Goal: Task Accomplishment & Management: Complete application form

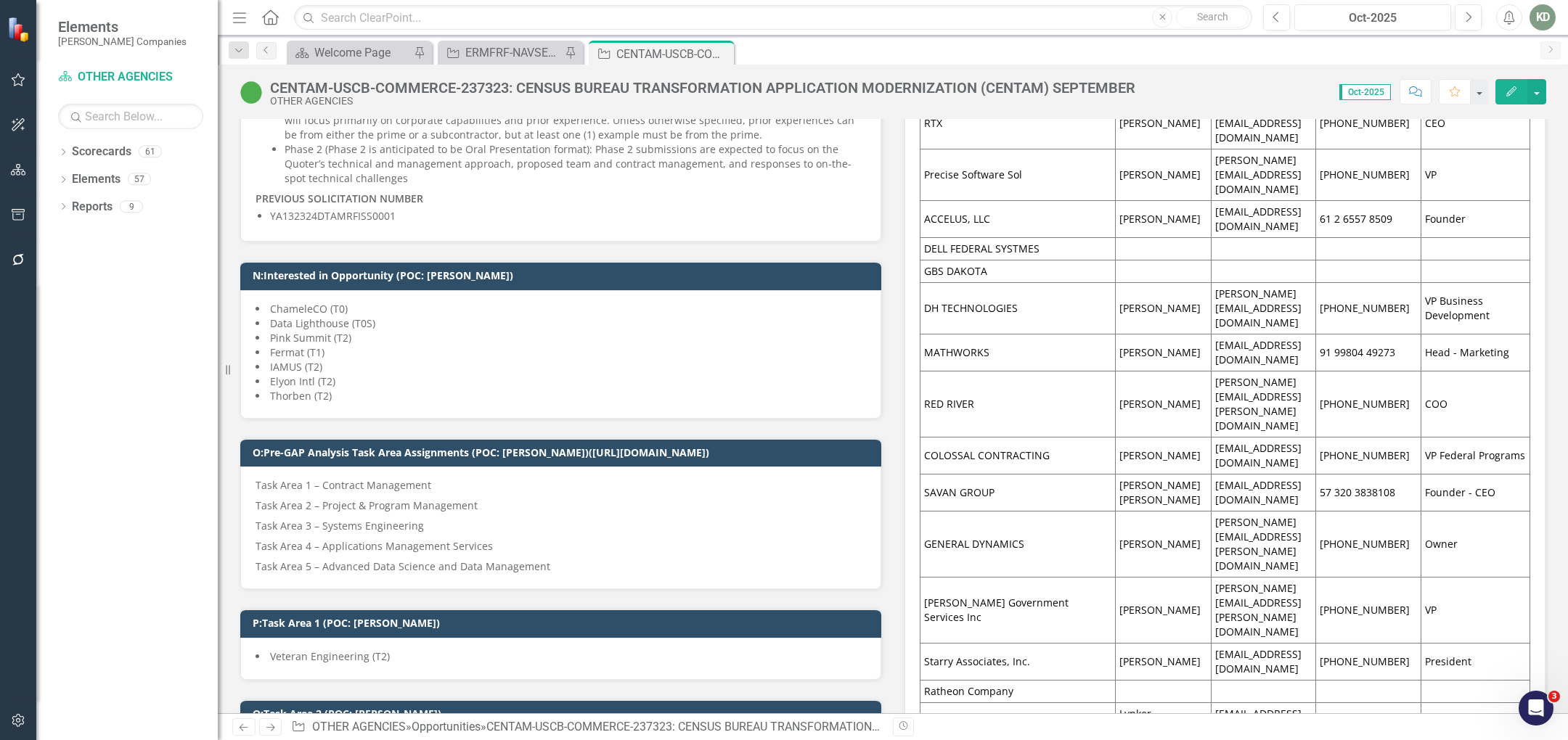
scroll to position [1087, 0]
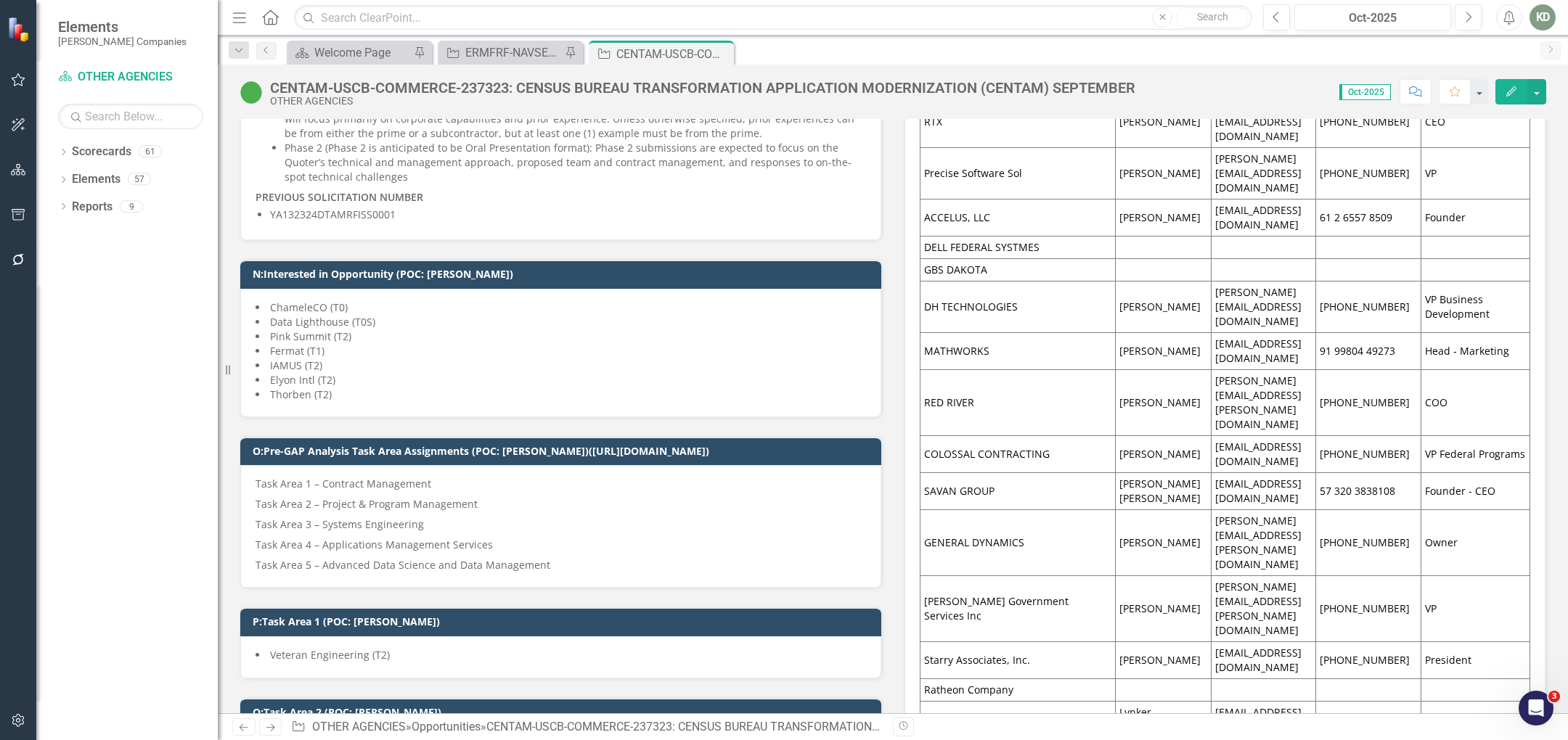
click at [1013, 510] on td "GENERAL DYNAMICS" at bounding box center [1017, 542] width 195 height 66
click at [1014, 510] on td "GENERAL DYNAMICS" at bounding box center [1017, 542] width 195 height 66
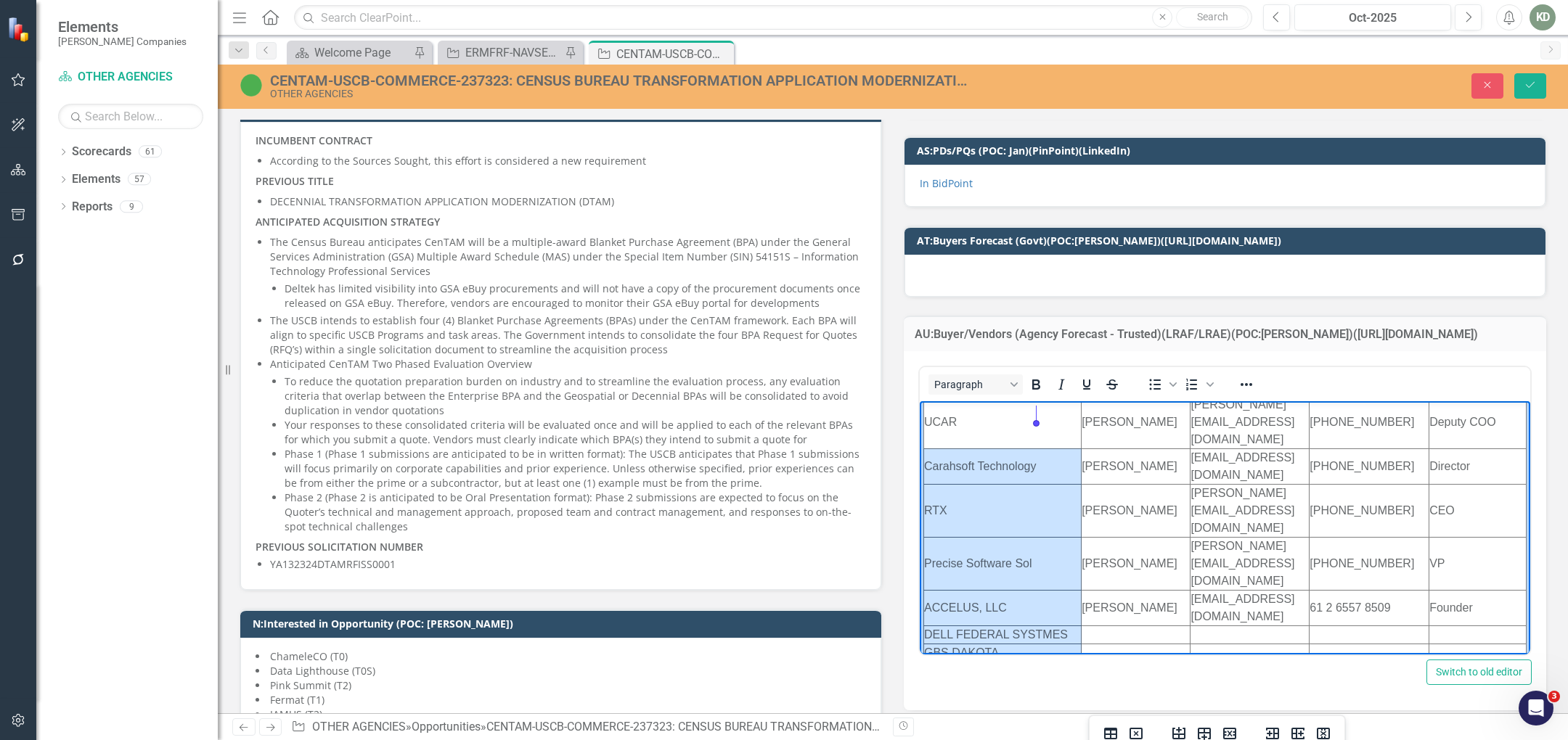
scroll to position [0, 0]
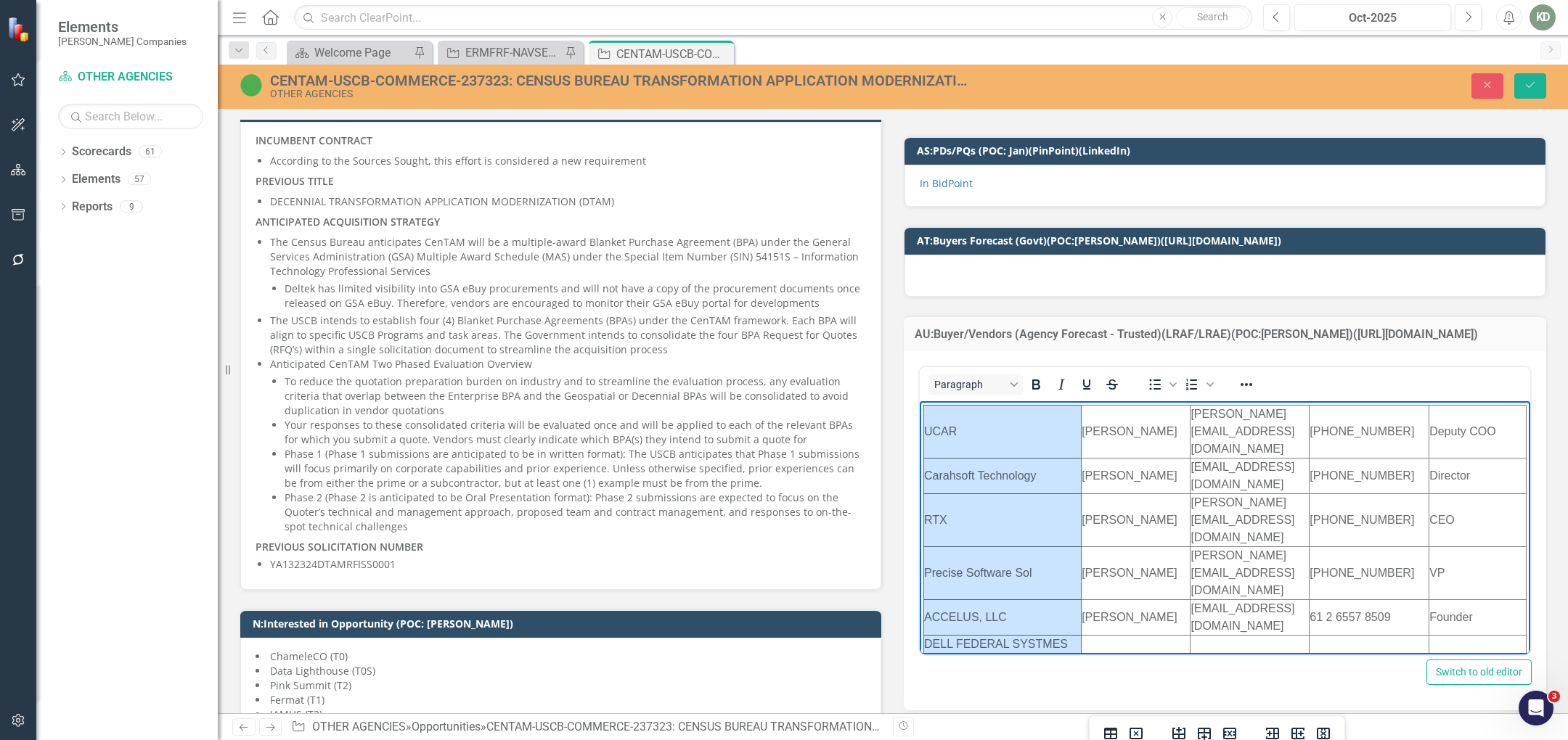
drag, startPoint x: 1007, startPoint y: 582, endPoint x: 961, endPoint y: 403, distance: 184.8
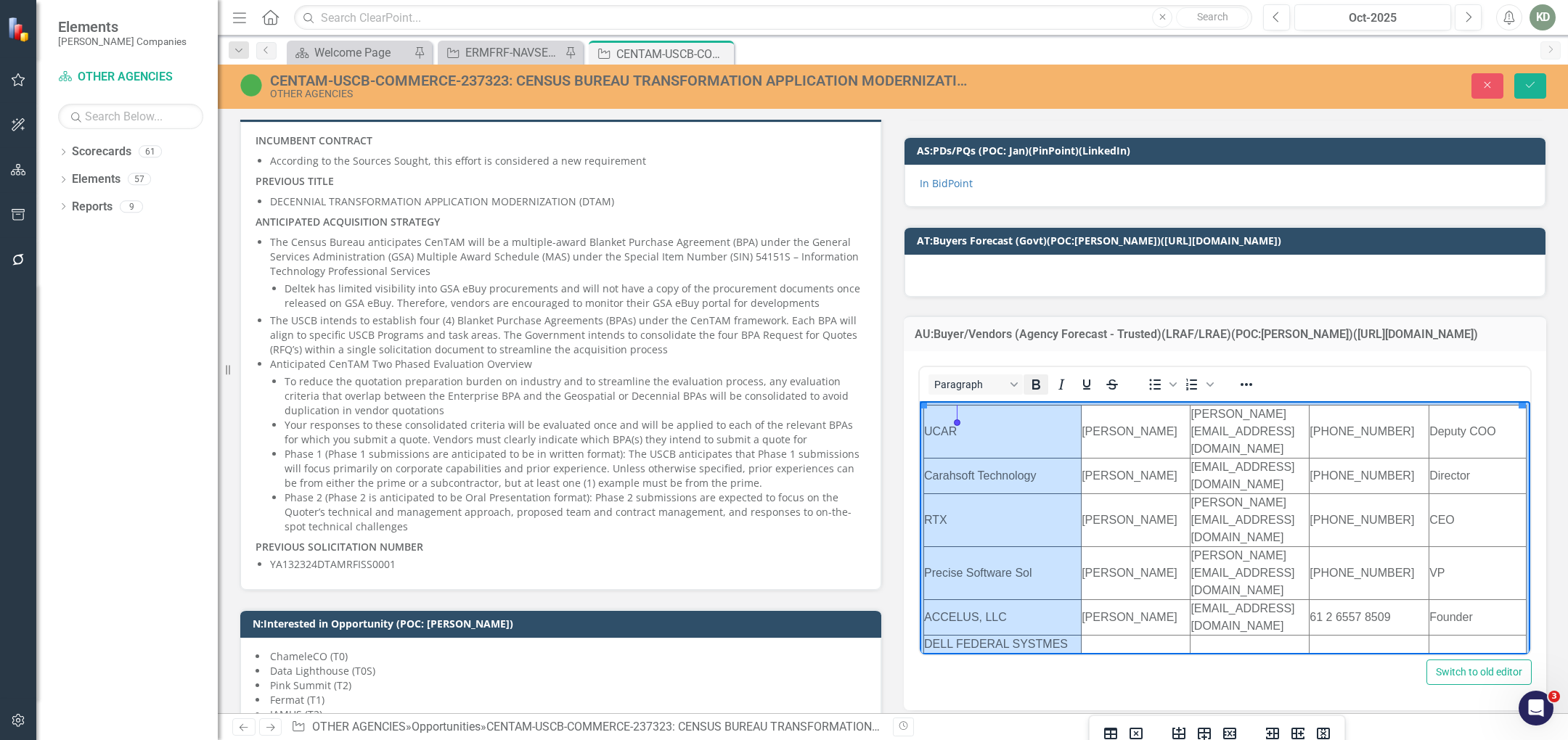
click at [1031, 376] on icon "Bold" at bounding box center [1036, 385] width 18 height 18
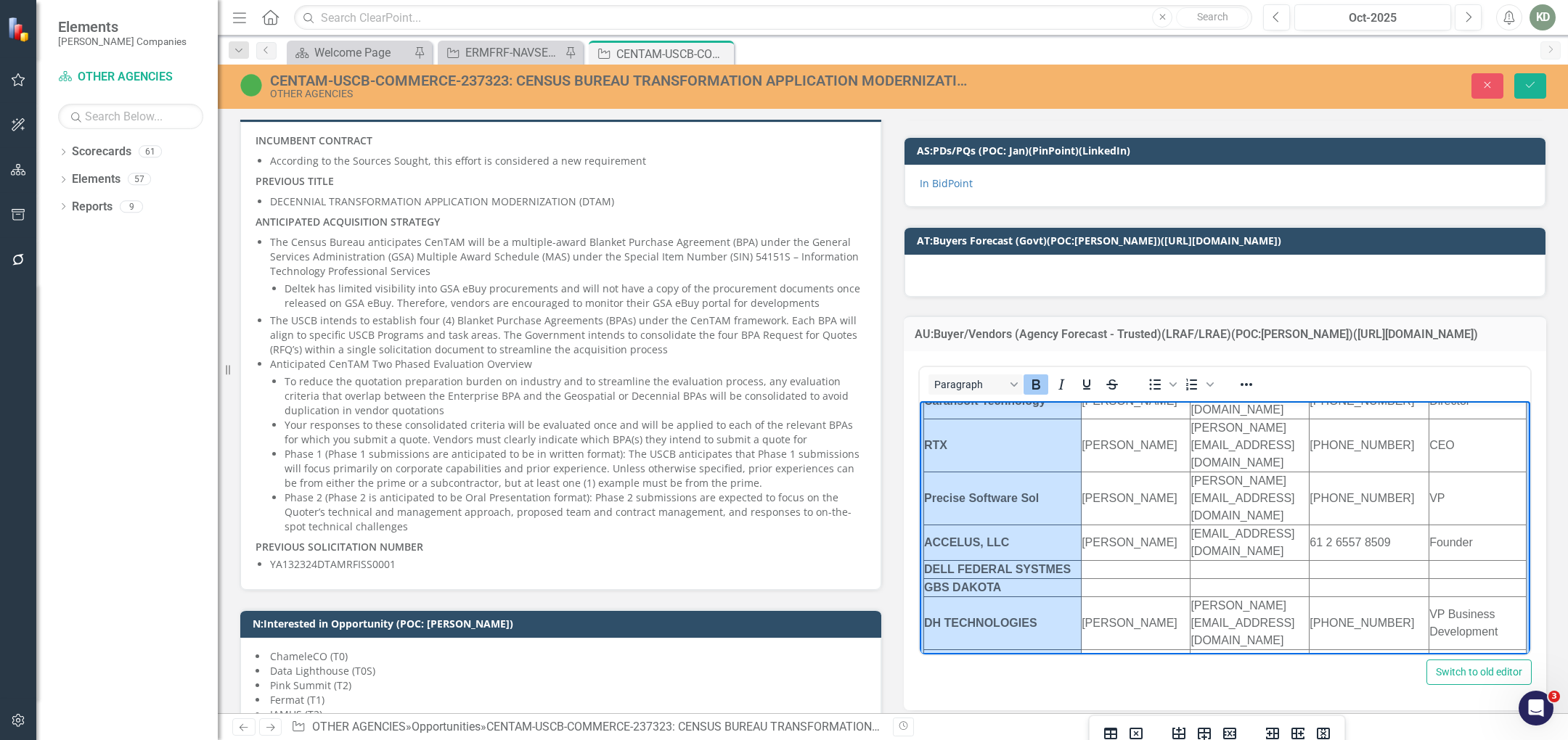
scroll to position [87, 0]
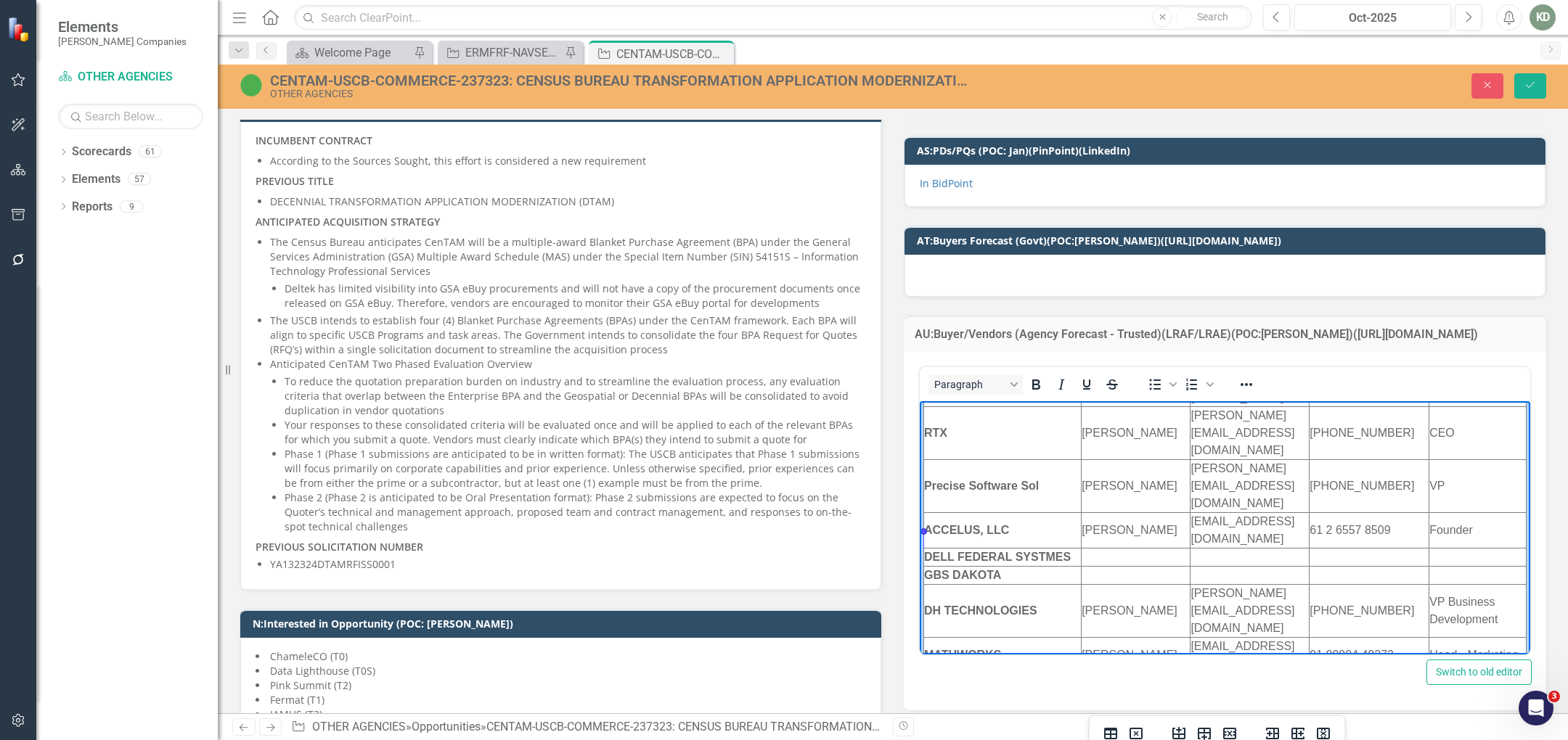
drag, startPoint x: 1002, startPoint y: 539, endPoint x: 924, endPoint y: 535, distance: 78.1
click at [924, 673] on td "RED RIVER" at bounding box center [1002, 708] width 158 height 71
drag, startPoint x: 1038, startPoint y: 609, endPoint x: 1964, endPoint y: 763, distance: 938.7
click at [932, 533] on html "UCAR [PERSON_NAME] [PERSON_NAME][EMAIL_ADDRESS][DOMAIN_NAME] [PHONE_NUMBER] Dep…" at bounding box center [1225, 733] width 611 height 841
click at [1039, 376] on icon "Bold" at bounding box center [1036, 385] width 18 height 18
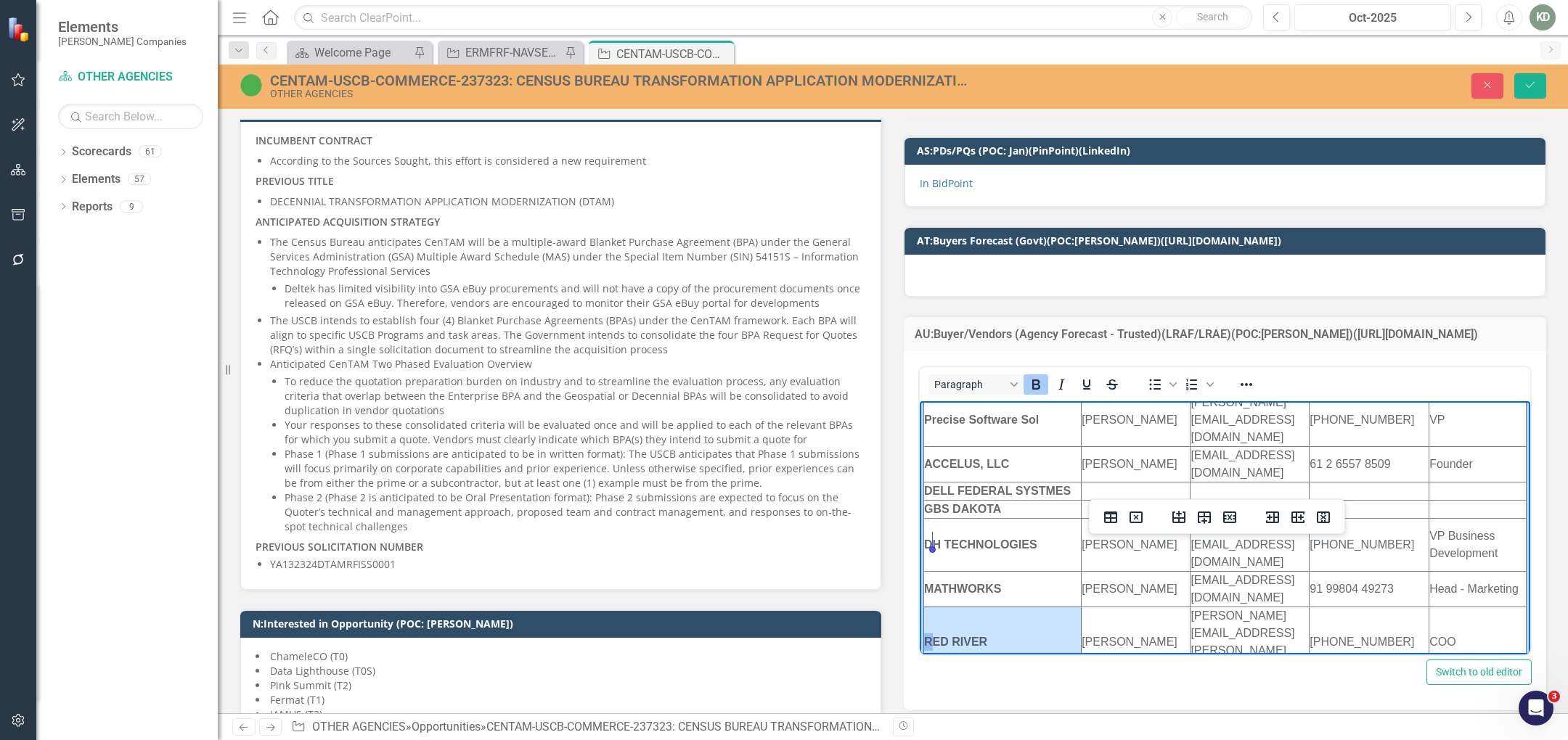
scroll to position [170, 0]
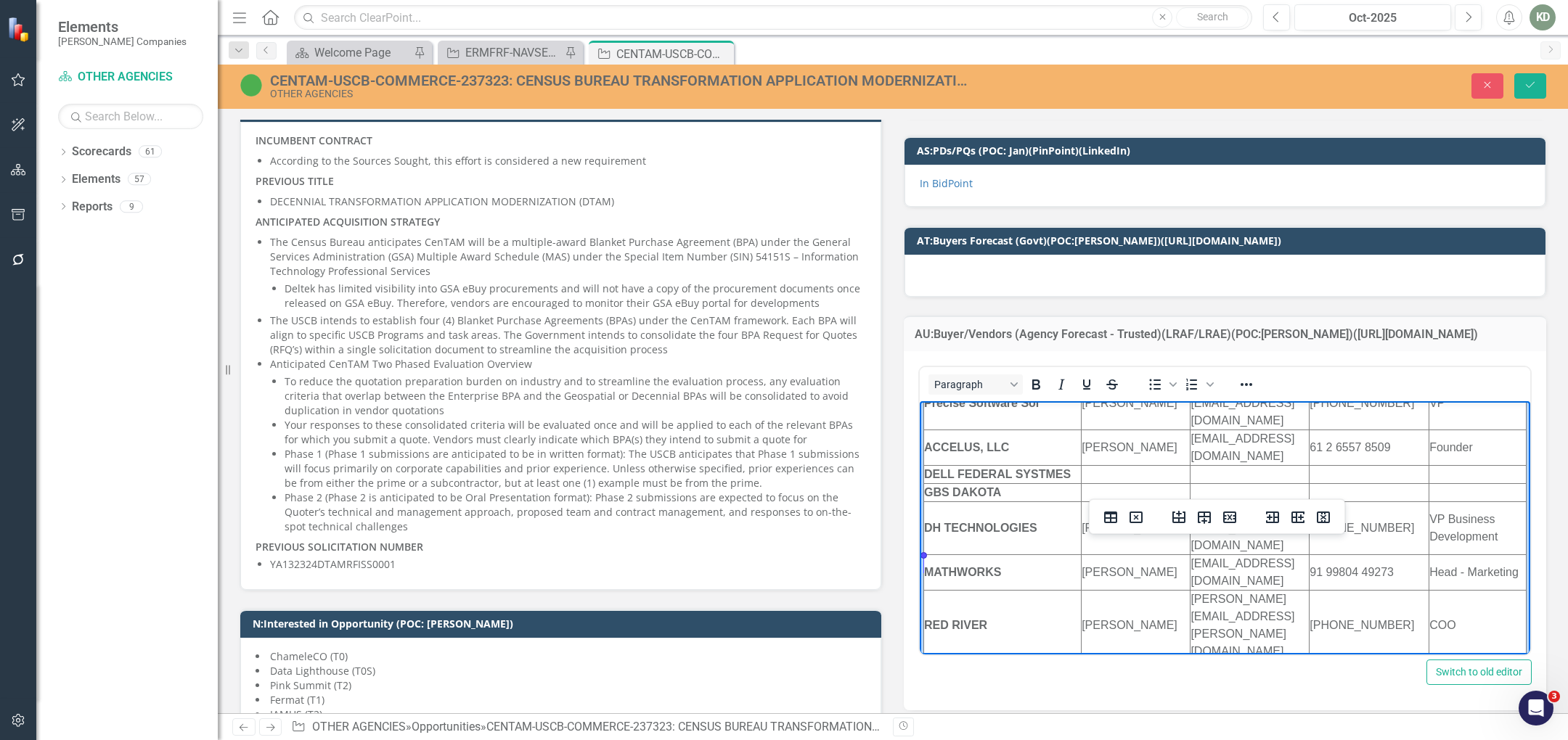
drag, startPoint x: 999, startPoint y: 587, endPoint x: 924, endPoint y: 561, distance: 79.4
click at [1027, 376] on icon "Bold" at bounding box center [1036, 385] width 18 height 18
drag, startPoint x: 1052, startPoint y: 595, endPoint x: 1832, endPoint y: 980, distance: 869.8
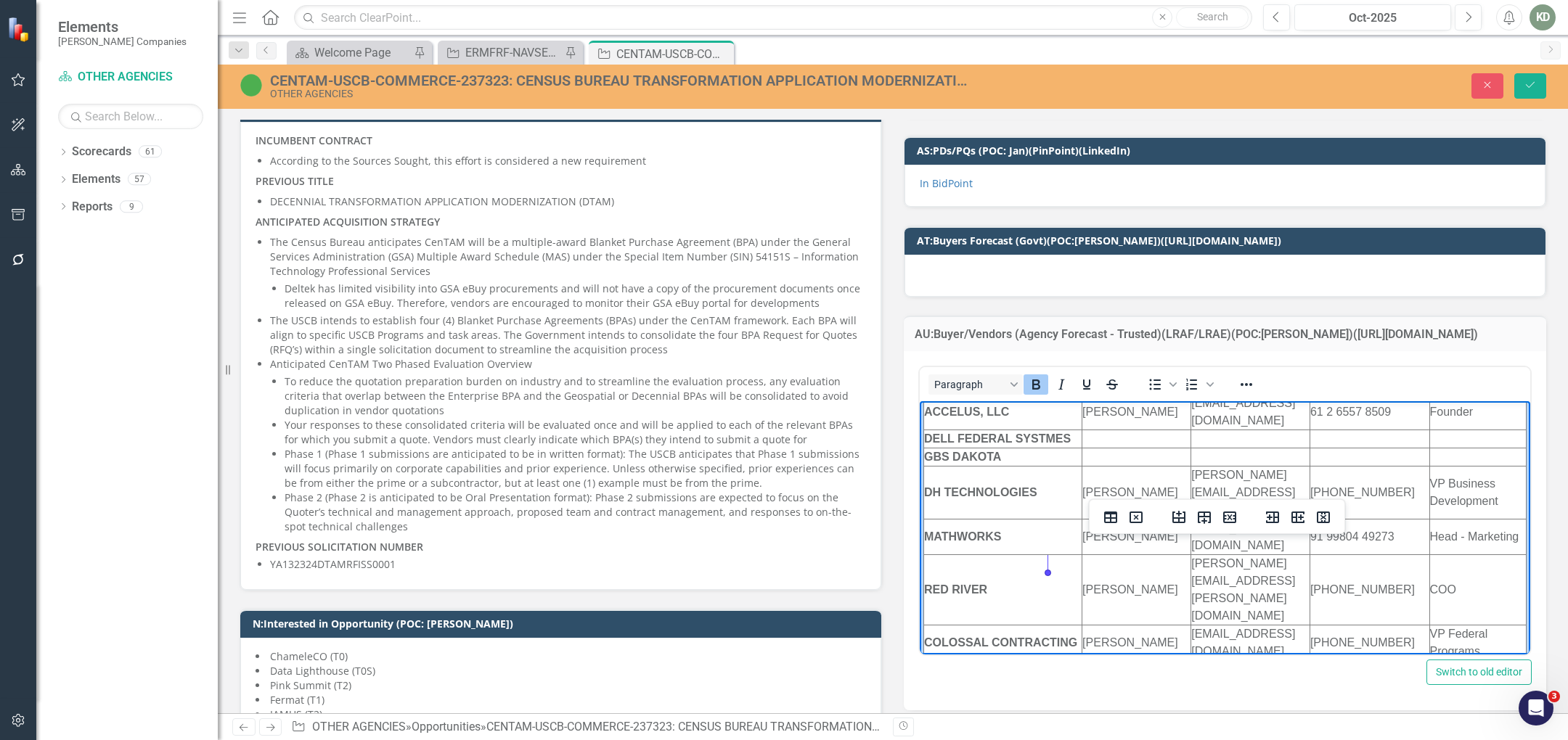
scroll to position [220, 0]
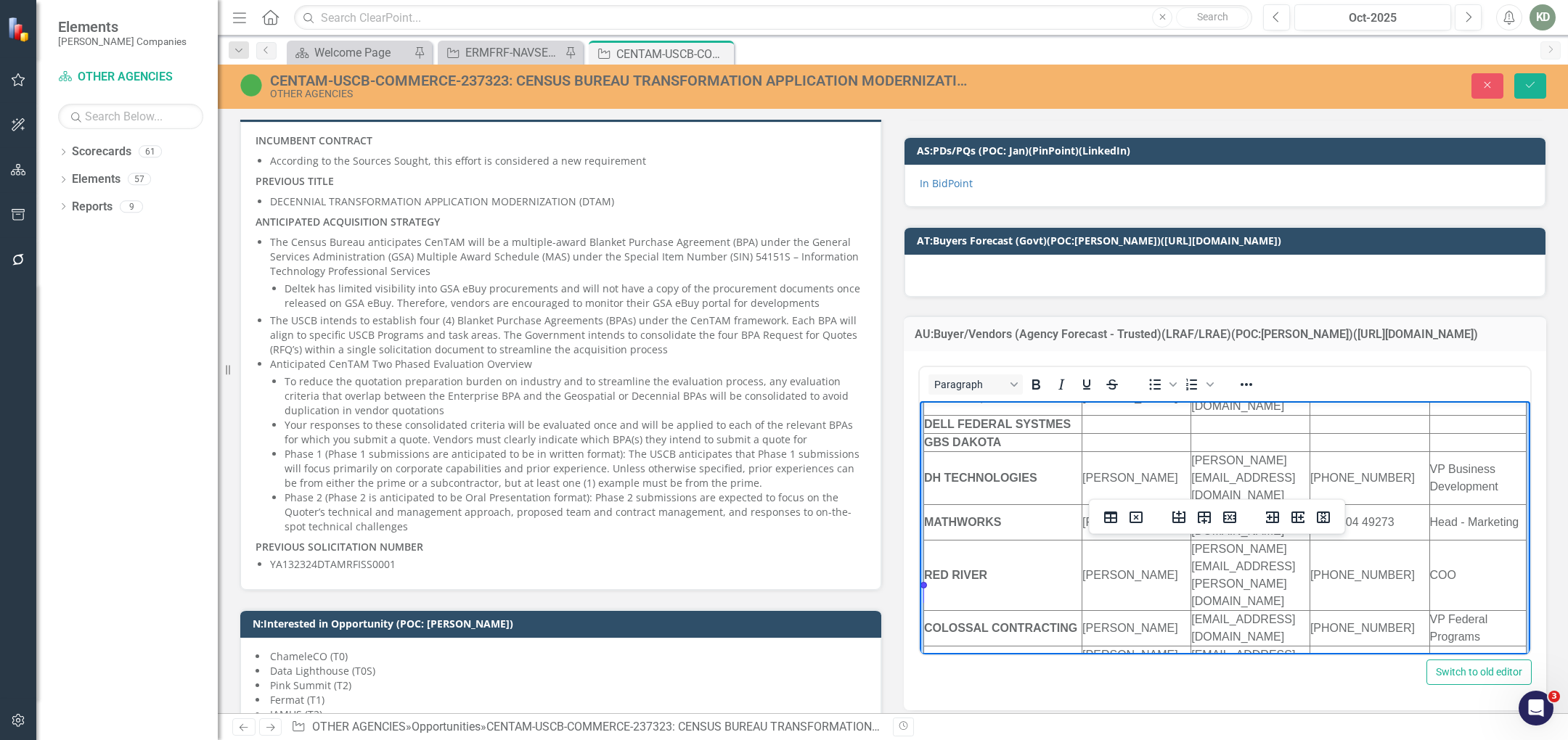
drag, startPoint x: 1063, startPoint y: 597, endPoint x: 927, endPoint y: 593, distance: 136.1
copy td "Lynker Technologies, LLC"
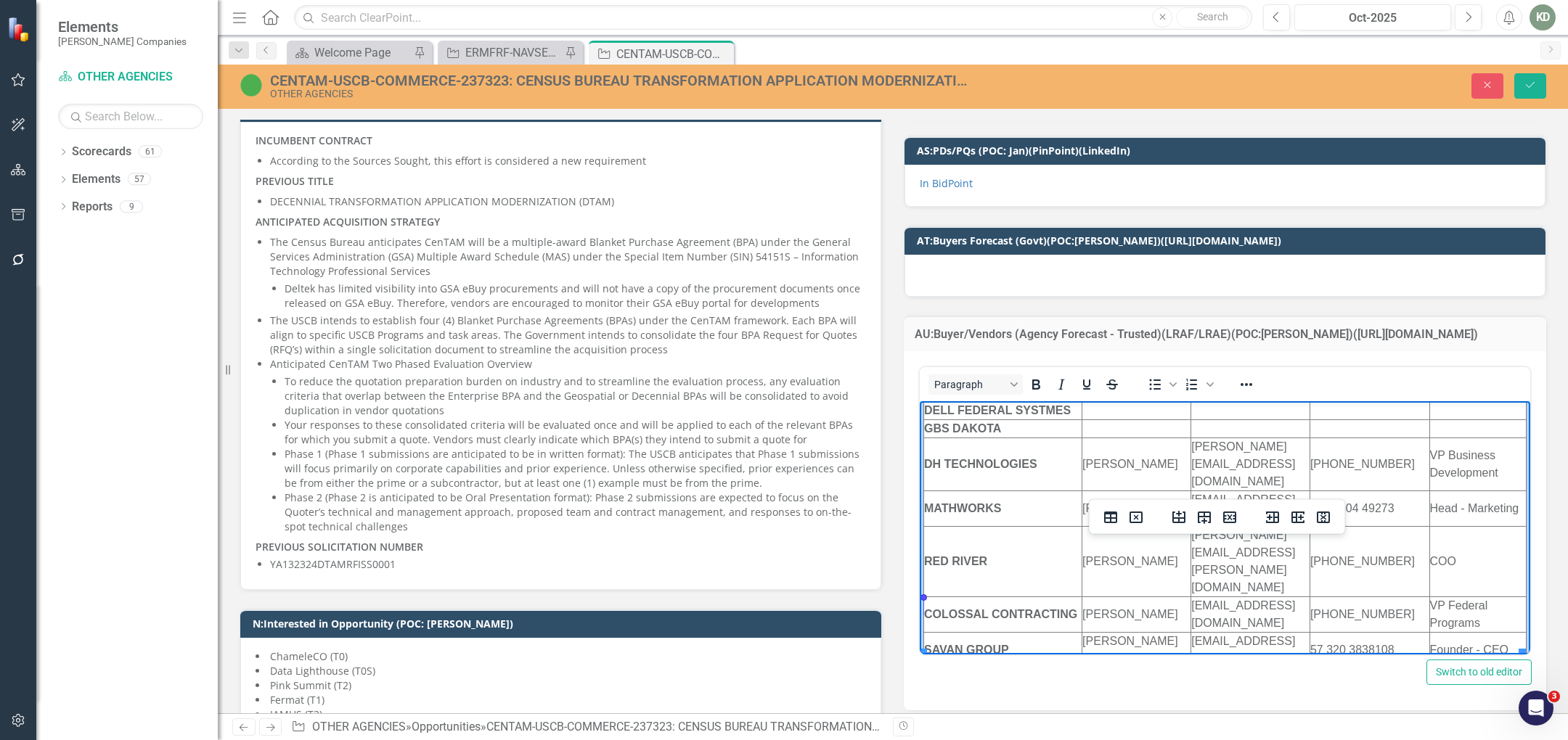
drag, startPoint x: 1074, startPoint y: 624, endPoint x: 924, endPoint y: 608, distance: 150.9
copy td "ENTERPRISE TECHNOLOGY SOLUTIONS"
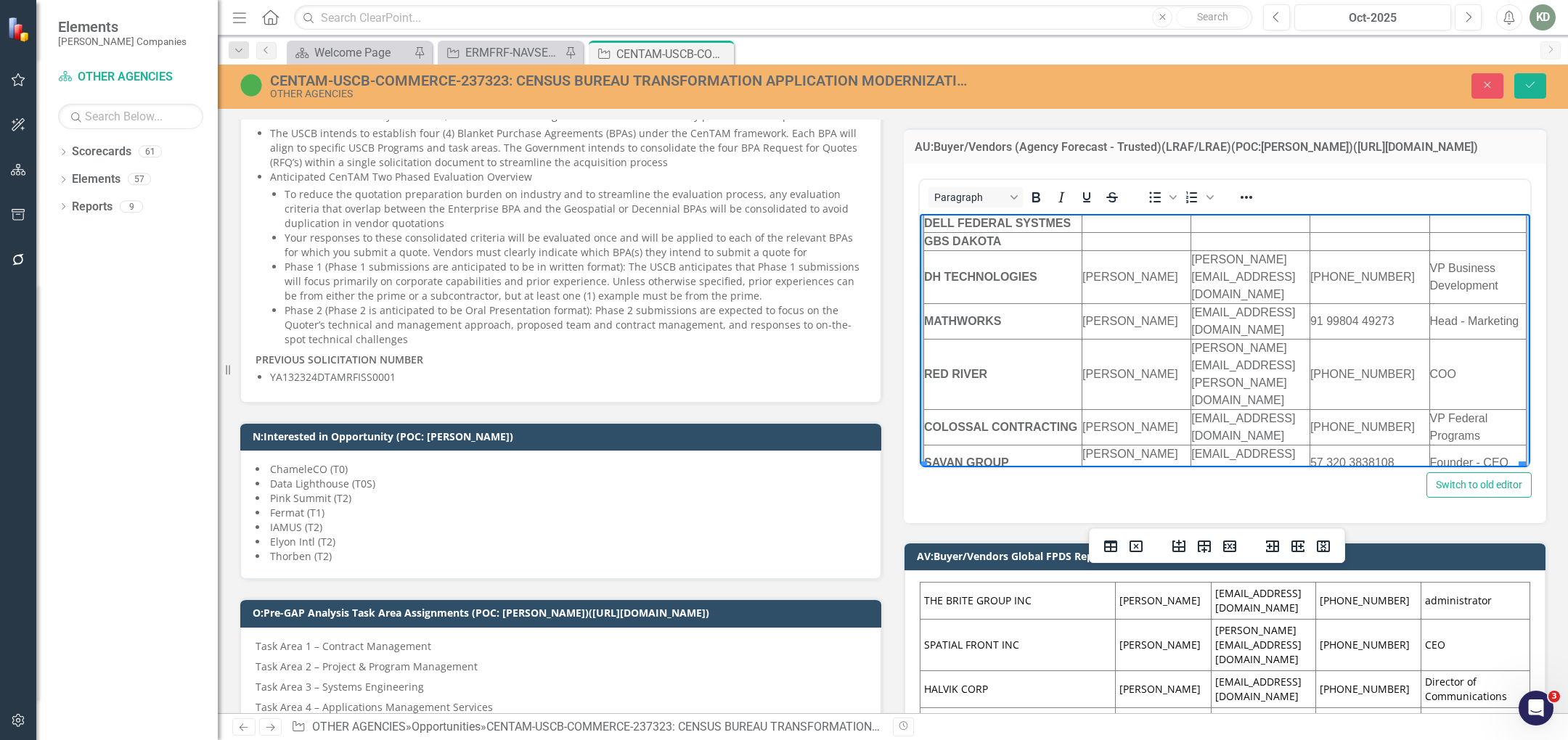
click at [964, 675] on td "Lynker Technologies, LLC" at bounding box center [1002, 692] width 158 height 35
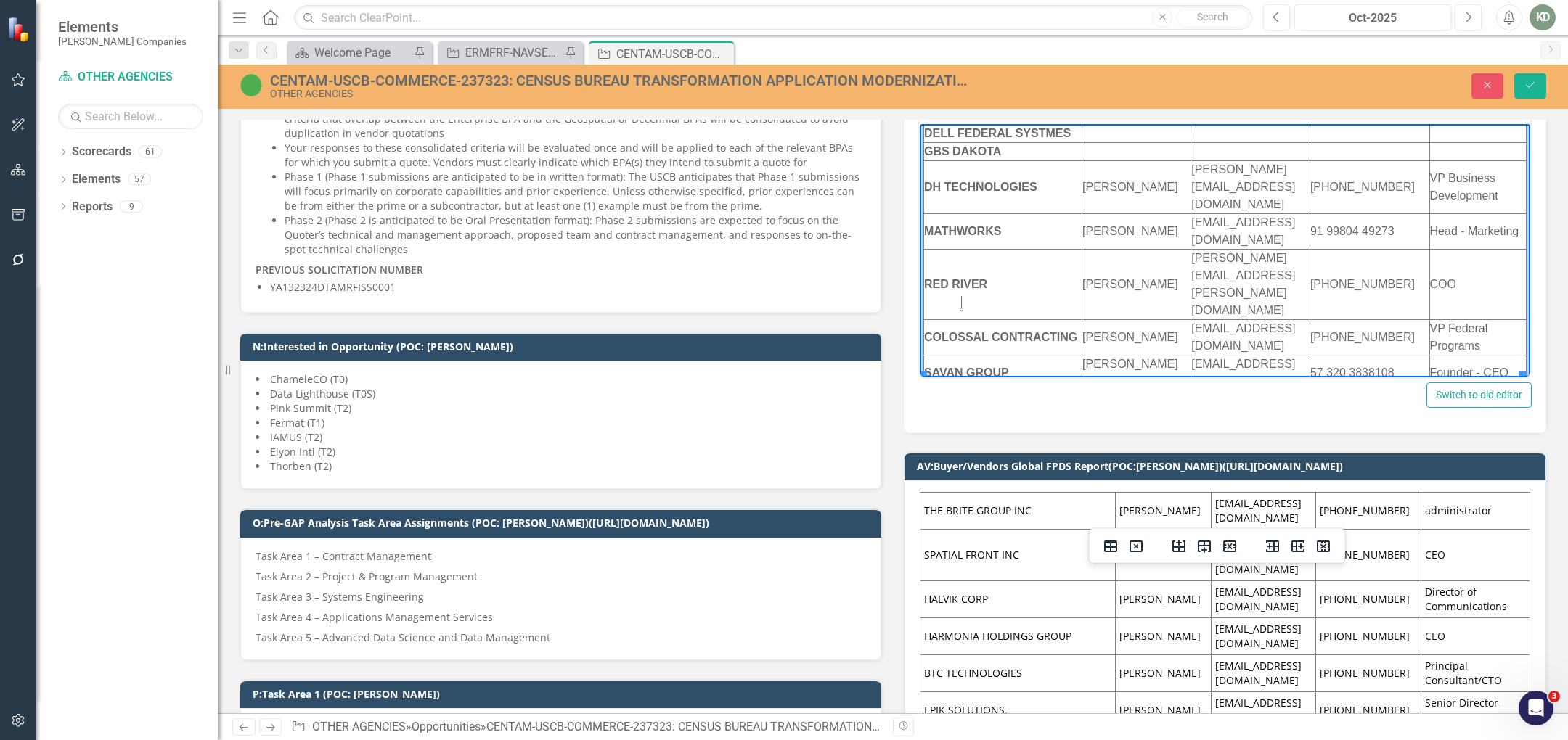
scroll to position [948, 0]
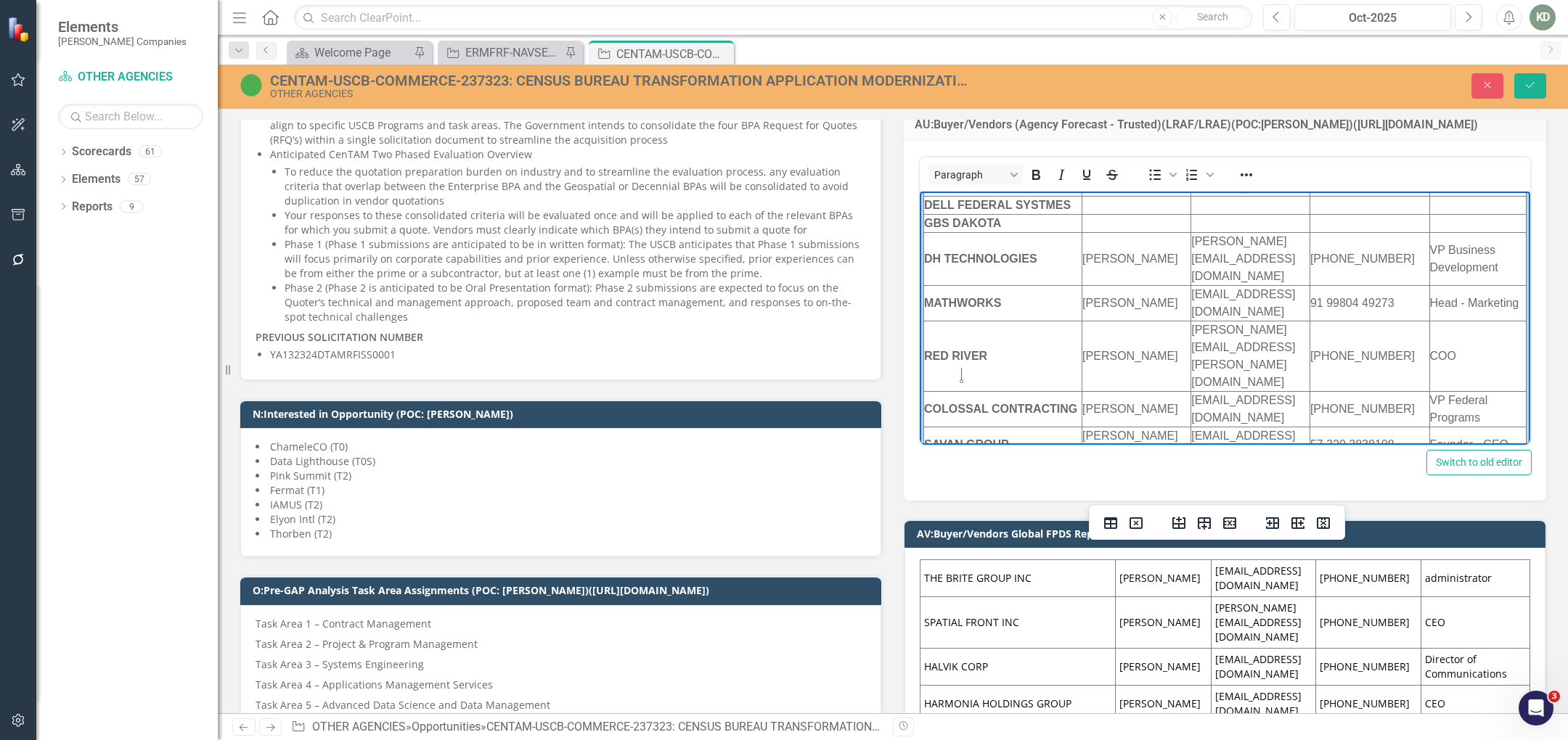
click at [971, 712] on strong "ENTERPRISE TECHNOLOGY SOLUTIONS" at bounding box center [1000, 727] width 153 height 30
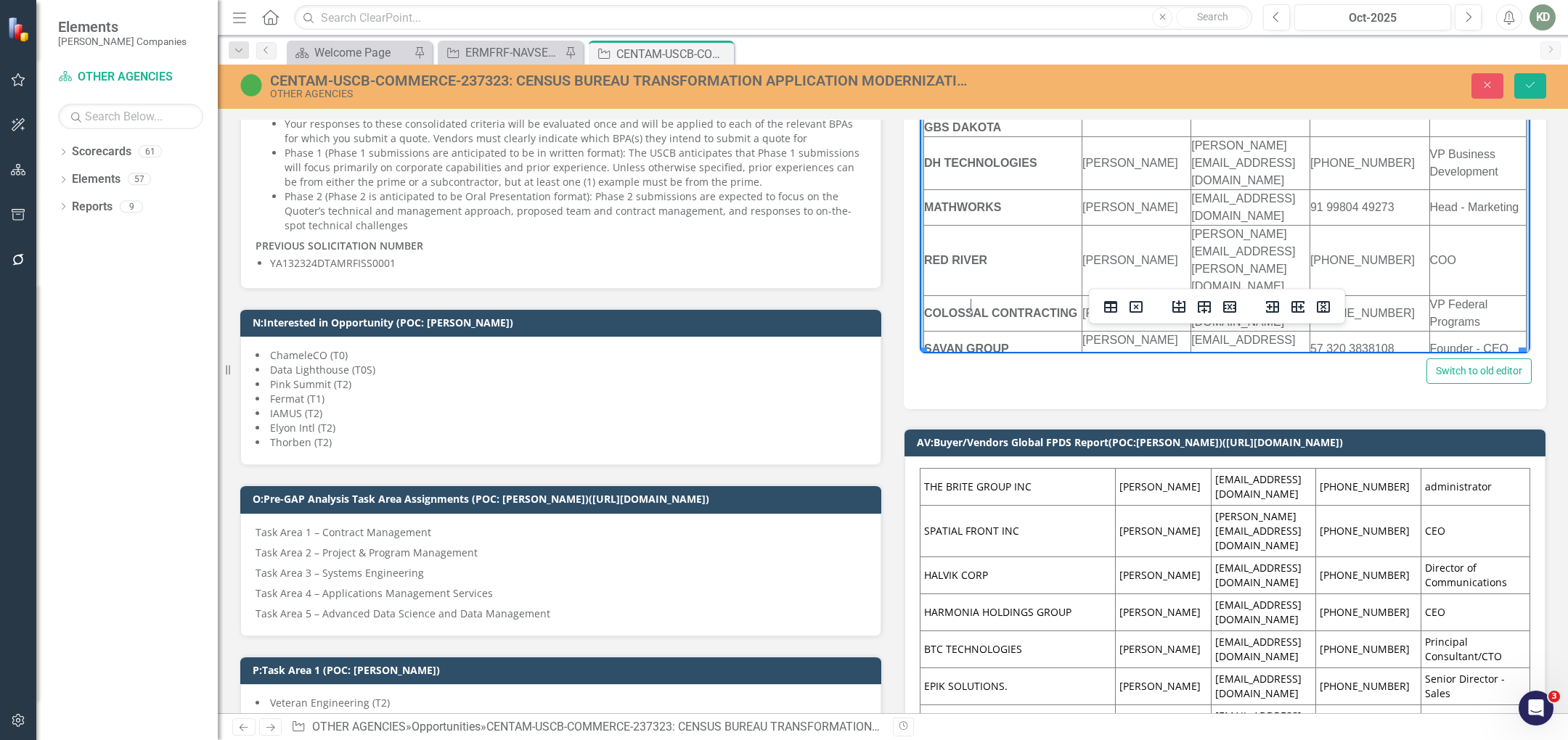
scroll to position [1043, 0]
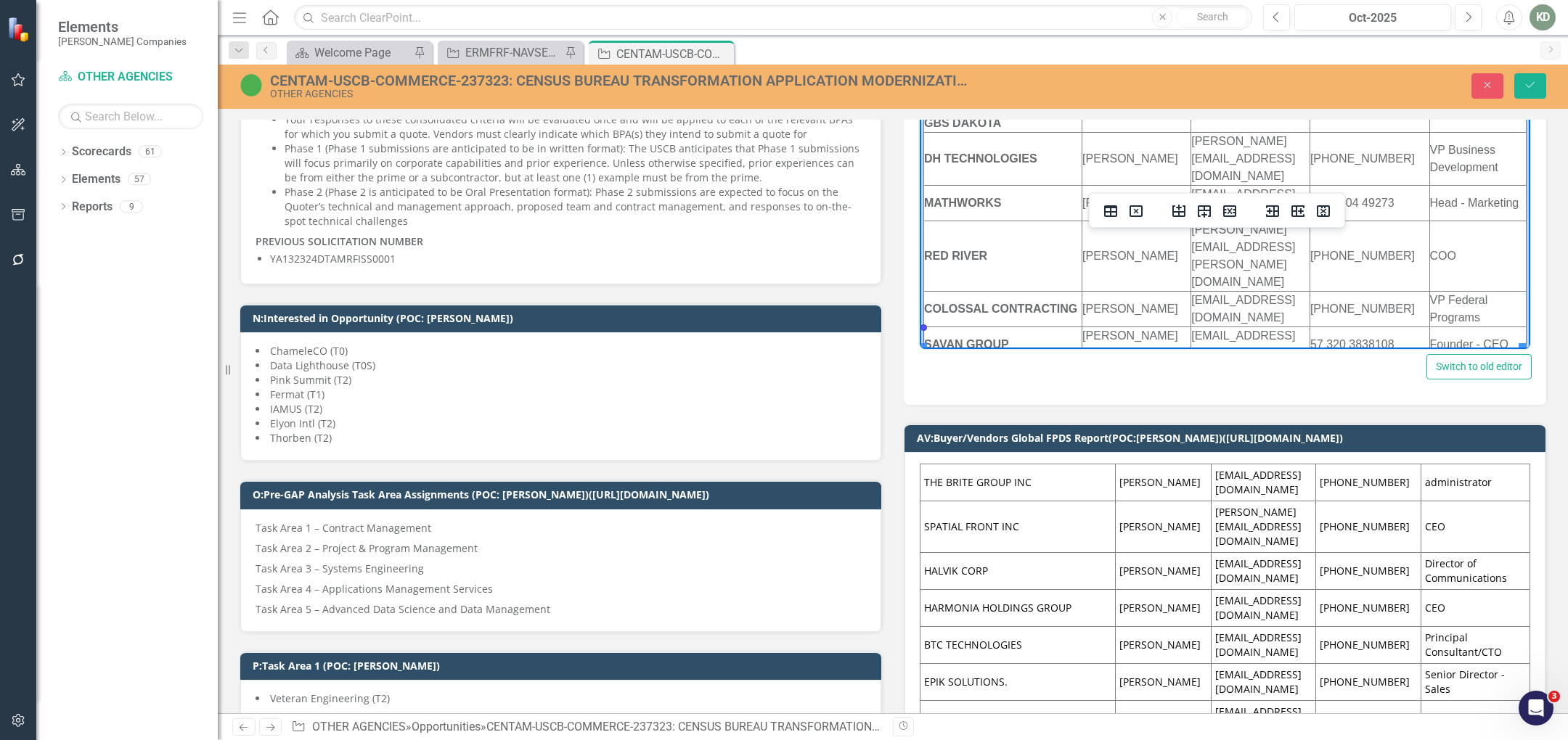
drag, startPoint x: 1014, startPoint y: 338, endPoint x: 921, endPoint y: 332, distance: 93.2
click at [925, 662] on td "Blue Tech Inc." at bounding box center [1002, 680] width 158 height 35
copy td "Blue Tech Inc."
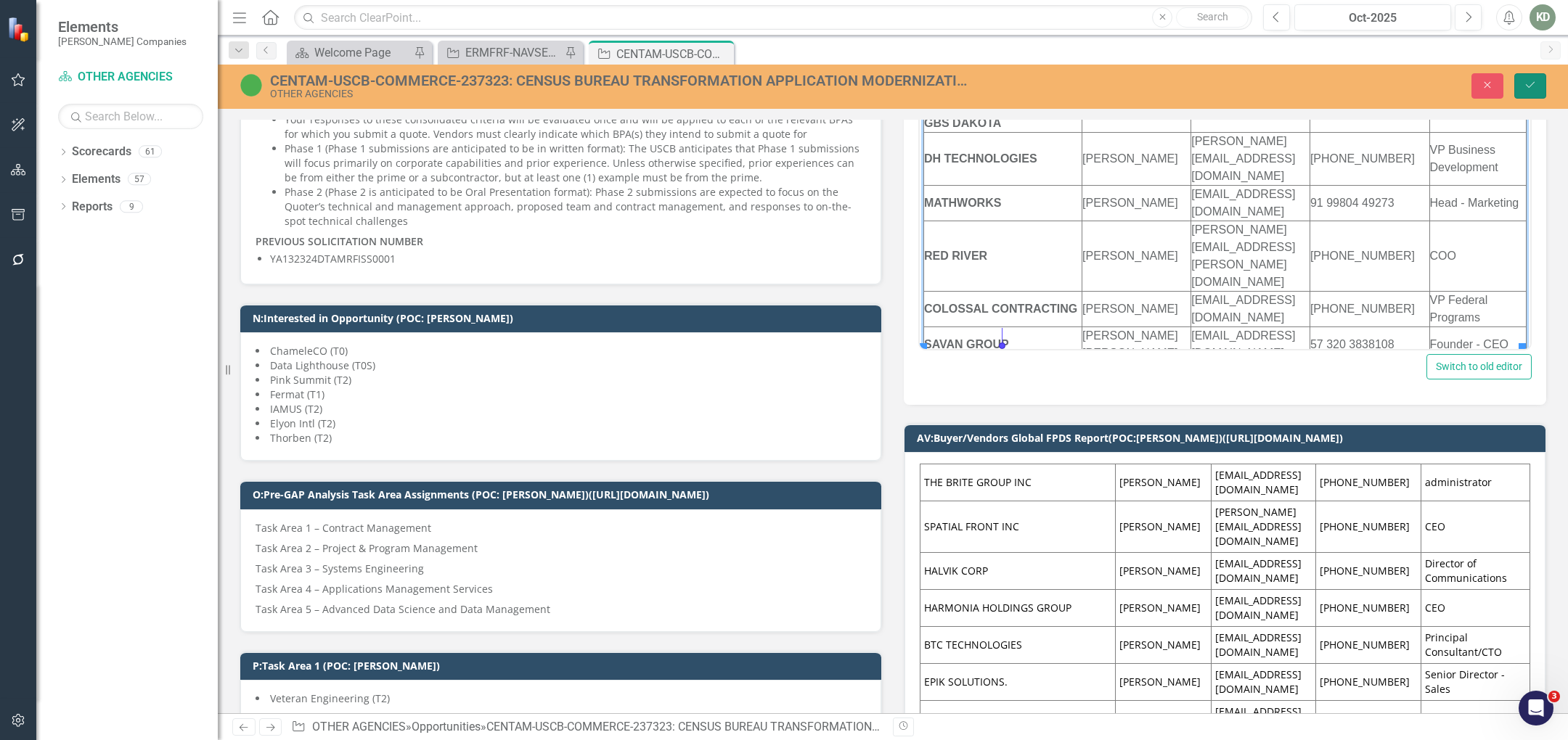
click at [1535, 91] on button "Save" at bounding box center [1530, 86] width 32 height 26
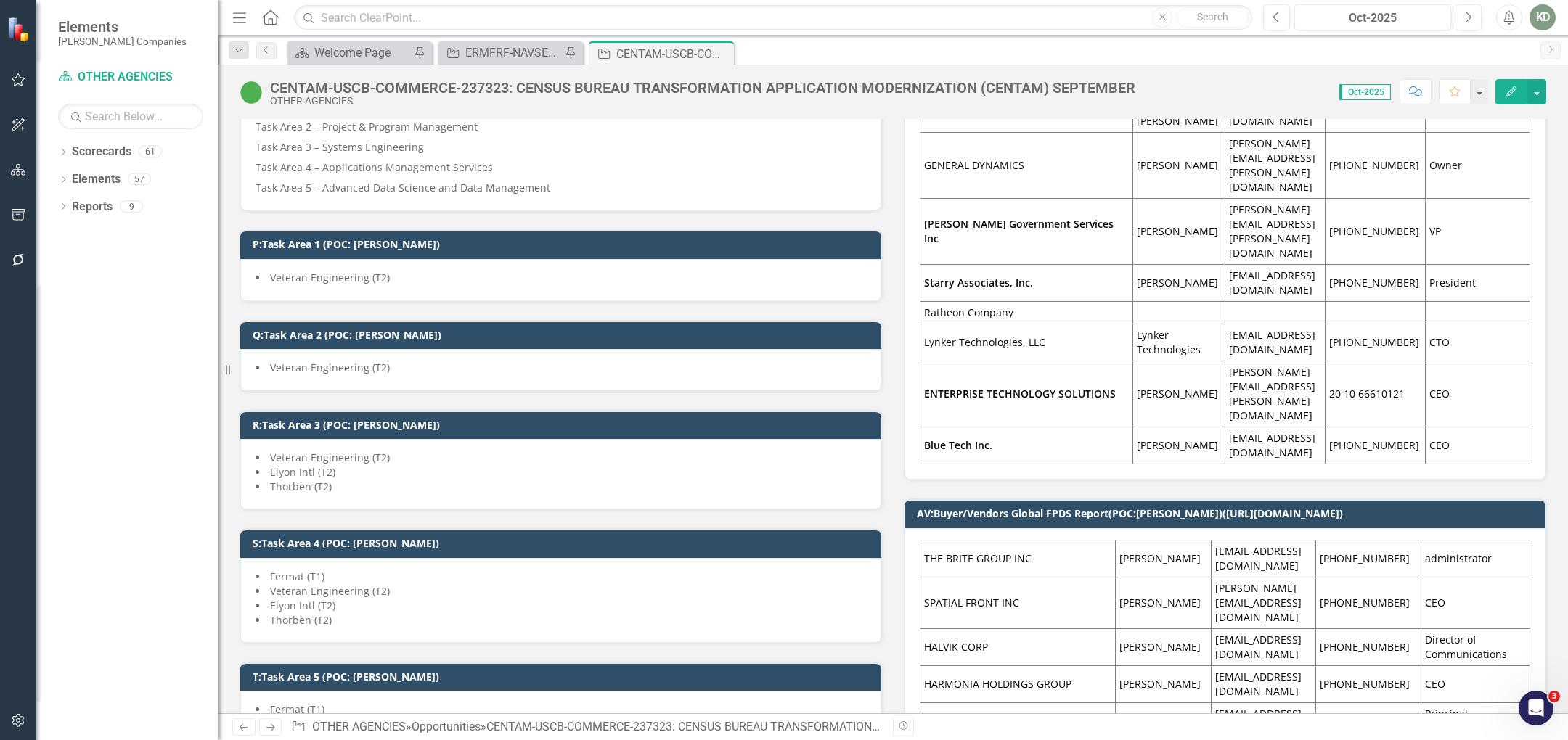
scroll to position [1427, 0]
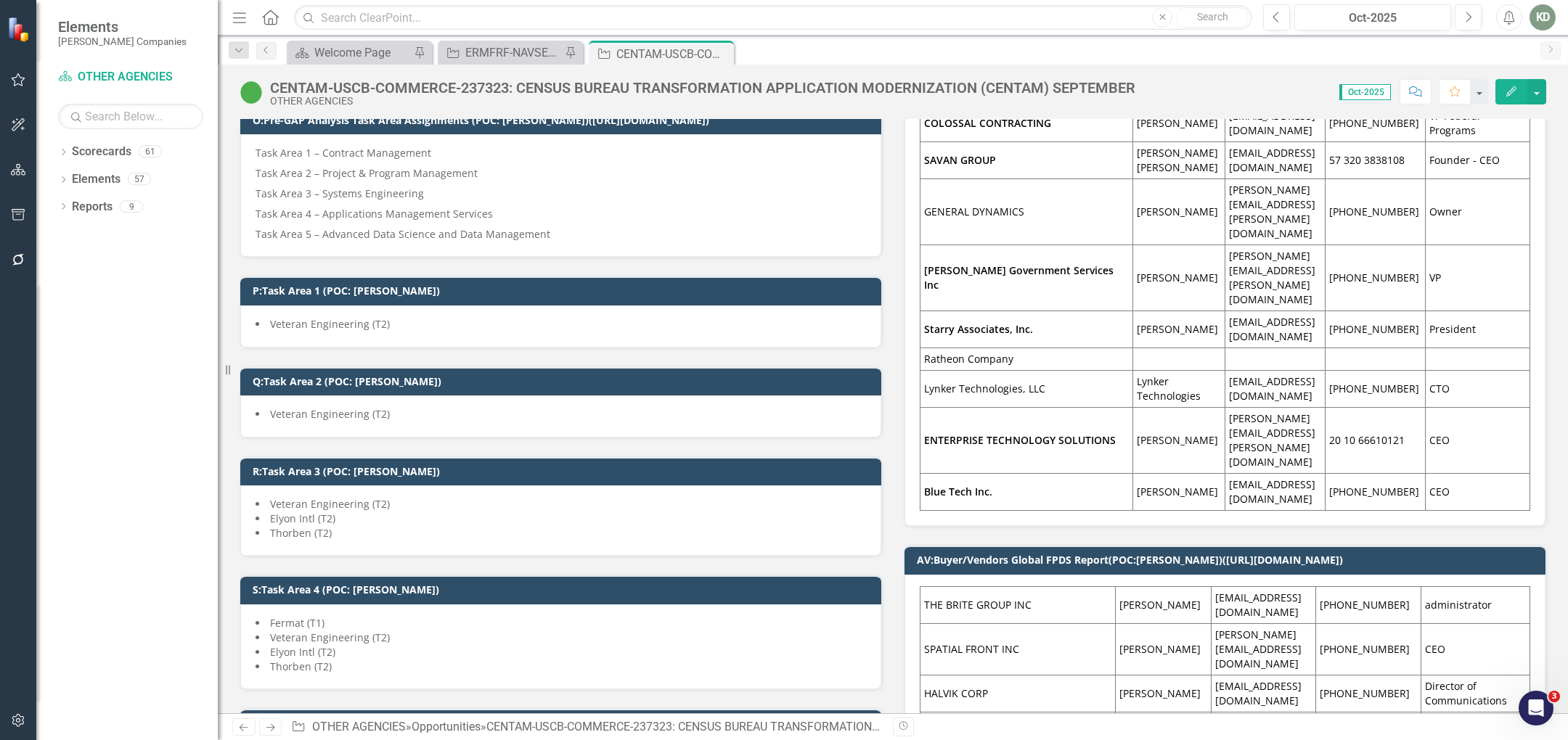
click at [1025, 587] on td "THE BRITE GROUP INC" at bounding box center [1017, 605] width 195 height 37
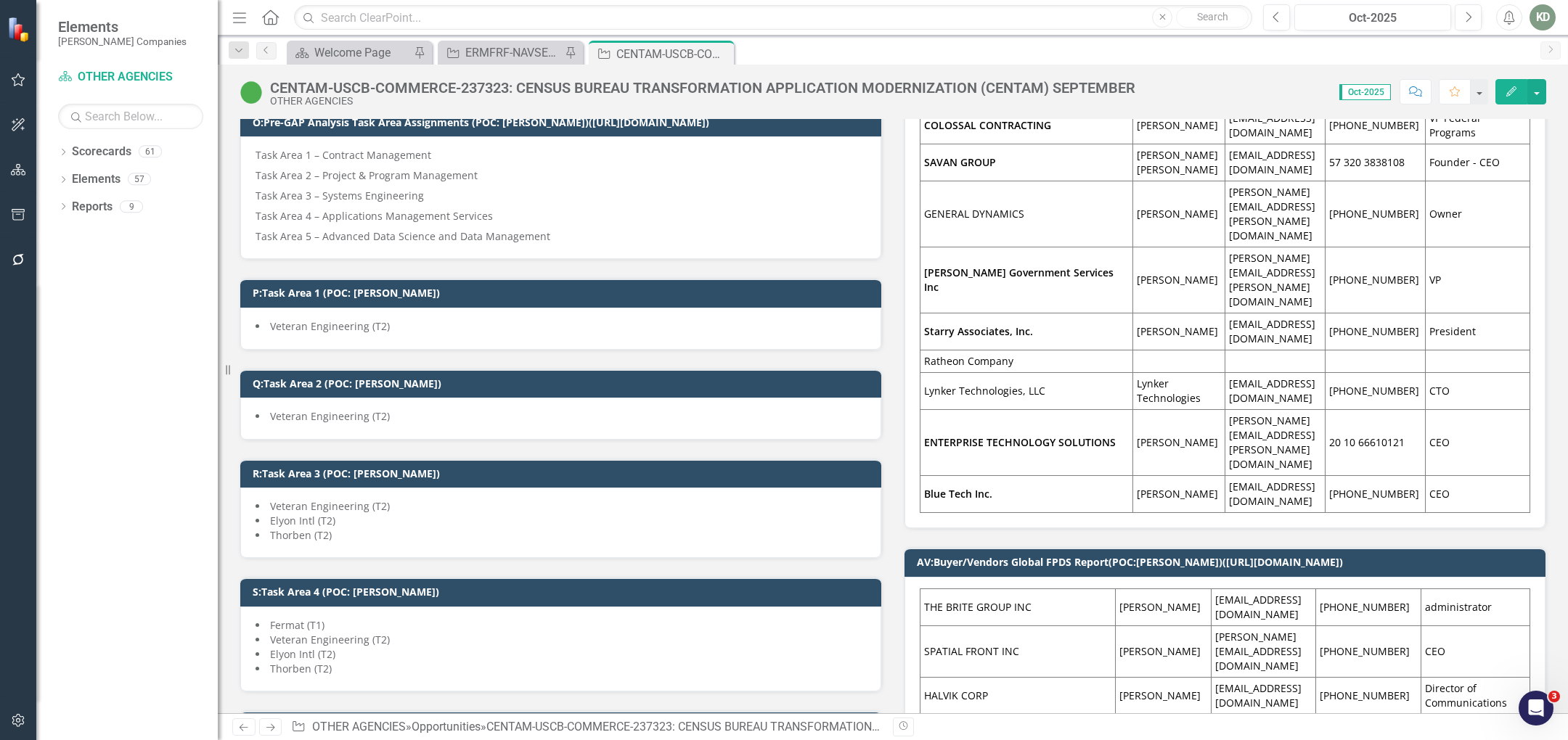
click at [1025, 588] on td "THE BRITE GROUP INC" at bounding box center [1017, 607] width 195 height 37
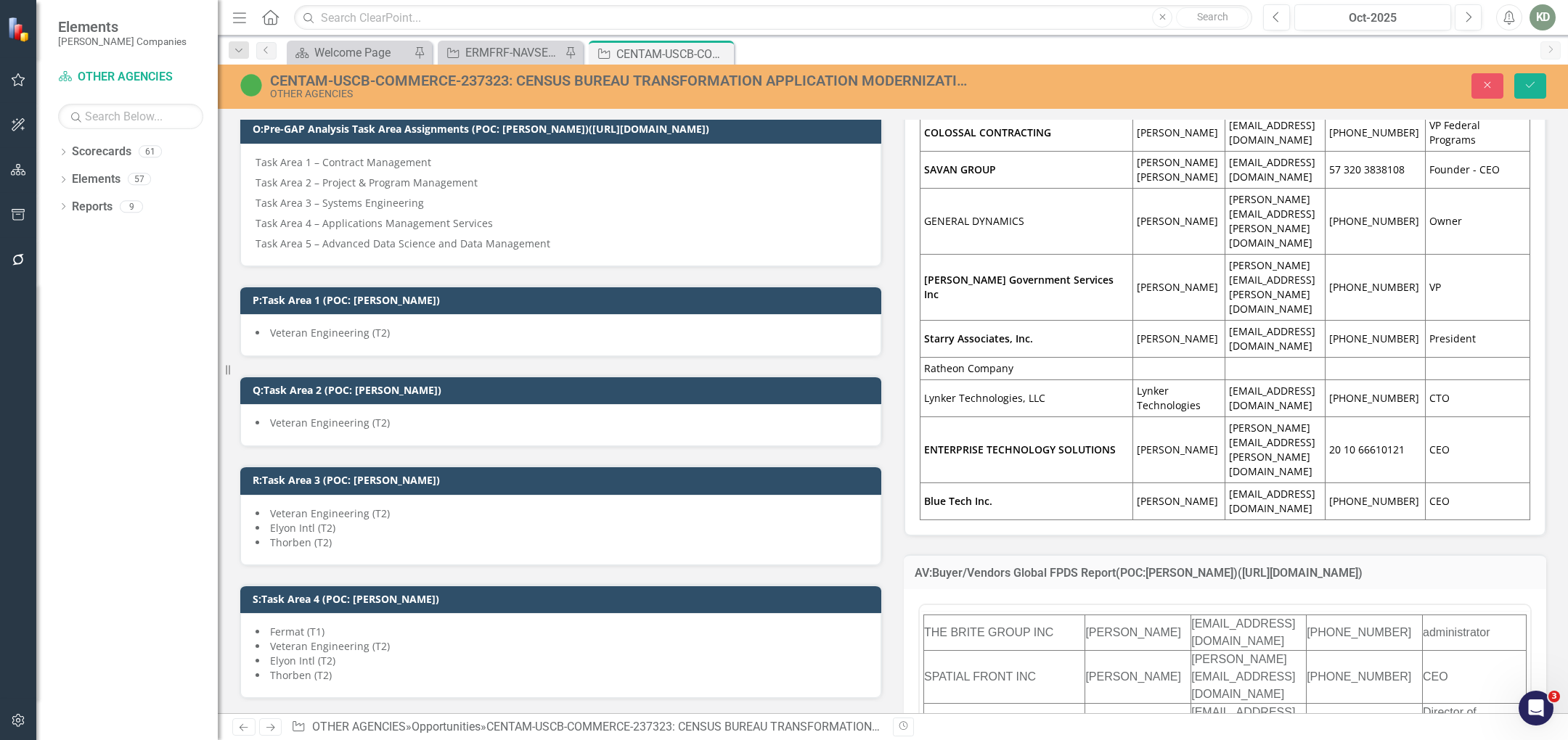
scroll to position [0, 0]
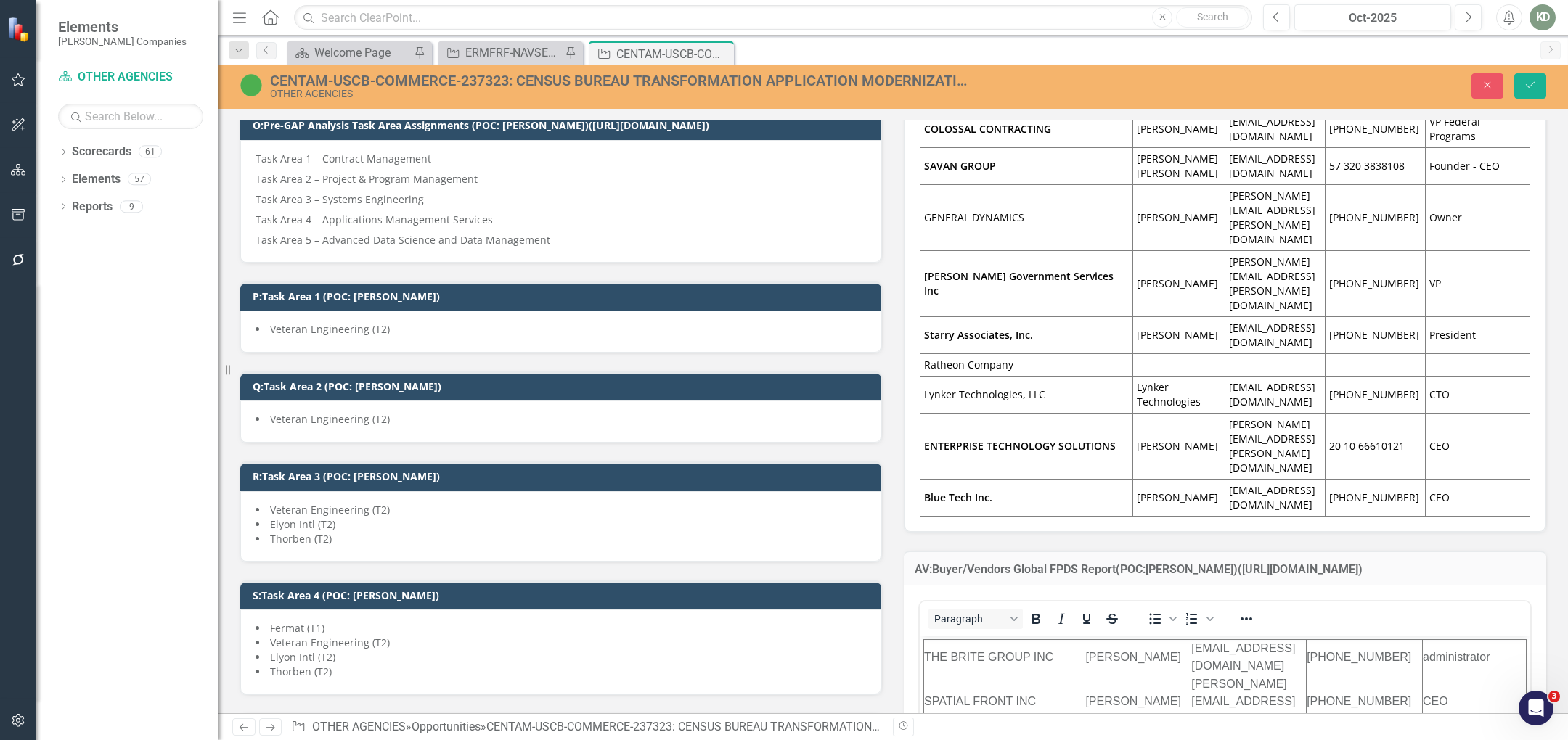
click at [1034, 650] on td "THE BRITE GROUP INC" at bounding box center [1004, 658] width 161 height 35
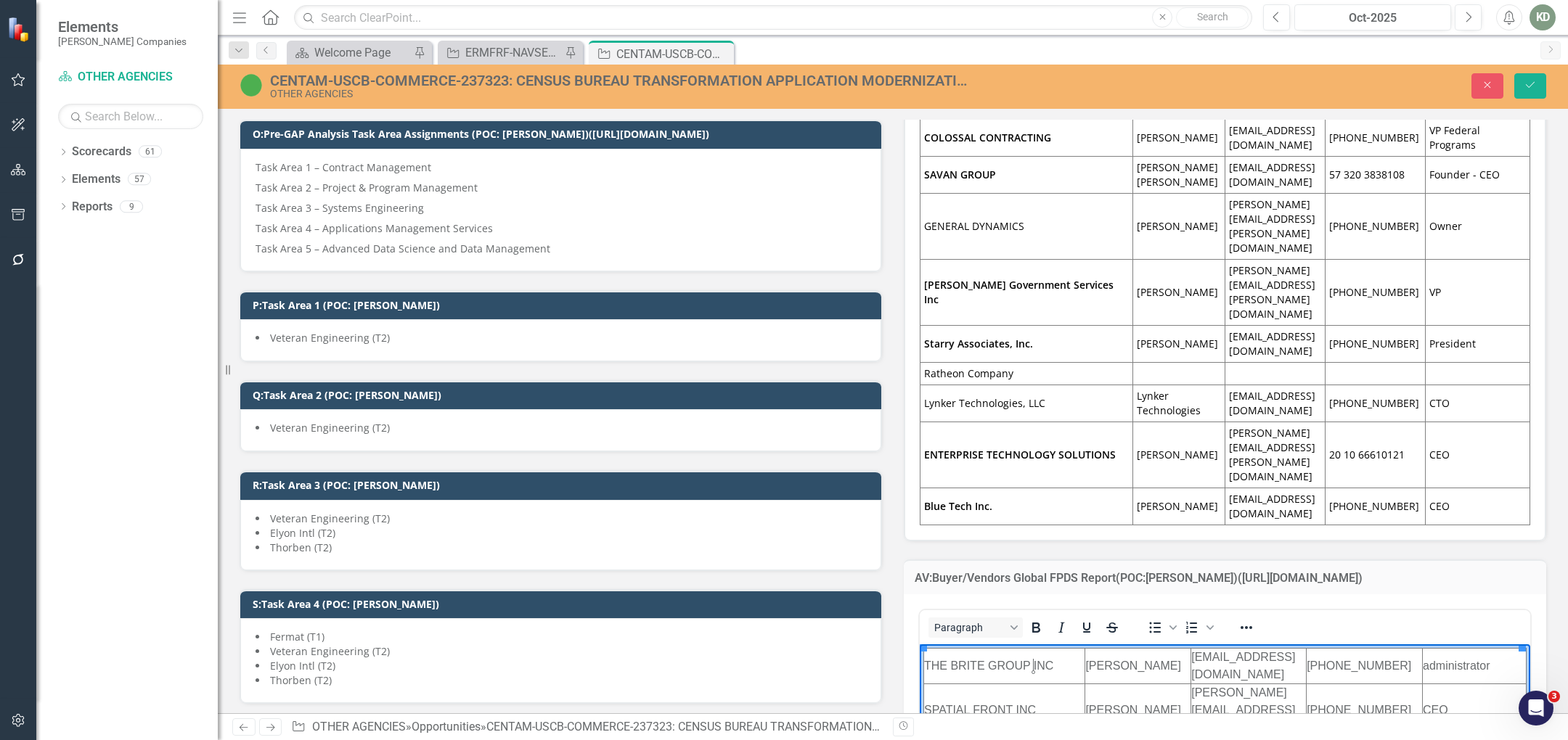
click at [1033, 658] on td "THE BRITE GROUP INC" at bounding box center [1004, 667] width 161 height 35
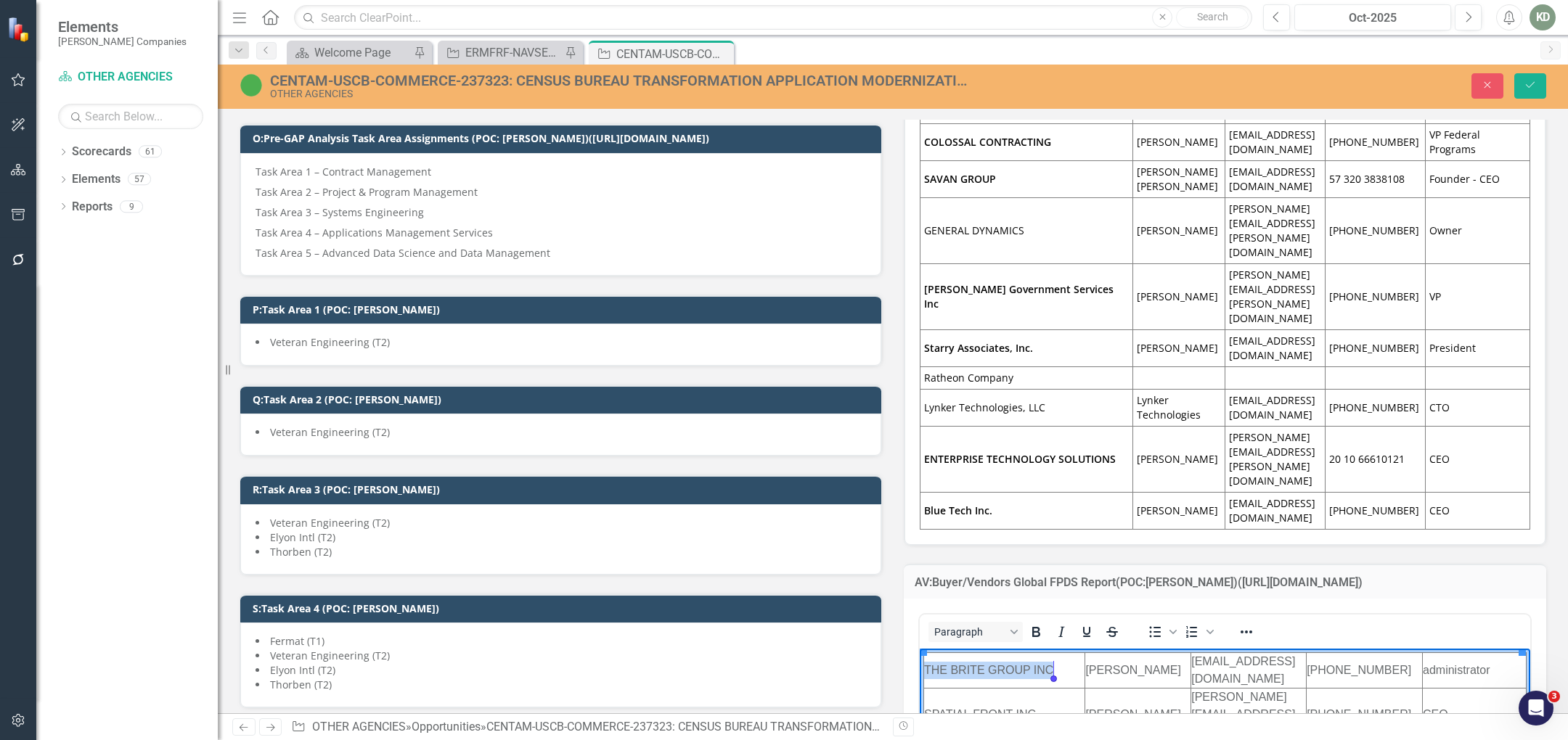
drag, startPoint x: 1063, startPoint y: 662, endPoint x: 1052, endPoint y: 674, distance: 16.3
click at [1053, 674] on td "THE BRITE GROUP INC" at bounding box center [1004, 671] width 161 height 35
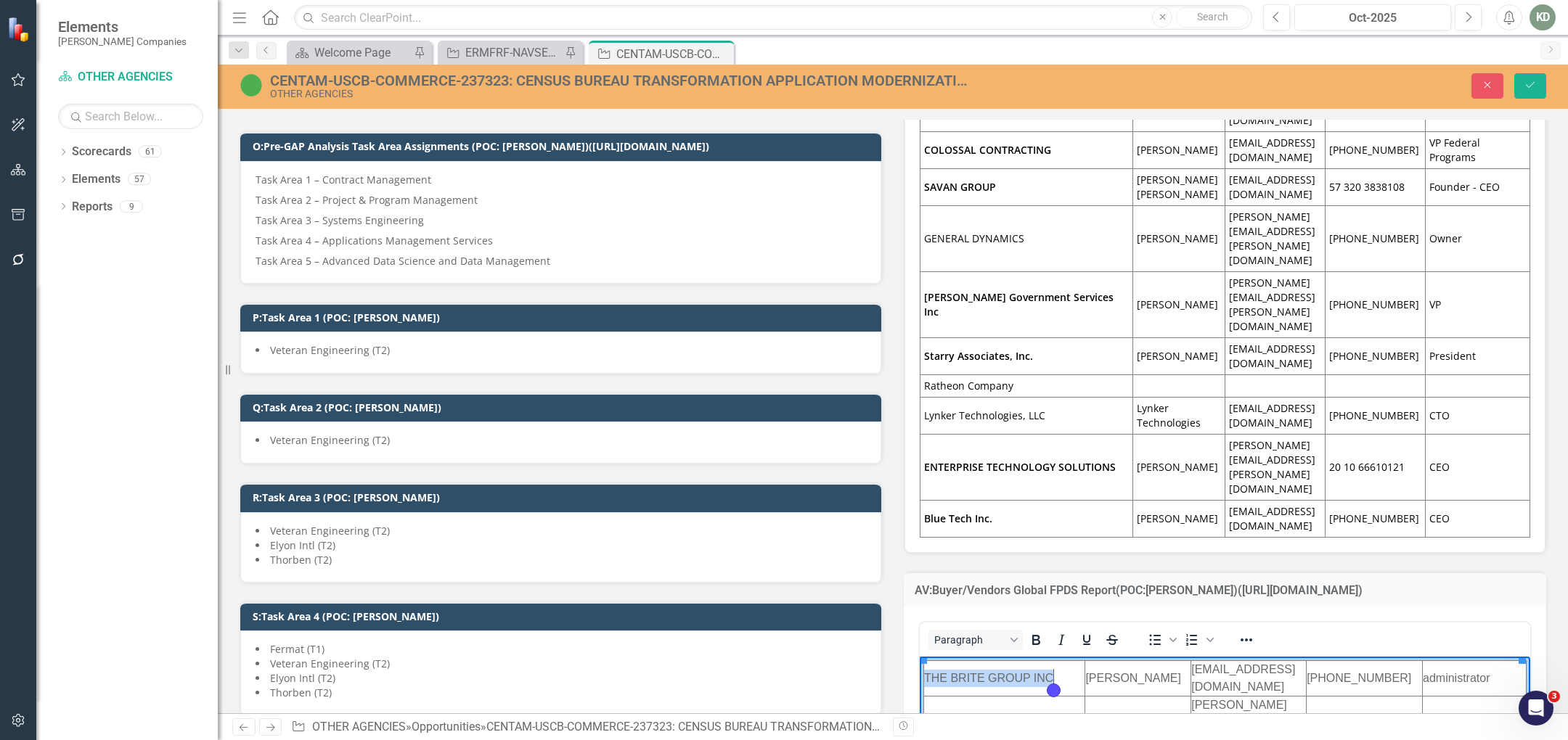
scroll to position [1391, 0]
copy td "THE BRITE GROUP INC"
click at [1108, 636] on icon "Strikethrough" at bounding box center [1112, 641] width 7 height 11
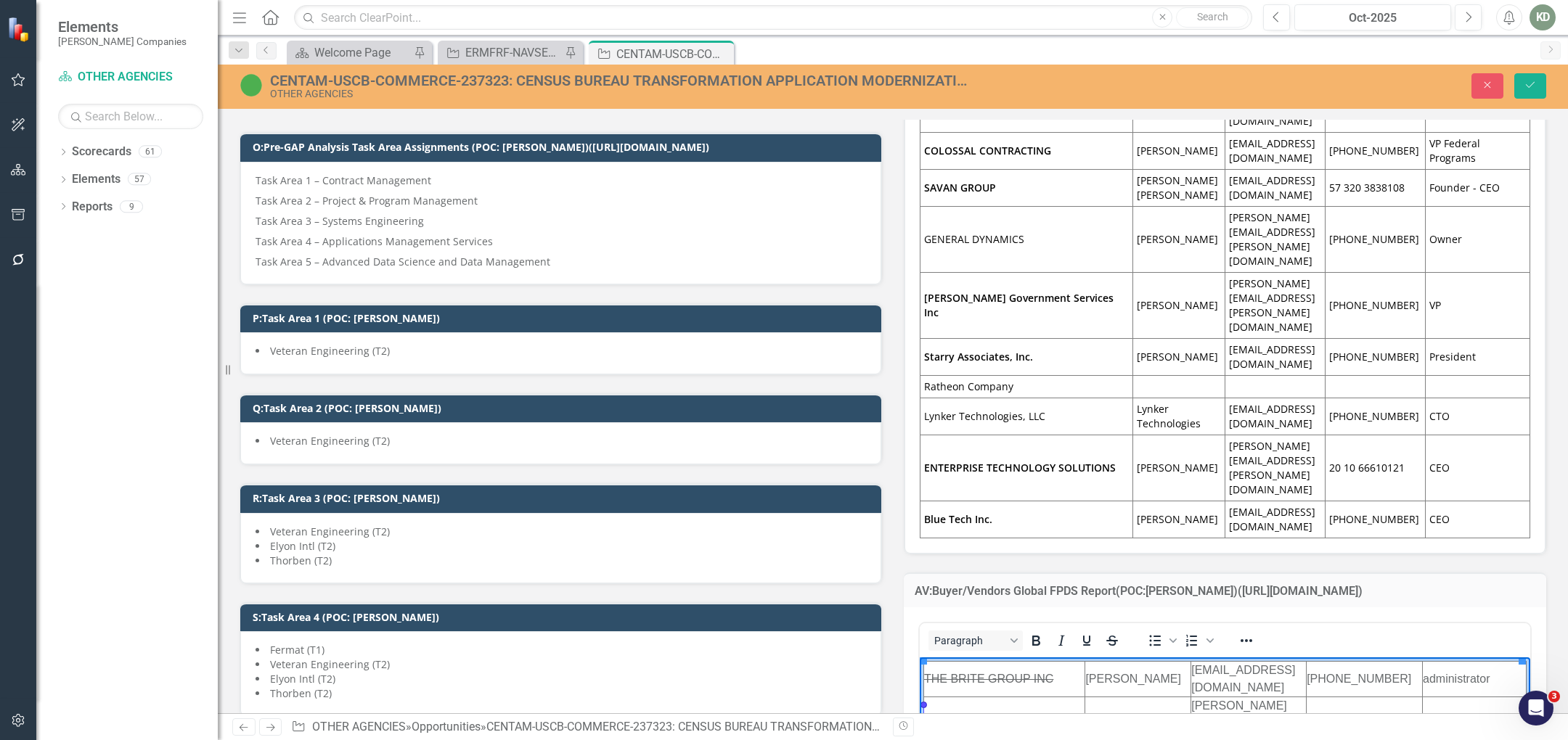
drag, startPoint x: 1037, startPoint y: 713, endPoint x: 921, endPoint y: 706, distance: 116.2
click at [924, 709] on td "SPATIAL FRONT INC" at bounding box center [1004, 724] width 161 height 53
copy td "SPATIAL FRONT INC"
drag, startPoint x: 998, startPoint y: 751, endPoint x: 1804, endPoint y: 1080, distance: 870.6
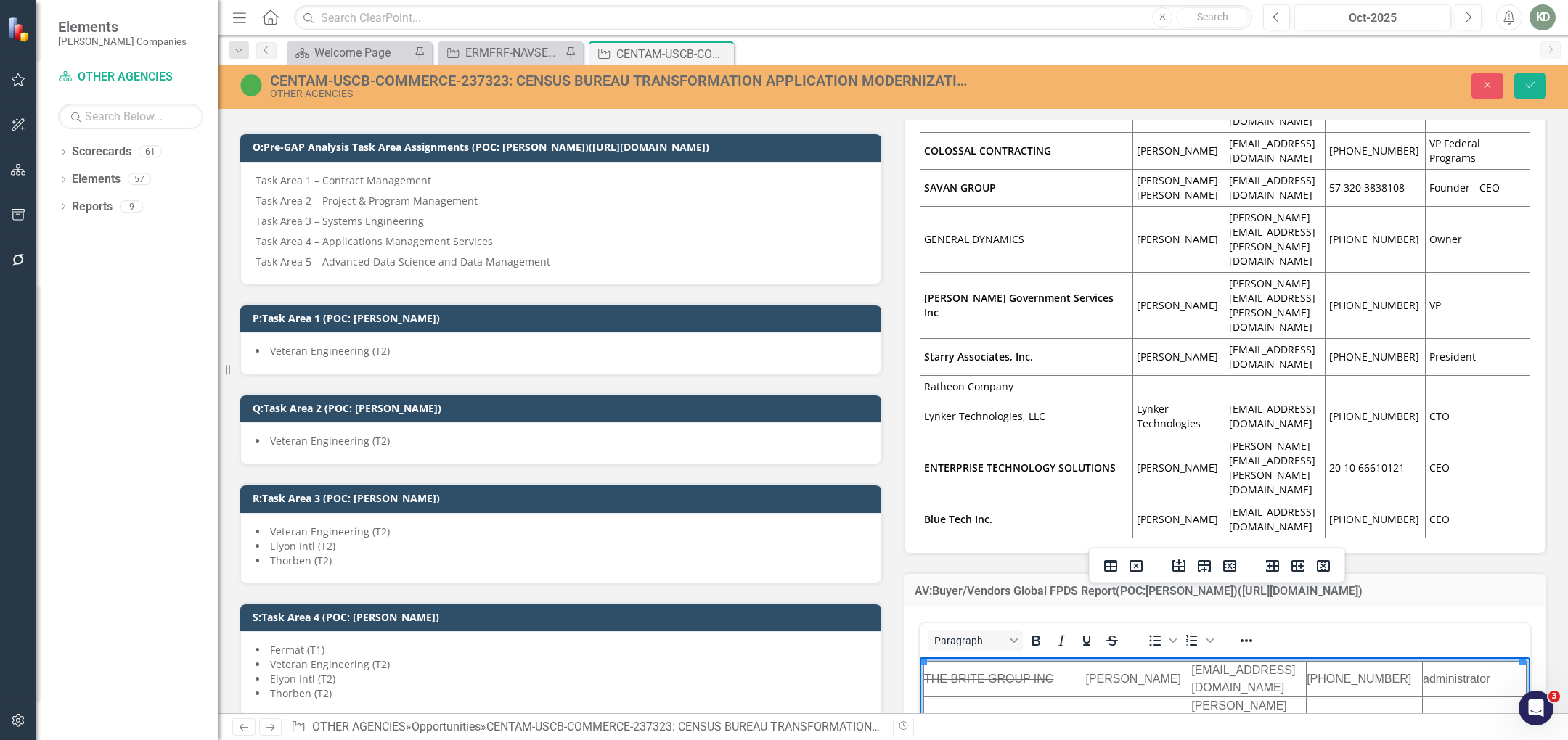
copy td "HALVIK CORP"
drag, startPoint x: 1003, startPoint y: 799, endPoint x: 922, endPoint y: 774, distance: 84.8
copy td "HARMONIA HOLDINGS GROUP"
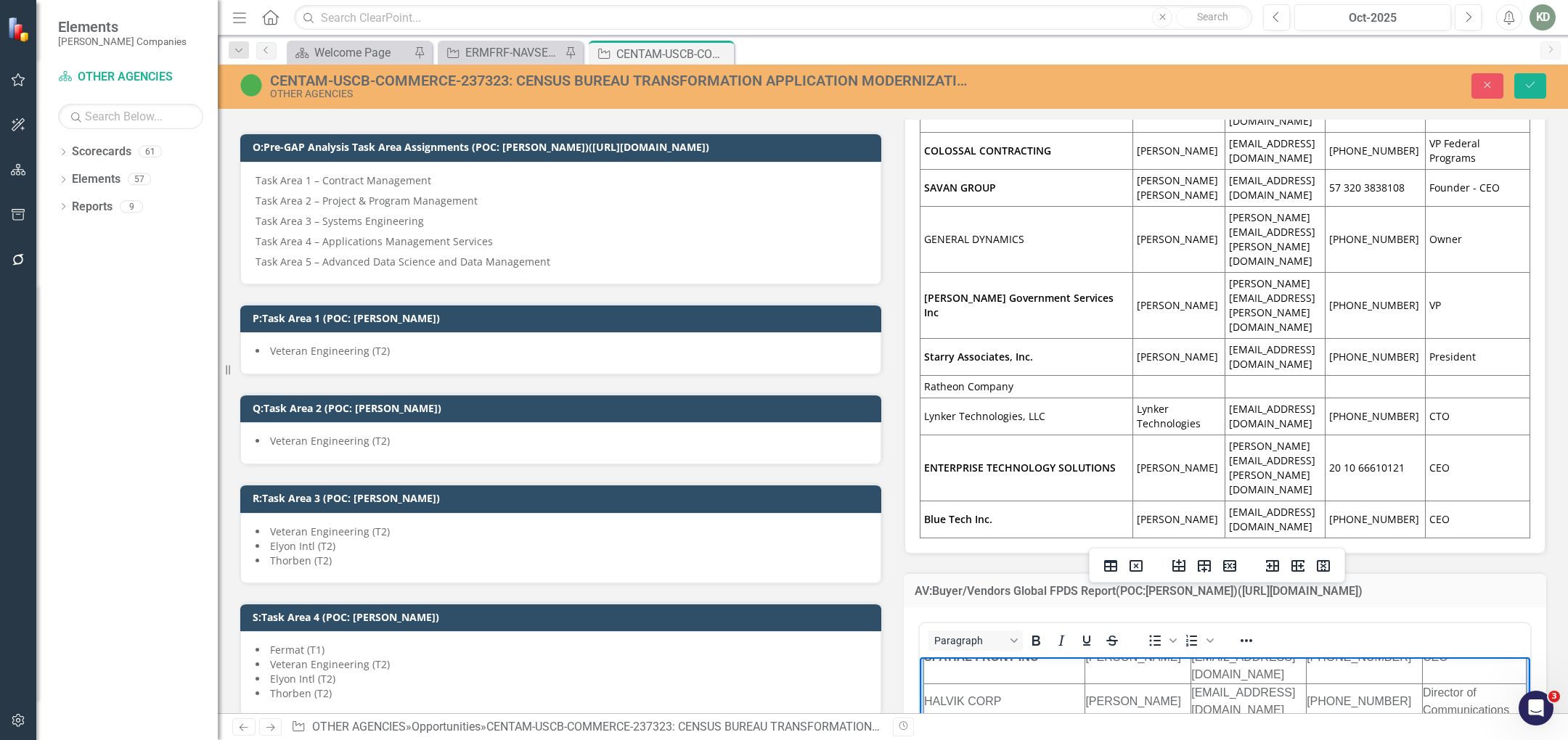
drag, startPoint x: 1050, startPoint y: 756, endPoint x: 927, endPoint y: 756, distance: 123.0
copy td "BTC TECHNOLOGIES"
click at [1112, 632] on icon "Strikethrough" at bounding box center [1113, 641] width 18 height 18
drag, startPoint x: 1032, startPoint y: 784, endPoint x: 923, endPoint y: 779, distance: 109.1
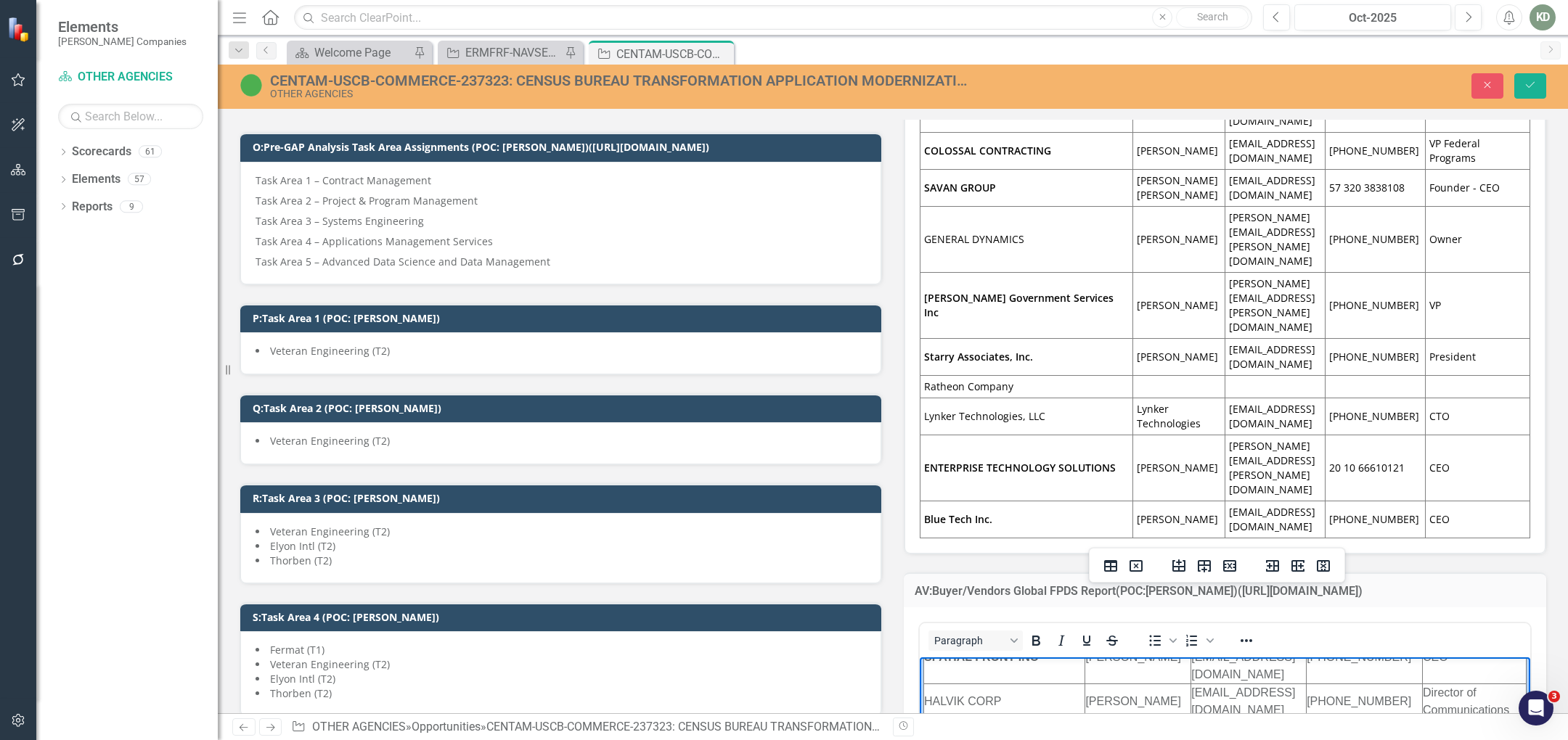
copy td "EPIK SOLUTIONS."
drag, startPoint x: 990, startPoint y: 831, endPoint x: 920, endPoint y: 815, distance: 71.8
copy td "ALETHIX"
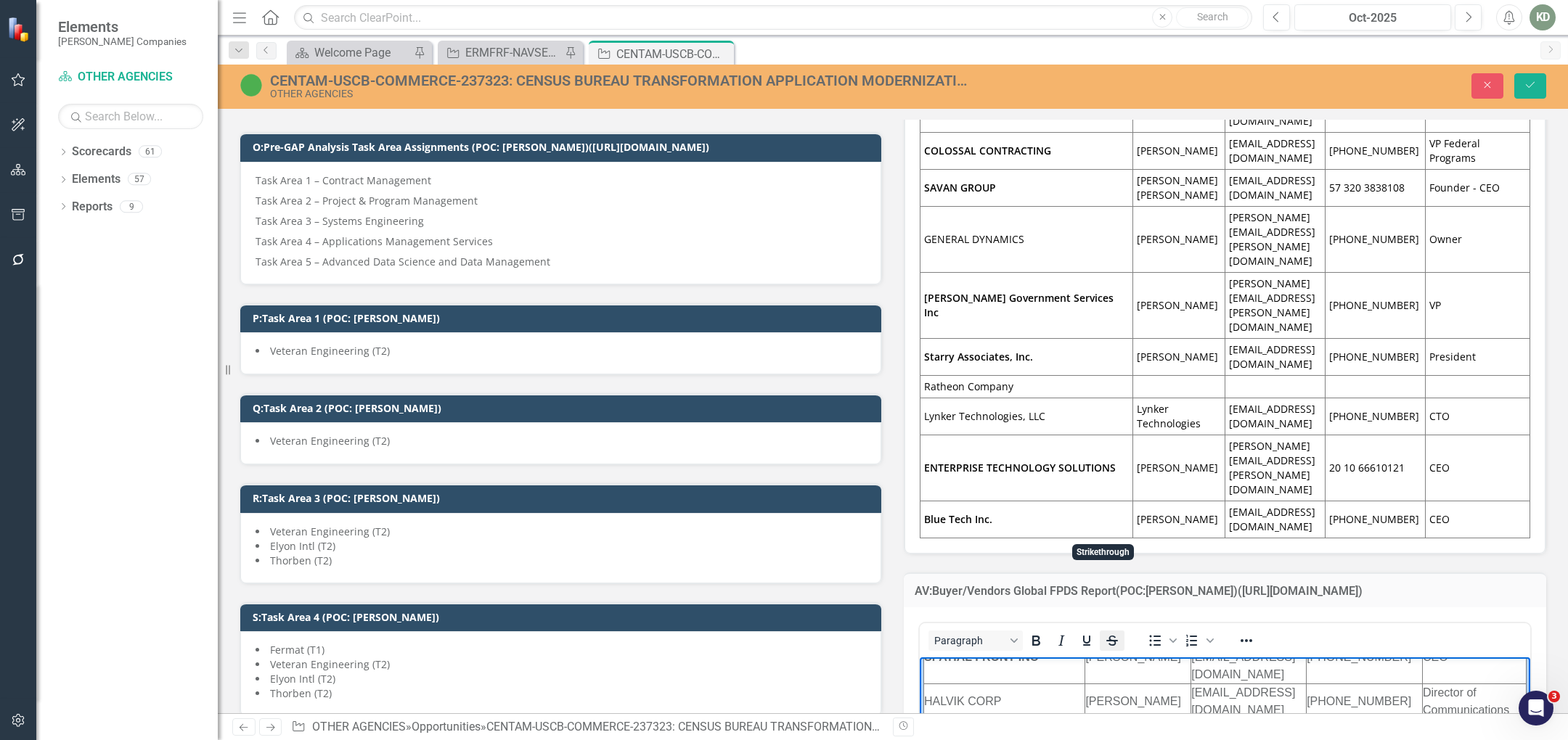
click at [1100, 631] on button "Strikethrough" at bounding box center [1113, 640] width 25 height 20
drag, startPoint x: 1064, startPoint y: 855, endPoint x: 924, endPoint y: 858, distance: 140.0
drag, startPoint x: 989, startPoint y: 696, endPoint x: 924, endPoint y: 696, distance: 65.0
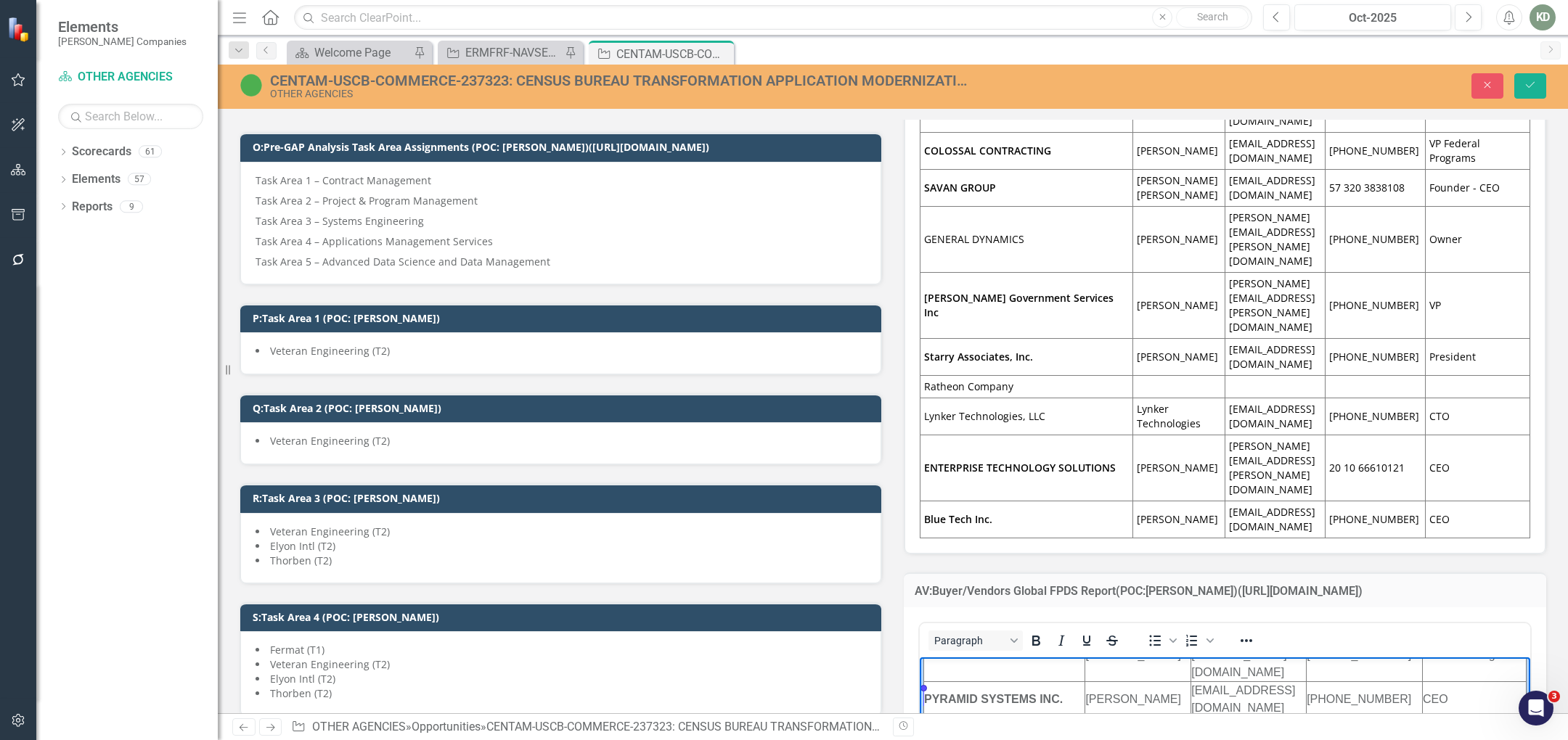
click at [924, 718] on td "AASA INC." at bounding box center [1004, 736] width 161 height 35
drag, startPoint x: 1039, startPoint y: 737, endPoint x: 924, endPoint y: 715, distance: 117.1
click at [1109, 636] on icon "Strikethrough" at bounding box center [1112, 641] width 7 height 11
drag, startPoint x: 994, startPoint y: 782, endPoint x: 972, endPoint y: 781, distance: 22.0
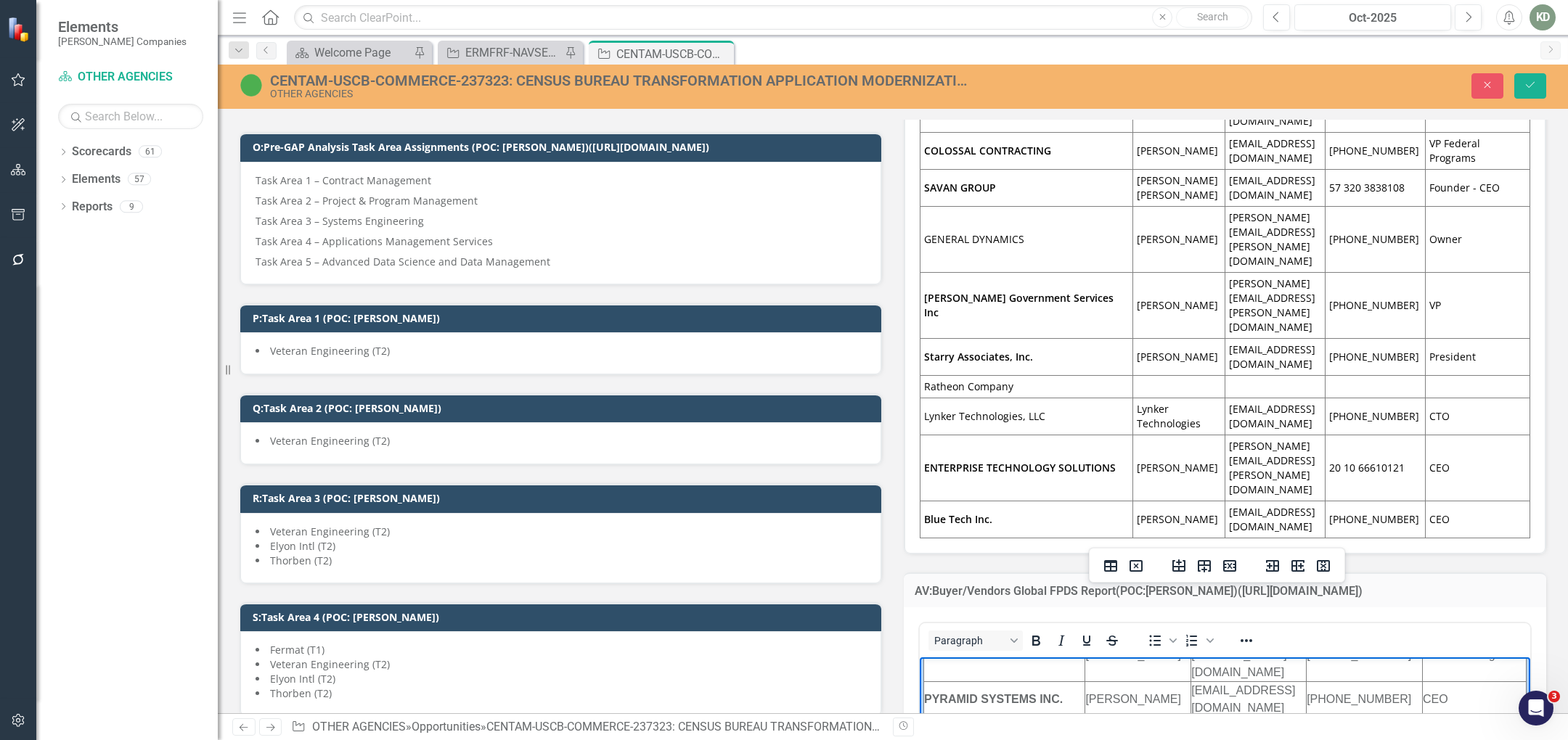
drag, startPoint x: 958, startPoint y: 781, endPoint x: 924, endPoint y: 759, distance: 40.5
drag, startPoint x: 1002, startPoint y: 814, endPoint x: 927, endPoint y: 731, distance: 111.9
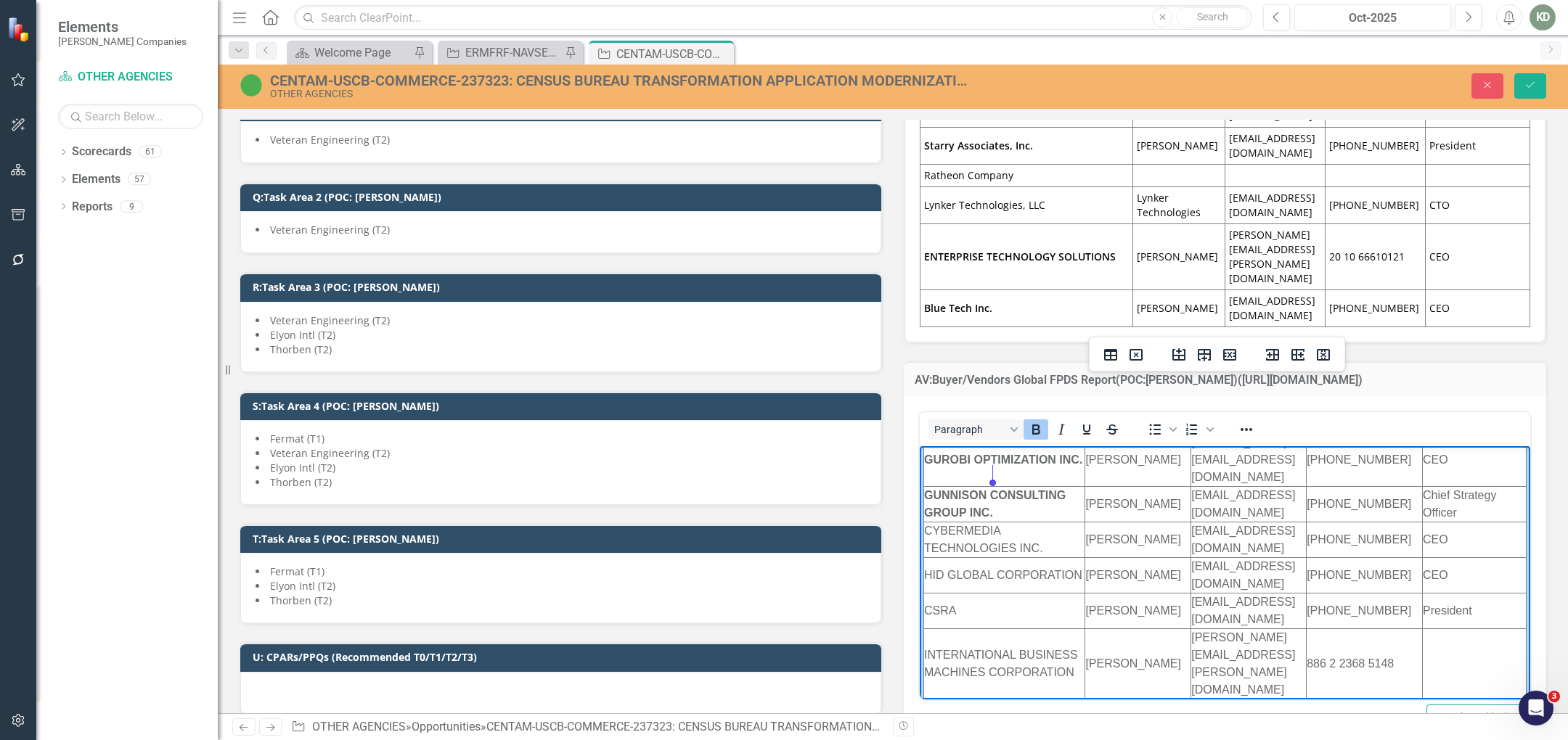
scroll to position [391, 0]
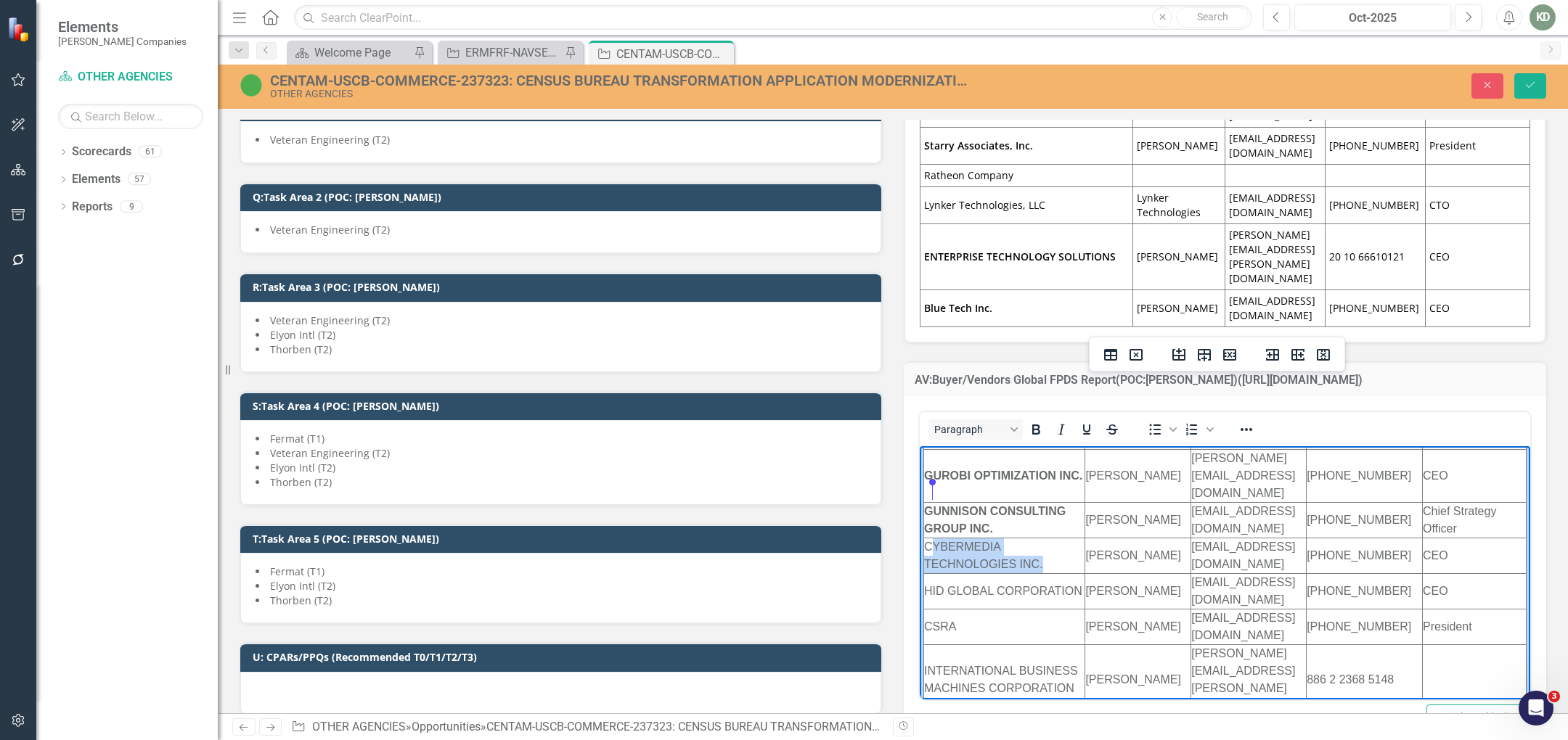
drag, startPoint x: 1044, startPoint y: 510, endPoint x: 929, endPoint y: 497, distance: 115.7
click at [929, 539] on td "CYBERMEDIA TECHNOLOGIES INC." at bounding box center [1004, 557] width 161 height 35
drag, startPoint x: 927, startPoint y: 495, endPoint x: 1034, endPoint y: 477, distance: 108.5
click at [1052, 539] on td "CYBERMEDIA TECHNOLOGIES INC." at bounding box center [1004, 557] width 161 height 35
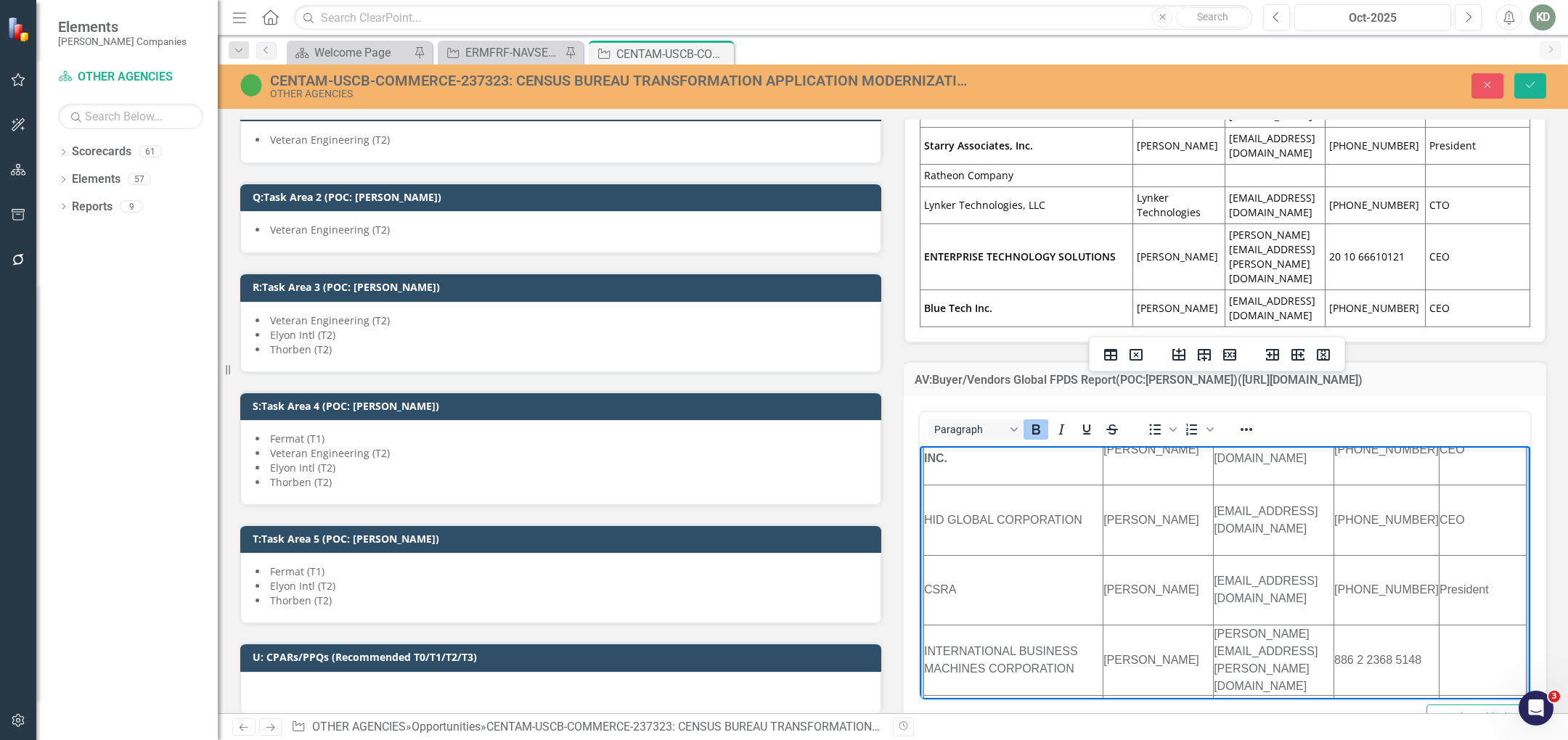
scroll to position [800, 0]
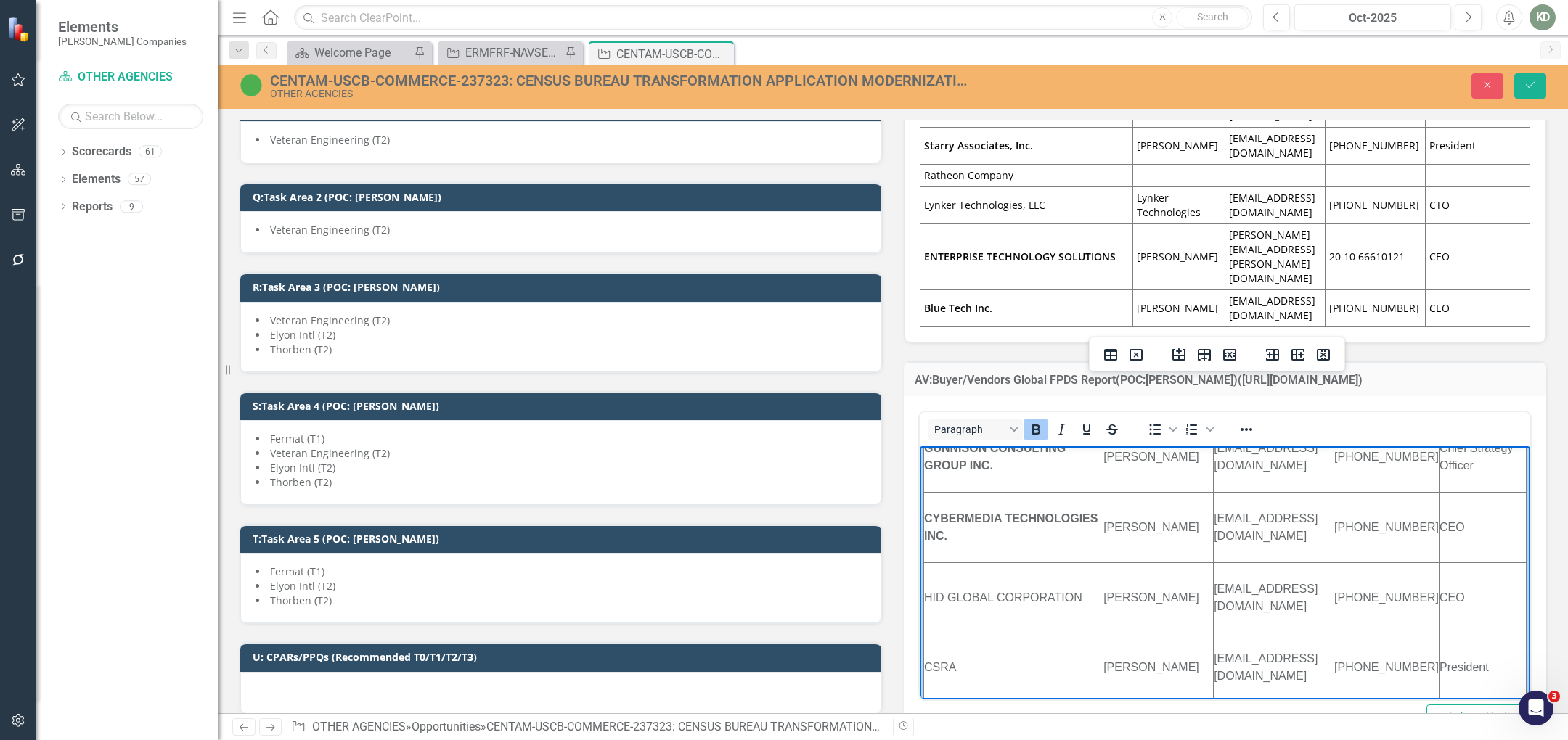
click at [1087, 602] on td "HID GLOBAL CORPORATION" at bounding box center [1013, 598] width 179 height 71
drag, startPoint x: 1088, startPoint y: 596, endPoint x: 926, endPoint y: 598, distance: 162.0
click at [927, 598] on td "HID GLOBAL CORPORATION" at bounding box center [1013, 598] width 179 height 71
click at [1112, 421] on icon "Strikethrough" at bounding box center [1113, 430] width 18 height 18
drag, startPoint x: 986, startPoint y: 680, endPoint x: 1774, endPoint y: 734, distance: 789.8
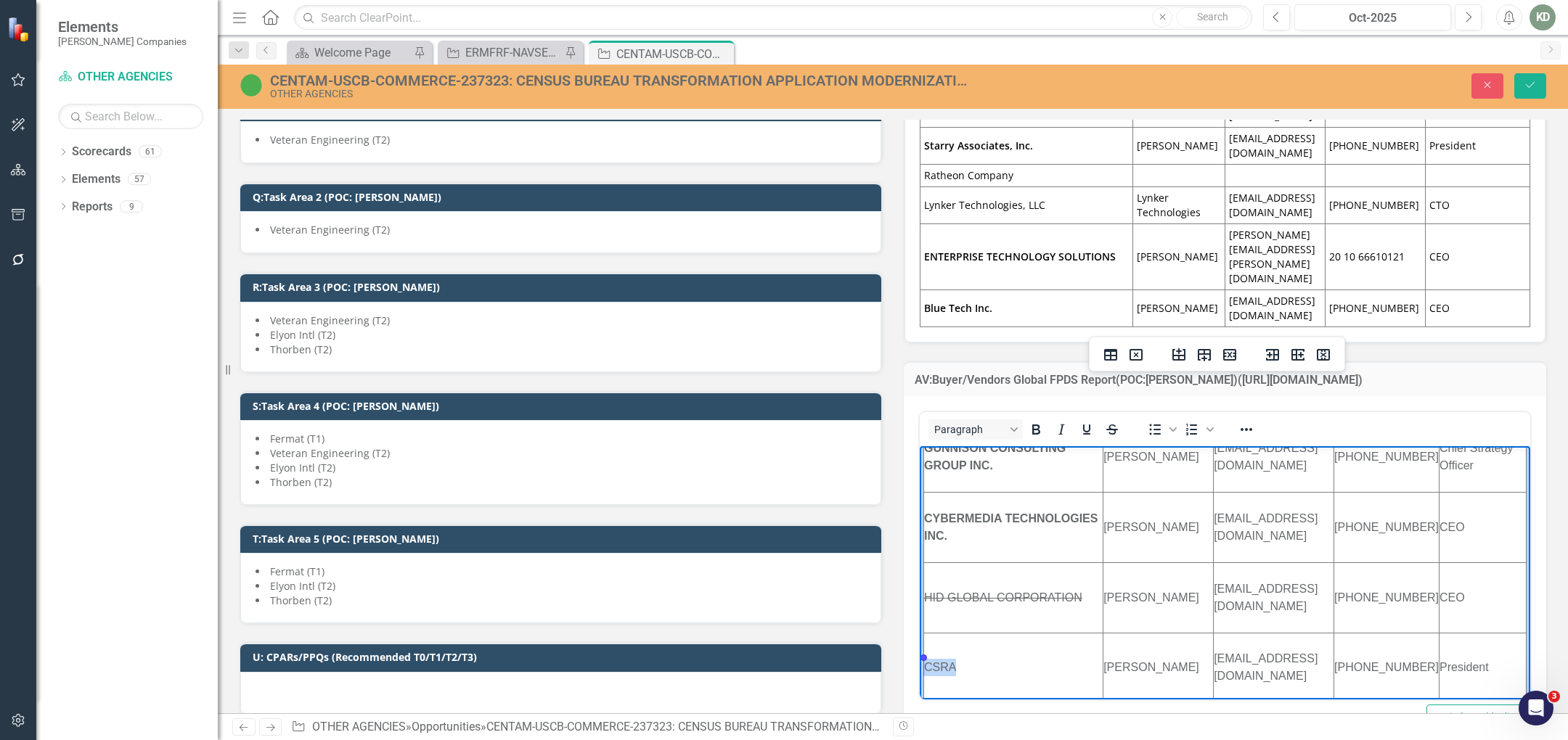
click at [926, 671] on td "CSRA" at bounding box center [1013, 668] width 179 height 71
click at [1104, 421] on icon "Strikethrough" at bounding box center [1113, 430] width 18 height 18
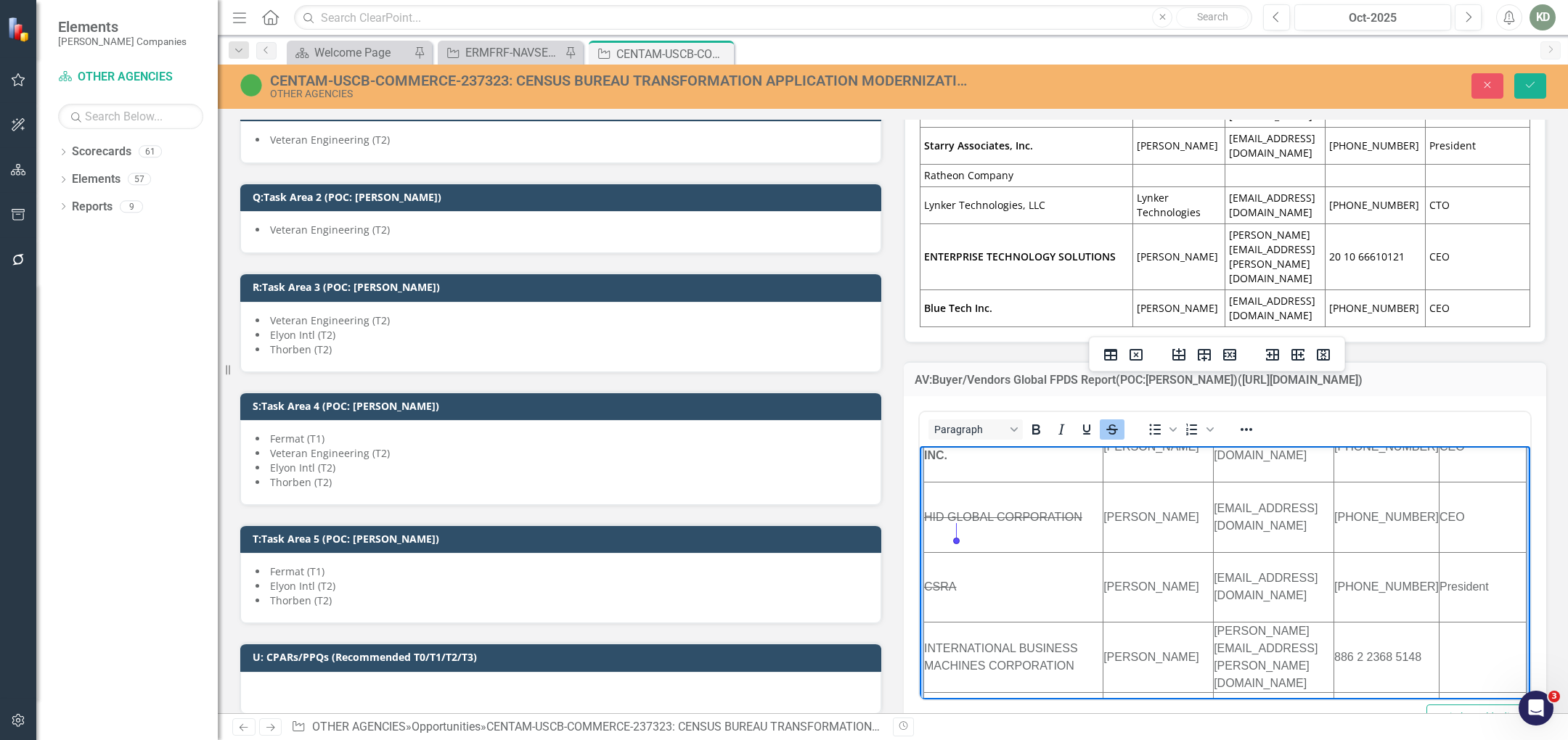
scroll to position [940, 0]
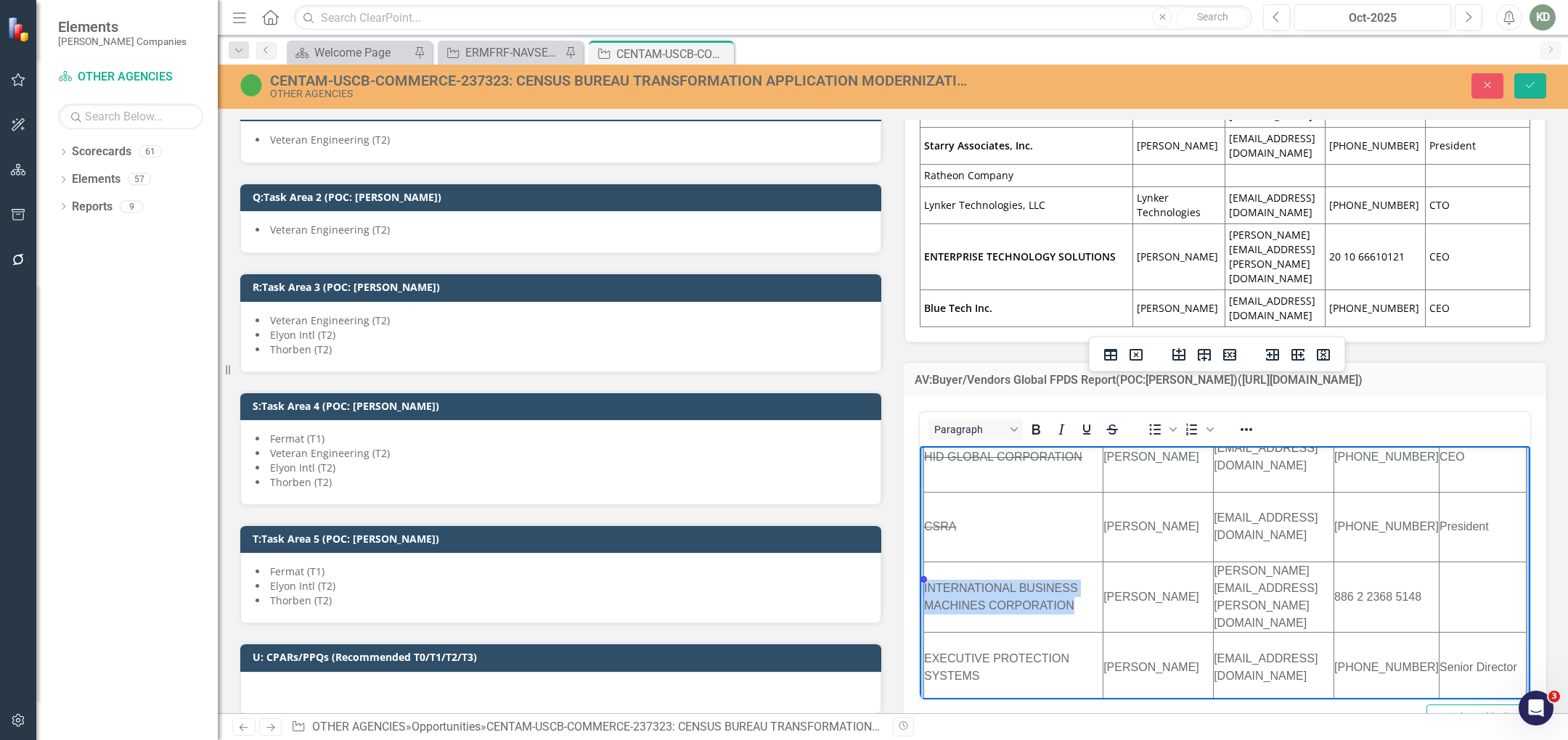
drag, startPoint x: 1088, startPoint y: 607, endPoint x: 923, endPoint y: 586, distance: 166.3
click at [924, 587] on td "INTERNATIONAL BUSINESS MACHINES CORPORATION" at bounding box center [1013, 598] width 179 height 71
click at [1103, 415] on div "Paragraph" at bounding box center [1026, 430] width 214 height 28
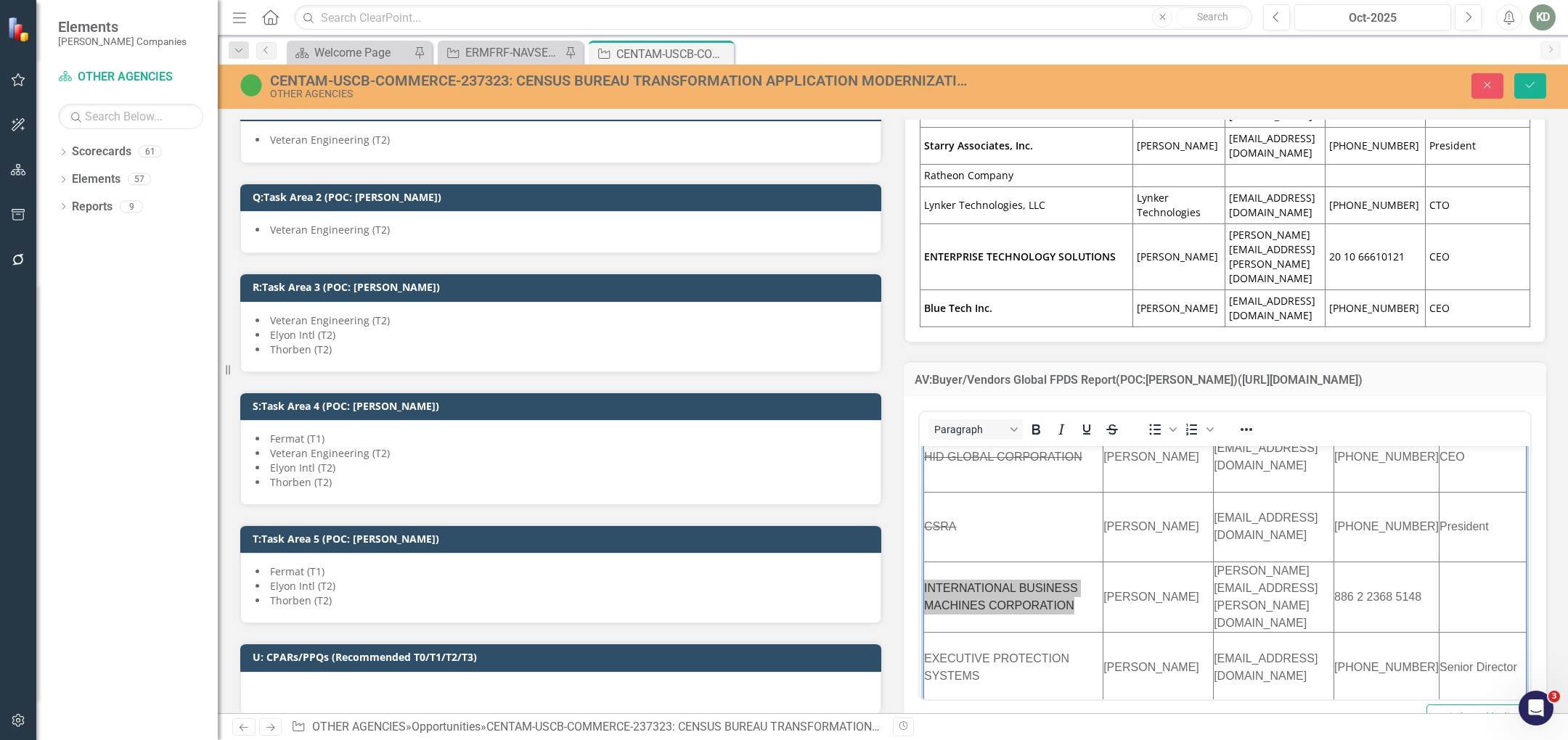
click at [1103, 420] on button "Strikethrough" at bounding box center [1113, 430] width 25 height 20
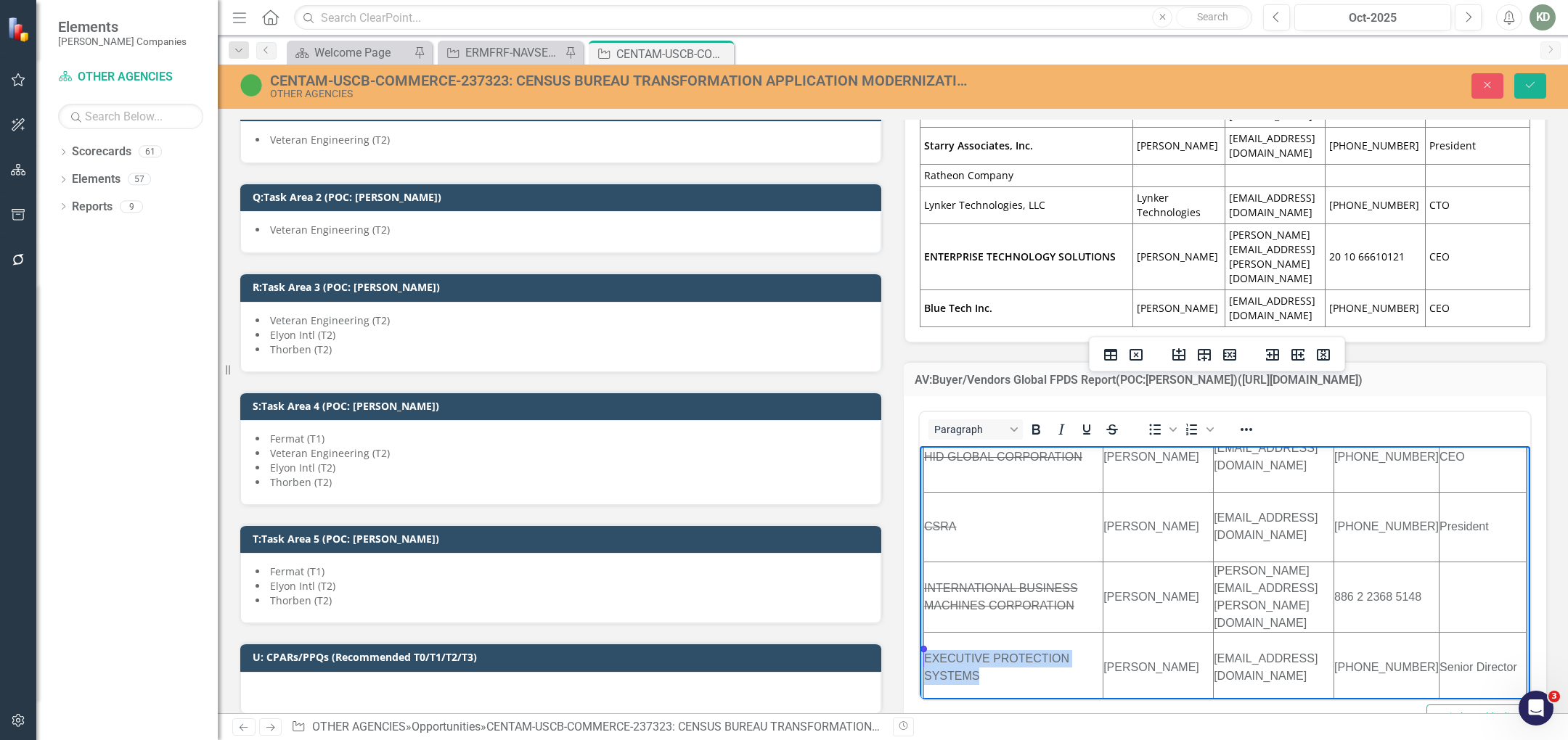
drag, startPoint x: 1009, startPoint y: 683, endPoint x: 921, endPoint y: 657, distance: 91.8
click at [927, 659] on td "EXECUTIVE PROTECTION SYSTEMS" at bounding box center [1013, 668] width 179 height 71
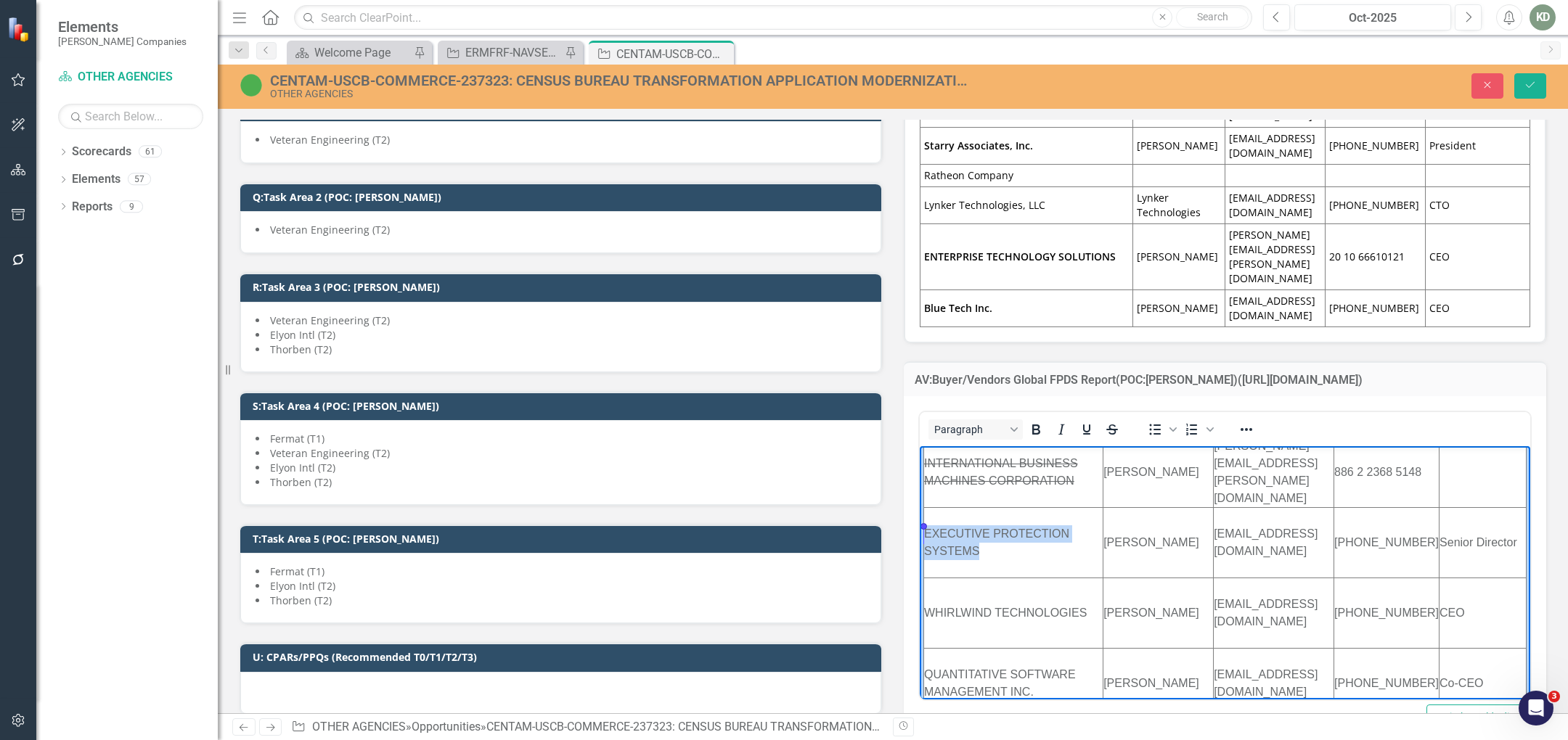
scroll to position [1067, 0]
click at [1104, 421] on icon "Strikethrough" at bounding box center [1113, 430] width 18 height 18
drag, startPoint x: 1100, startPoint y: 612, endPoint x: 927, endPoint y: 605, distance: 173.1
click at [928, 606] on td "WHIRLWIND TECHNOLOGIES" at bounding box center [1013, 611] width 179 height 71
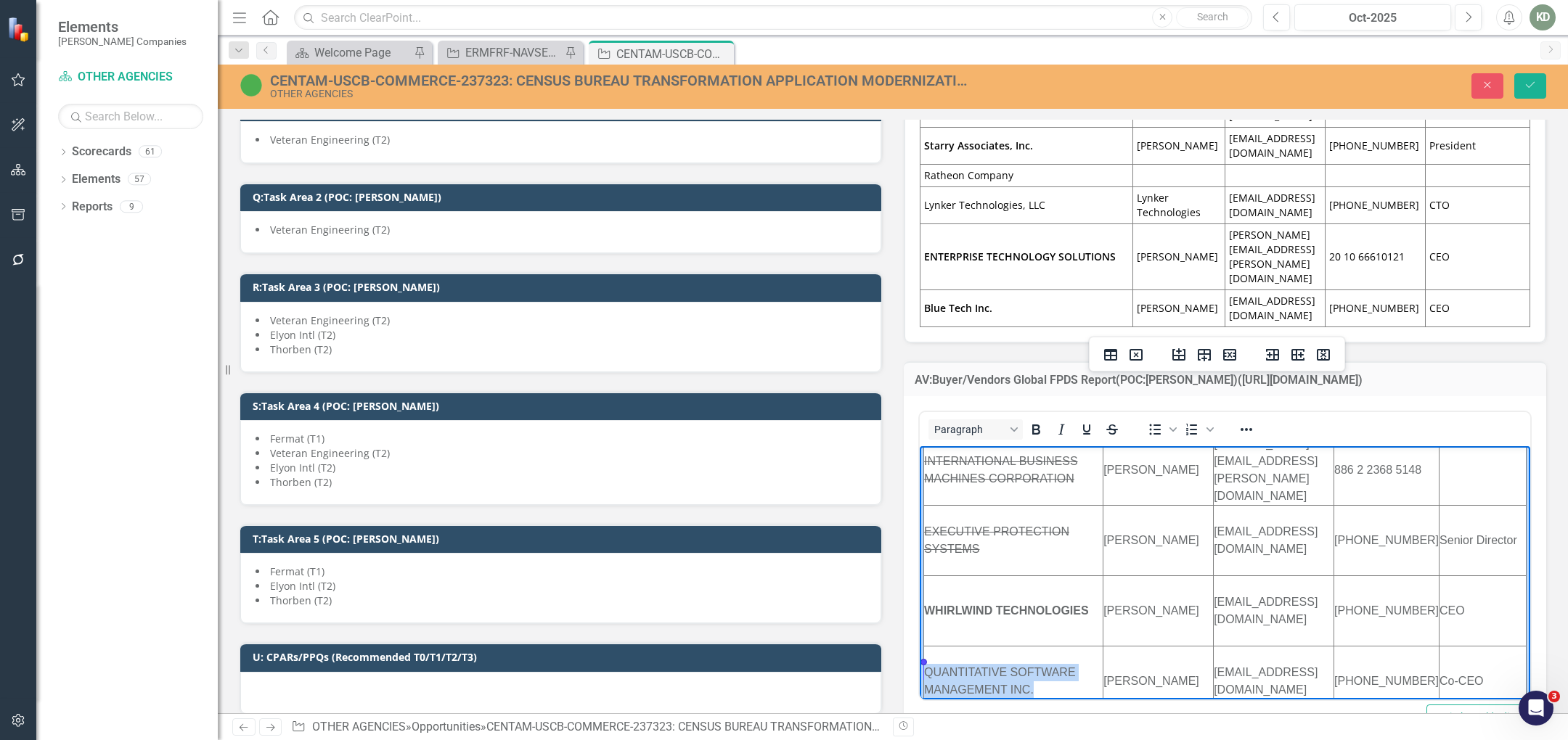
drag, startPoint x: 1052, startPoint y: 683, endPoint x: 930, endPoint y: 669, distance: 122.8
click at [927, 669] on td "QUANTITATIVE SOFTWARE MANAGEMENT INC." at bounding box center [1013, 681] width 179 height 71
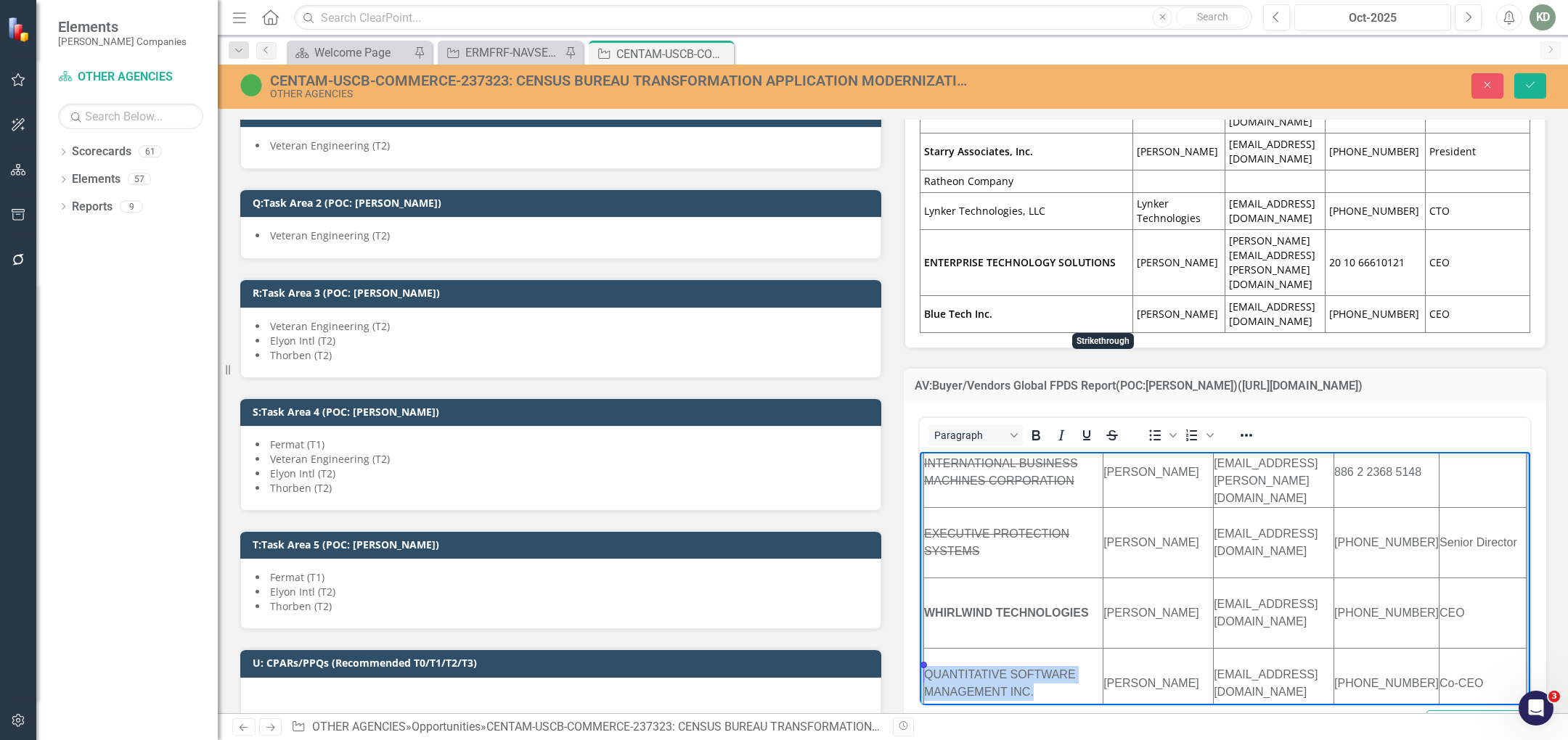
drag, startPoint x: 1104, startPoint y: 206, endPoint x: 1104, endPoint y: 219, distance: 13.0
click at [1108, 430] on icon "Strikethrough" at bounding box center [1112, 436] width 7 height 11
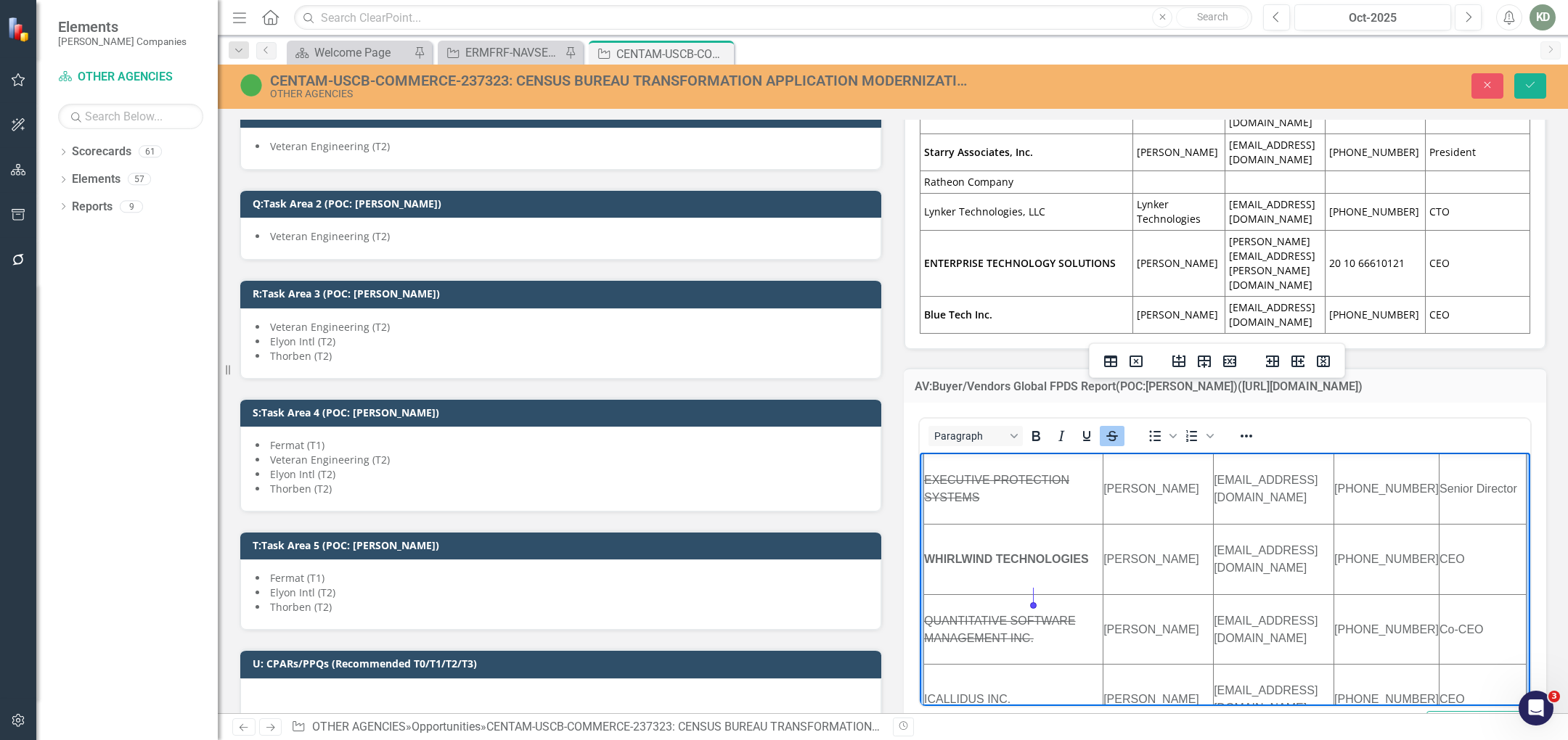
scroll to position [1230, 0]
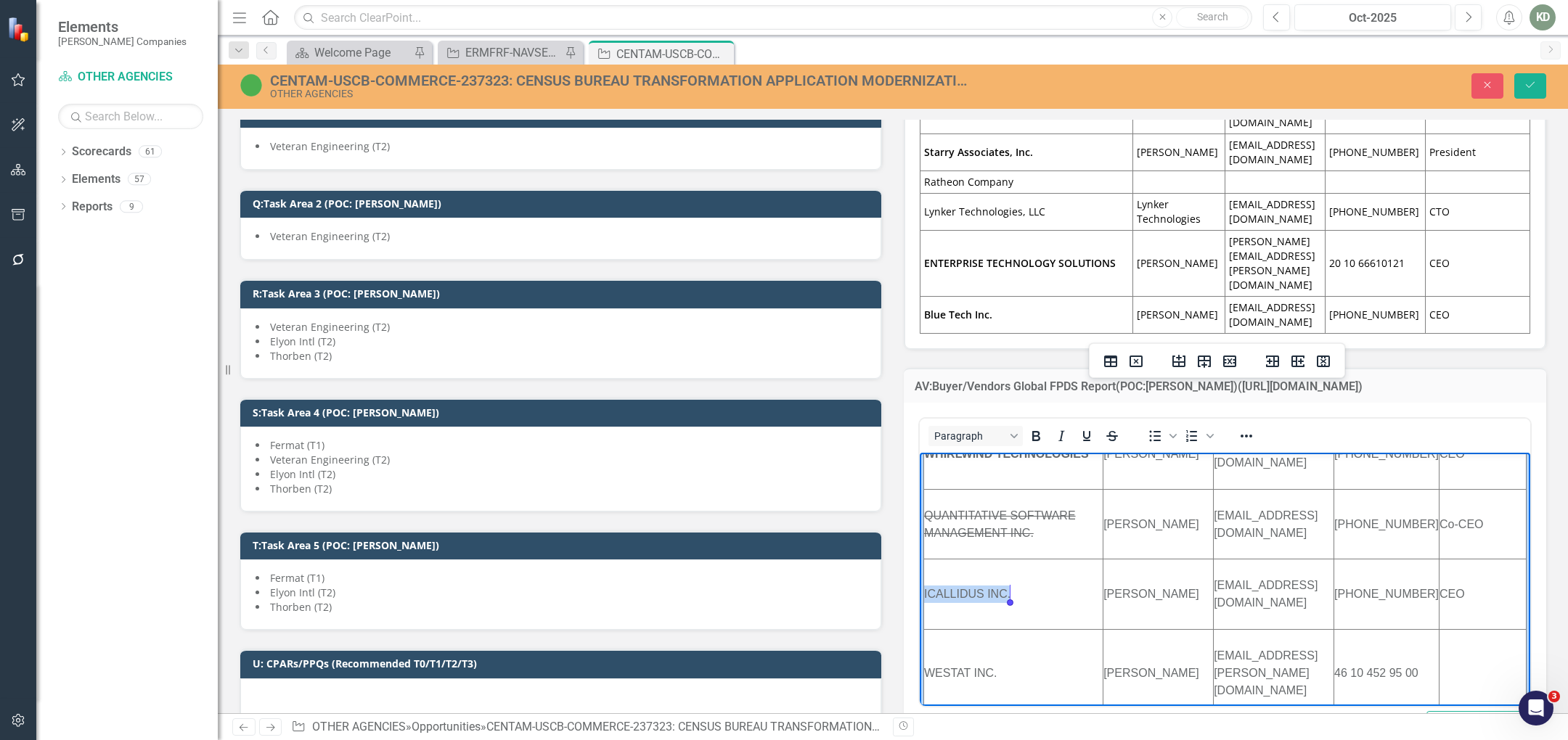
drag, startPoint x: 1052, startPoint y: 584, endPoint x: 1035, endPoint y: 590, distance: 18.0
click at [1038, 591] on td "ICALLIDUS INC." at bounding box center [1013, 594] width 179 height 71
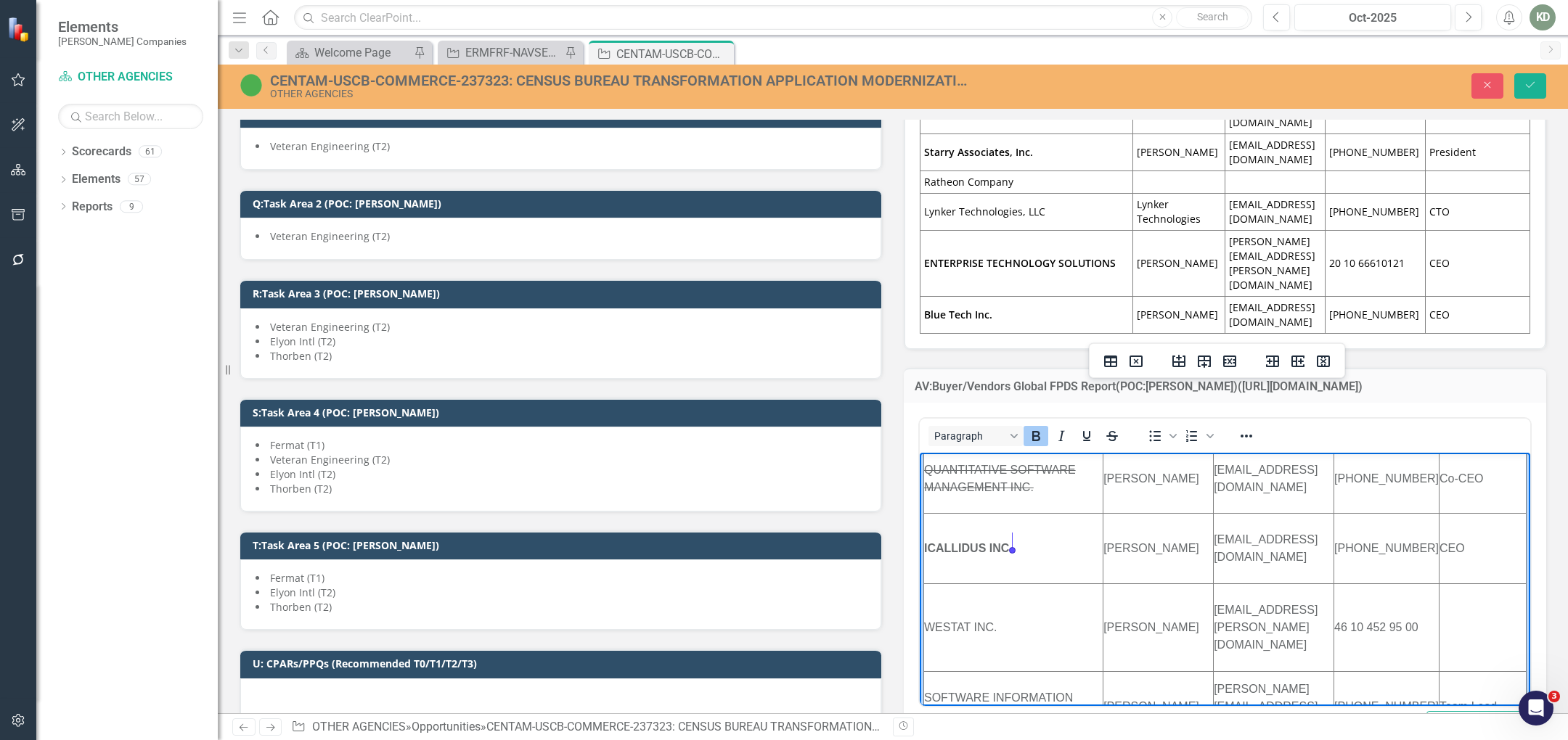
scroll to position [1296, 0]
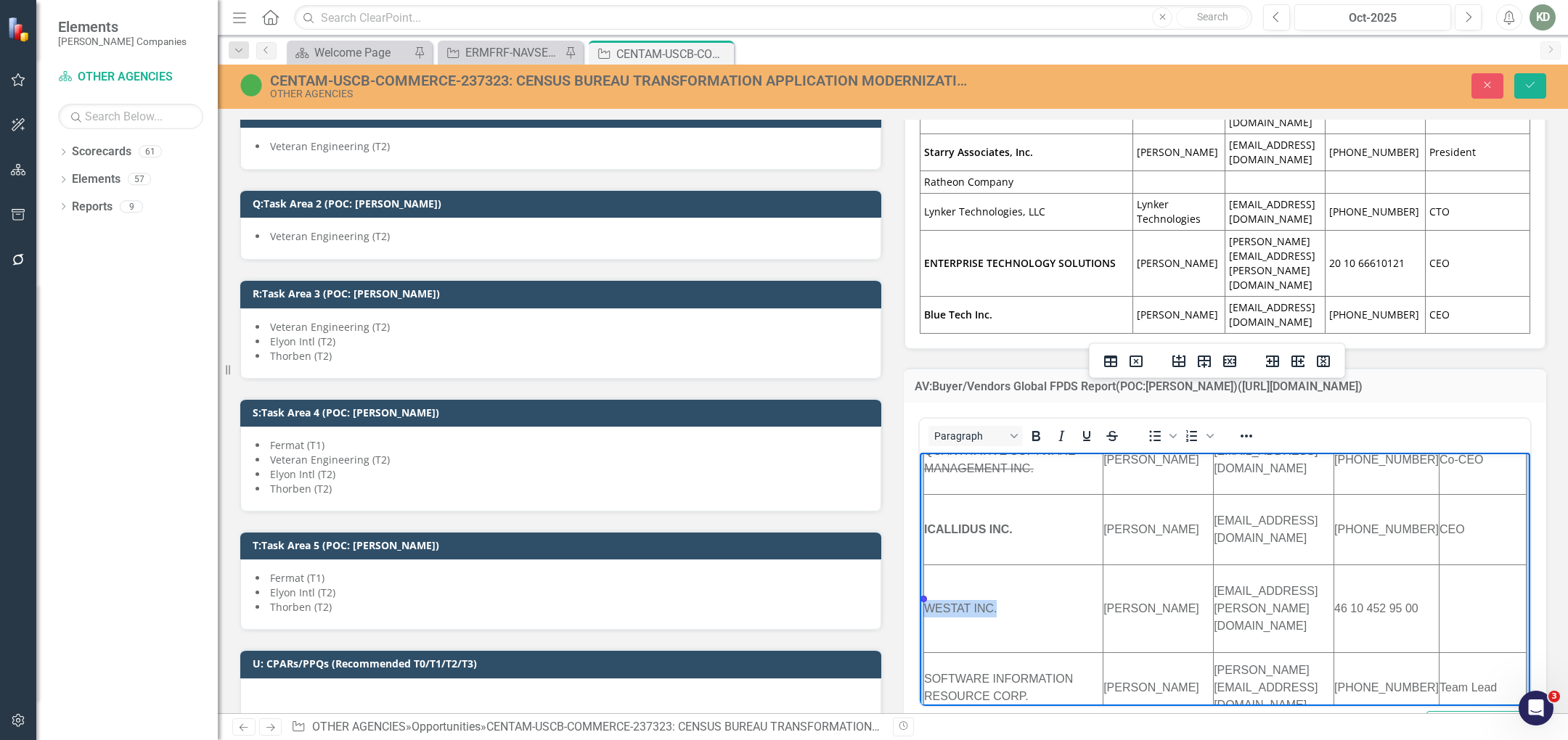
drag, startPoint x: 1019, startPoint y: 602, endPoint x: 927, endPoint y: 605, distance: 92.0
click at [928, 600] on td "WESTAT INC." at bounding box center [1013, 609] width 179 height 88
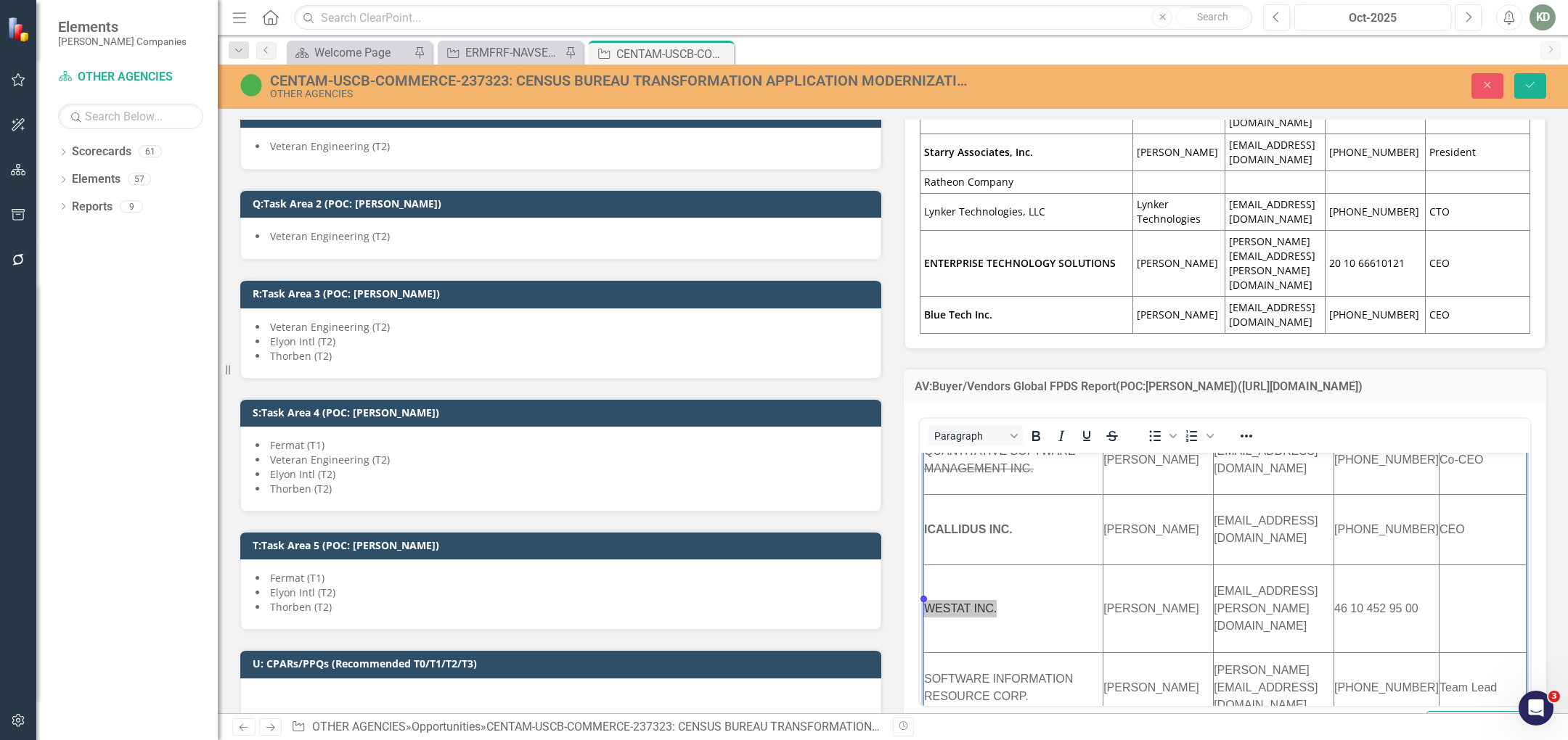
click at [1108, 422] on div "Paragraph" at bounding box center [1026, 436] width 214 height 28
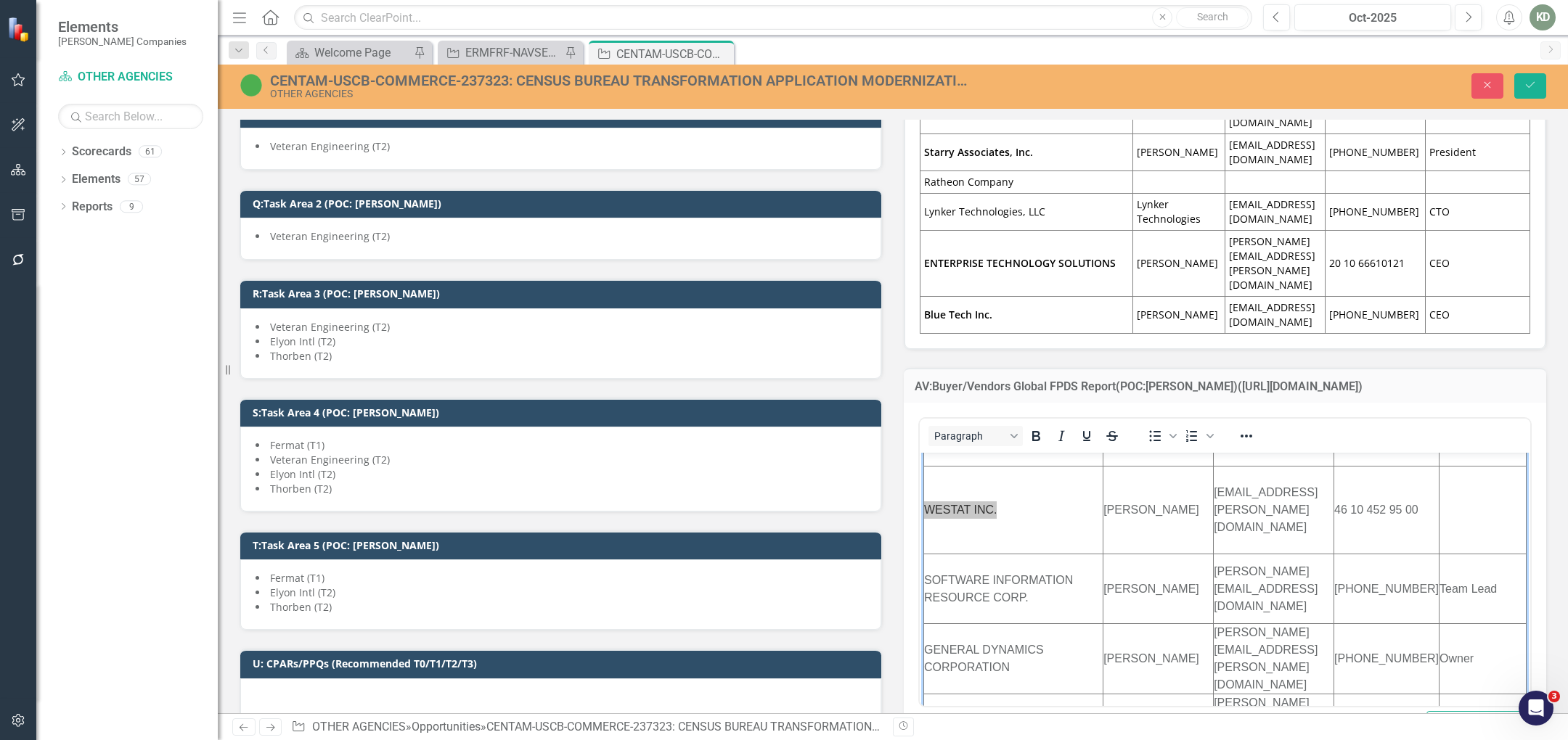
scroll to position [1485, 0]
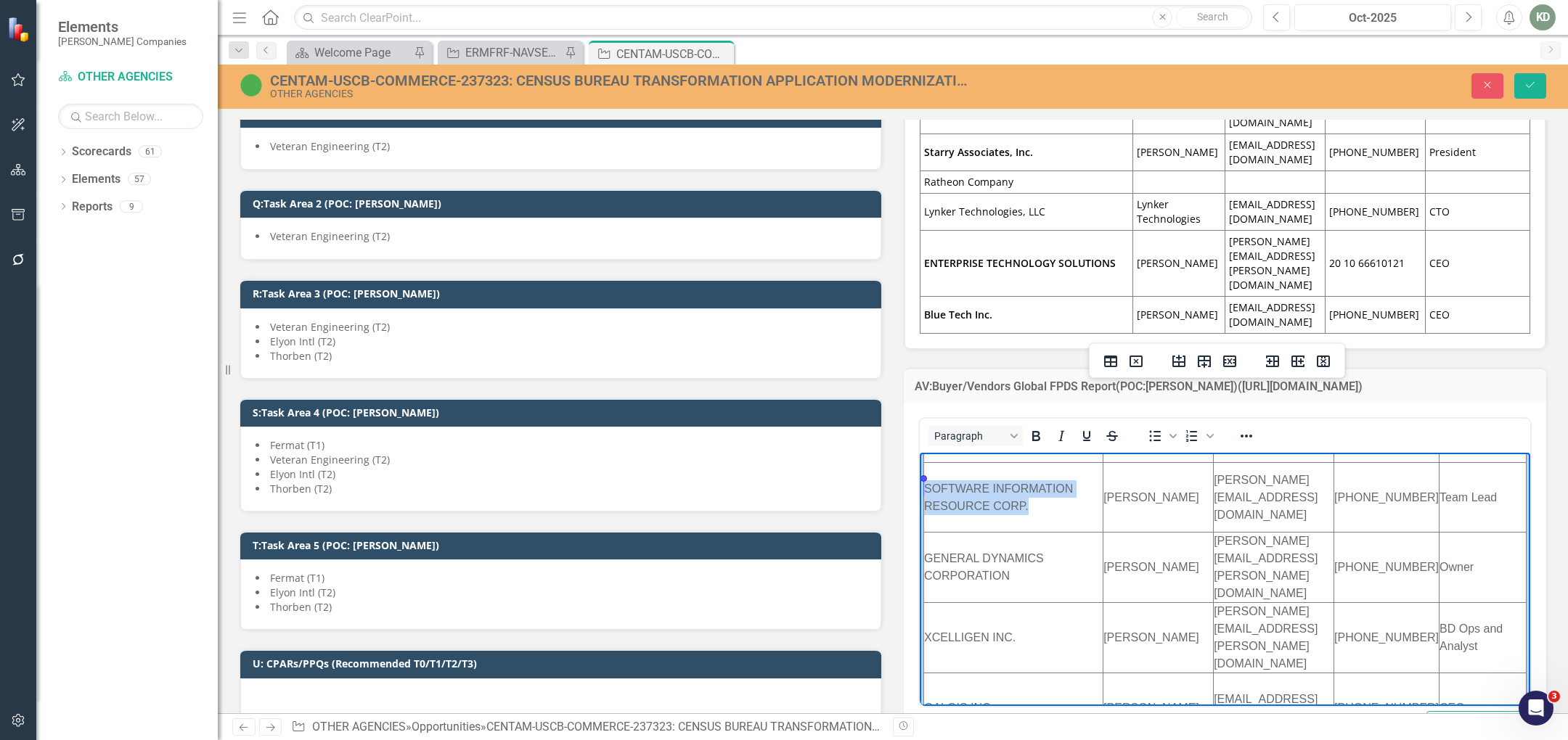
drag, startPoint x: 991, startPoint y: 504, endPoint x: 927, endPoint y: 491, distance: 65.3
click at [927, 491] on td "SOFTWARE INFORMATION RESOURCE CORP." at bounding box center [1013, 497] width 179 height 71
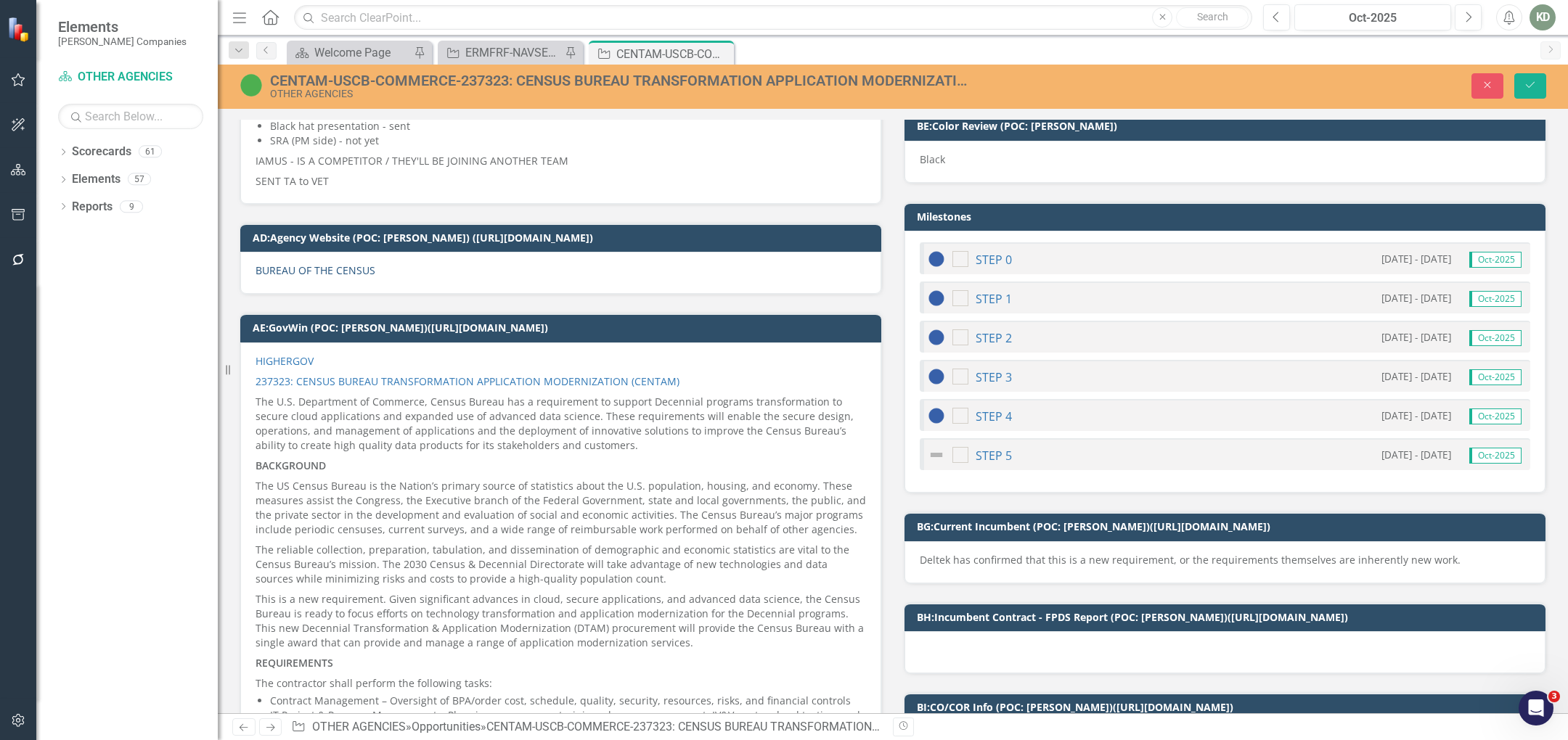
scroll to position [2970, 0]
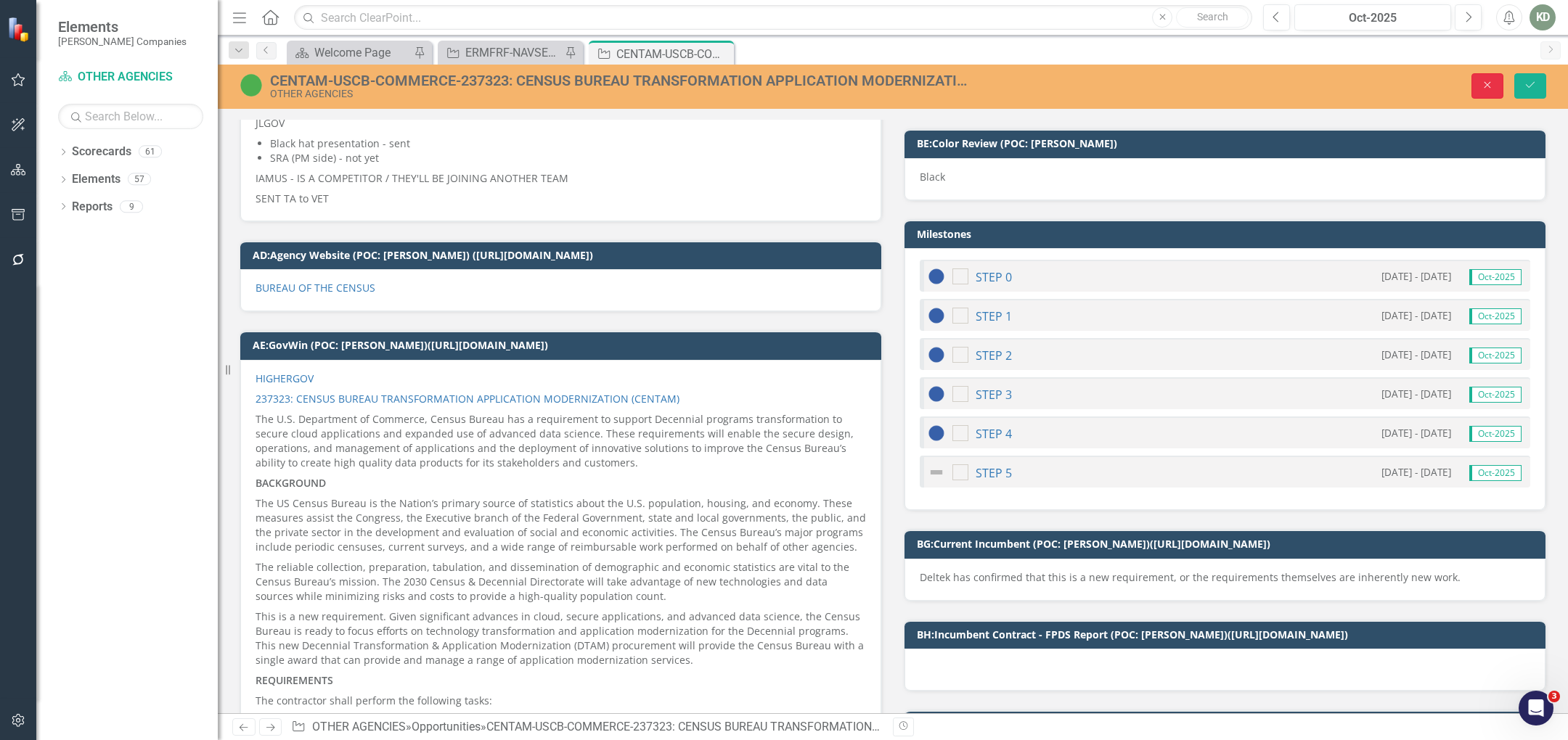
click at [1491, 92] on button "Close" at bounding box center [1488, 86] width 32 height 26
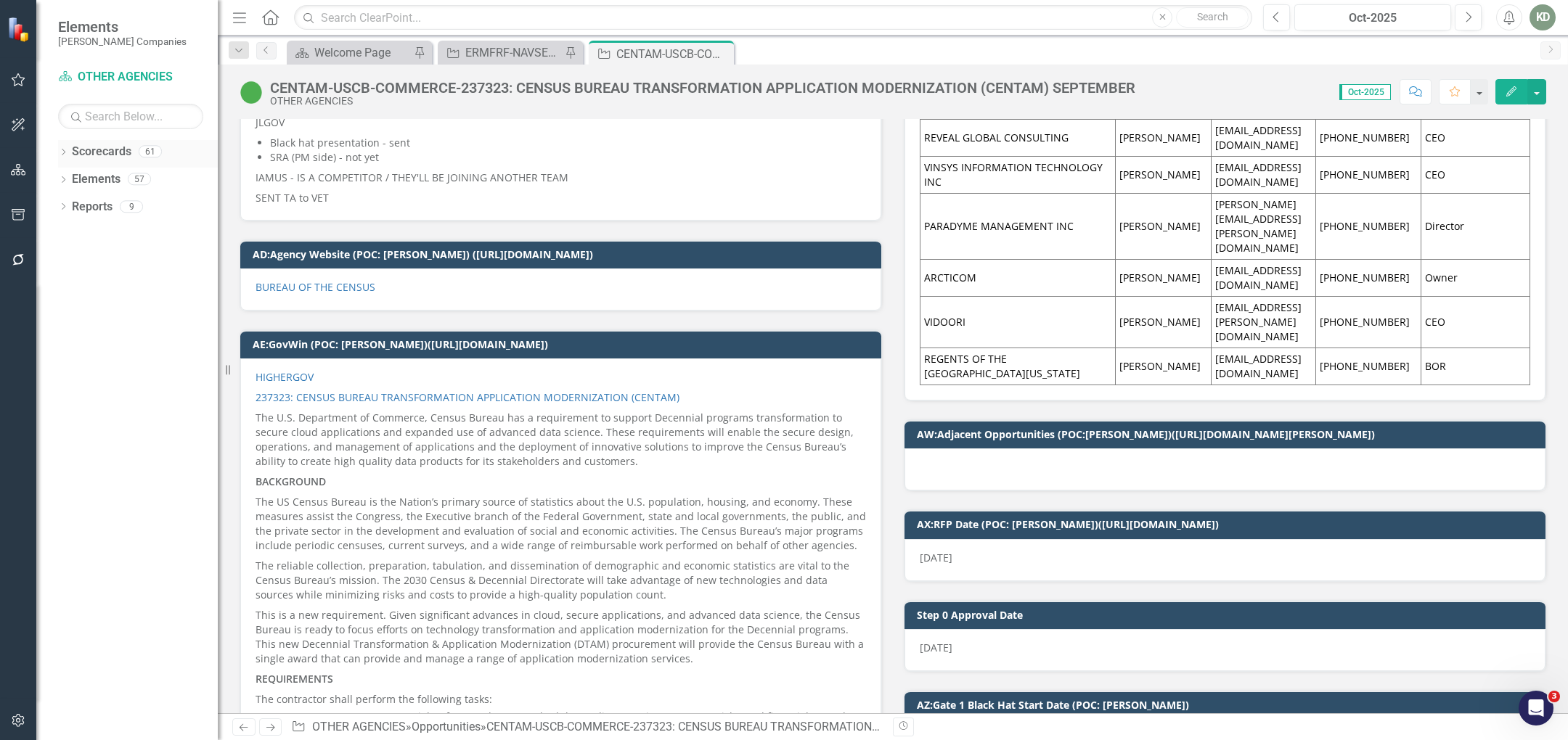
click at [65, 154] on icon "Dropdown" at bounding box center [64, 153] width 11 height 8
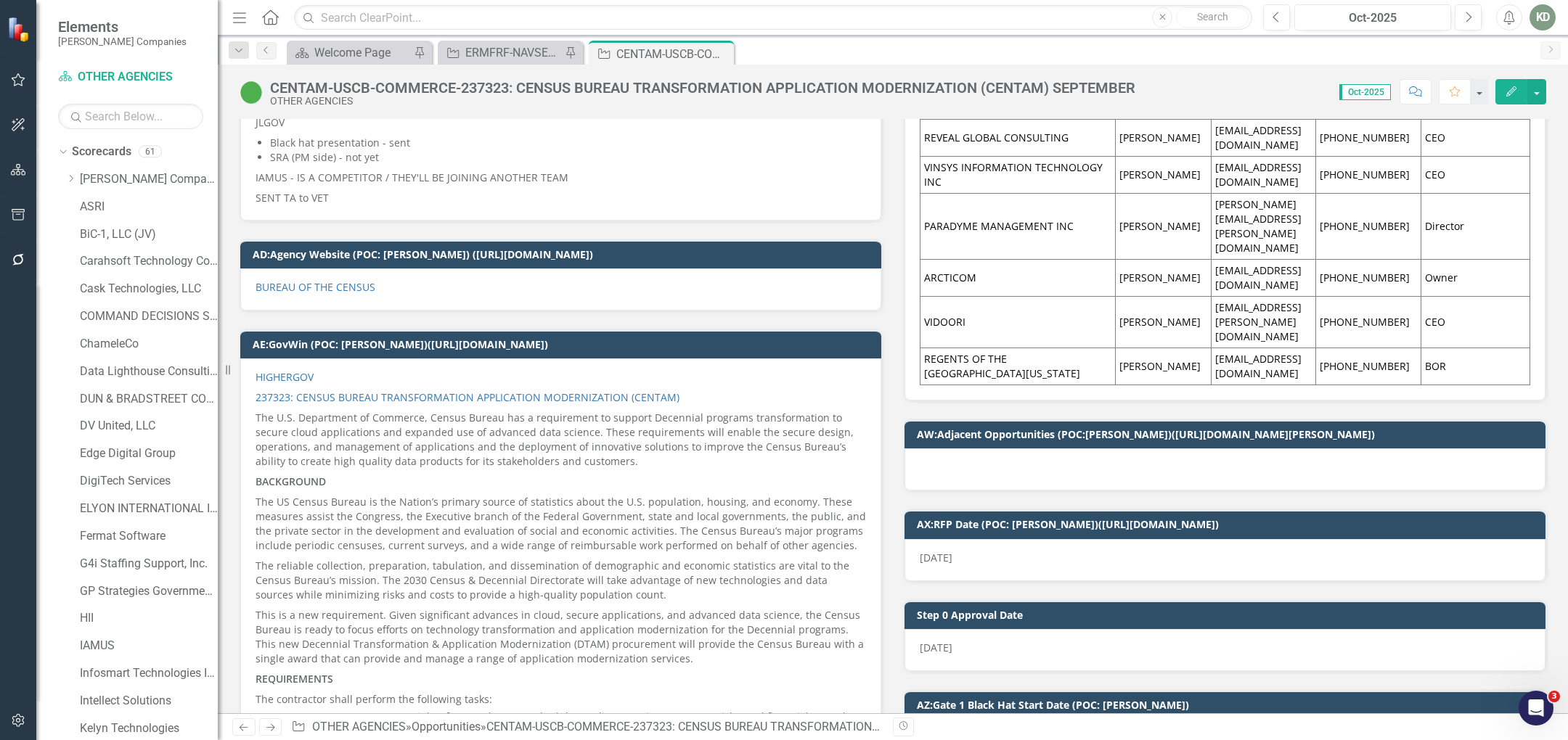
drag, startPoint x: 67, startPoint y: 176, endPoint x: 59, endPoint y: 168, distance: 11.3
click at [66, 176] on icon "Dropdown" at bounding box center [71, 178] width 11 height 9
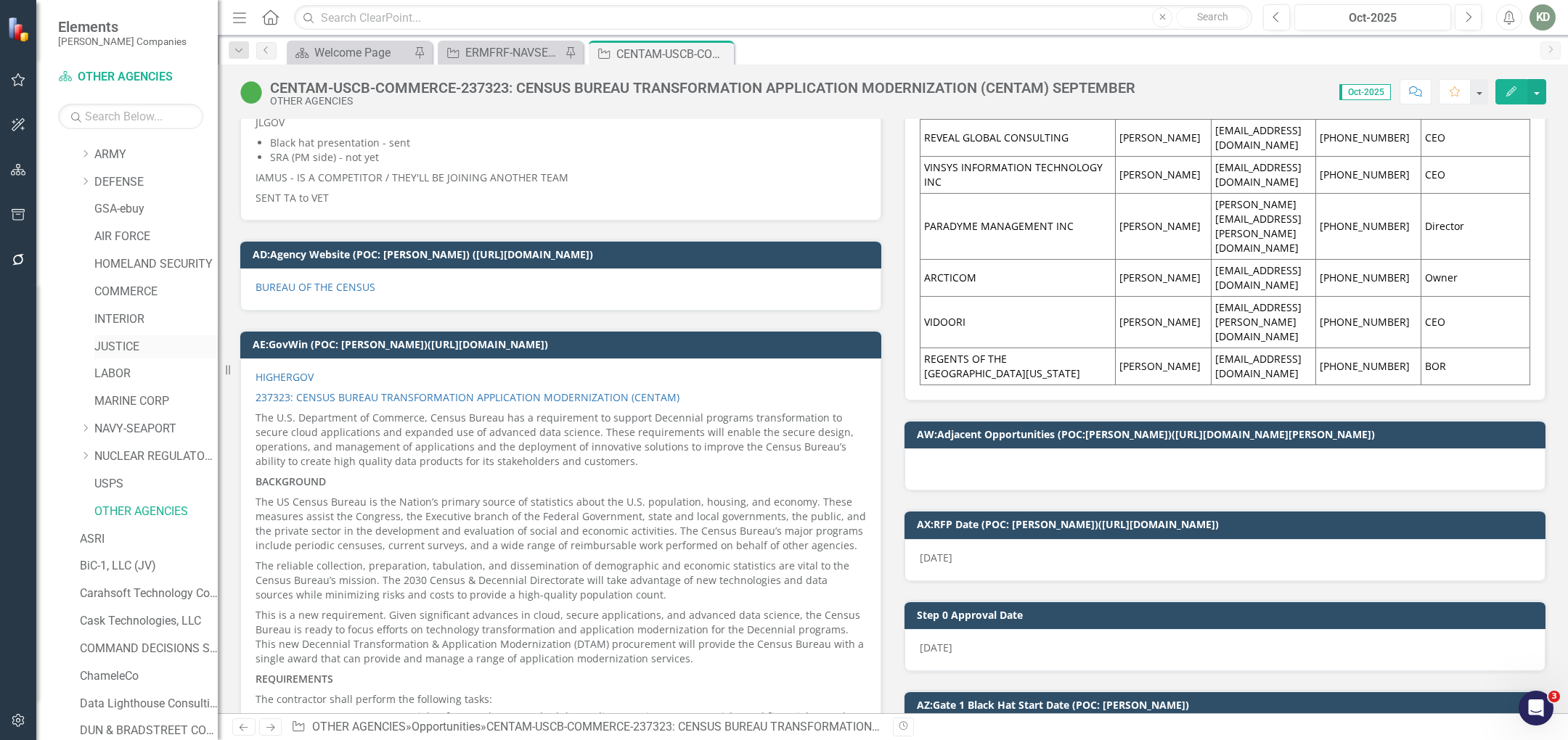
scroll to position [77, 0]
click at [127, 406] on link "NAVY-SEAPORT" at bounding box center [156, 404] width 124 height 17
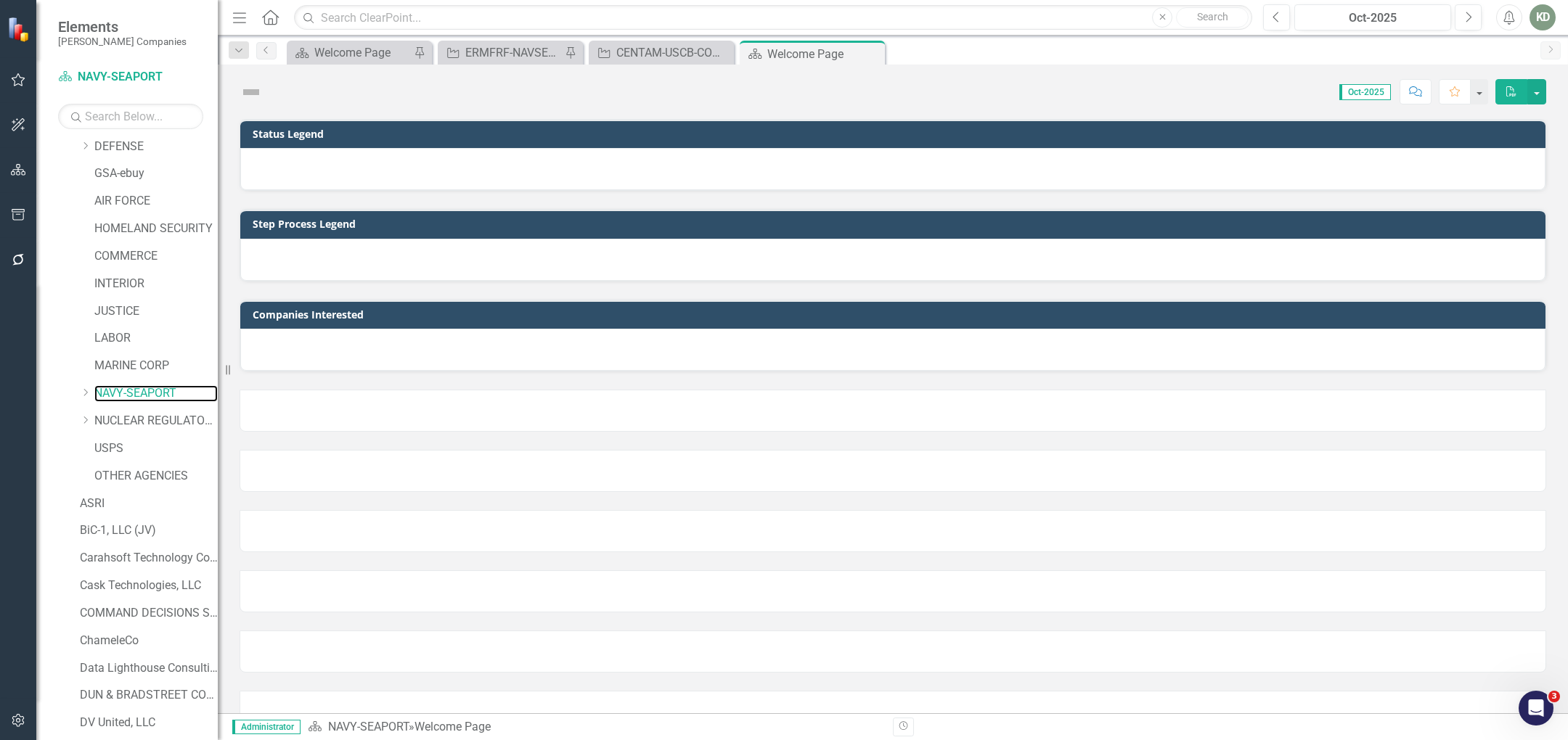
scroll to position [936, 0]
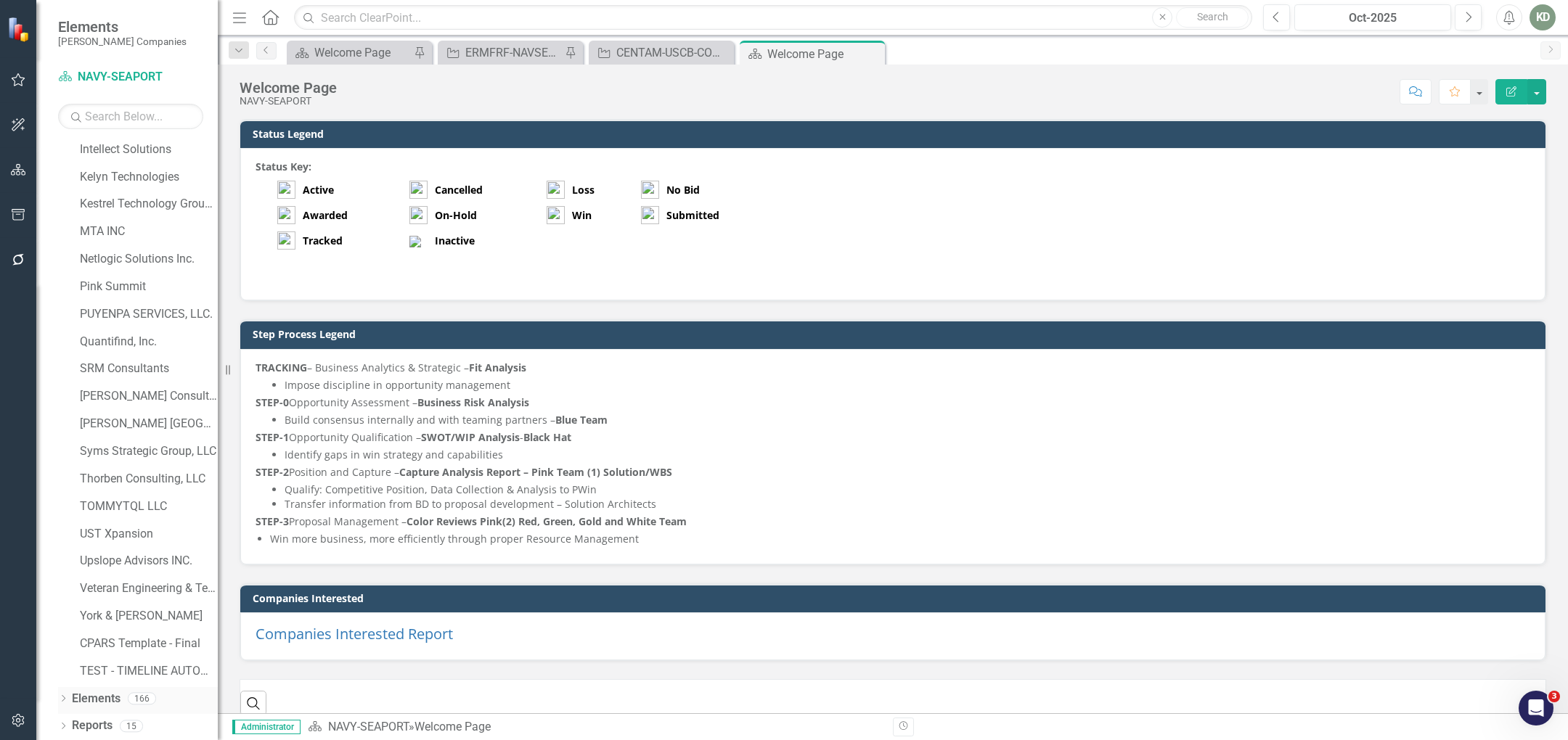
click at [63, 694] on div "Dropdown" at bounding box center [64, 700] width 11 height 12
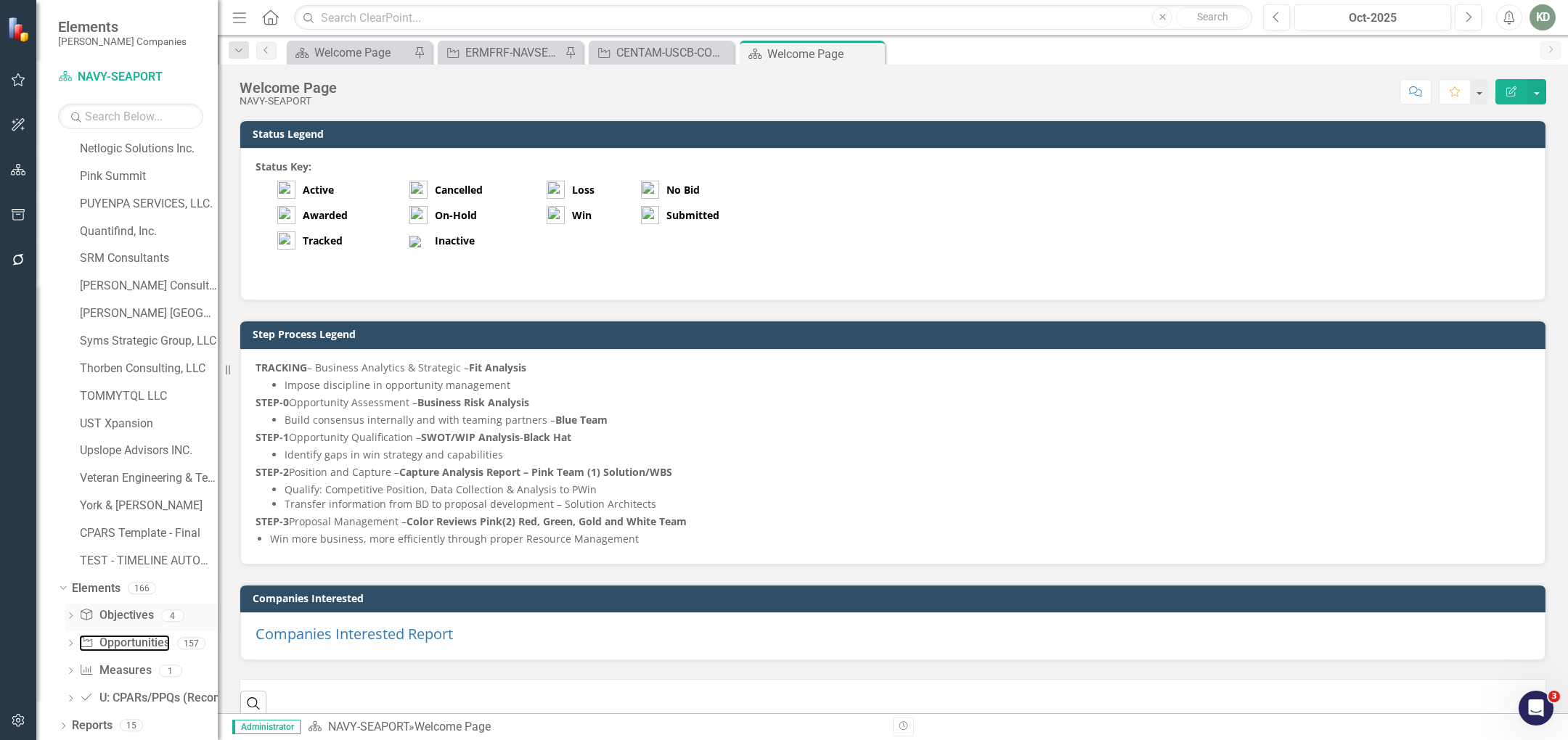
drag, startPoint x: 89, startPoint y: 636, endPoint x: 120, endPoint y: 623, distance: 33.6
click at [89, 637] on icon "Opportunity" at bounding box center [86, 642] width 14 height 11
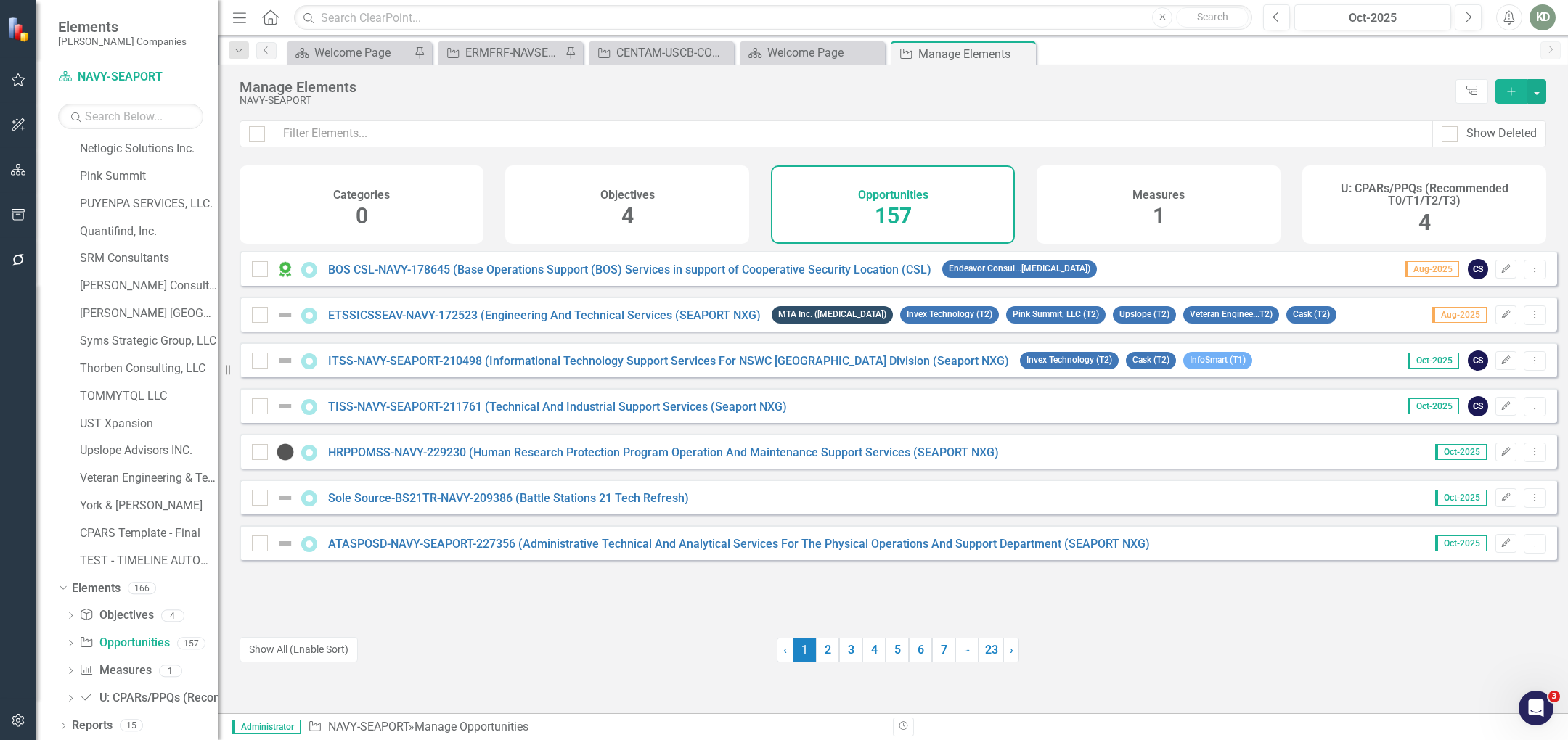
drag, startPoint x: 1513, startPoint y: 93, endPoint x: 1506, endPoint y: 93, distance: 7.0
click at [1513, 93] on icon "Add" at bounding box center [1512, 92] width 13 height 11
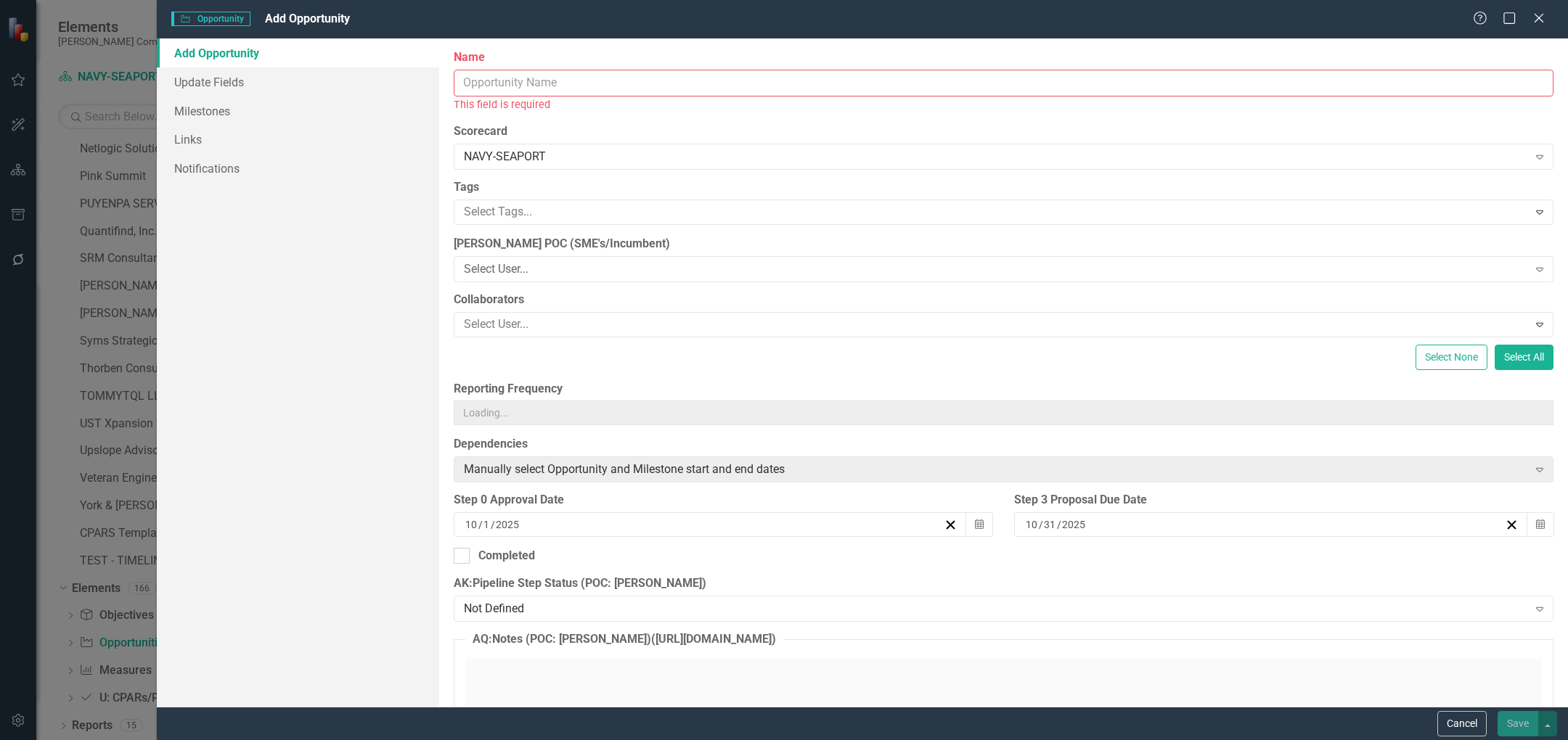
click at [563, 93] on input "Name" at bounding box center [1003, 83] width 1100 height 26
paste input "GovWin Federal Tracked Opp 258487: UNIFIED CAPABILITIES VOICE SYSTEMS ENGINEERI…"
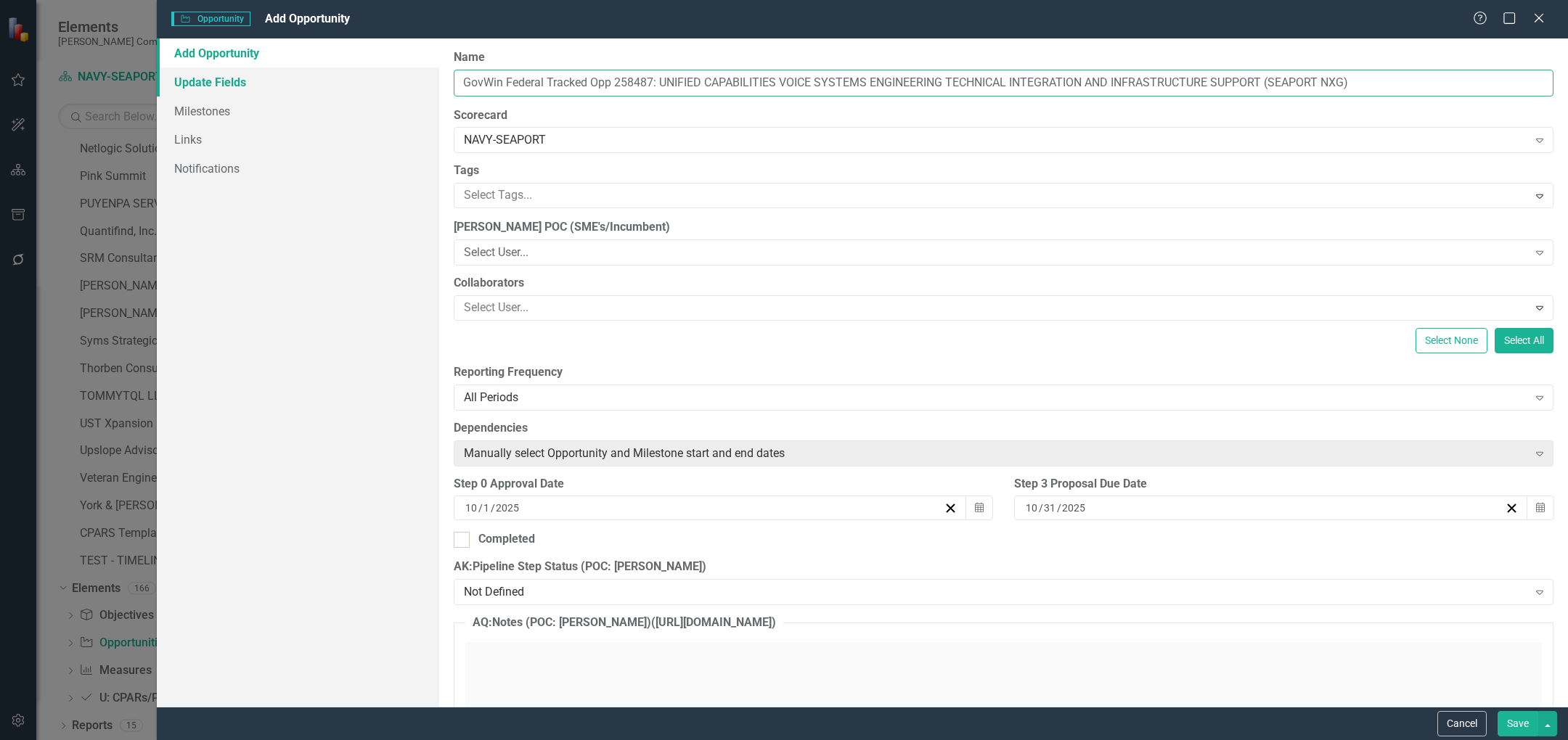
drag, startPoint x: 612, startPoint y: 84, endPoint x: 414, endPoint y: 84, distance: 198.0
click at [414, 84] on div "Add Opportunity Update Fields Milestones Links Notifications ClearPoint Can Do …" at bounding box center [863, 373] width 1412 height 669
paste input "NWIC"
click at [656, 84] on input "UCVSETIIS-NWIC-SEAPORT-258487: UNIFIED CAPABILITIES VOICE SYSTEMS ENGINEERING T…" at bounding box center [1003, 83] width 1100 height 26
click at [653, 86] on input "UCVSETIIS-NWIC-SEAPORT-258487: UNIFIED CAPABILITIES VOICE SYSTEMS ENGINEERING T…" at bounding box center [1003, 83] width 1100 height 26
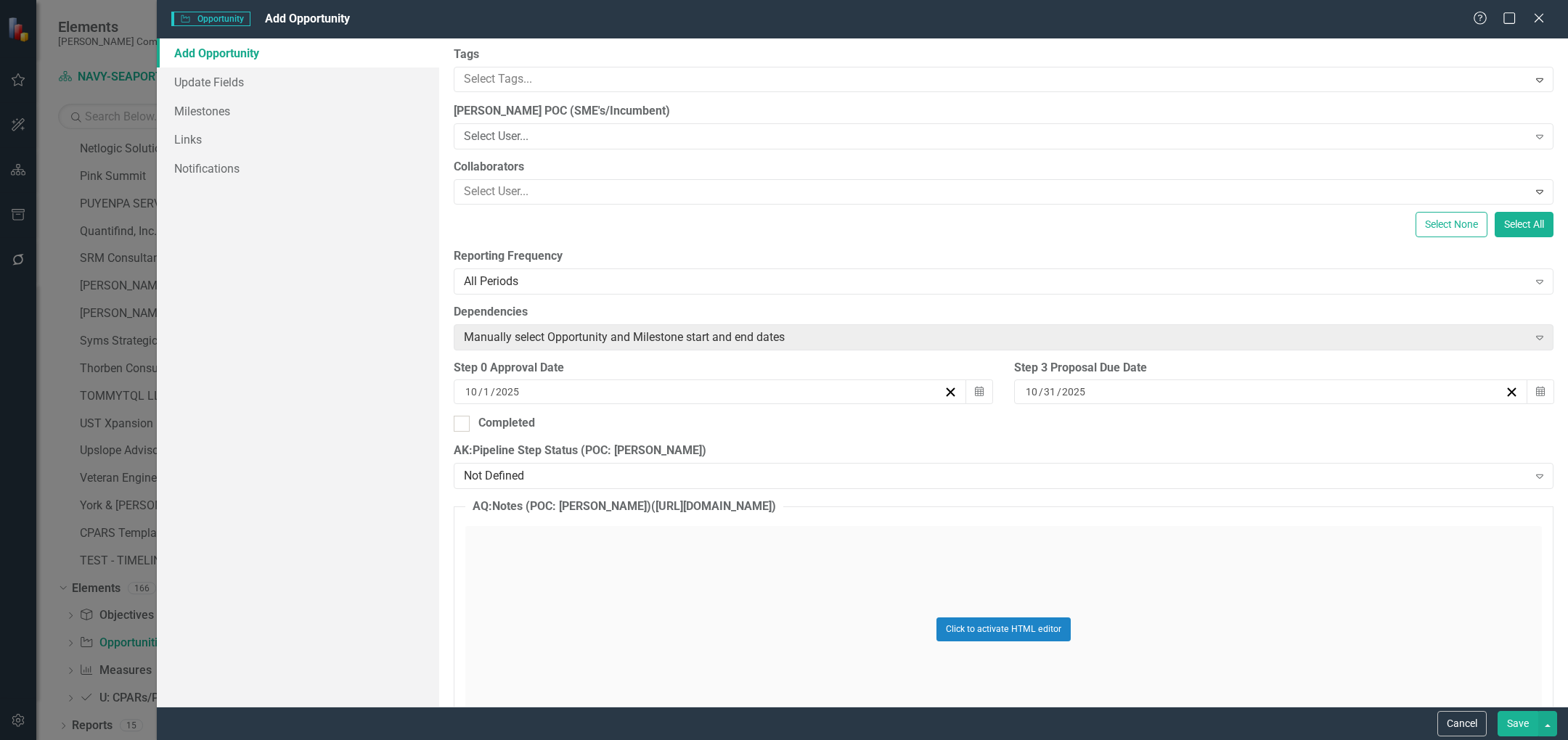
scroll to position [123, 0]
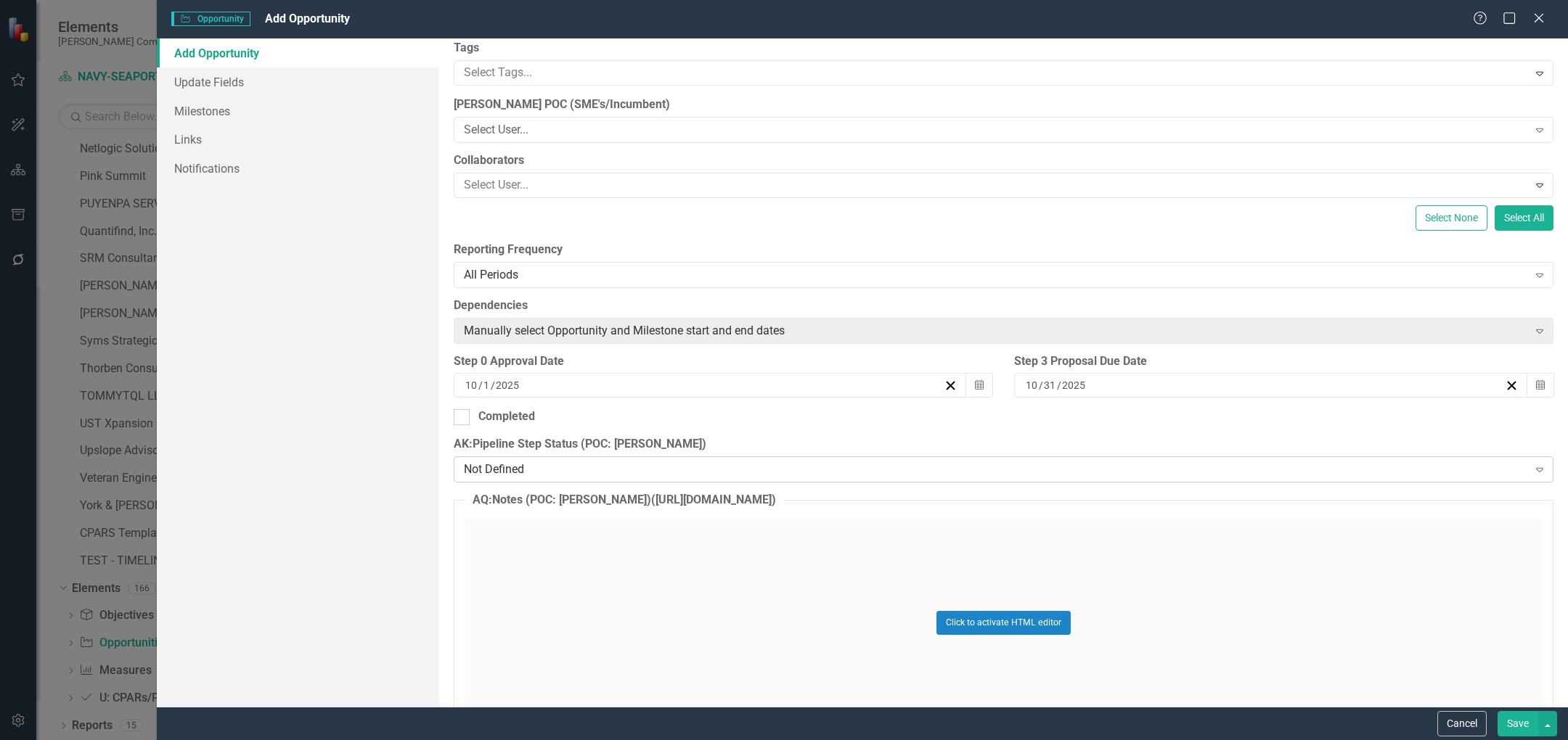
type input "UCVSETIIS-NWIC-SEAPORT-258487: UNIFIED CAPABILITIES VOICE SYSTEMS ENGINEERING T…"
click at [559, 465] on div "Not Defined" at bounding box center [996, 469] width 1064 height 17
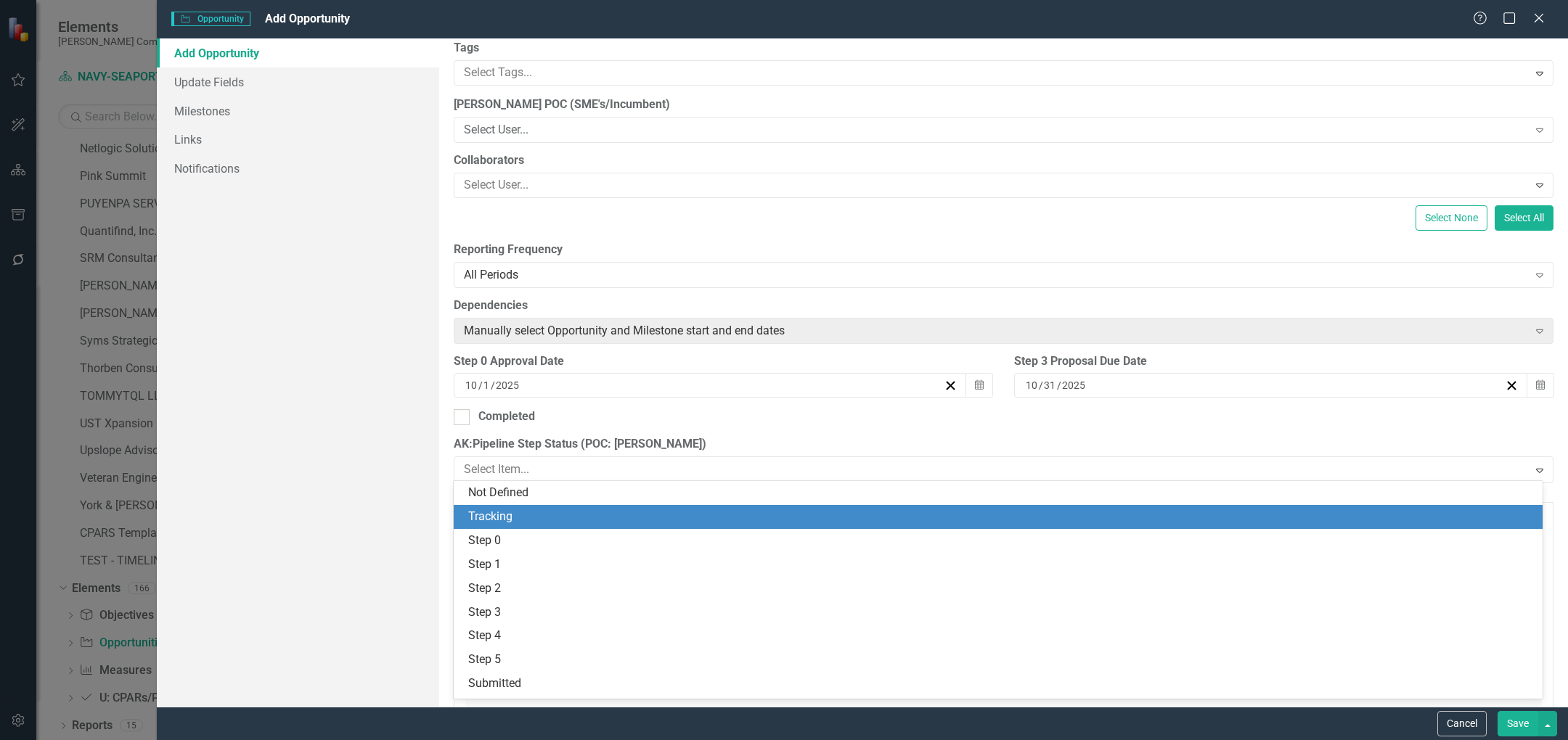
click at [555, 509] on div "Tracking" at bounding box center [1002, 517] width 1066 height 17
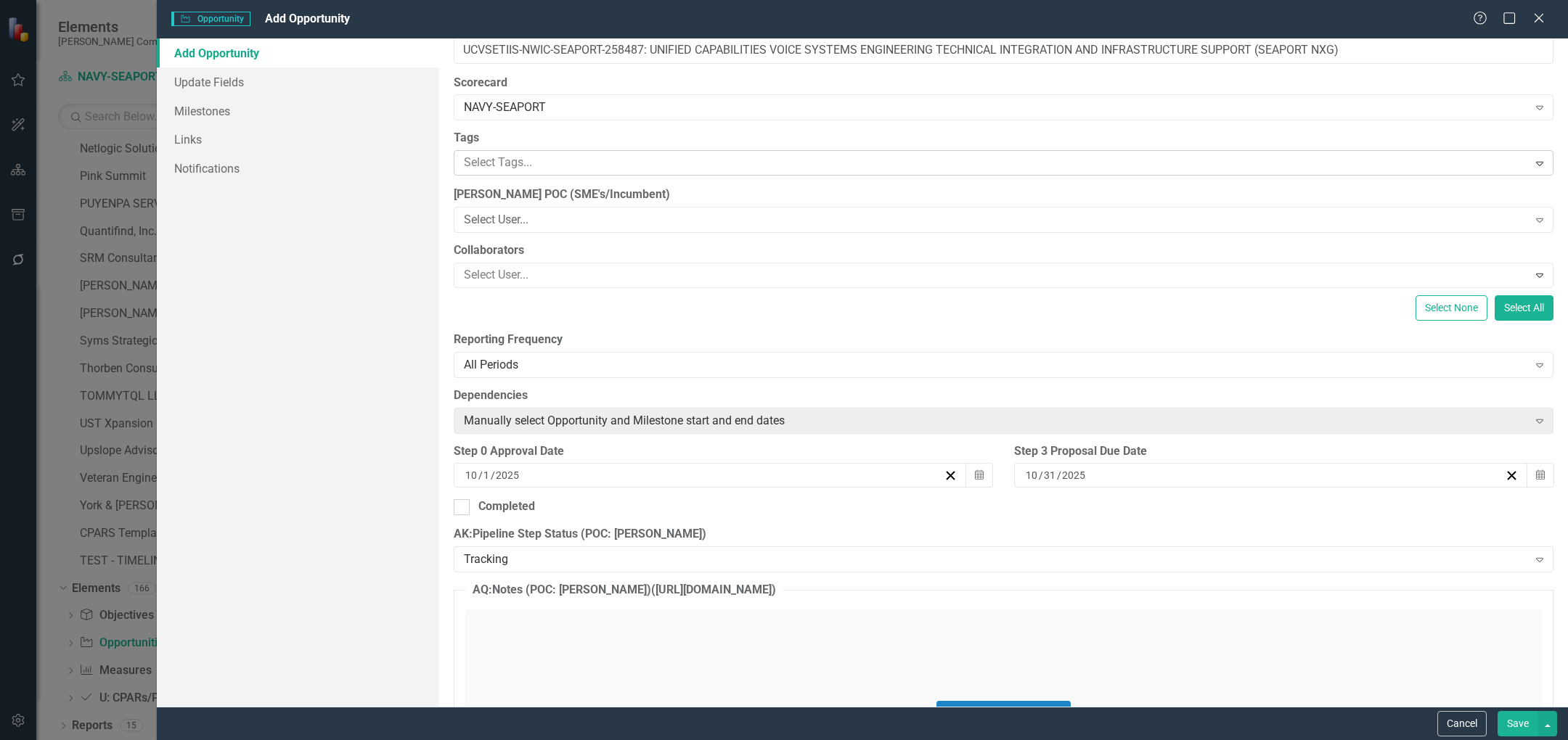
scroll to position [0, 0]
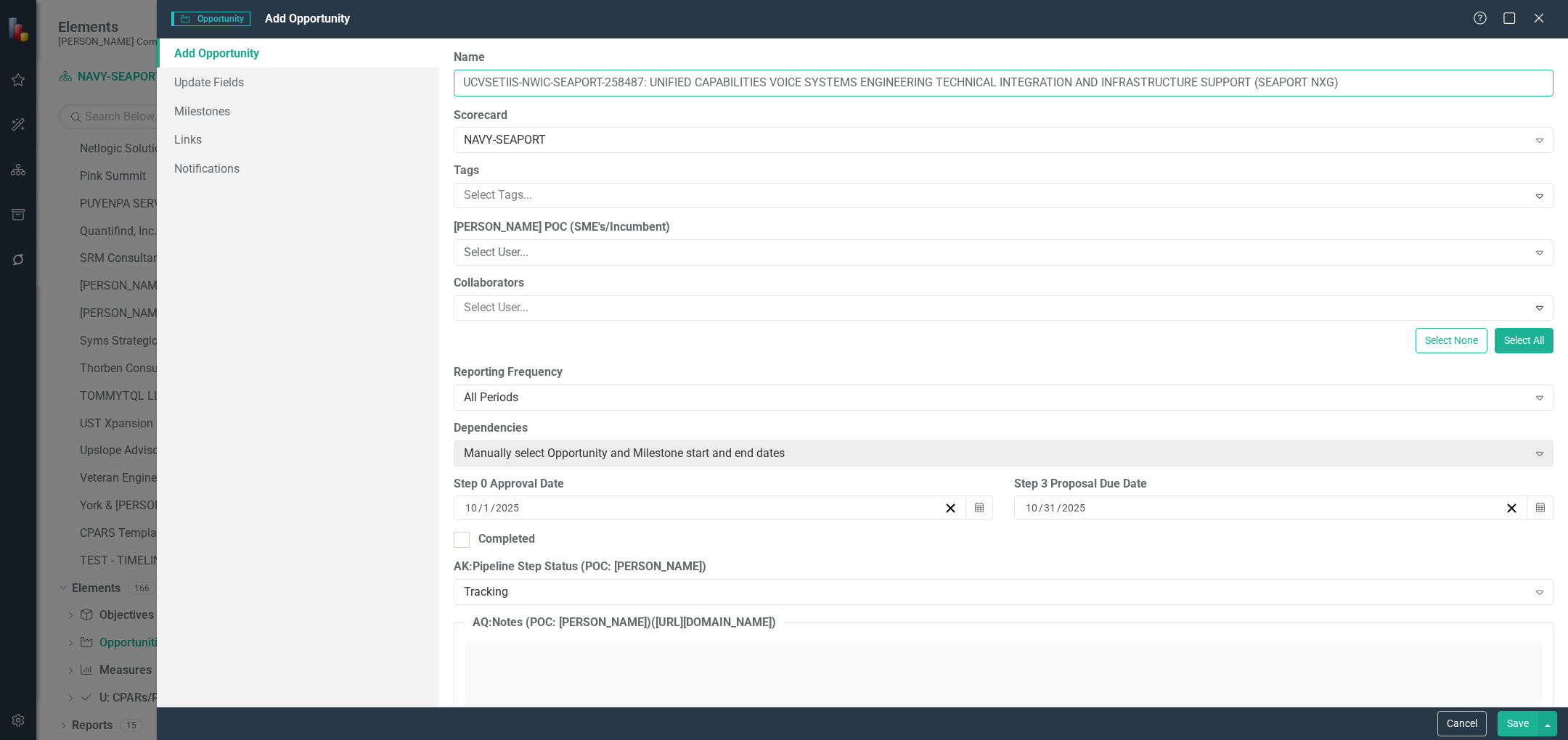
click at [620, 84] on input "UCVSETIIS-NWIC-SEAPORT-258487: UNIFIED CAPABILITIES VOICE SYSTEMS ENGINEERING T…" at bounding box center [1003, 83] width 1100 height 26
click at [620, 85] on input "UCVSETIIS-NWIC-SEAPORT-258487: UNIFIED CAPABILITIES VOICE SYSTEMS ENGINEERING T…" at bounding box center [1003, 83] width 1100 height 26
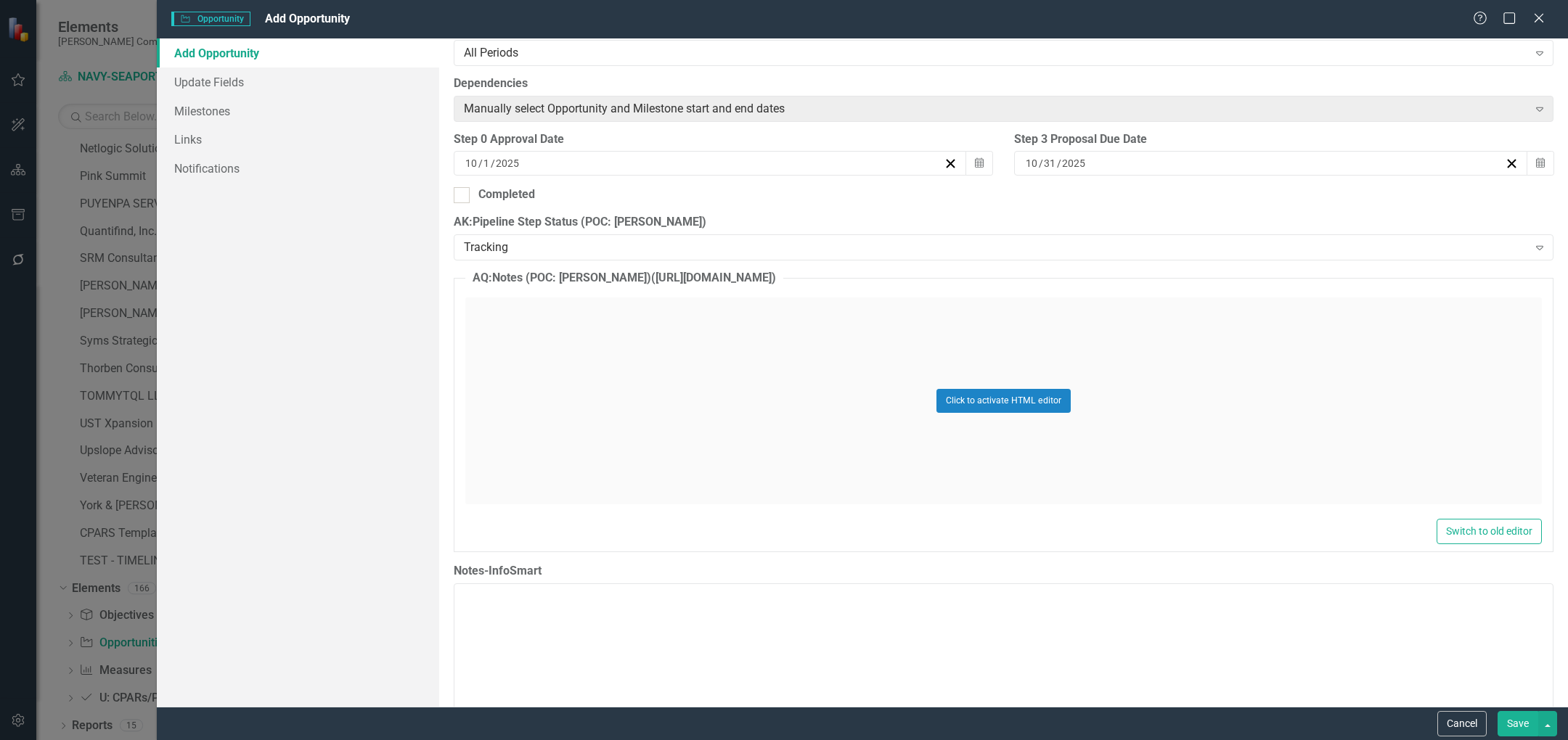
scroll to position [525, 0]
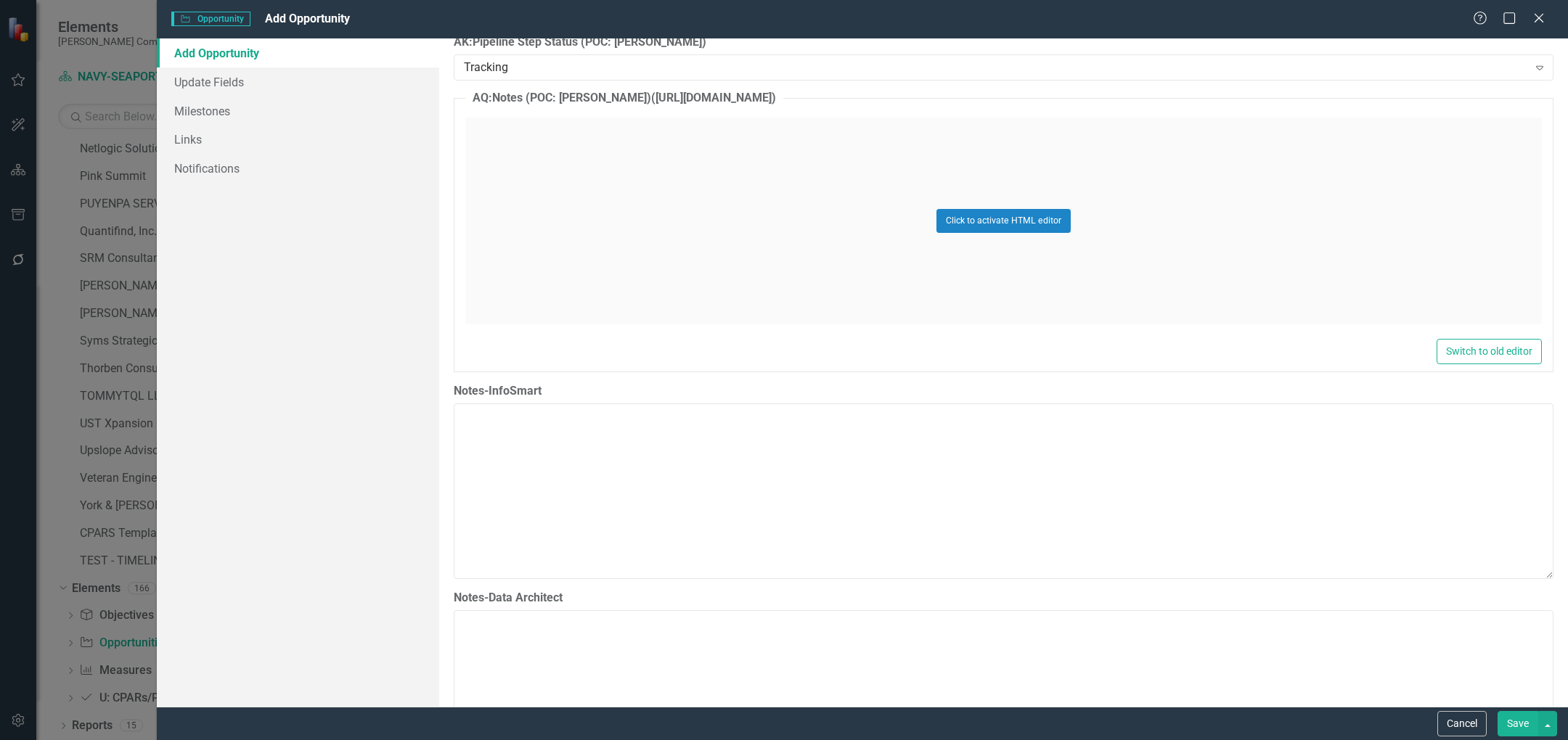
click at [1508, 731] on button "Save" at bounding box center [1518, 723] width 41 height 26
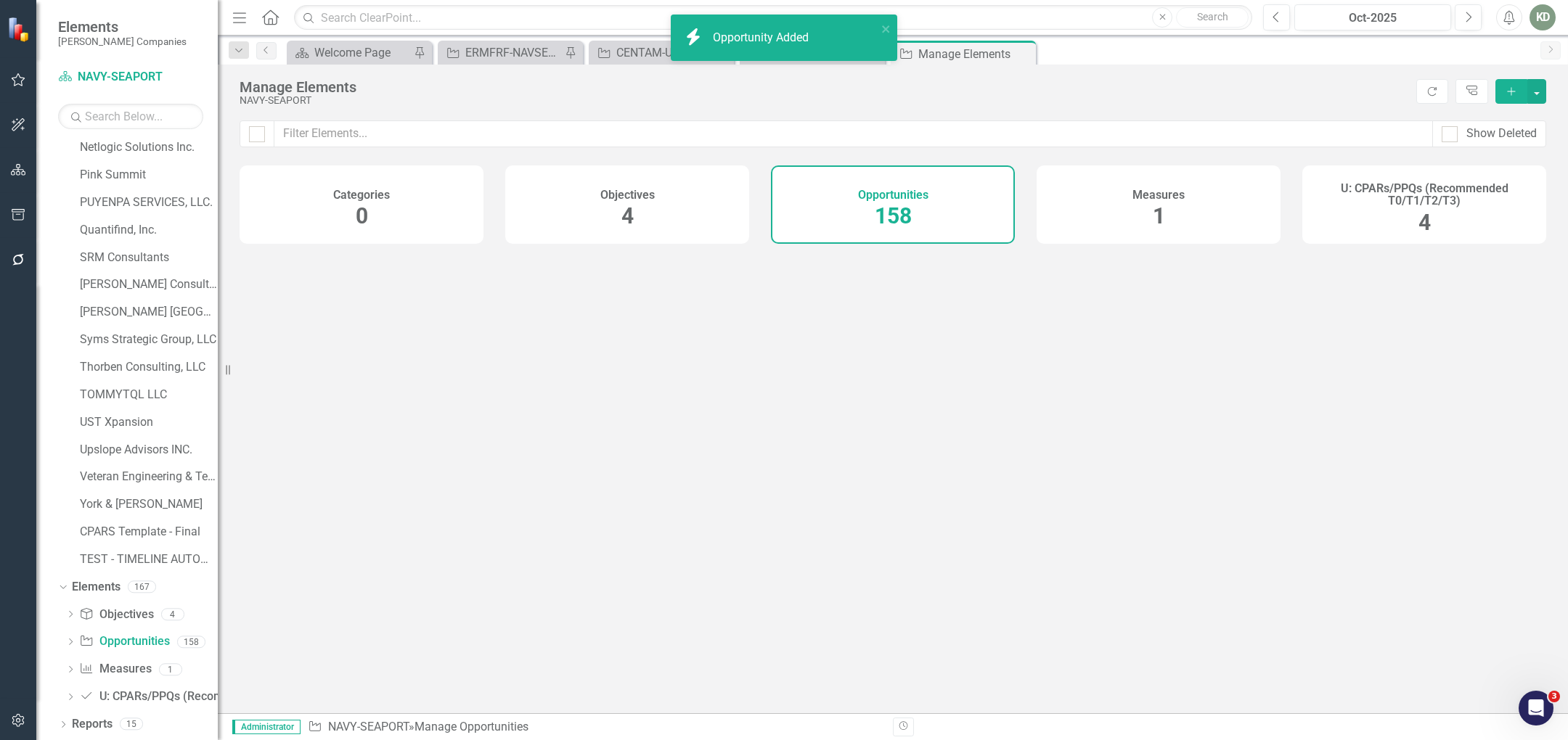
scroll to position [662, 0]
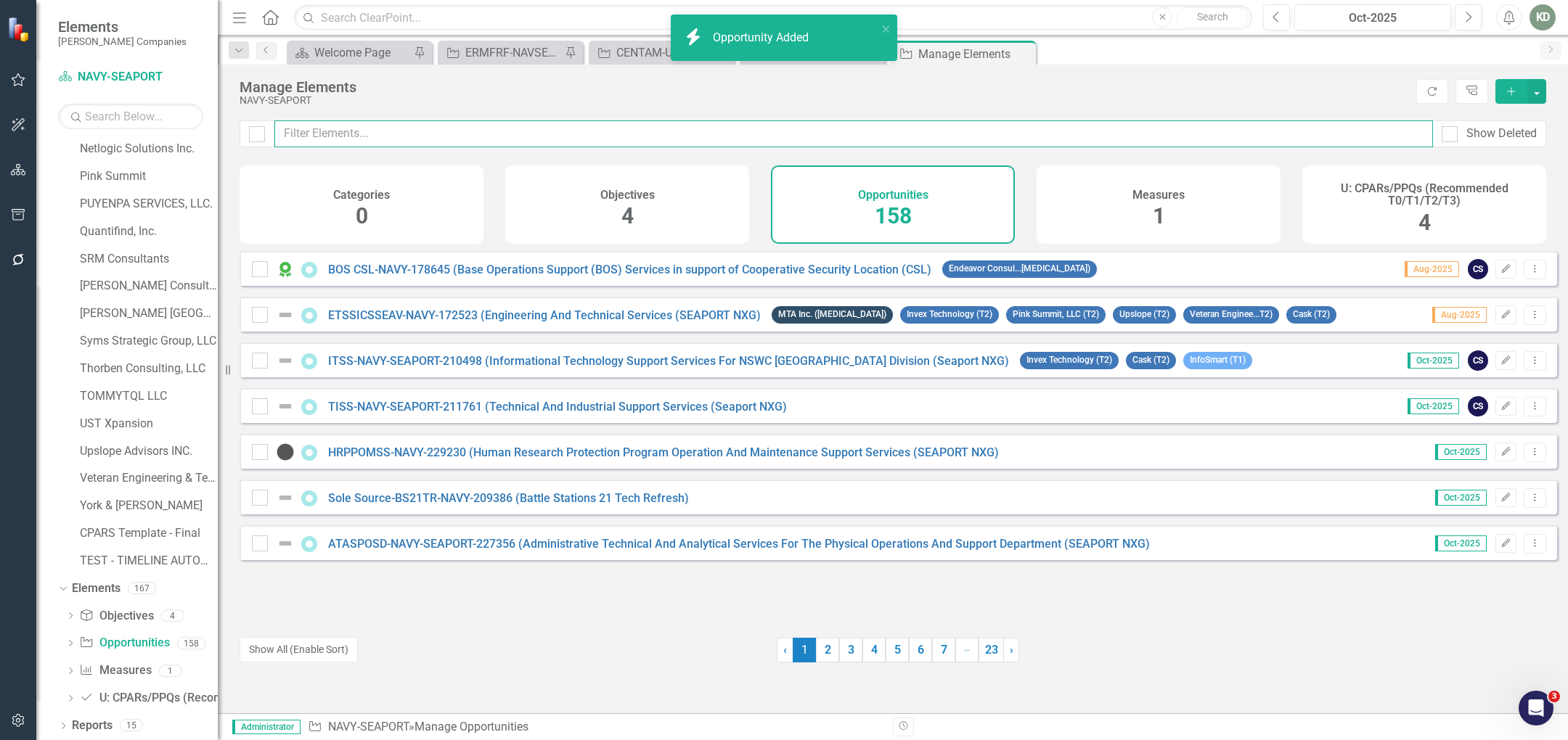
click at [617, 135] on input "text" at bounding box center [853, 134] width 1159 height 26
paste input "258487"
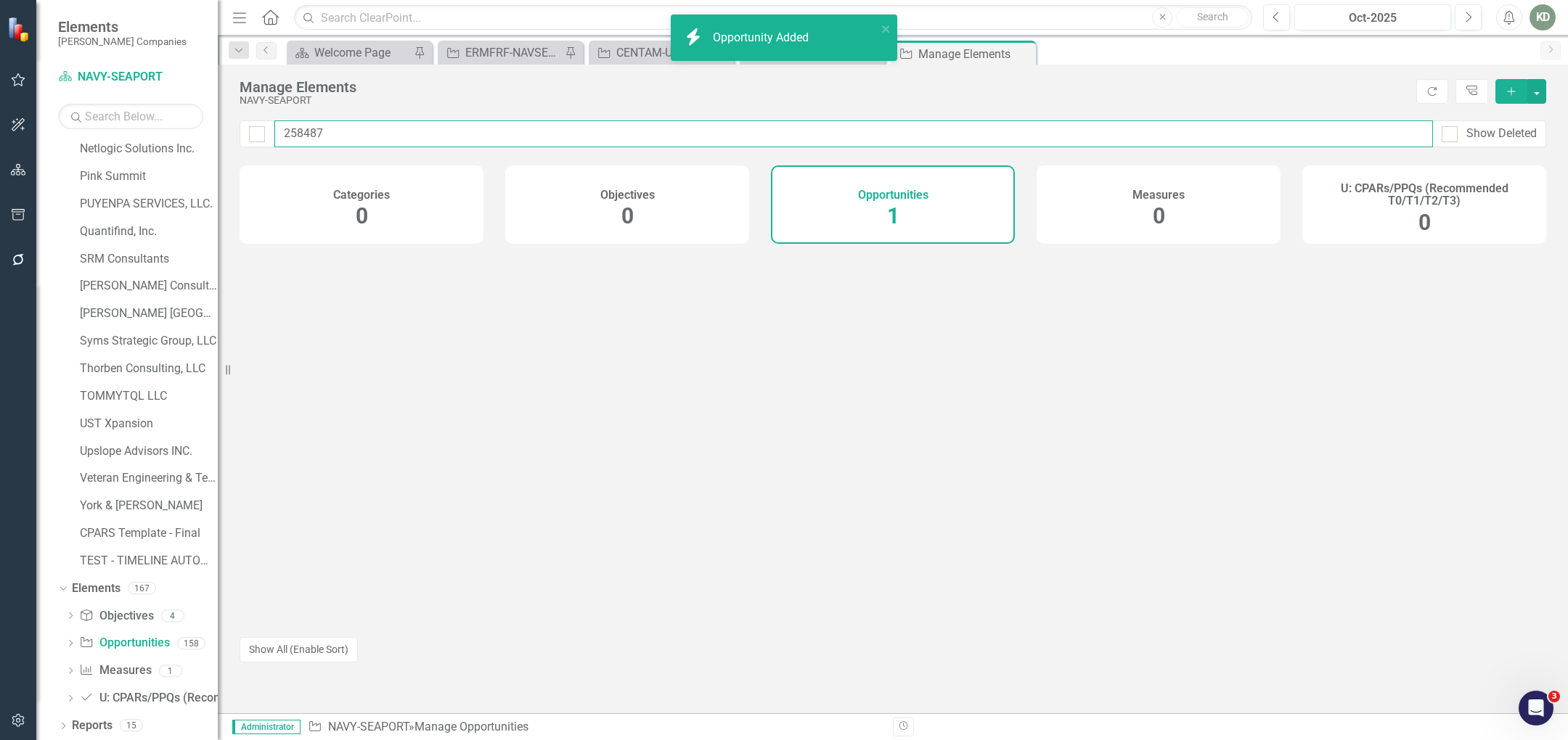
type input "258487"
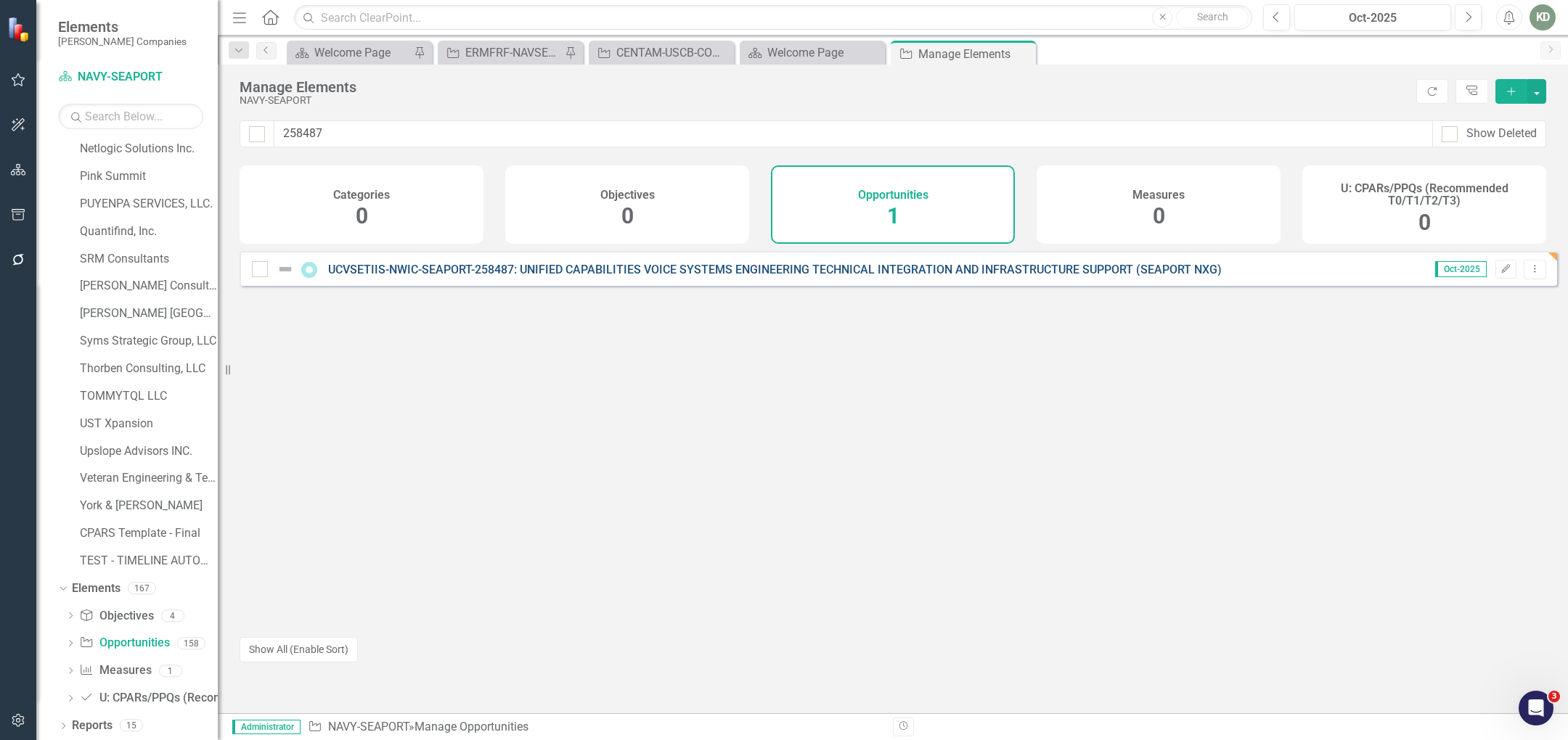
click at [641, 276] on link "UCVSETIIS-NWIC-SEAPORT-258487: UNIFIED CAPABILITIES VOICE SYSTEMS ENGINEERING T…" at bounding box center [775, 270] width 894 height 14
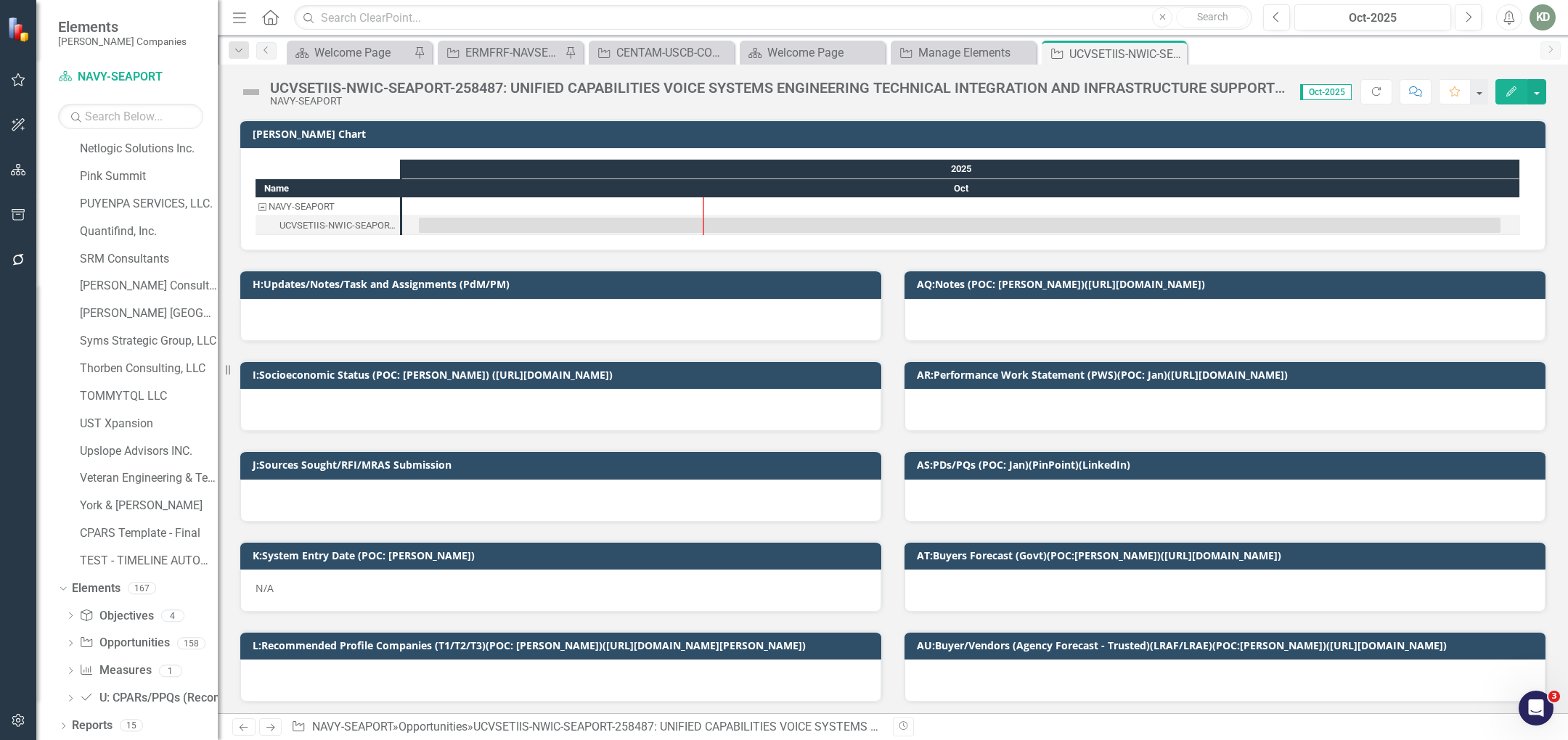
click at [260, 93] on img at bounding box center [251, 92] width 23 height 23
click at [260, 94] on img at bounding box center [251, 92] width 23 height 23
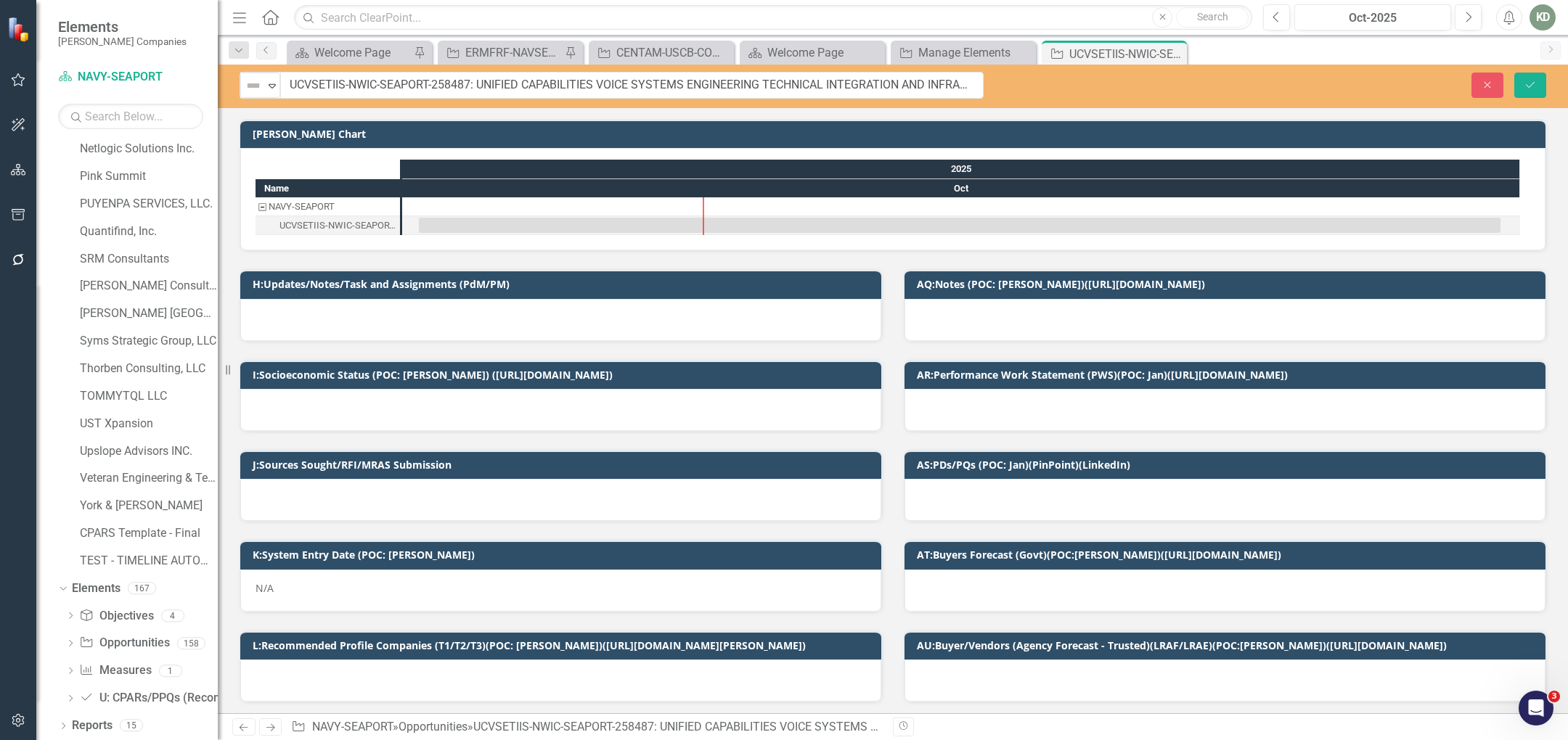
click at [265, 98] on div "Not Defined Expand UCVSETIIS-NWIC-SEAPORT-258487: UNIFIED CAPABILITIES VOICE SY…" at bounding box center [893, 86] width 1350 height 43
click at [265, 90] on icon "Expand" at bounding box center [272, 86] width 14 height 11
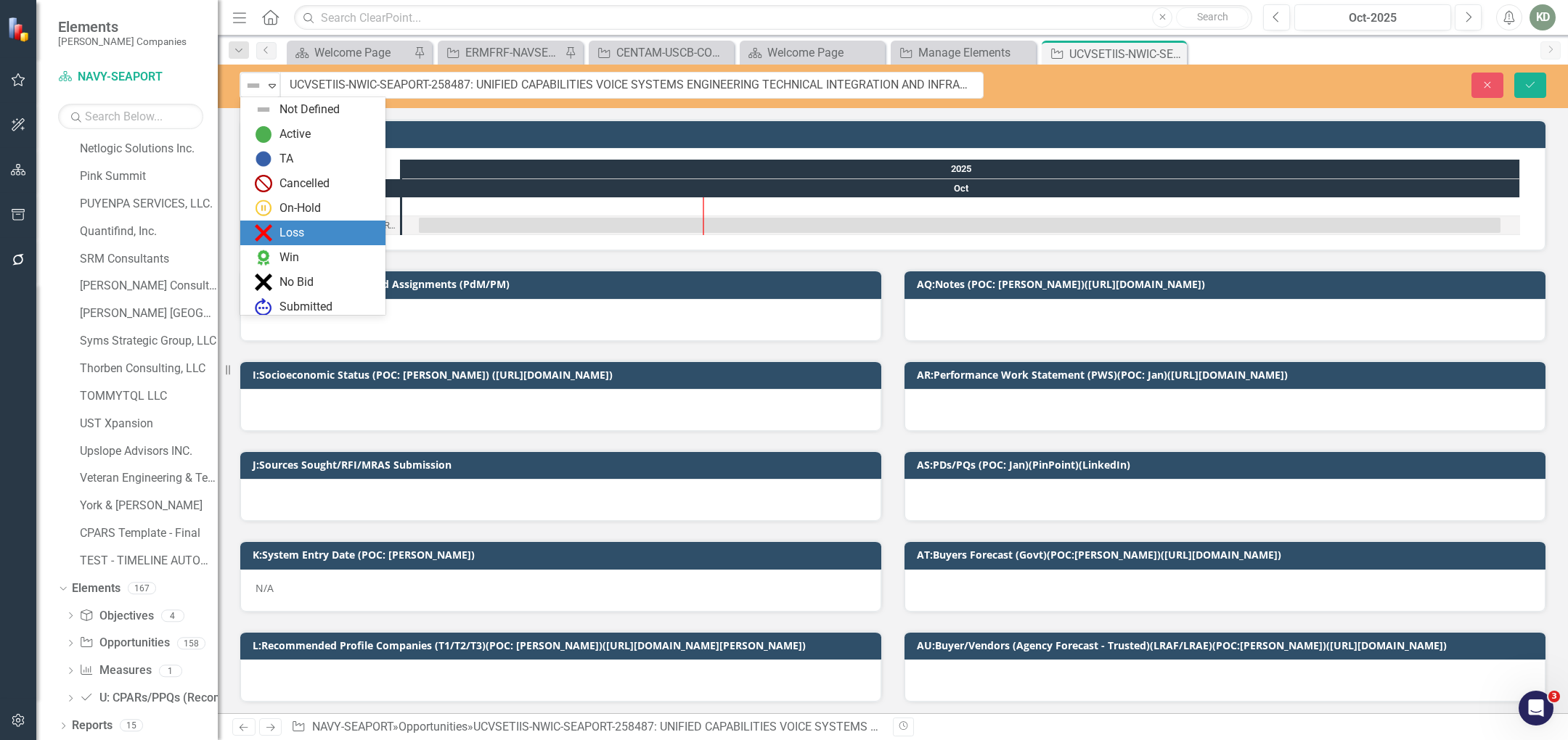
scroll to position [53, 0]
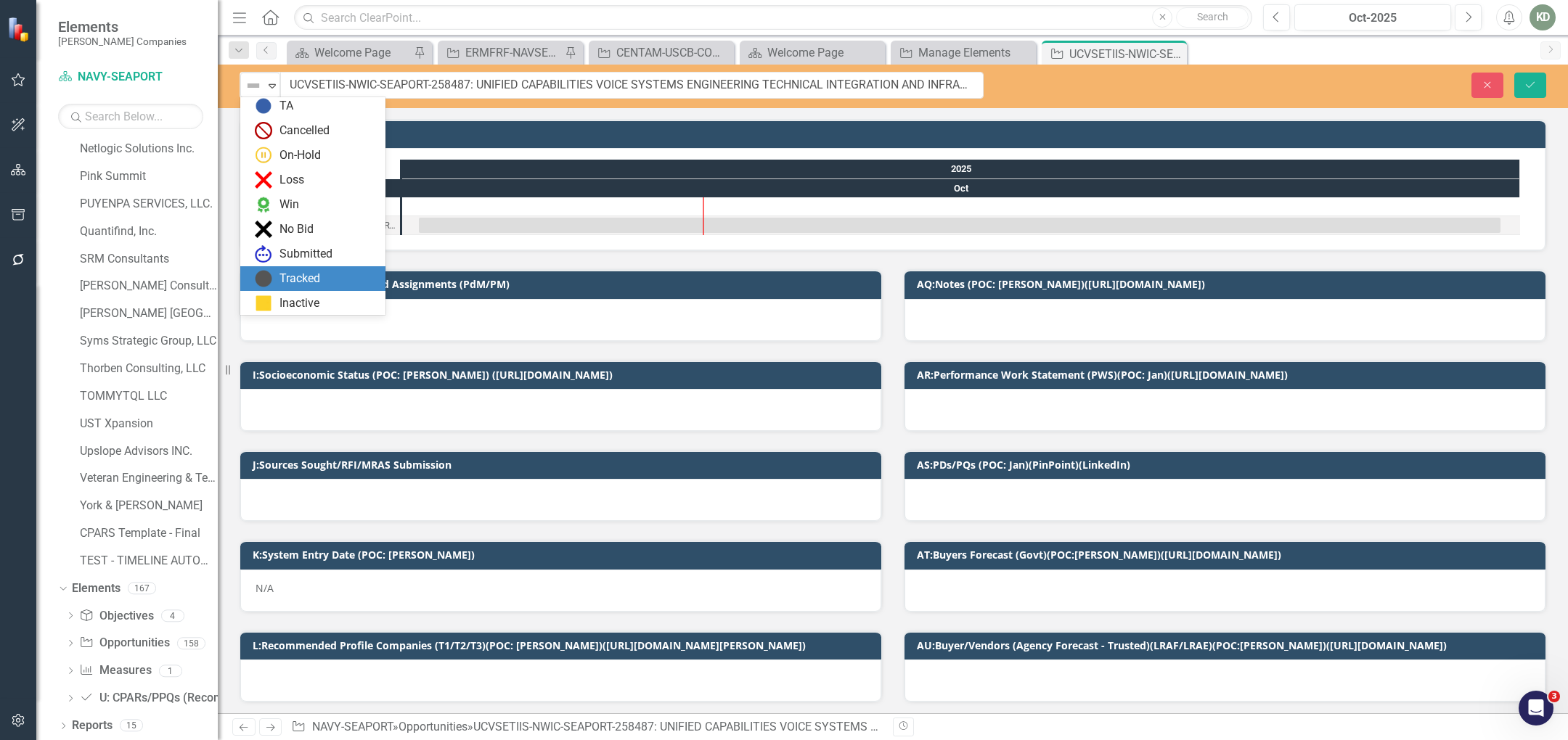
click at [310, 268] on div "Tracked" at bounding box center [312, 279] width 146 height 25
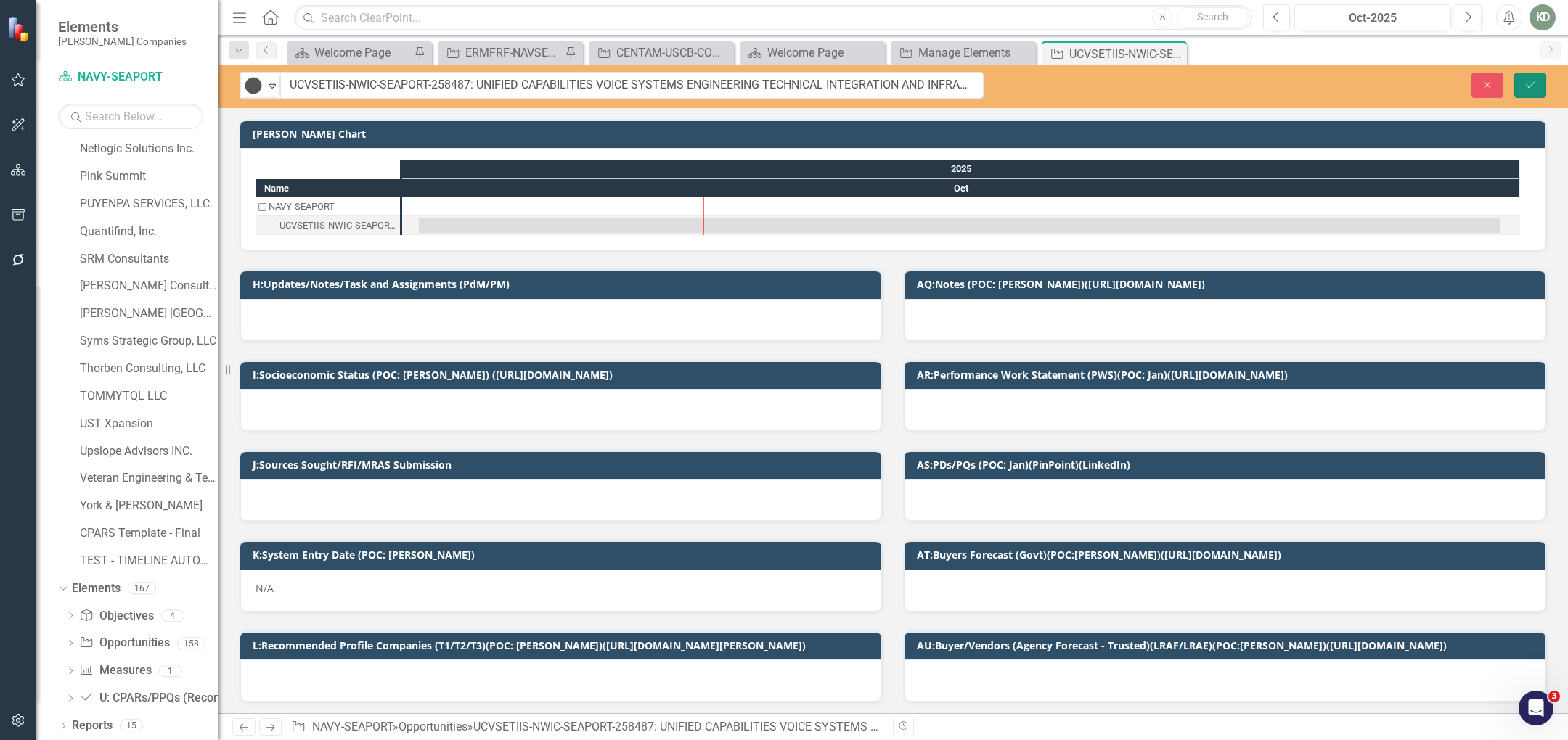
click at [1542, 83] on button "Save" at bounding box center [1530, 85] width 32 height 26
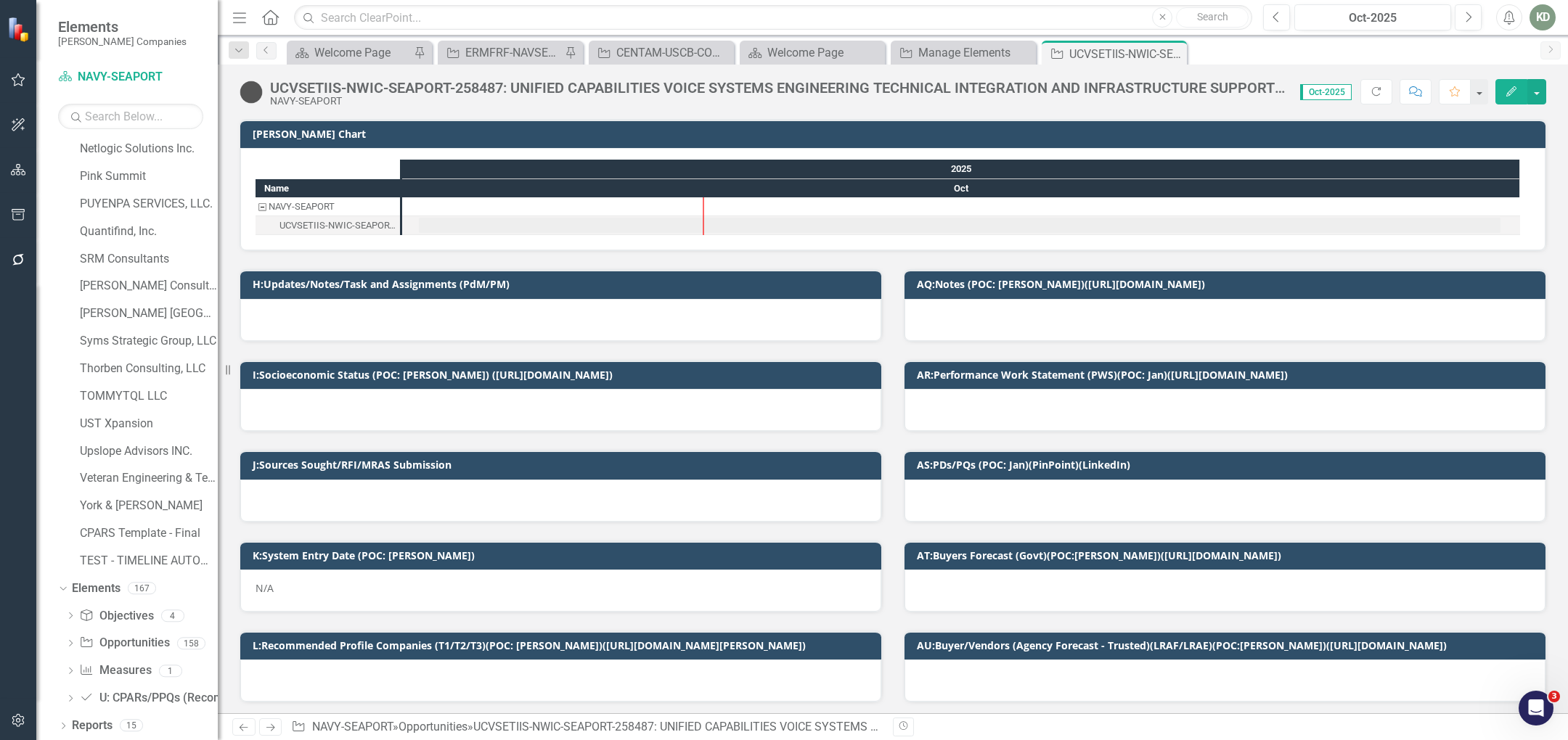
click at [387, 582] on div "N/A" at bounding box center [560, 591] width 641 height 42
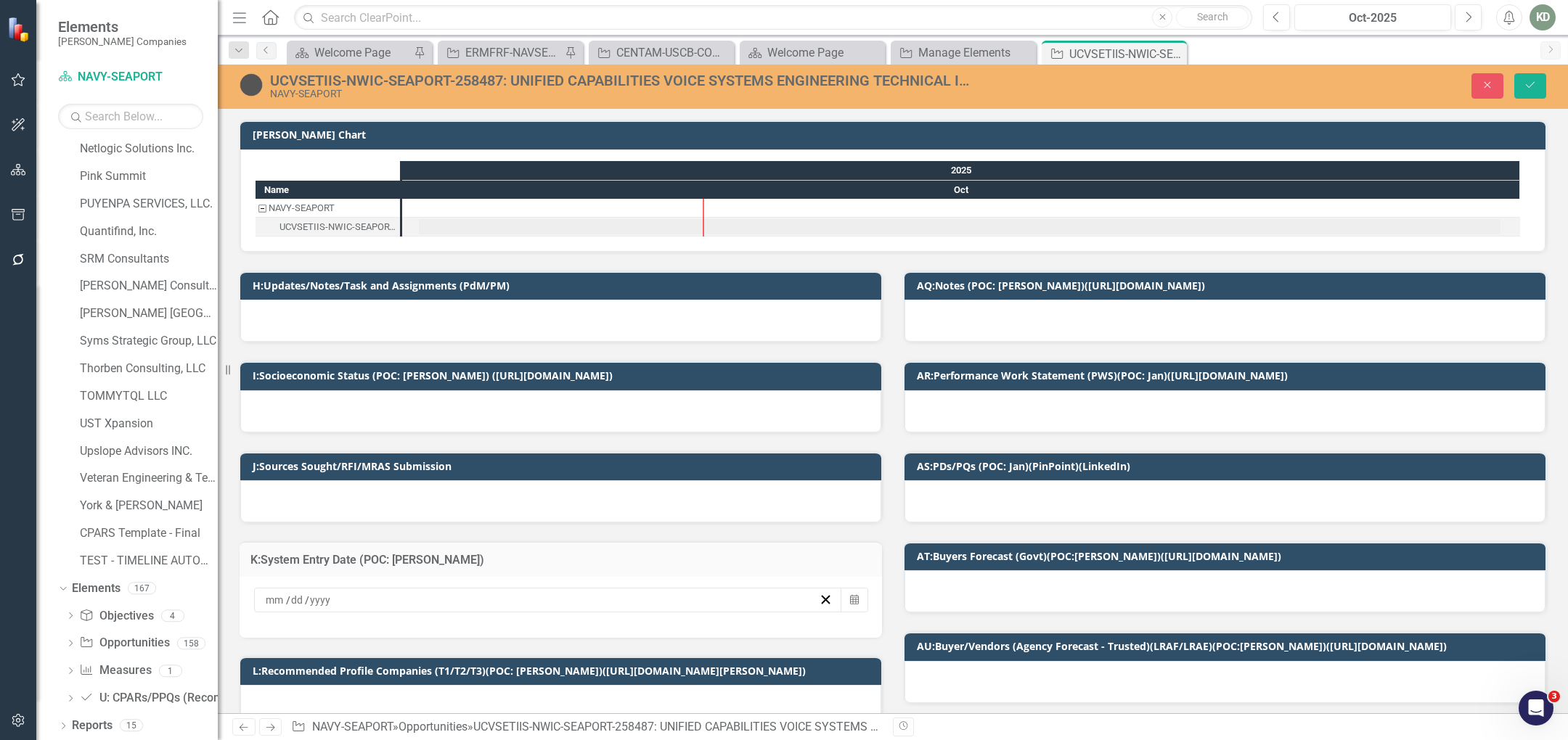
click at [356, 594] on div "/ /" at bounding box center [541, 600] width 555 height 14
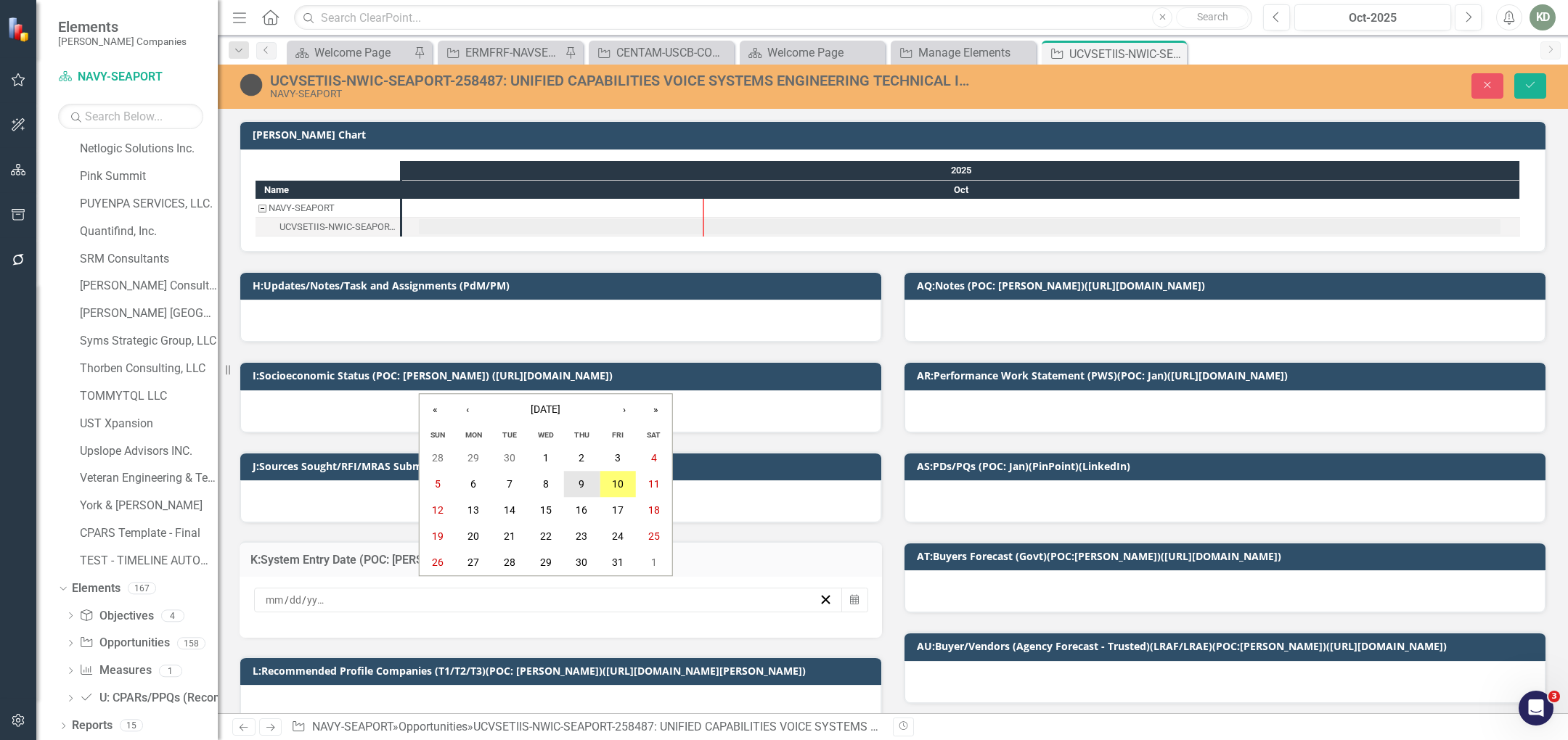
drag, startPoint x: 592, startPoint y: 485, endPoint x: 584, endPoint y: 491, distance: 10.0
click at [592, 485] on button "9" at bounding box center [581, 485] width 36 height 26
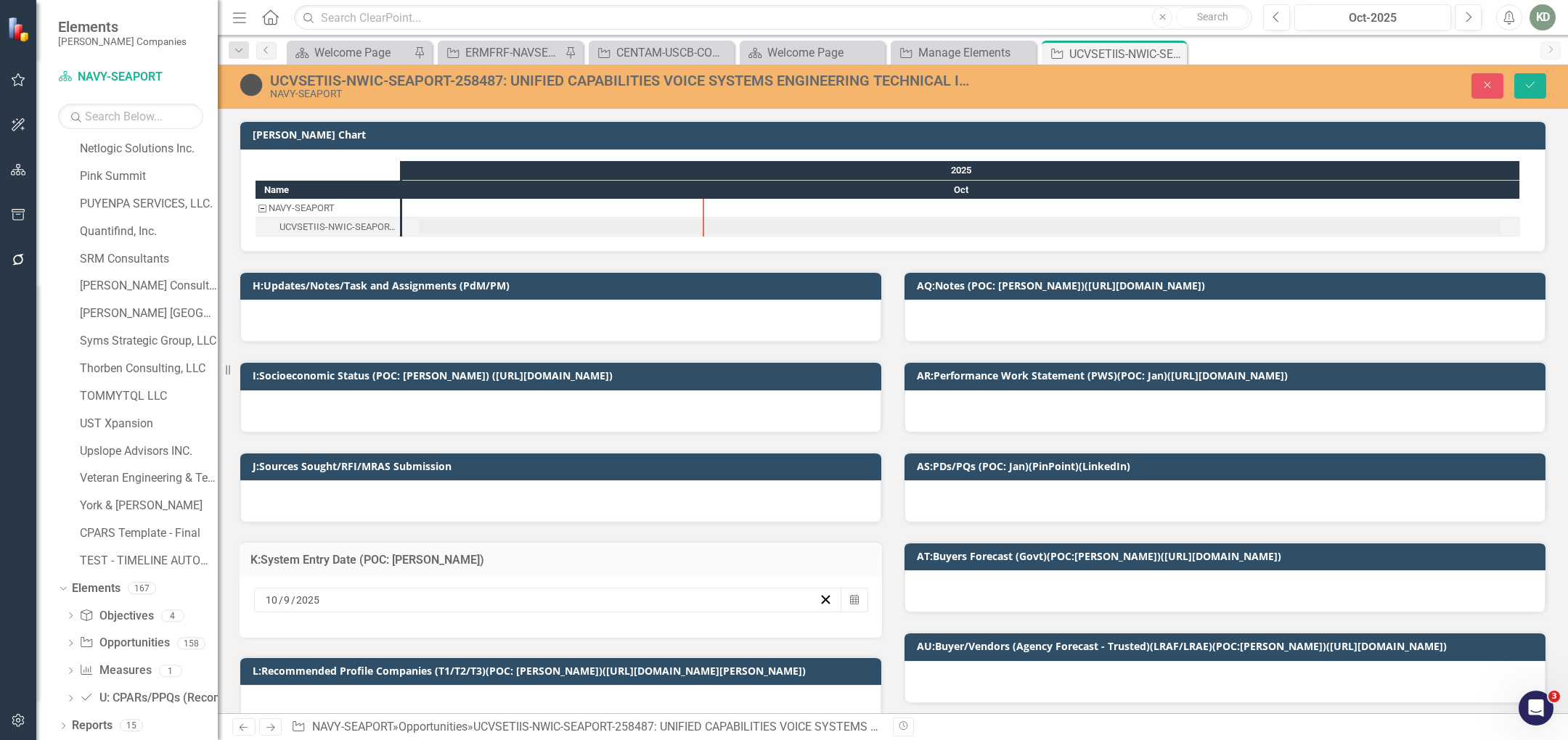
click at [1527, 103] on div "UCVSETIIS-NWIC-SEAPORT-258487: UNIFIED CAPABILITIES VOICE SYSTEMS ENGINEERING T…" at bounding box center [893, 86] width 1350 height 44
click at [1530, 100] on div "UCVSETIIS-NWIC-SEAPORT-258487: UNIFIED CAPABILITIES VOICE SYSTEMS ENGINEERING T…" at bounding box center [893, 85] width 1350 height 27
click at [1549, 80] on div "Close Save" at bounding box center [1287, 86] width 541 height 26
click at [1542, 83] on button "Save" at bounding box center [1530, 86] width 32 height 26
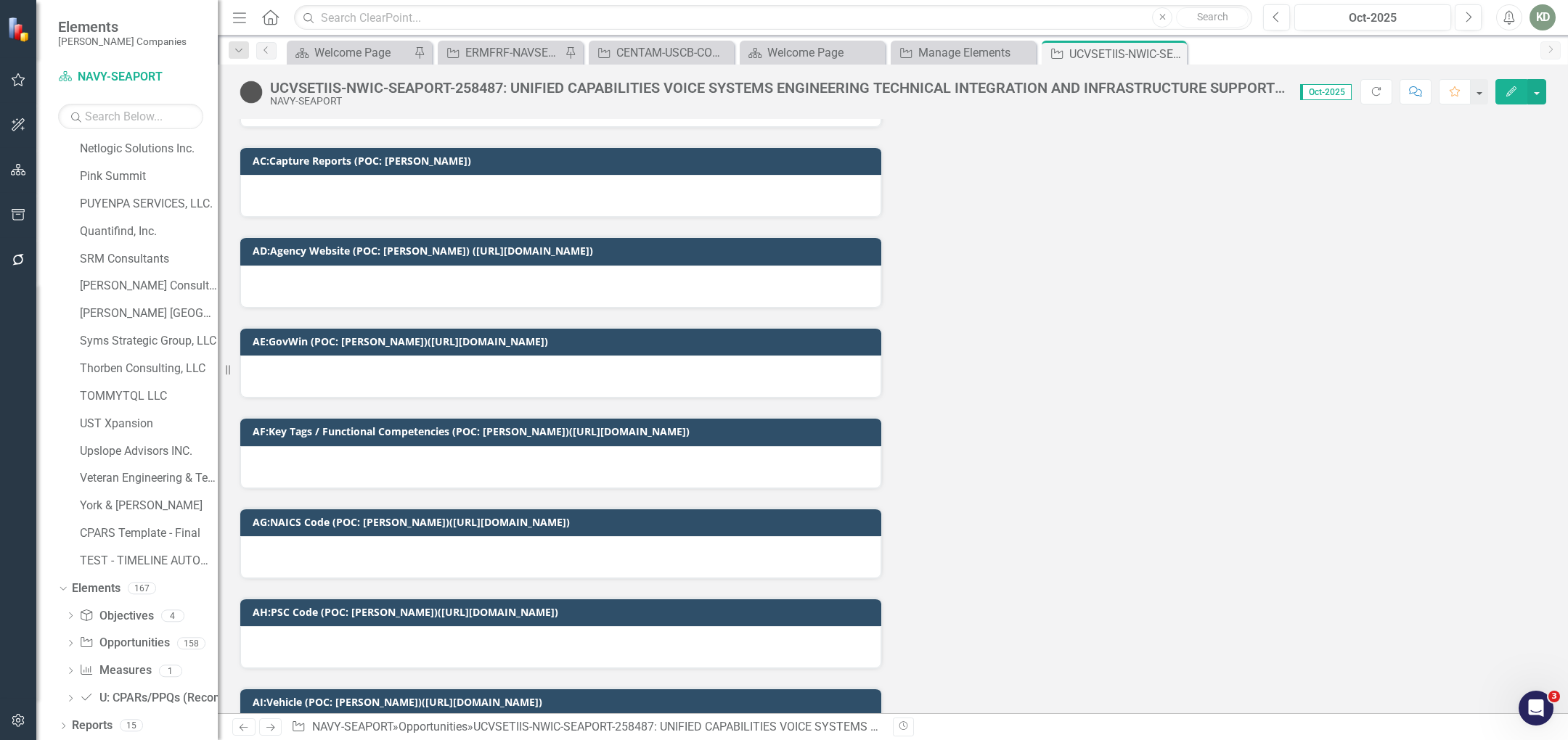
scroll to position [2513, 0]
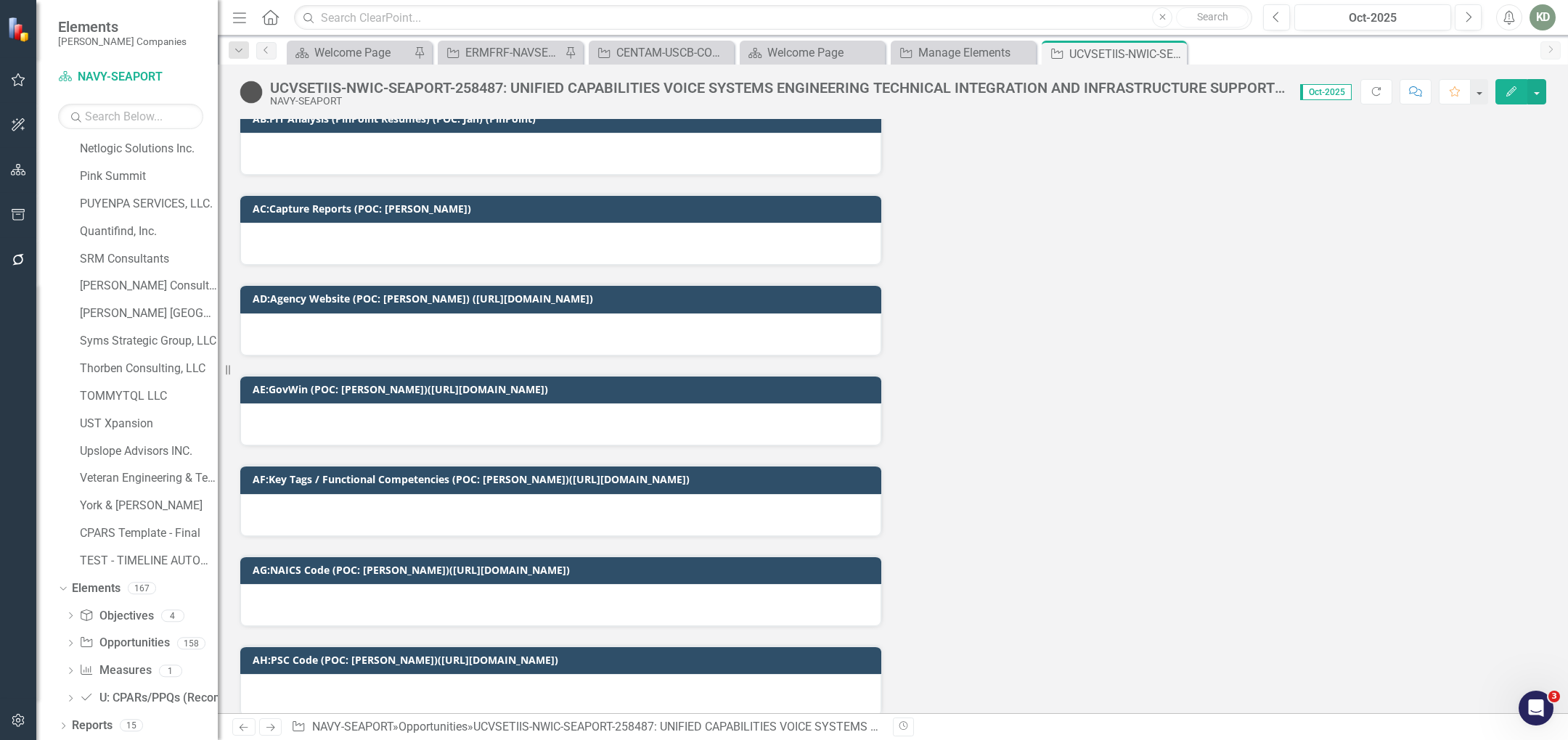
click at [630, 319] on div at bounding box center [560, 334] width 641 height 42
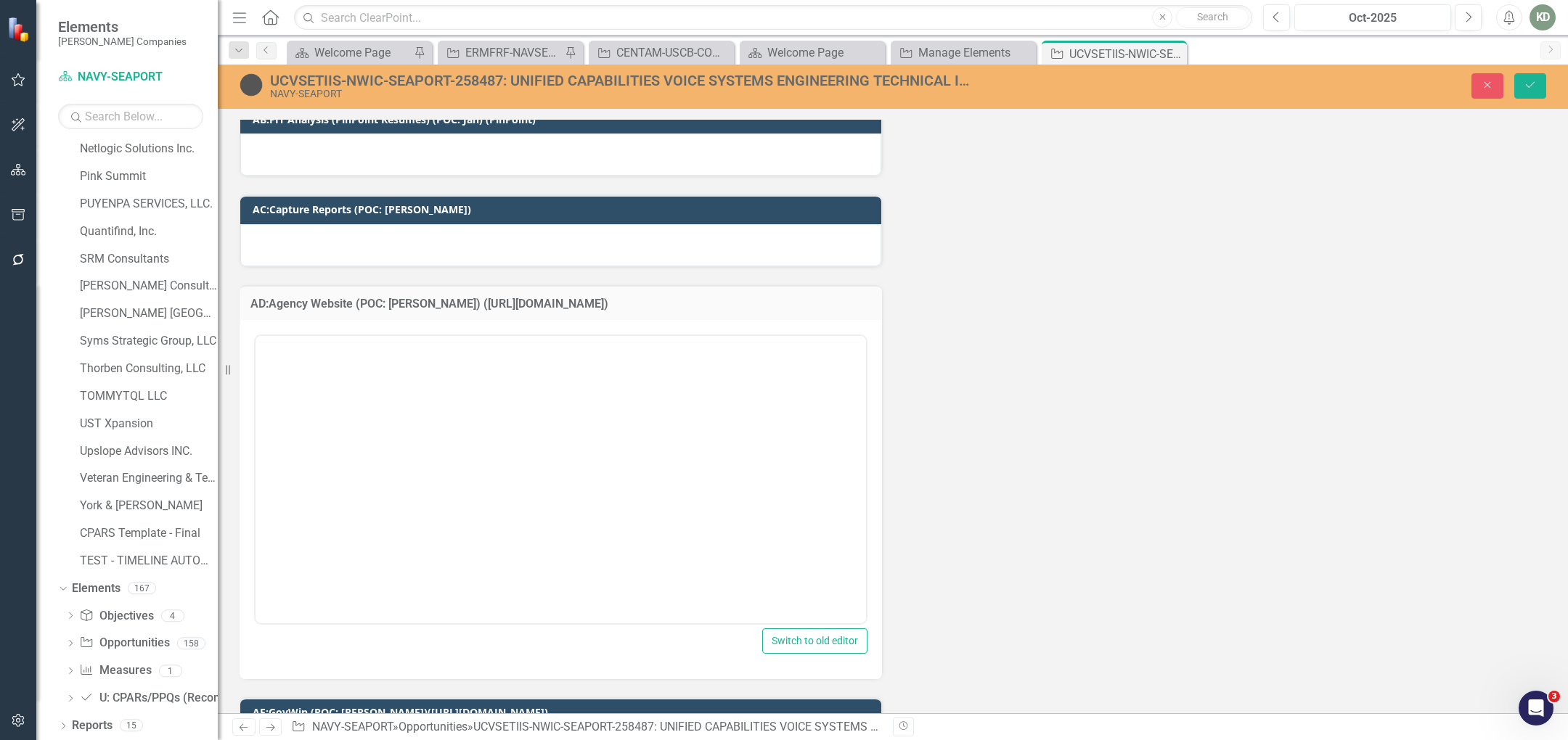
scroll to position [0, 0]
click at [634, 355] on div "Normal Text To open the popup, press Shift+Enter To open the popup, press Shift…" at bounding box center [561, 353] width 611 height 28
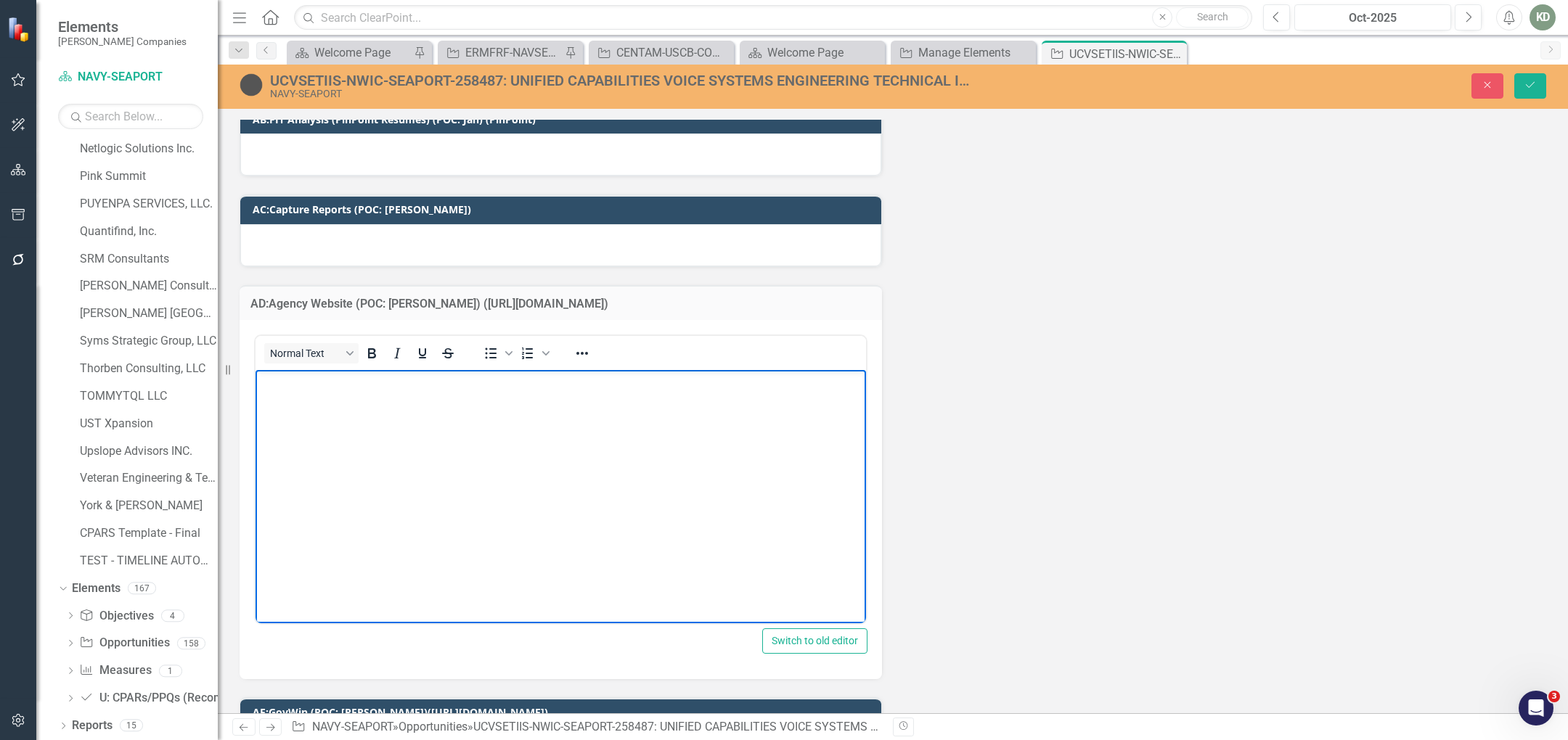
click at [498, 412] on body "Rich Text Area. Press ALT-0 for help." at bounding box center [561, 479] width 611 height 218
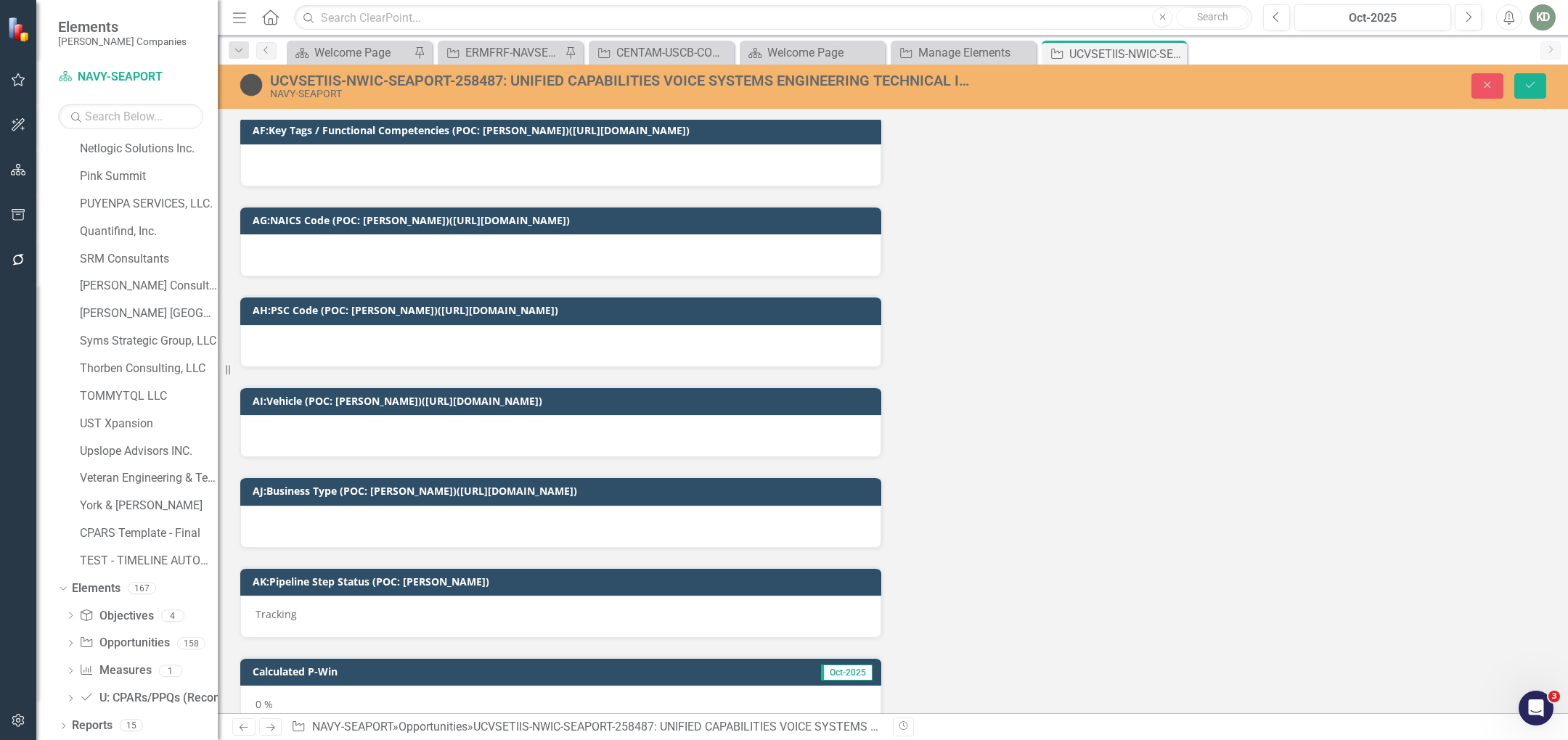
scroll to position [3188, 0]
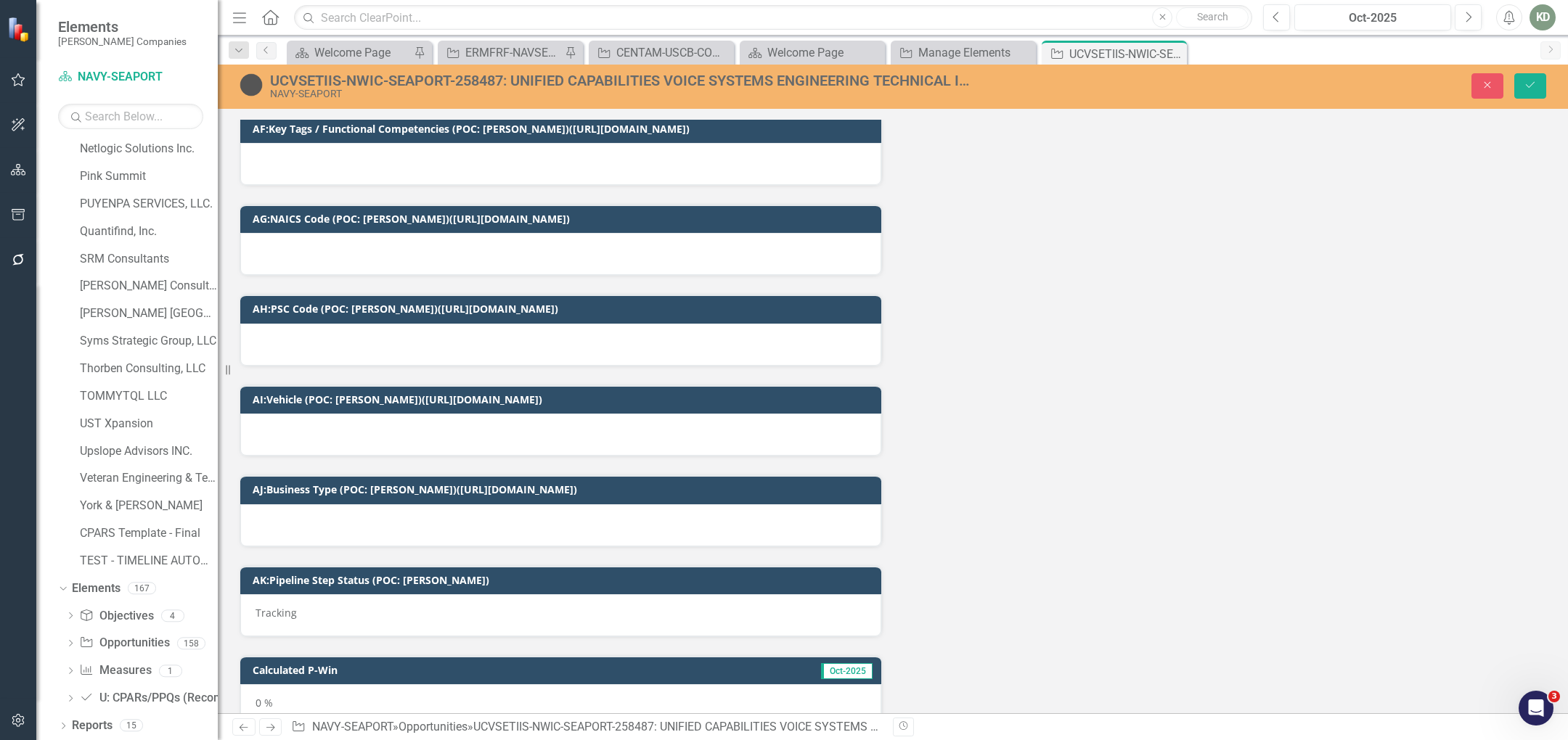
click at [547, 433] on div at bounding box center [560, 435] width 641 height 42
click at [547, 432] on div at bounding box center [560, 435] width 641 height 42
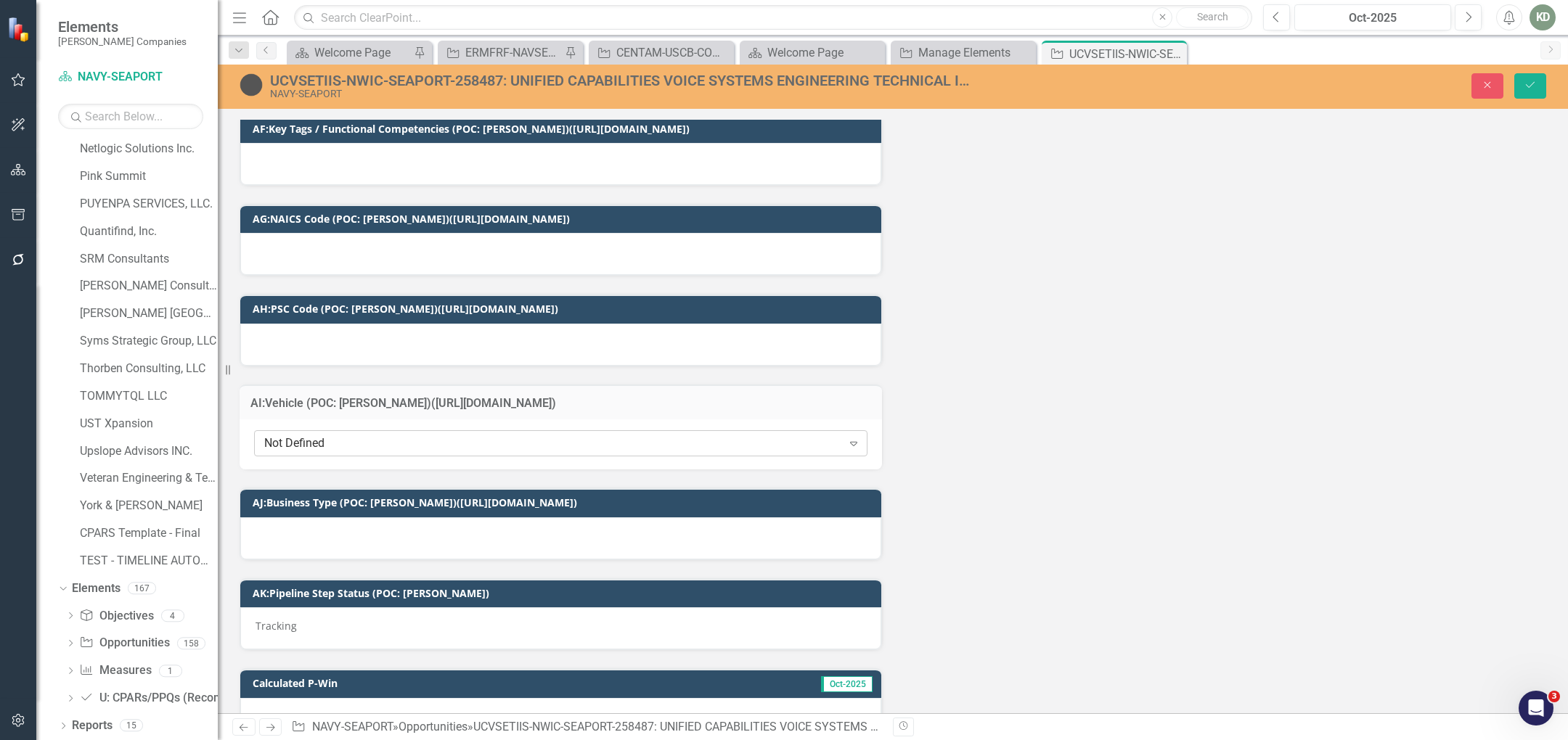
click at [547, 436] on div "Not Defined" at bounding box center [553, 444] width 578 height 17
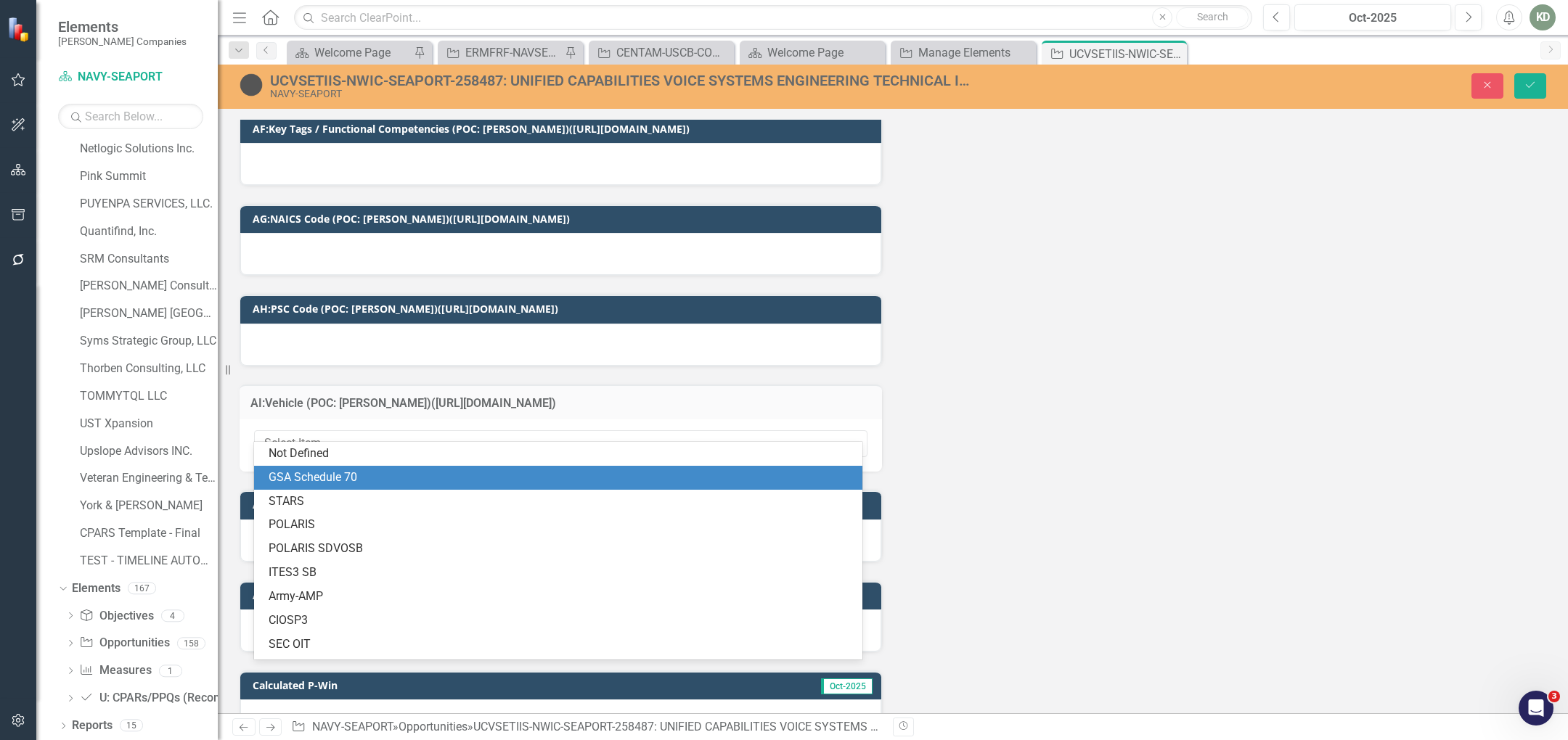
click at [486, 475] on div "GSA Schedule 70" at bounding box center [560, 477] width 585 height 17
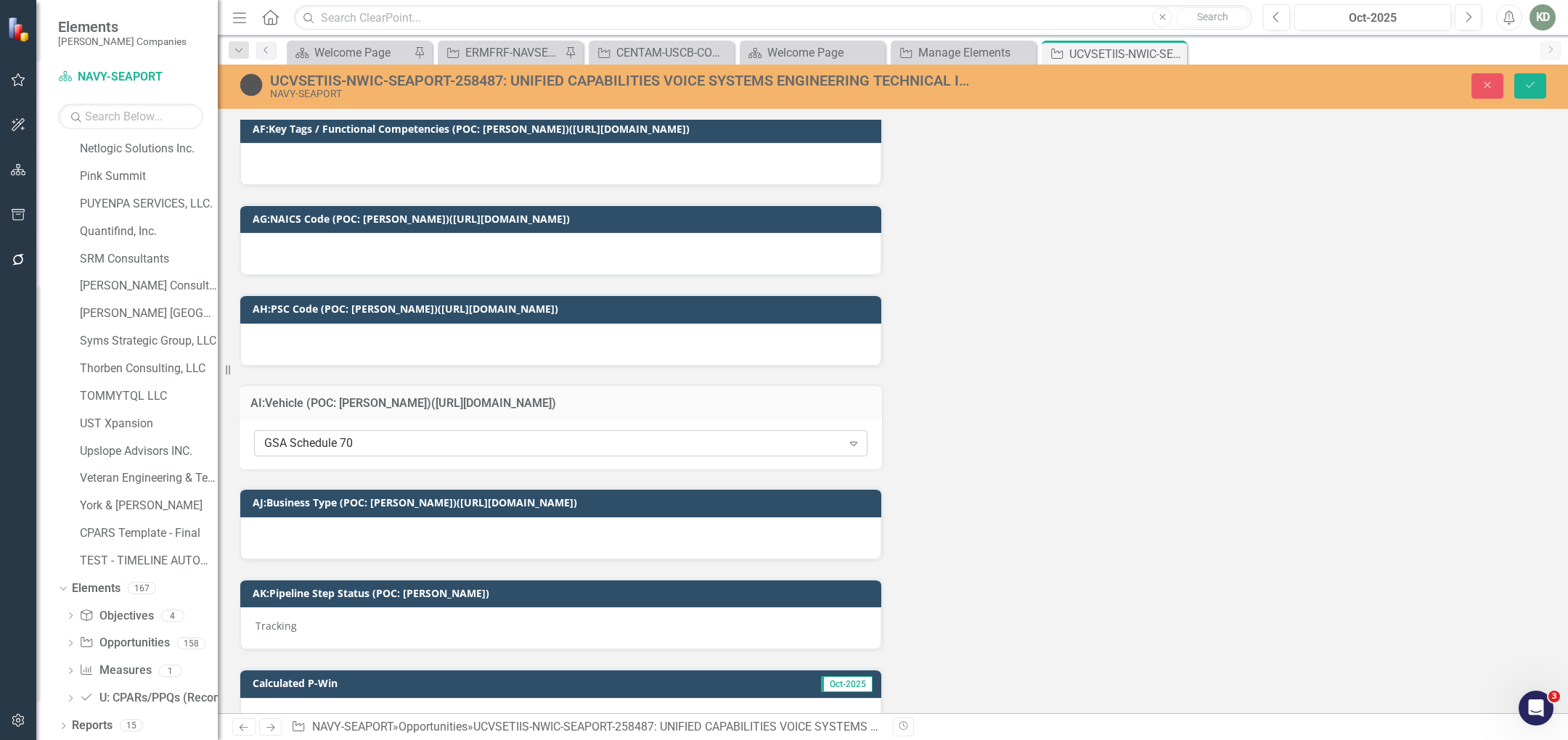
click at [495, 436] on div "GSA Schedule 70" at bounding box center [553, 444] width 578 height 17
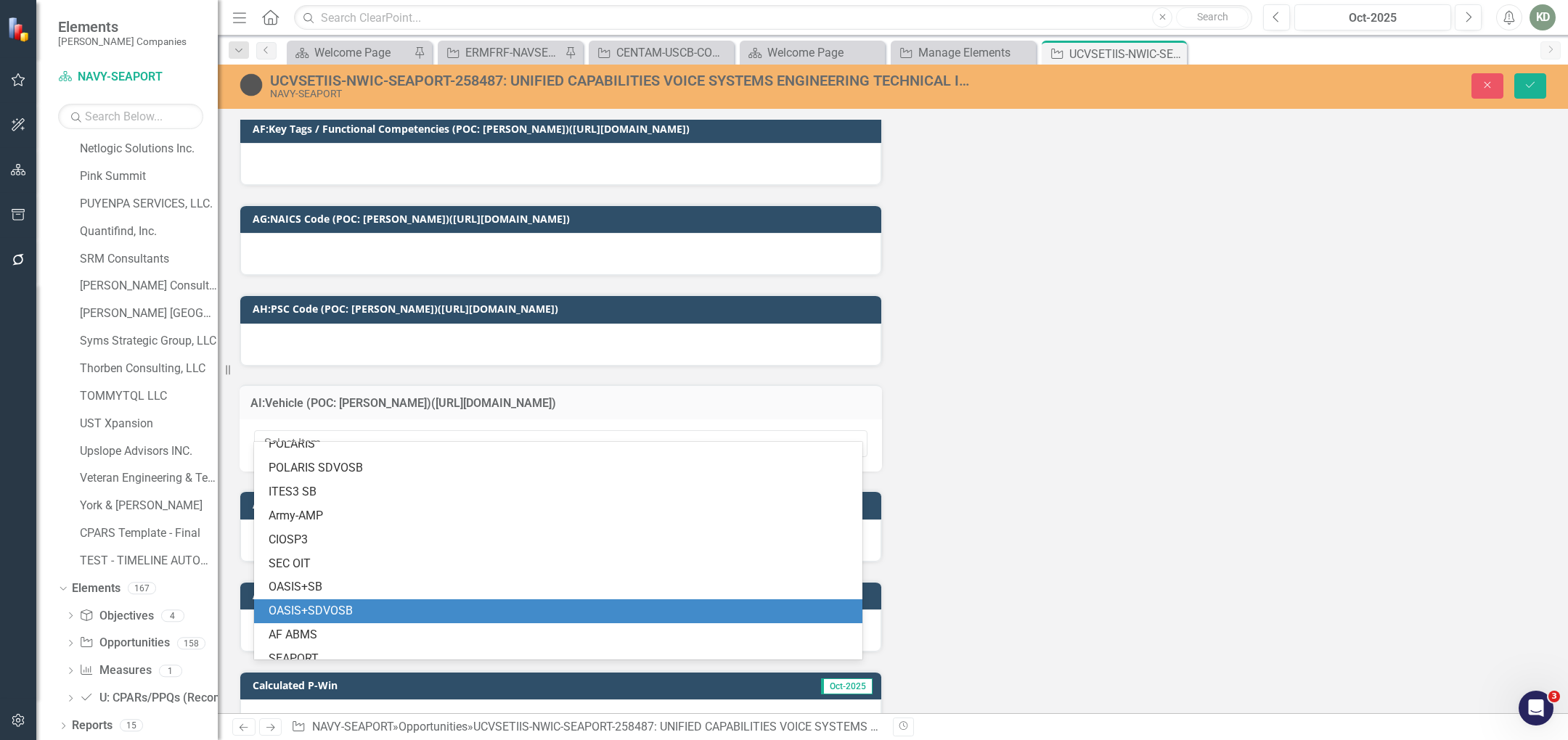
scroll to position [181, 0]
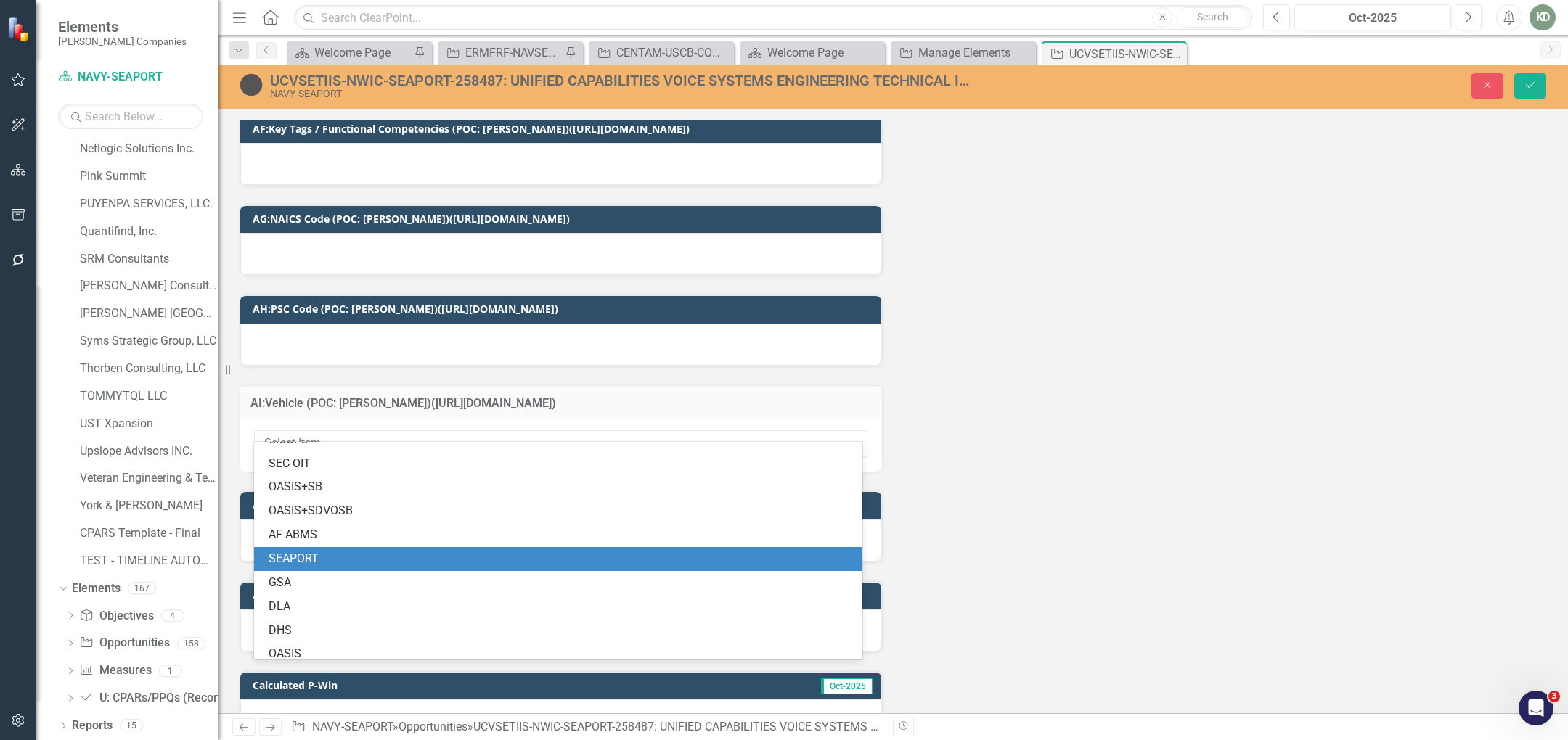
click at [455, 555] on div "SEAPORT" at bounding box center [560, 559] width 585 height 17
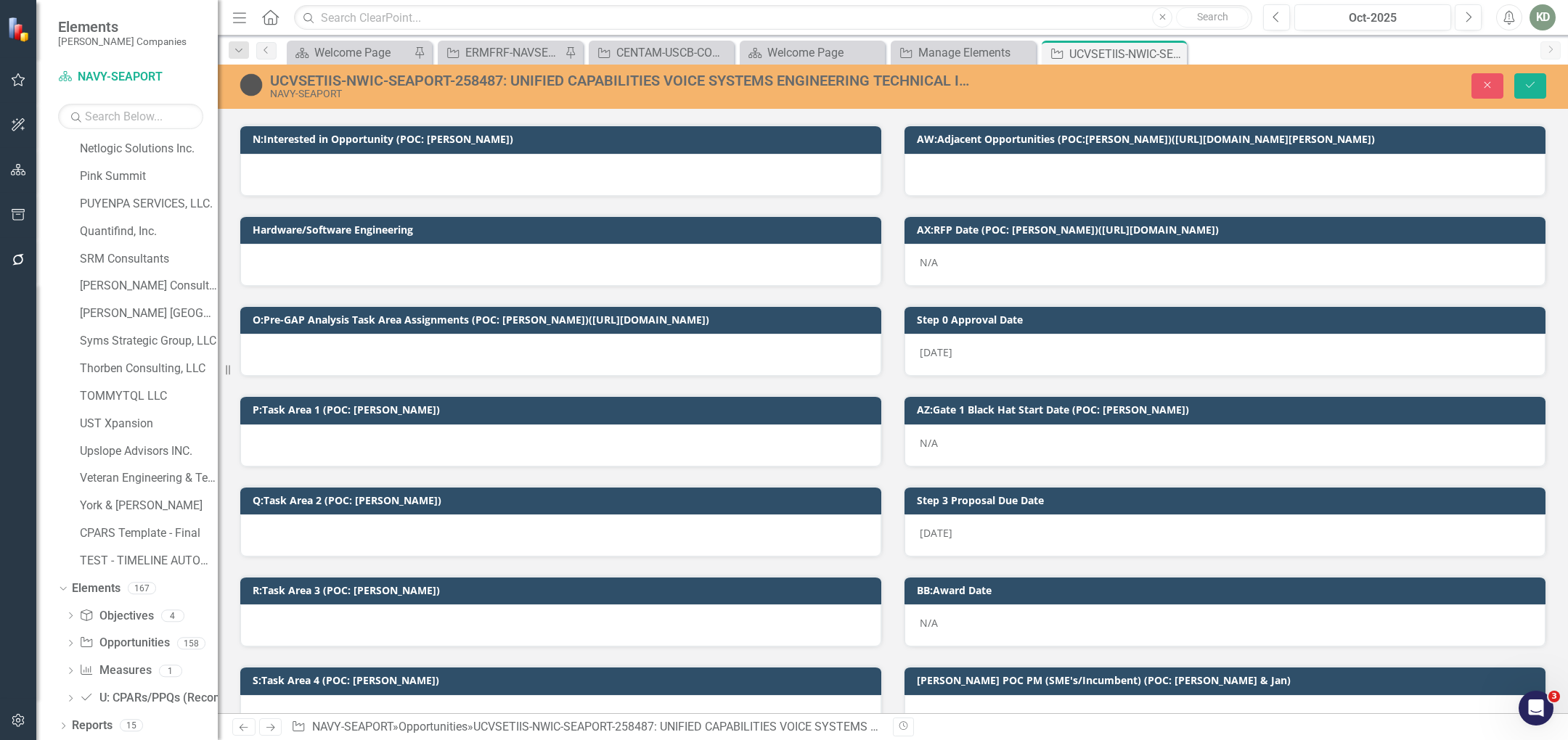
scroll to position [944, 0]
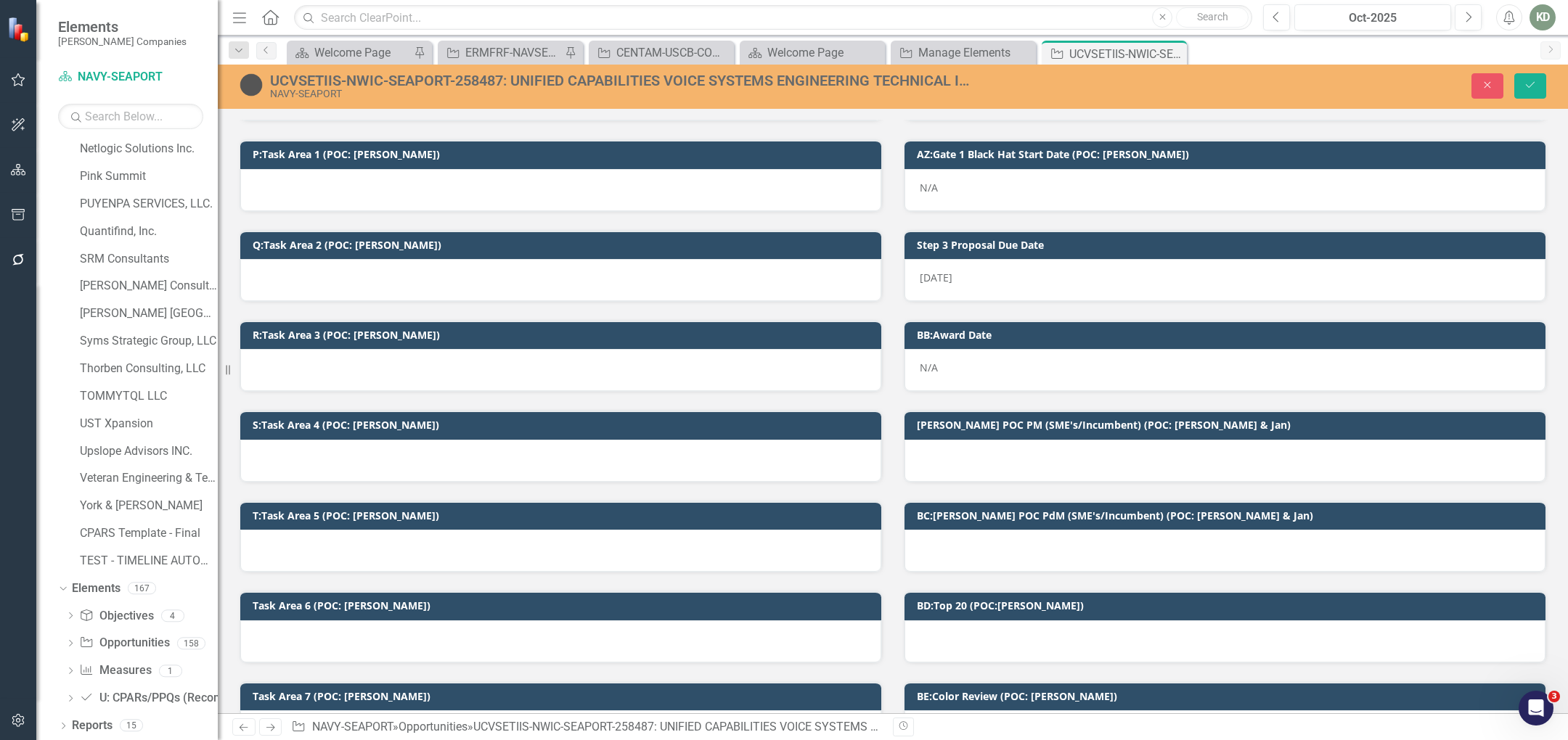
click at [1028, 622] on div at bounding box center [1225, 641] width 641 height 42
click at [1028, 621] on div at bounding box center [1225, 641] width 641 height 42
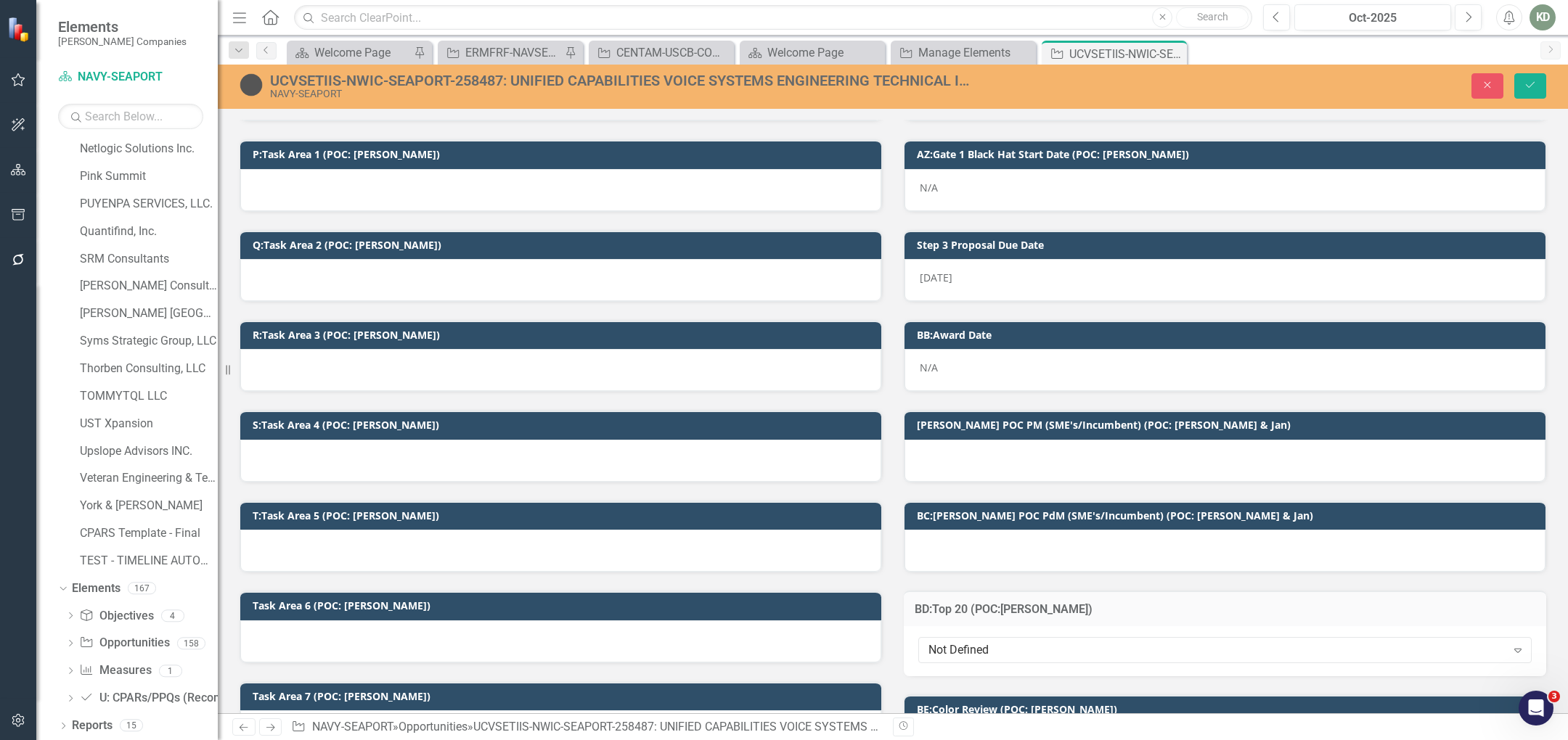
click at [1026, 626] on div "Not Defined Expand" at bounding box center [1225, 651] width 642 height 50
click at [1032, 641] on div "Not Defined" at bounding box center [1217, 649] width 578 height 17
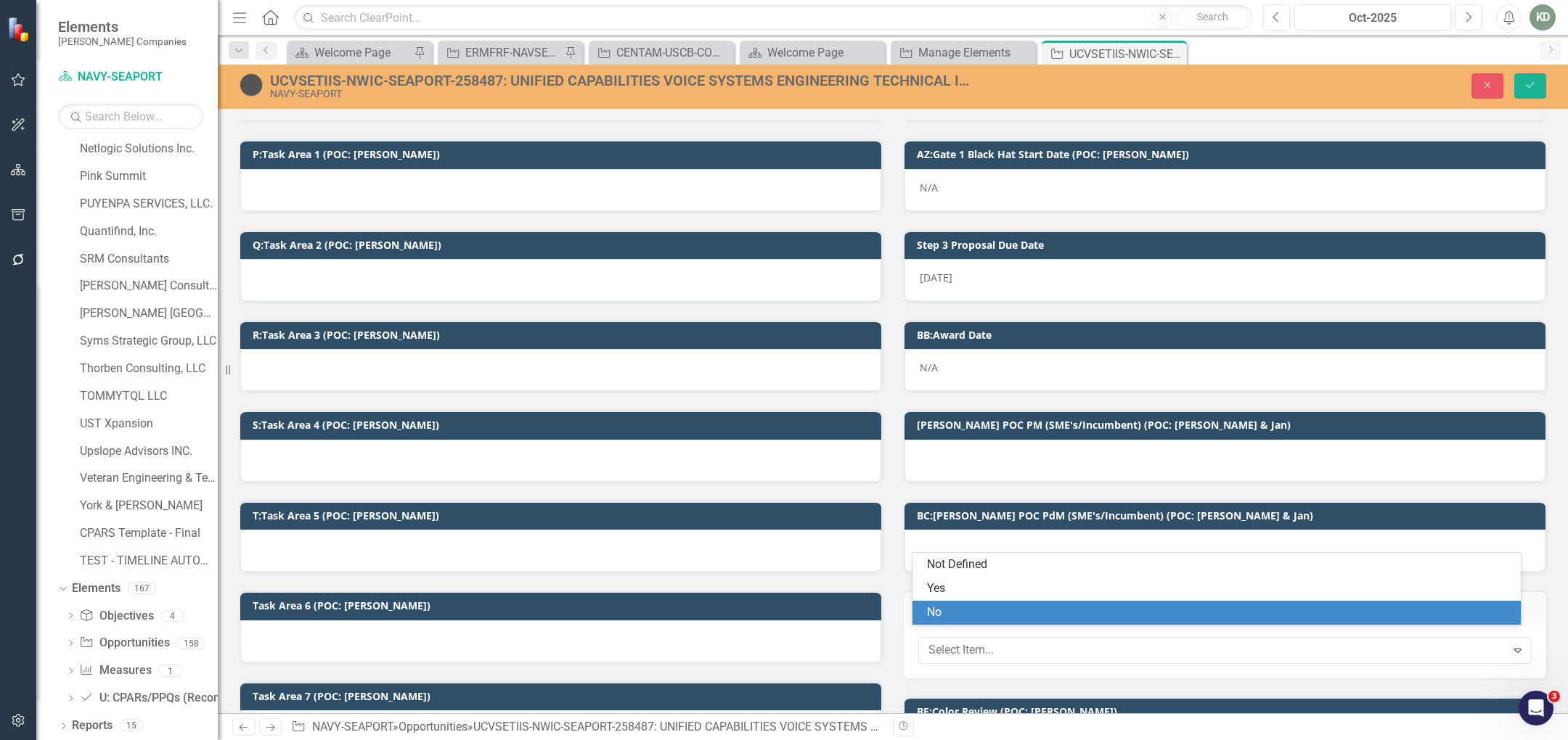
click at [999, 608] on div "No" at bounding box center [1219, 612] width 585 height 17
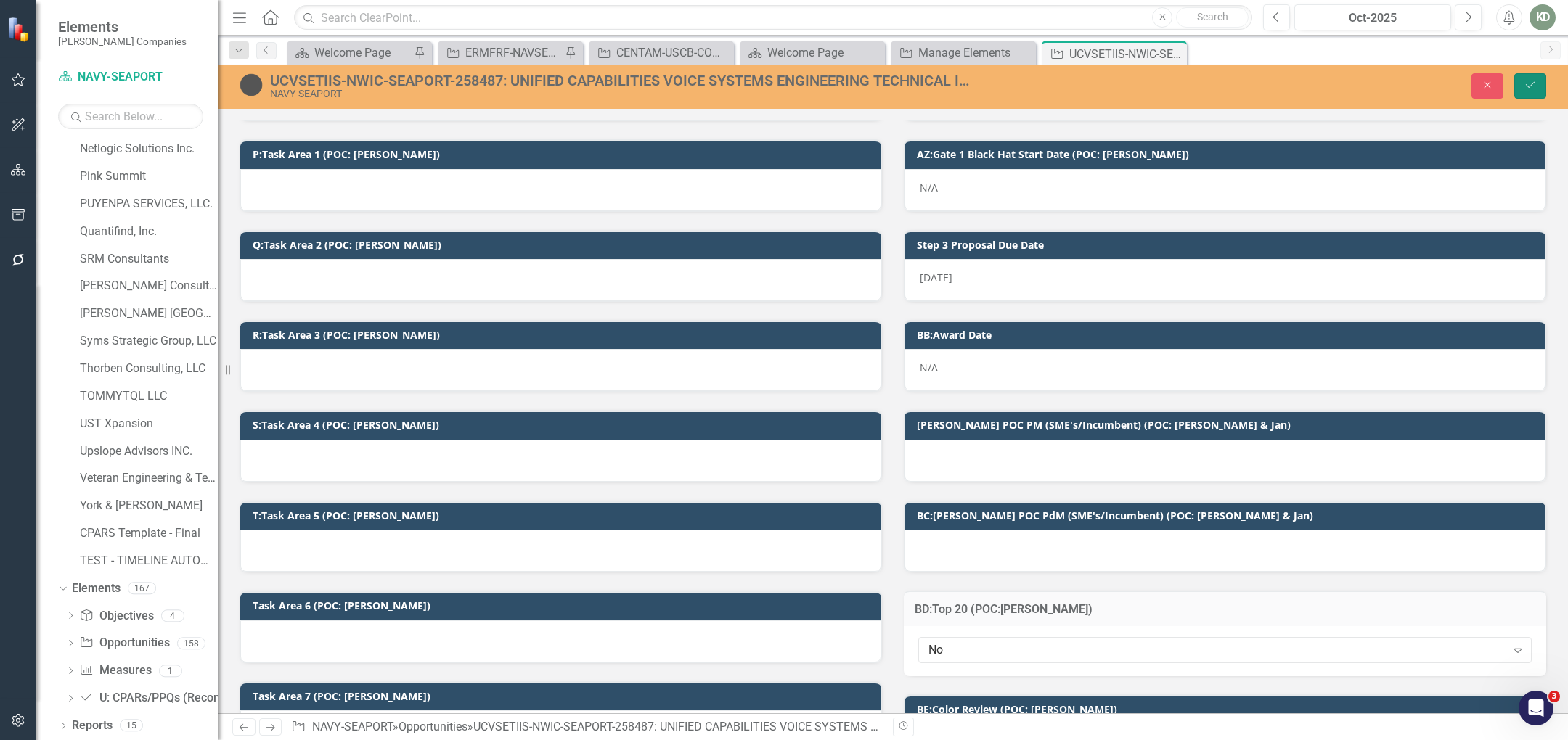
click at [1542, 86] on button "Save" at bounding box center [1530, 86] width 32 height 26
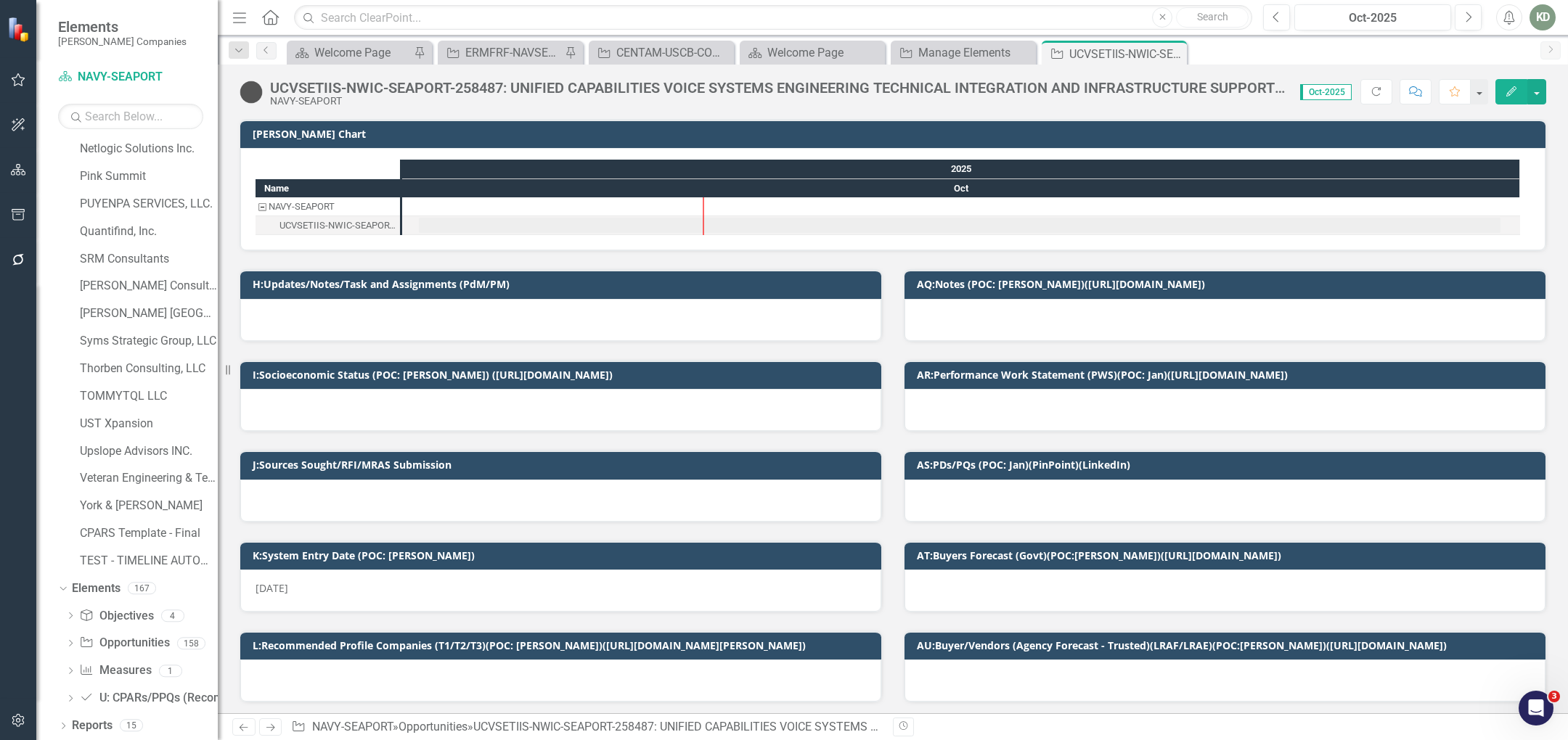
click at [558, 403] on div at bounding box center [560, 410] width 641 height 42
click at [557, 403] on div at bounding box center [560, 410] width 641 height 42
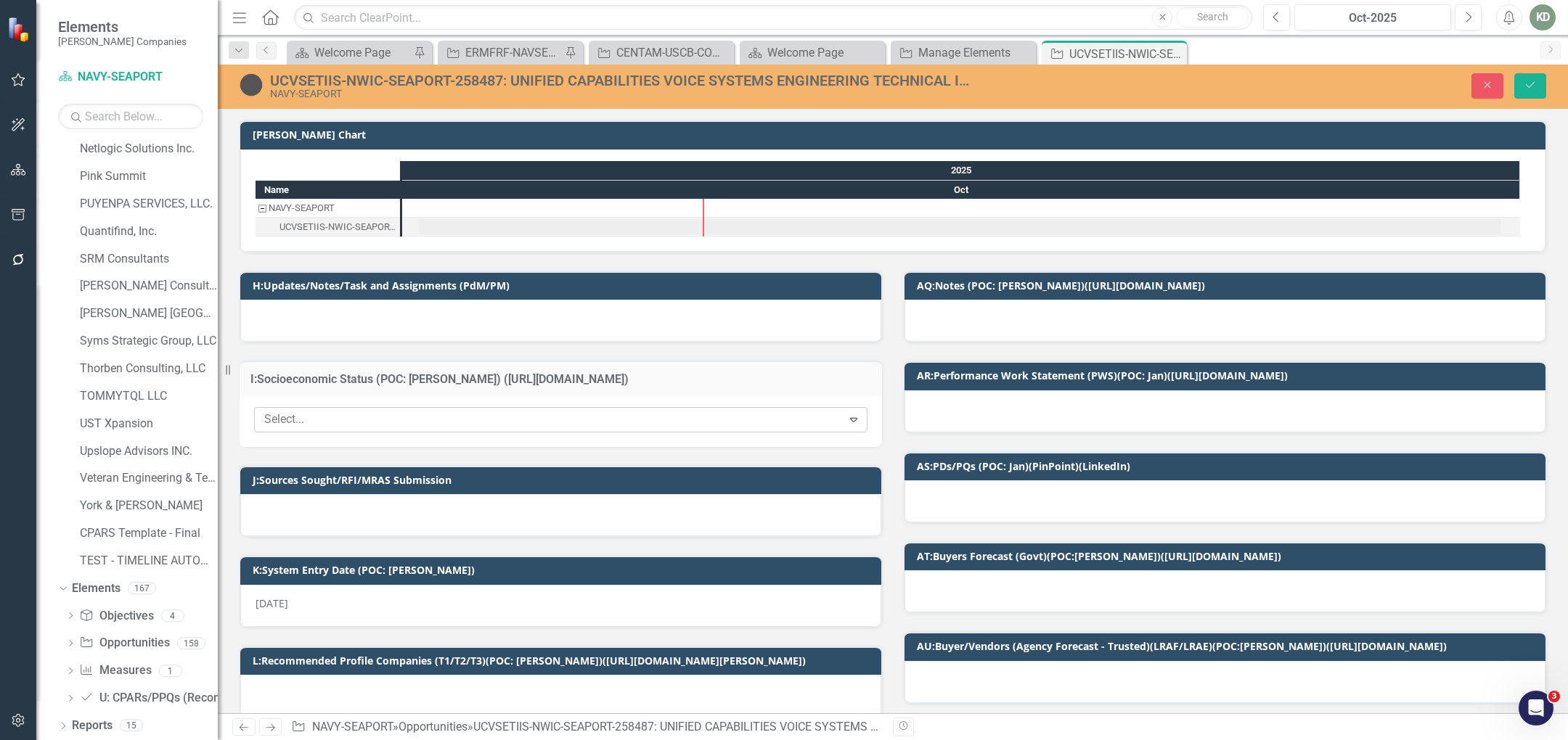
click at [559, 412] on div at bounding box center [551, 420] width 584 height 19
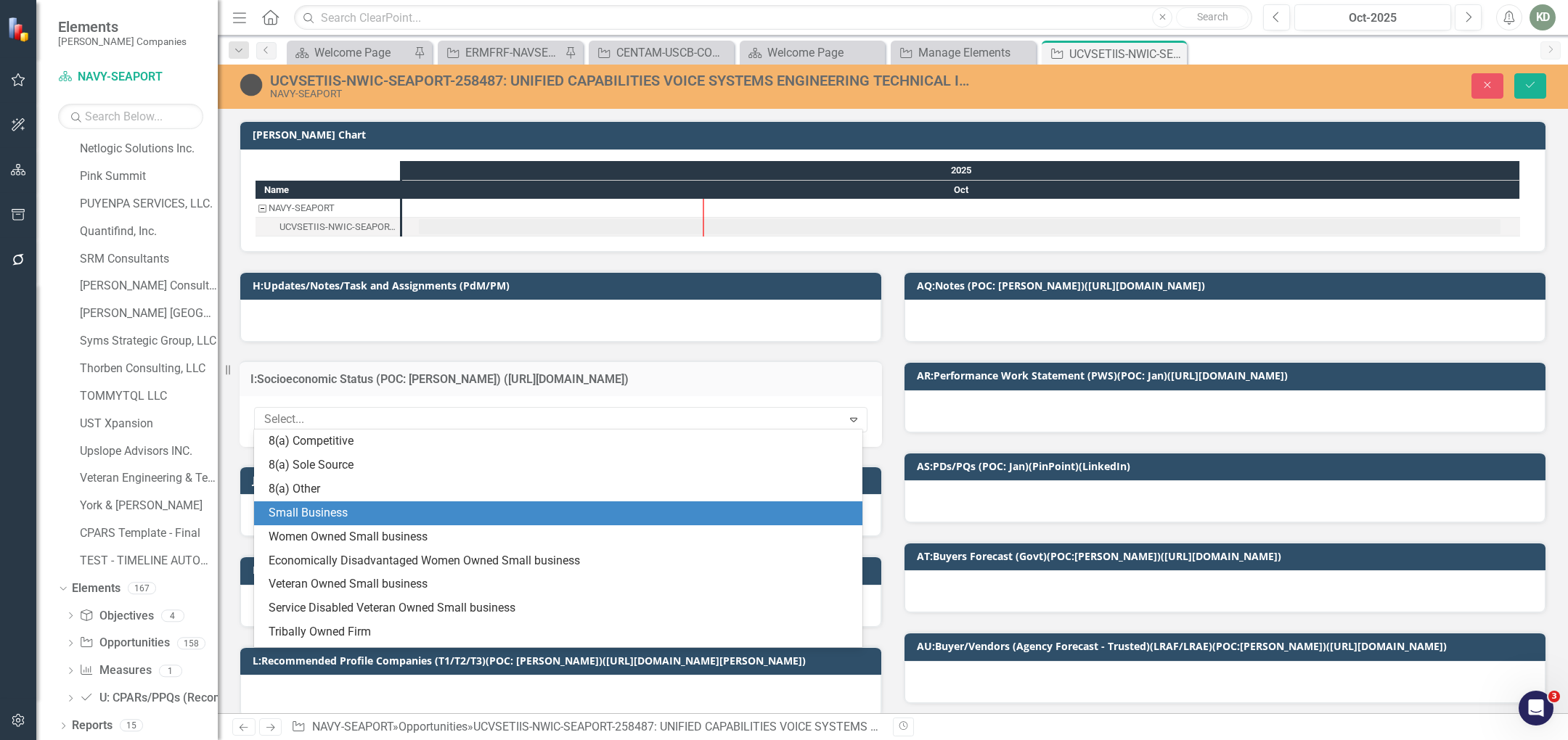
click at [511, 505] on div "Small Business" at bounding box center [560, 513] width 585 height 17
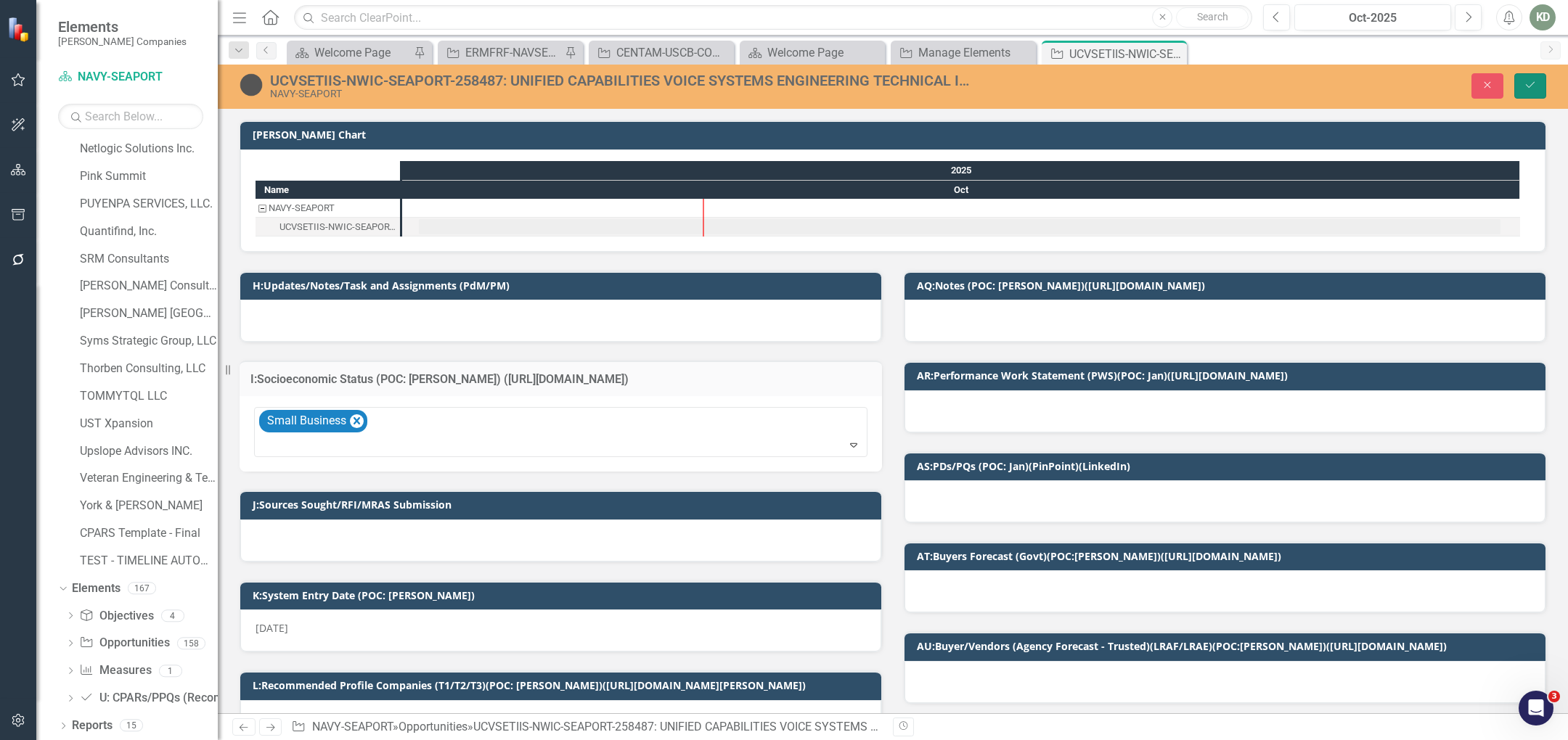
click at [1514, 94] on button "Save" at bounding box center [1530, 86] width 32 height 26
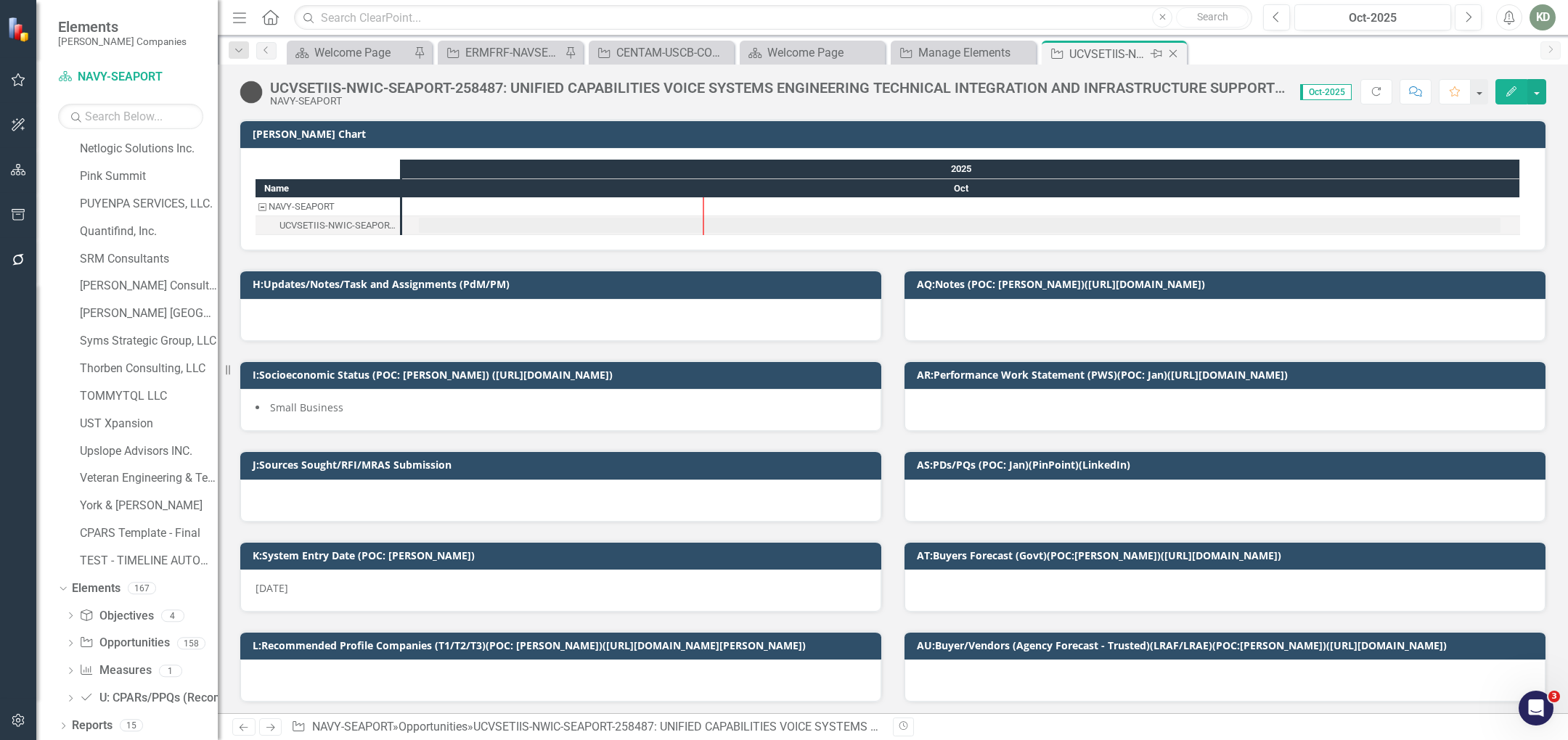
click at [1169, 52] on icon "Close" at bounding box center [1173, 53] width 14 height 11
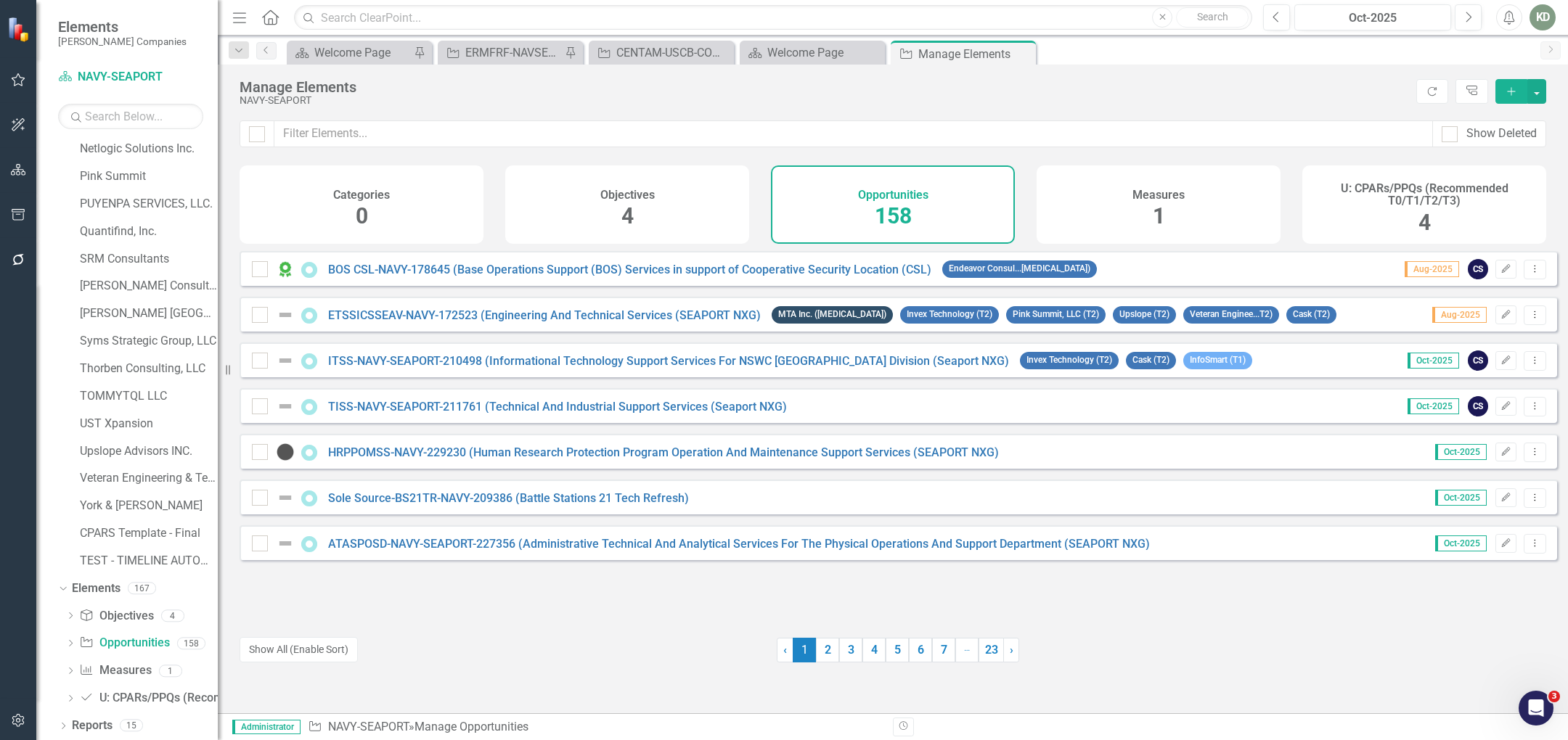
click at [1514, 98] on button "Add" at bounding box center [1512, 92] width 32 height 25
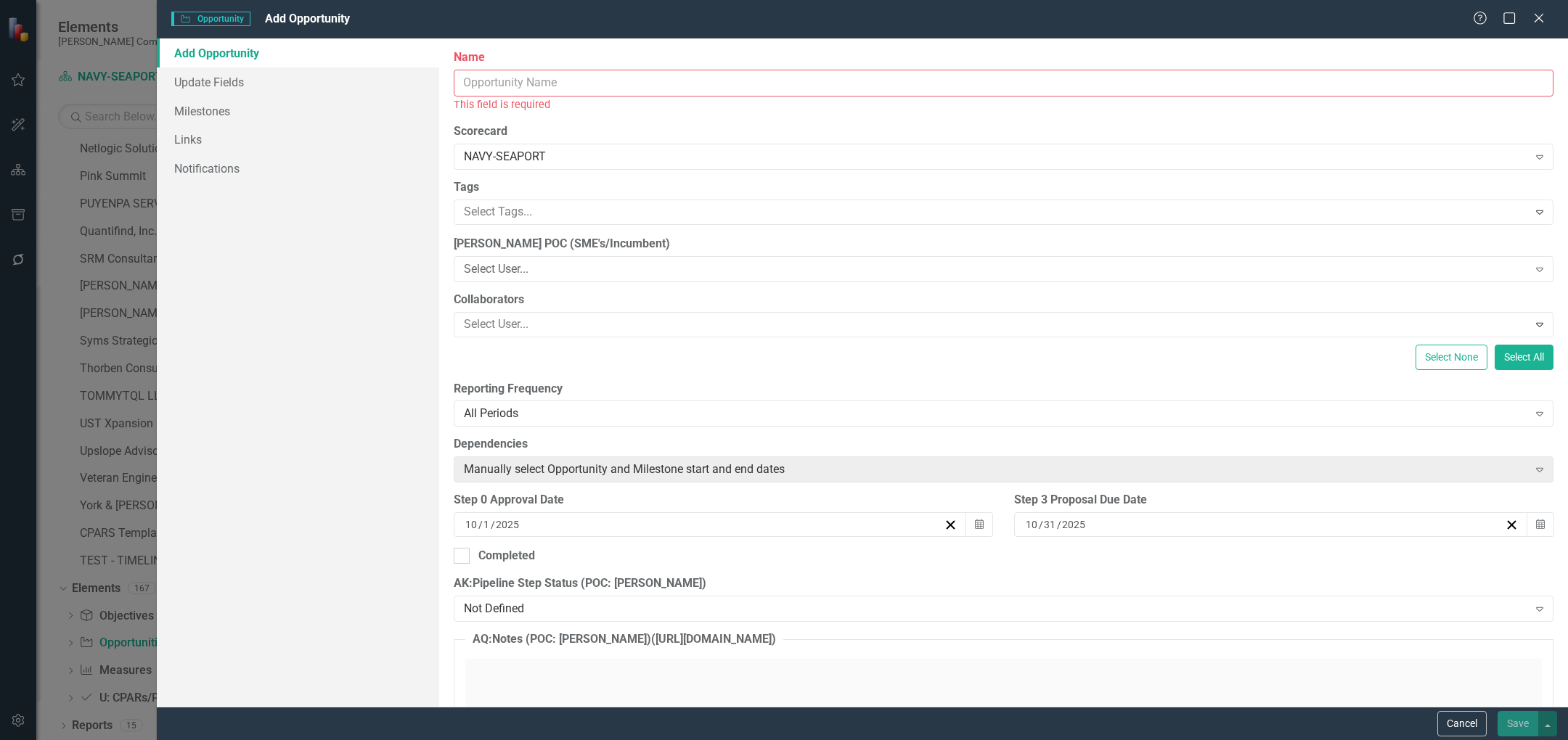
click at [617, 79] on input "Name" at bounding box center [1003, 83] width 1100 height 26
paste input "GovWin Federal Tracked Opp 255526: MISSILE DEFENSE MD ANALYSIS TEST ENGINEERING…"
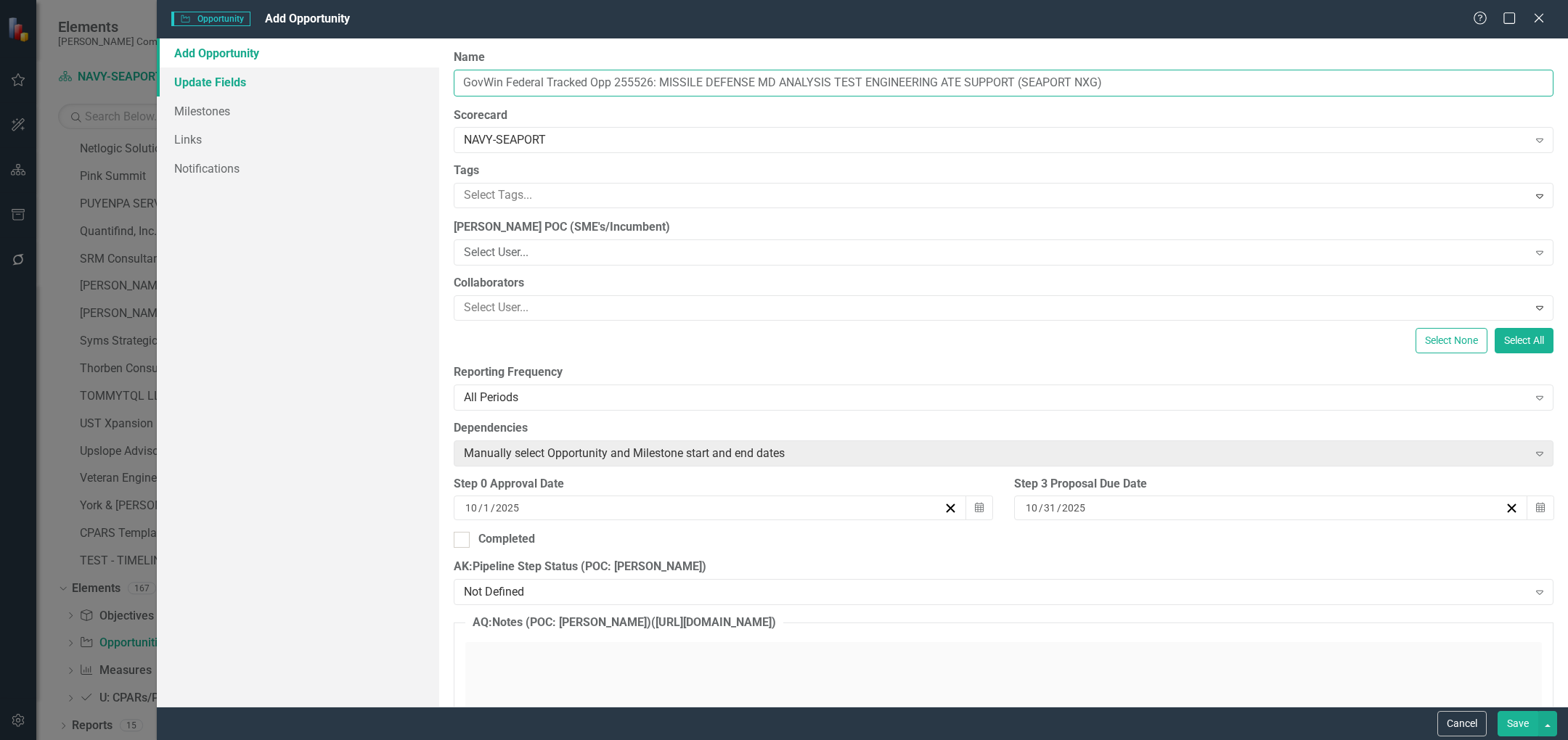
drag, startPoint x: 614, startPoint y: 81, endPoint x: 430, endPoint y: 78, distance: 184.0
click at [431, 78] on div "Add Opportunity Update Fields Milestones Links Notifications ClearPoint Can Do …" at bounding box center [863, 373] width 1412 height 669
type input "MDTEAS-NIWC-SEAPORT-255526: MISSILE DEFENSE MD ANALYSIS TEST ENGINEERING ATE SU…"
click at [567, 595] on div "Not Defined" at bounding box center [996, 592] width 1064 height 17
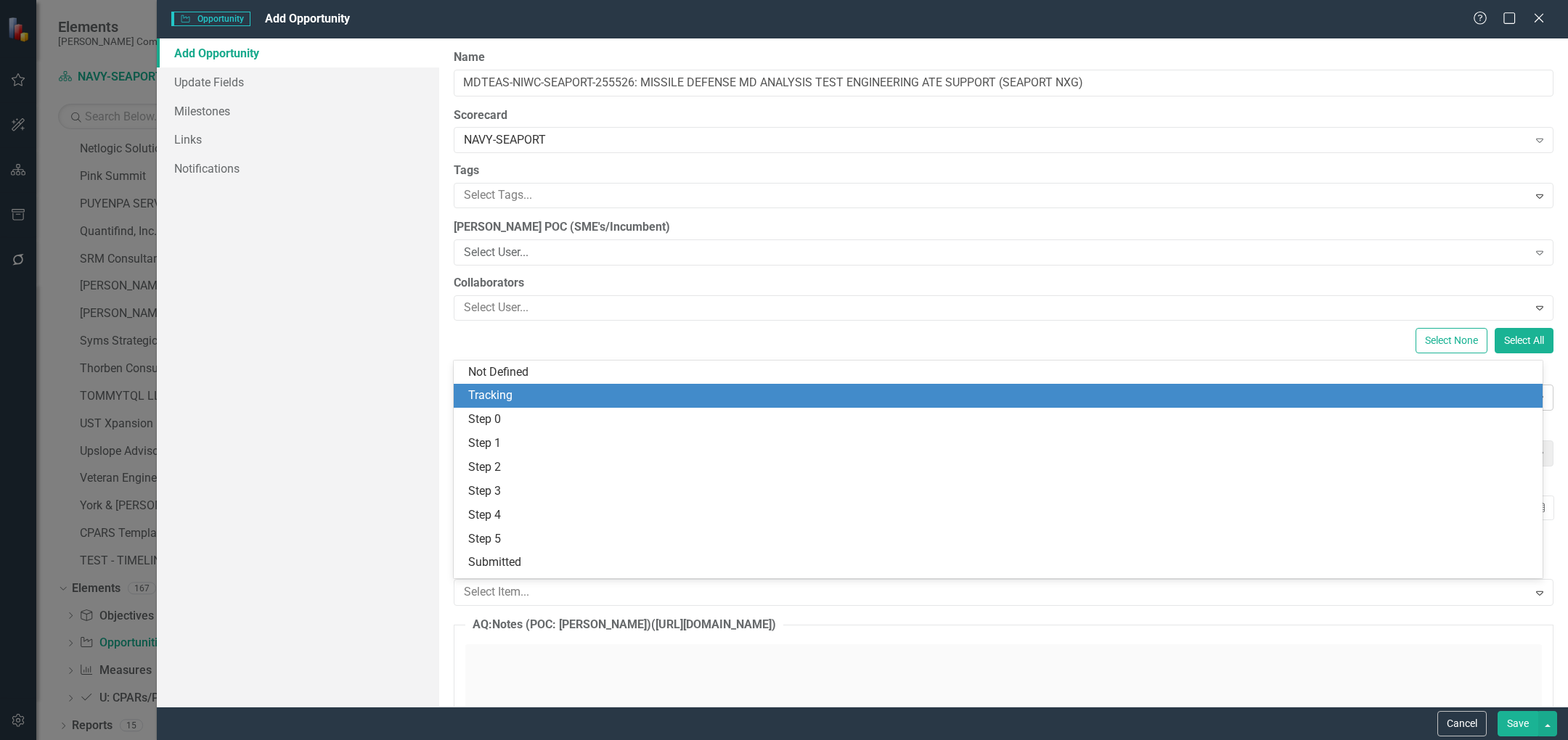
click at [536, 396] on div "Tracking" at bounding box center [1002, 395] width 1066 height 17
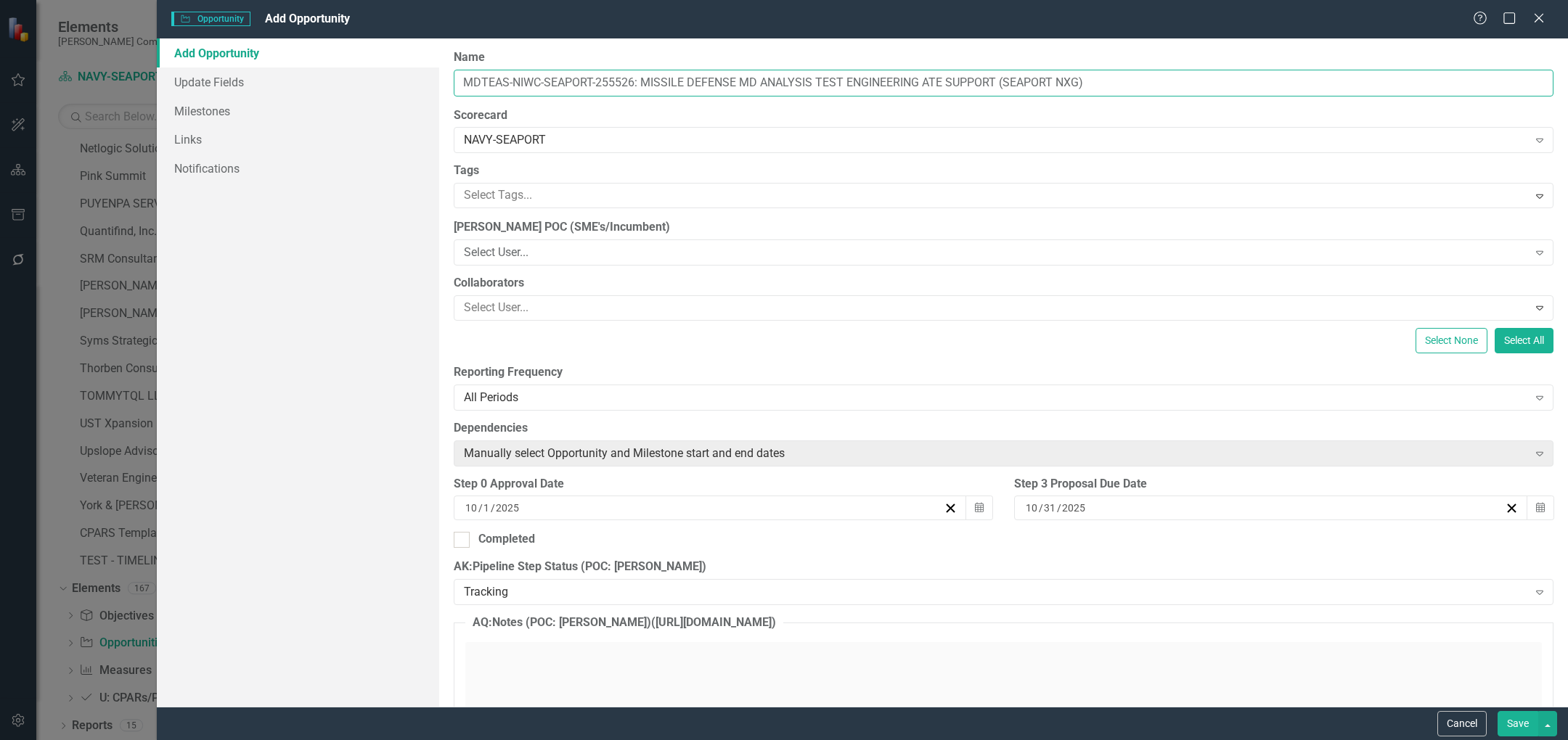
click at [617, 83] on input "MDTEAS-NIWC-SEAPORT-255526: MISSILE DEFENSE MD ANALYSIS TEST ENGINEERING ATE SU…" at bounding box center [1003, 83] width 1100 height 26
click at [1506, 717] on button "Save" at bounding box center [1518, 723] width 41 height 26
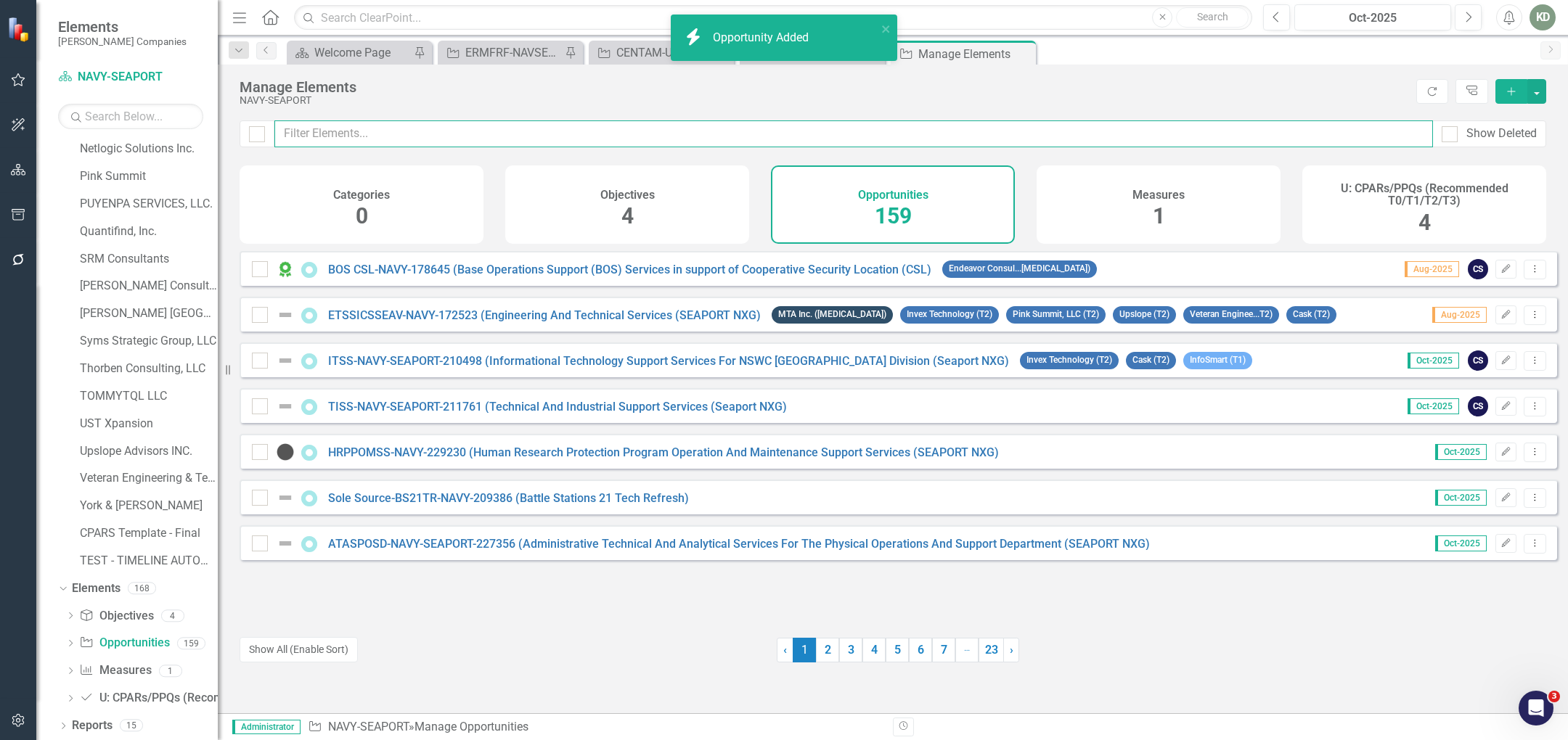
click at [414, 143] on input "text" at bounding box center [853, 134] width 1159 height 26
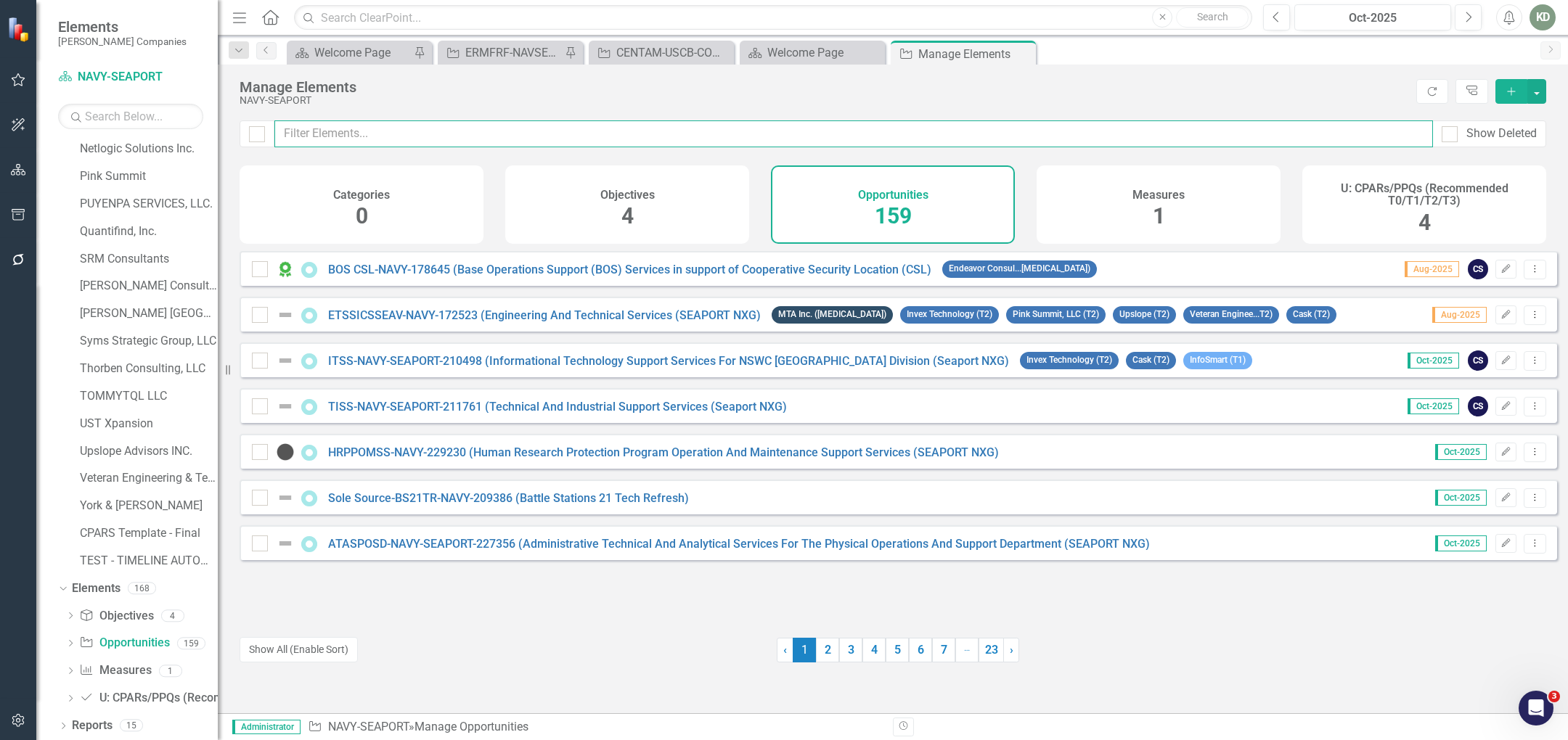
paste input "255526"
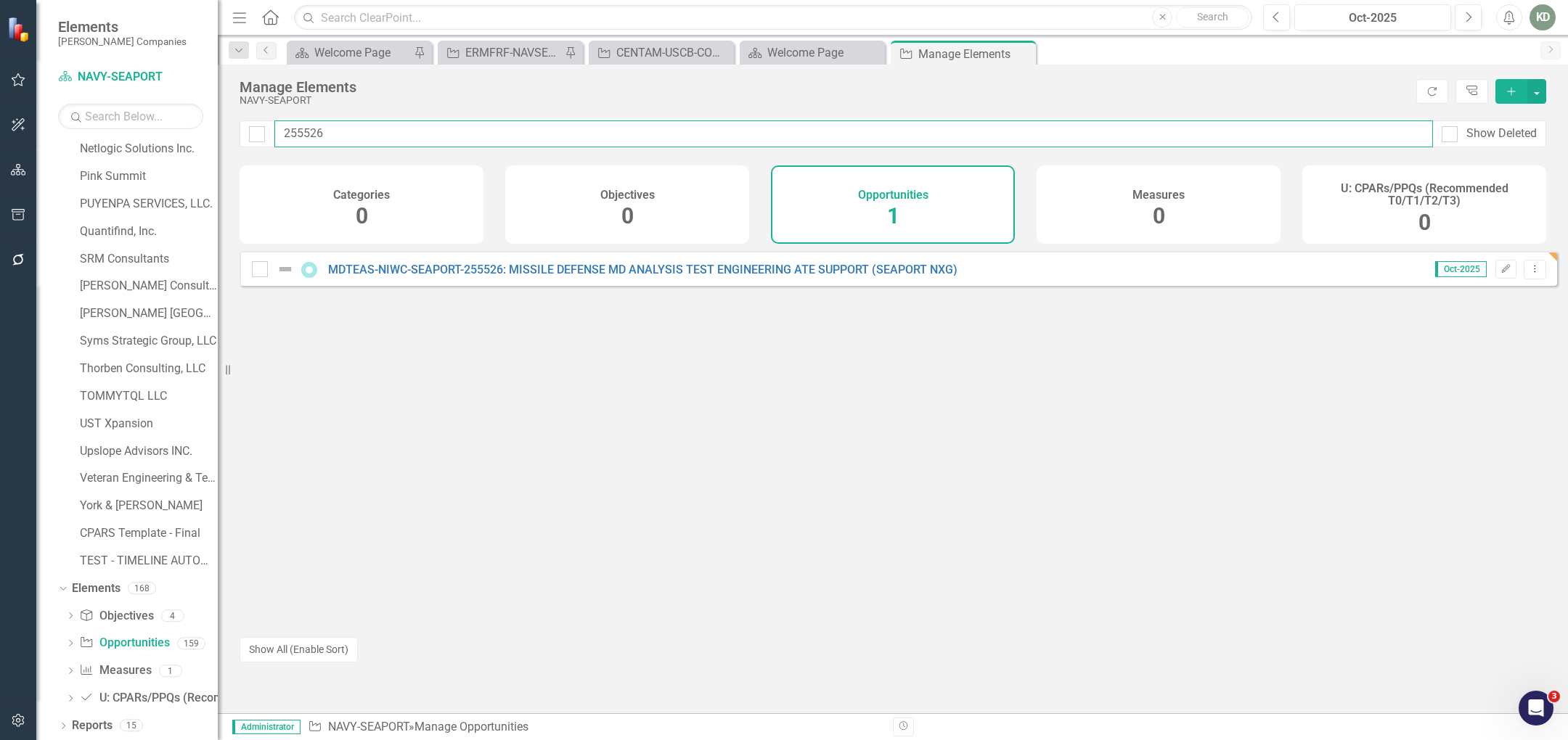
type input "255526"
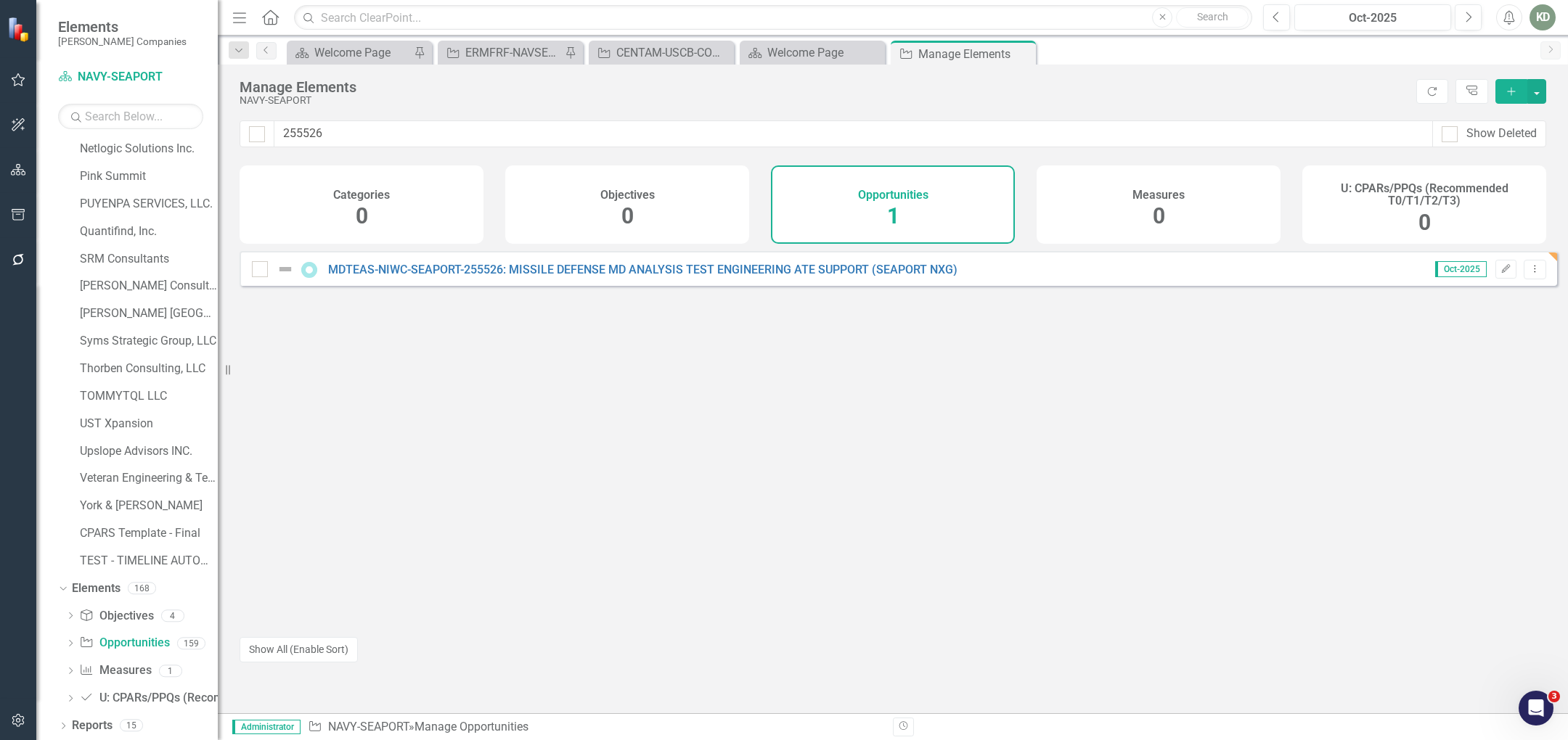
click at [454, 271] on div "MDTEAS-NIWC-SEAPORT-255526: MISSILE DEFENSE MD ANALYSIS TEST ENGINEERING ATE SU…" at bounding box center [607, 269] width 709 height 18
click at [457, 276] on link "MDTEAS-NIWC-SEAPORT-255526: MISSILE DEFENSE MD ANALYSIS TEST ENGINEERING ATE SU…" at bounding box center [642, 270] width 629 height 14
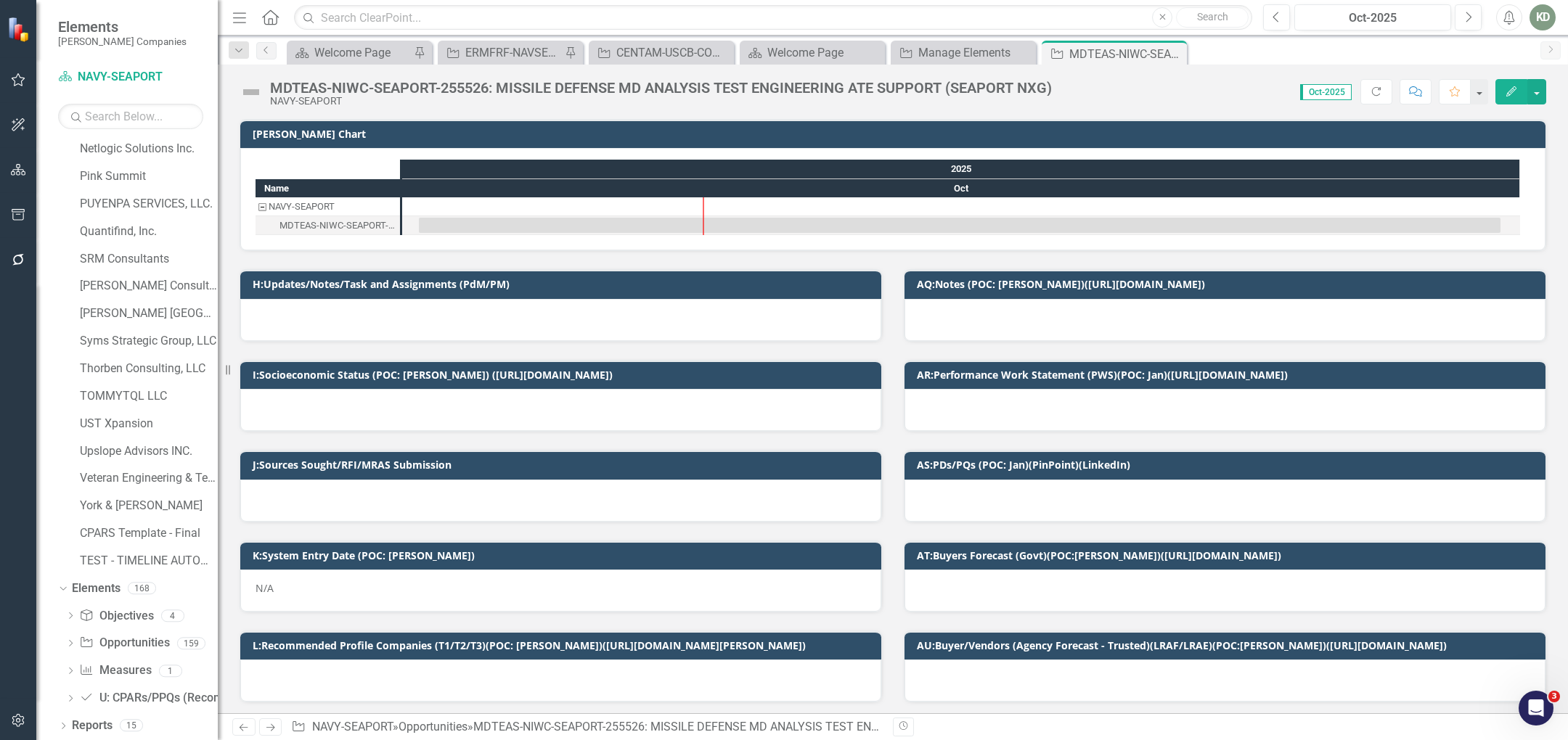
click at [240, 87] on img at bounding box center [251, 92] width 23 height 23
click at [240, 86] on img at bounding box center [251, 92] width 23 height 23
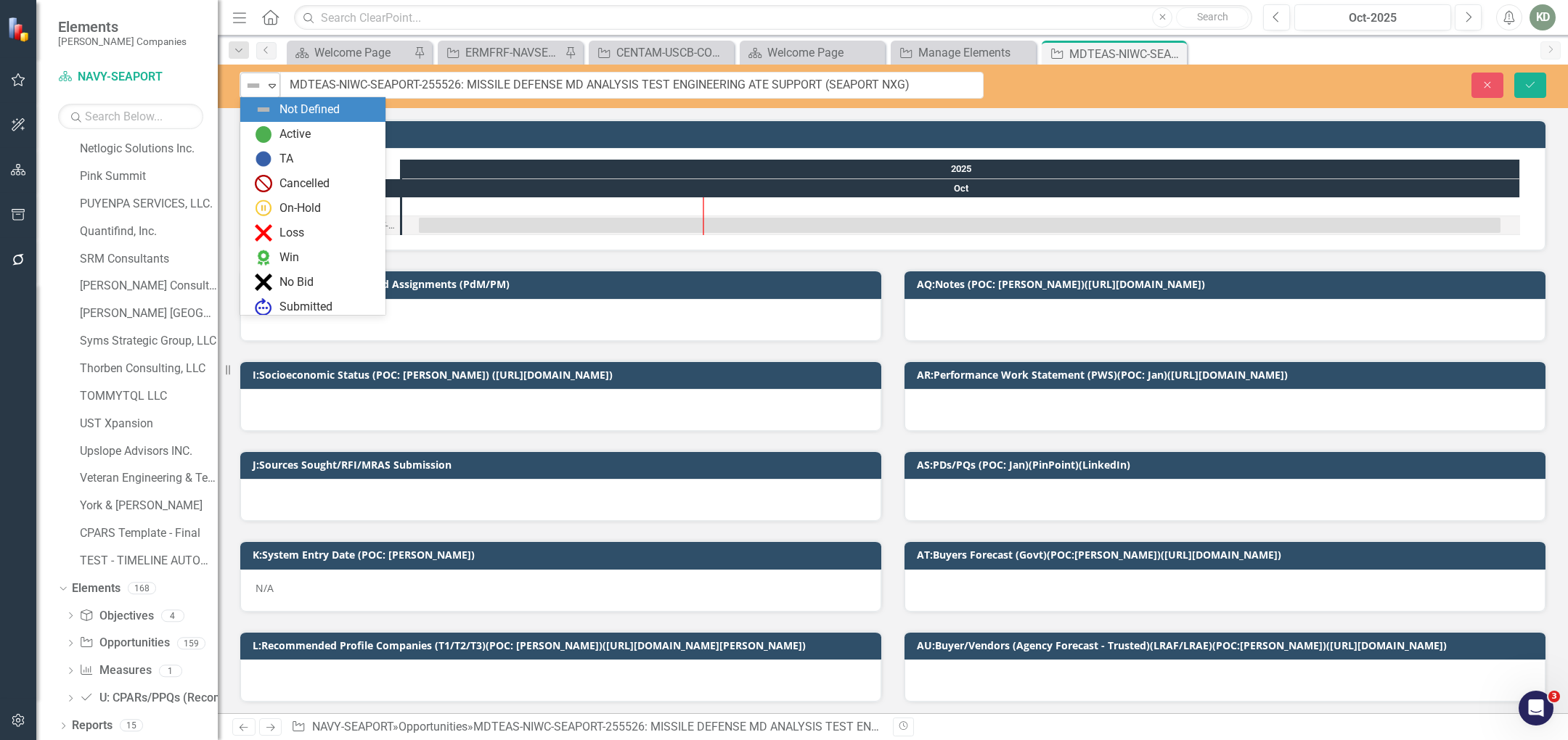
click at [244, 86] on div "Not Defined" at bounding box center [254, 86] width 22 height 20
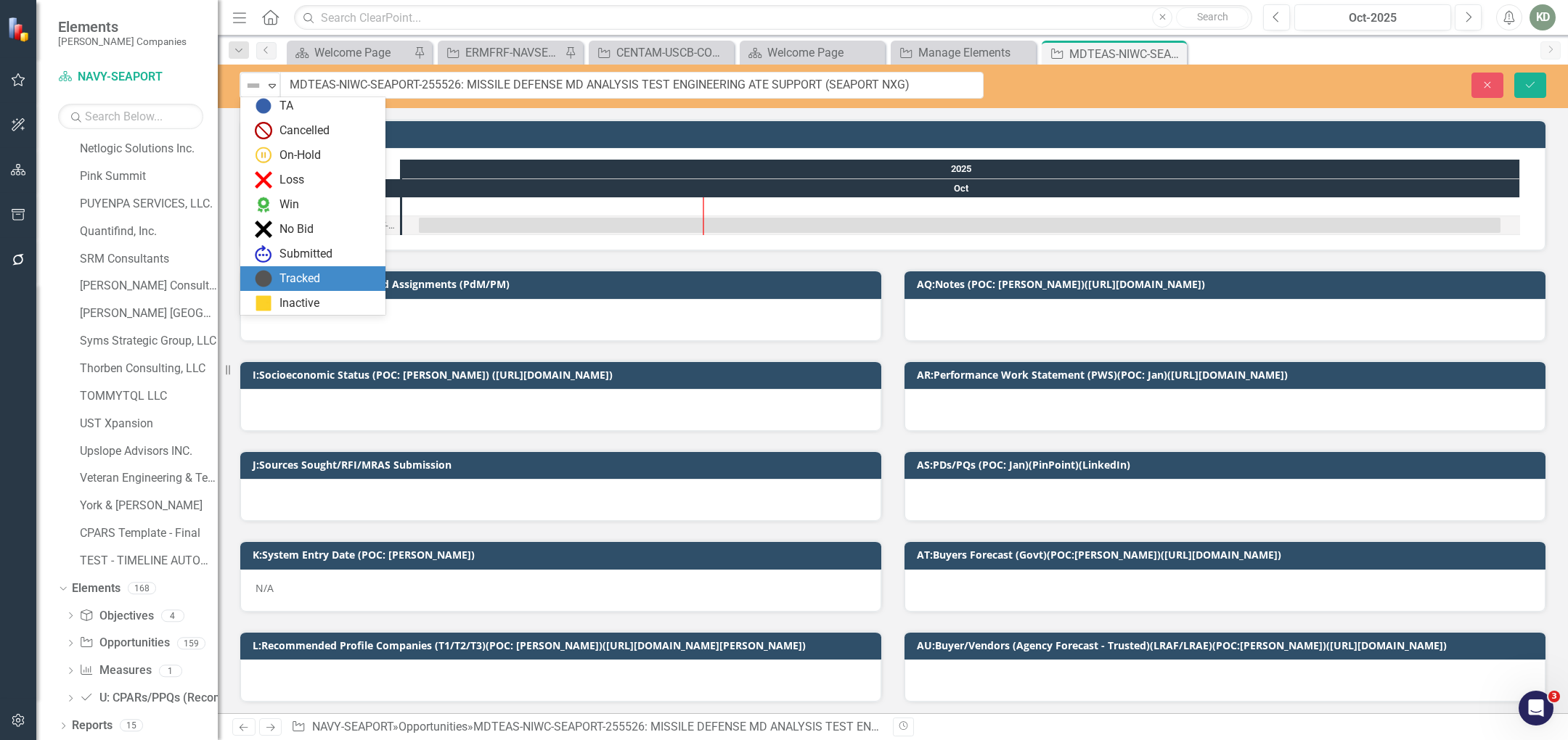
drag, startPoint x: 311, startPoint y: 280, endPoint x: 302, endPoint y: 280, distance: 9.0
click at [311, 280] on div "Tracked" at bounding box center [300, 279] width 41 height 17
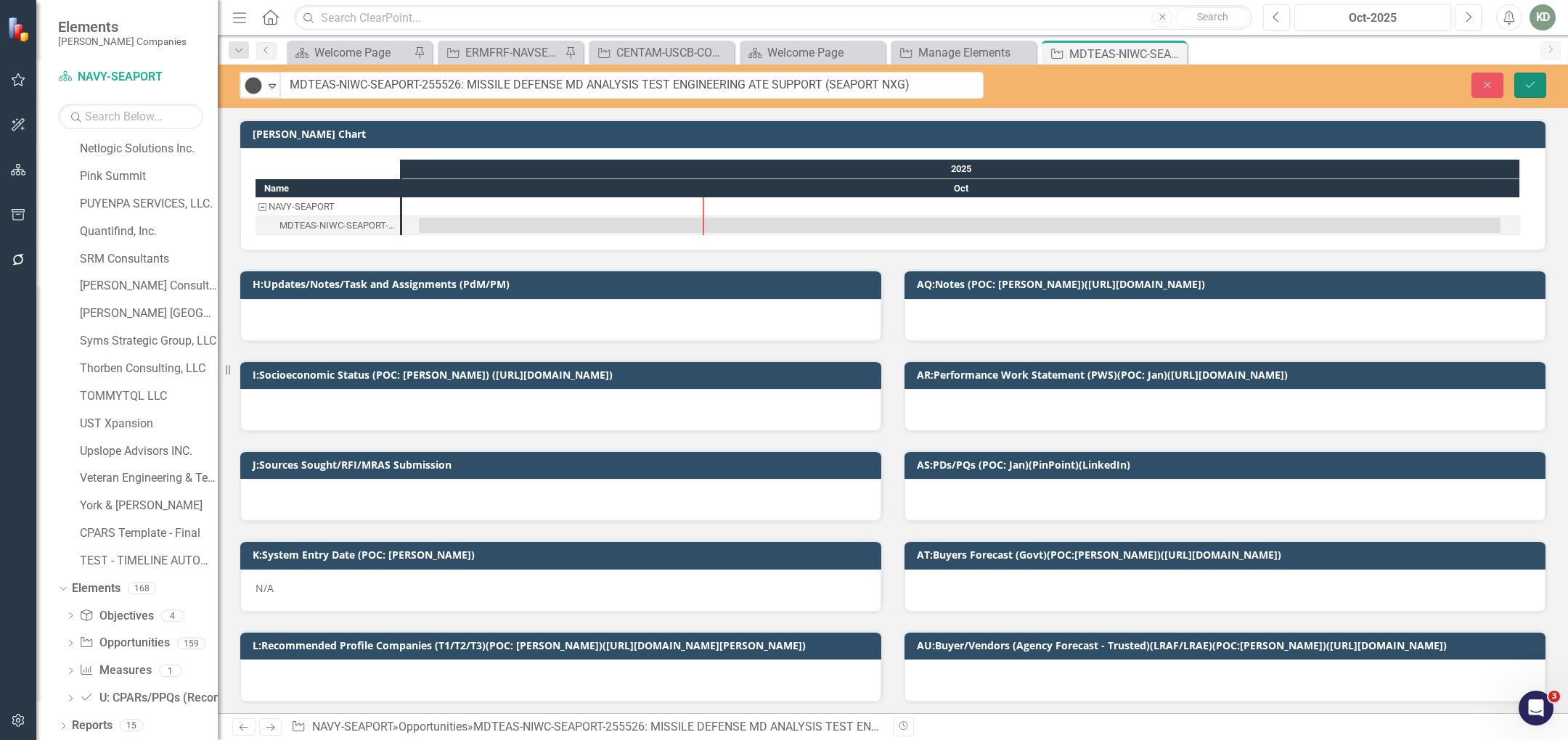
click at [1539, 84] on button "Save" at bounding box center [1530, 85] width 32 height 26
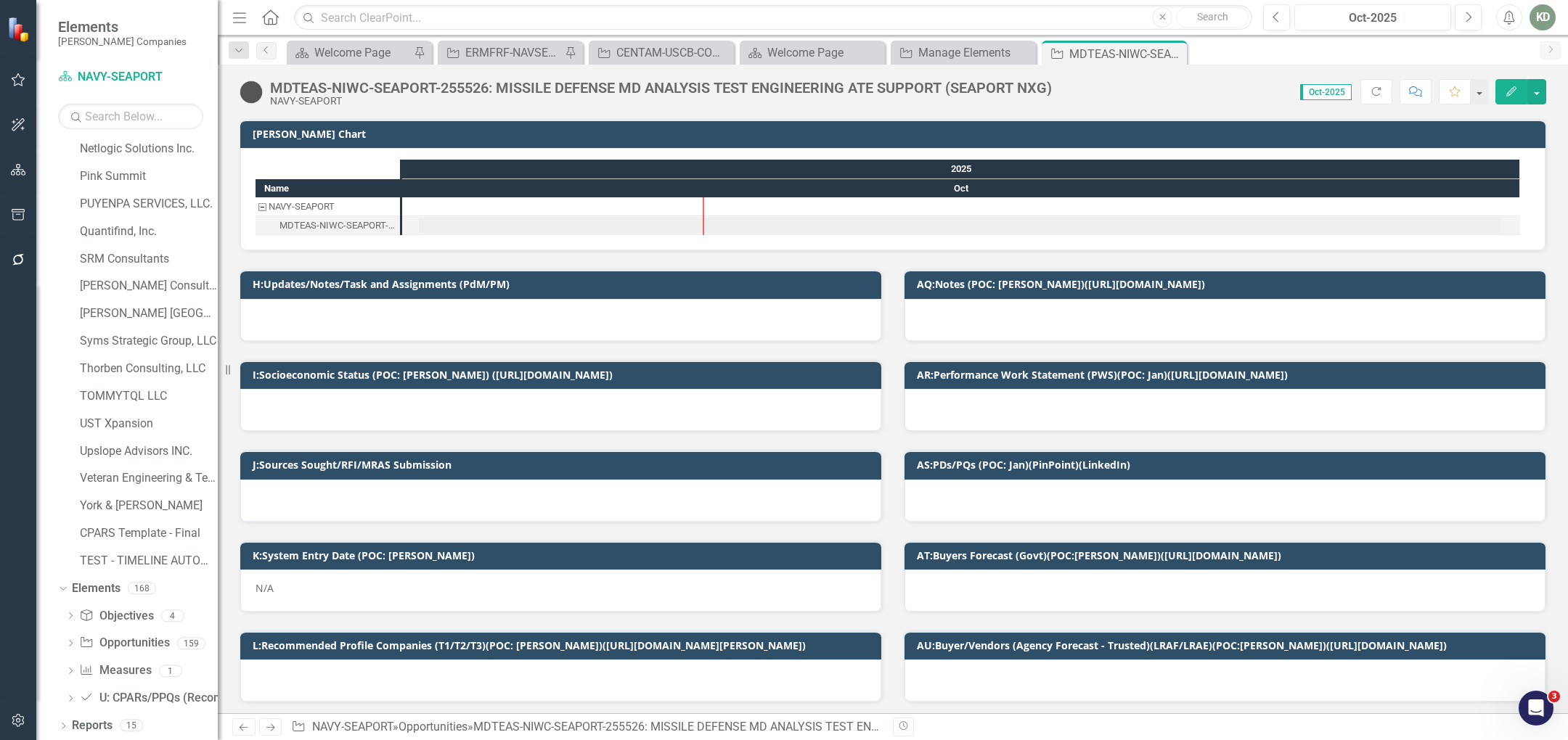
click at [438, 587] on div "N/A" at bounding box center [560, 591] width 641 height 42
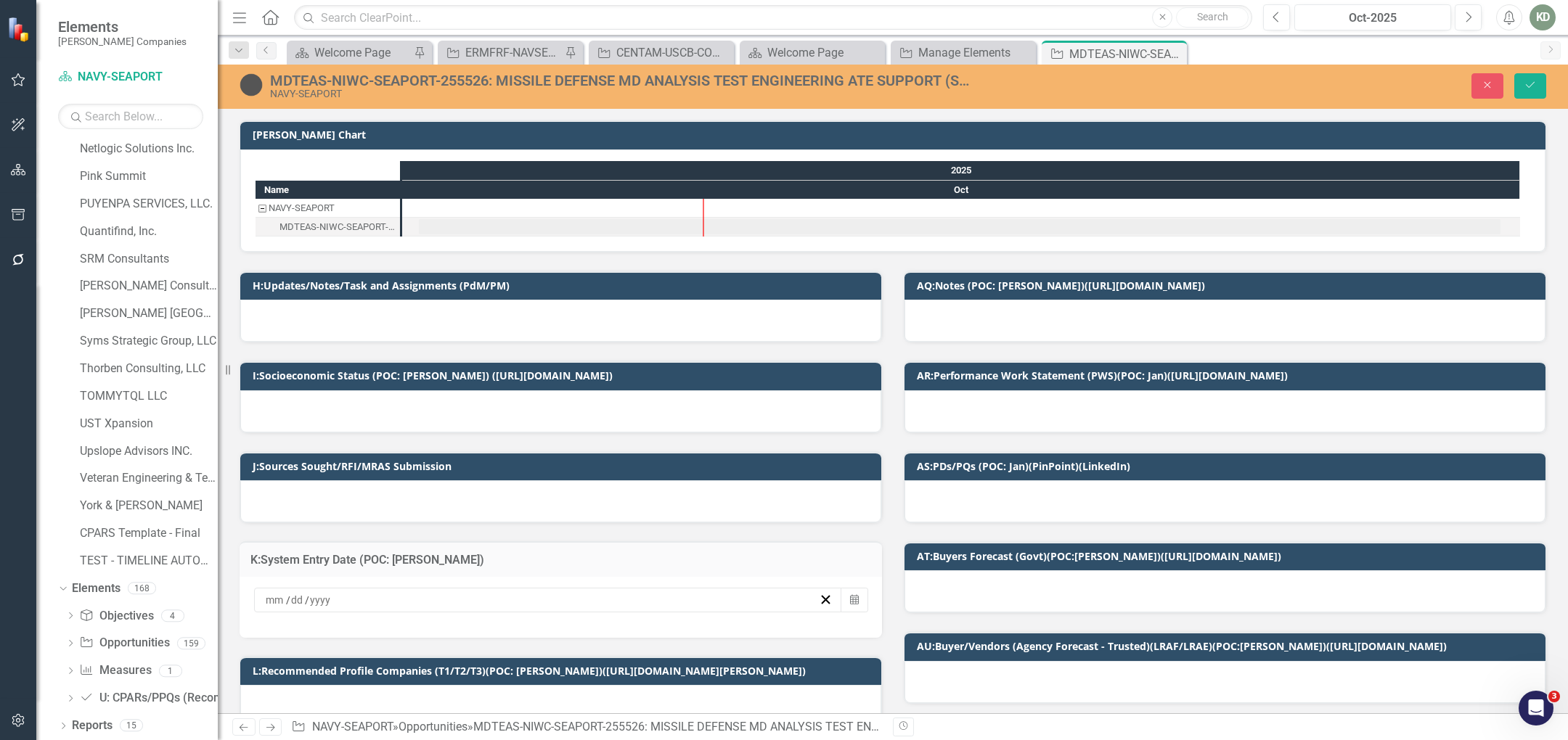
click at [465, 593] on div "/ /" at bounding box center [541, 600] width 555 height 14
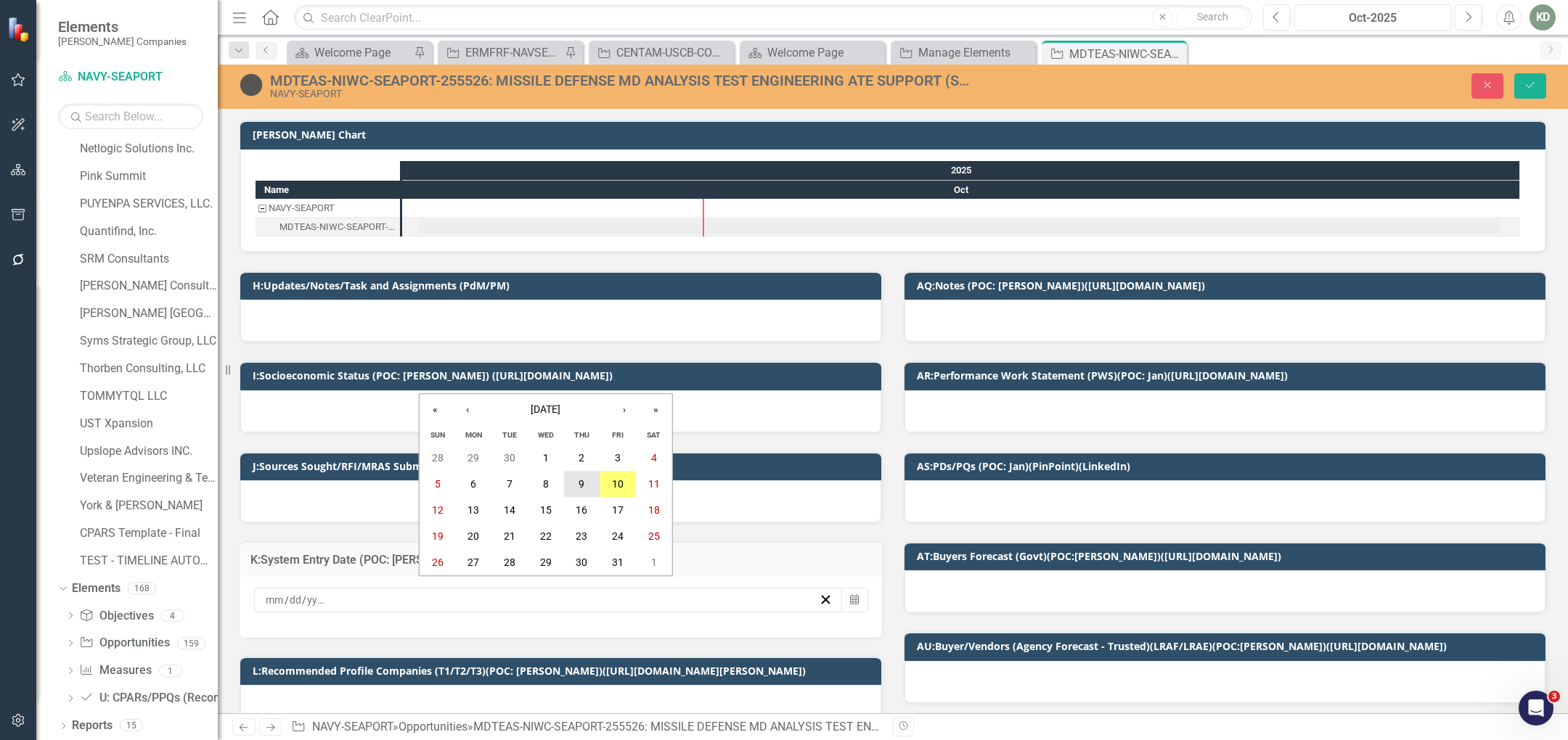
click at [592, 482] on button "9" at bounding box center [581, 485] width 36 height 26
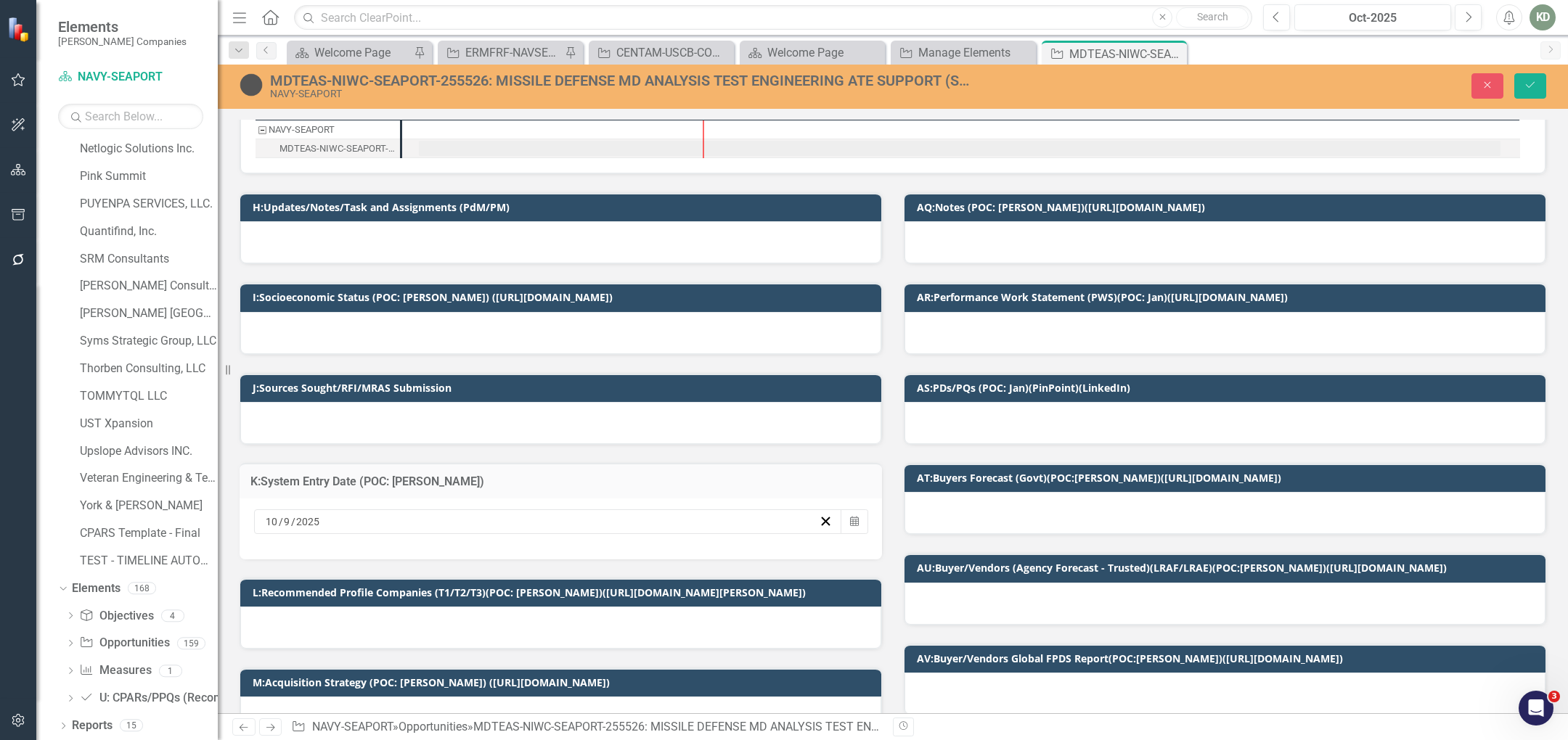
scroll to position [94, 0]
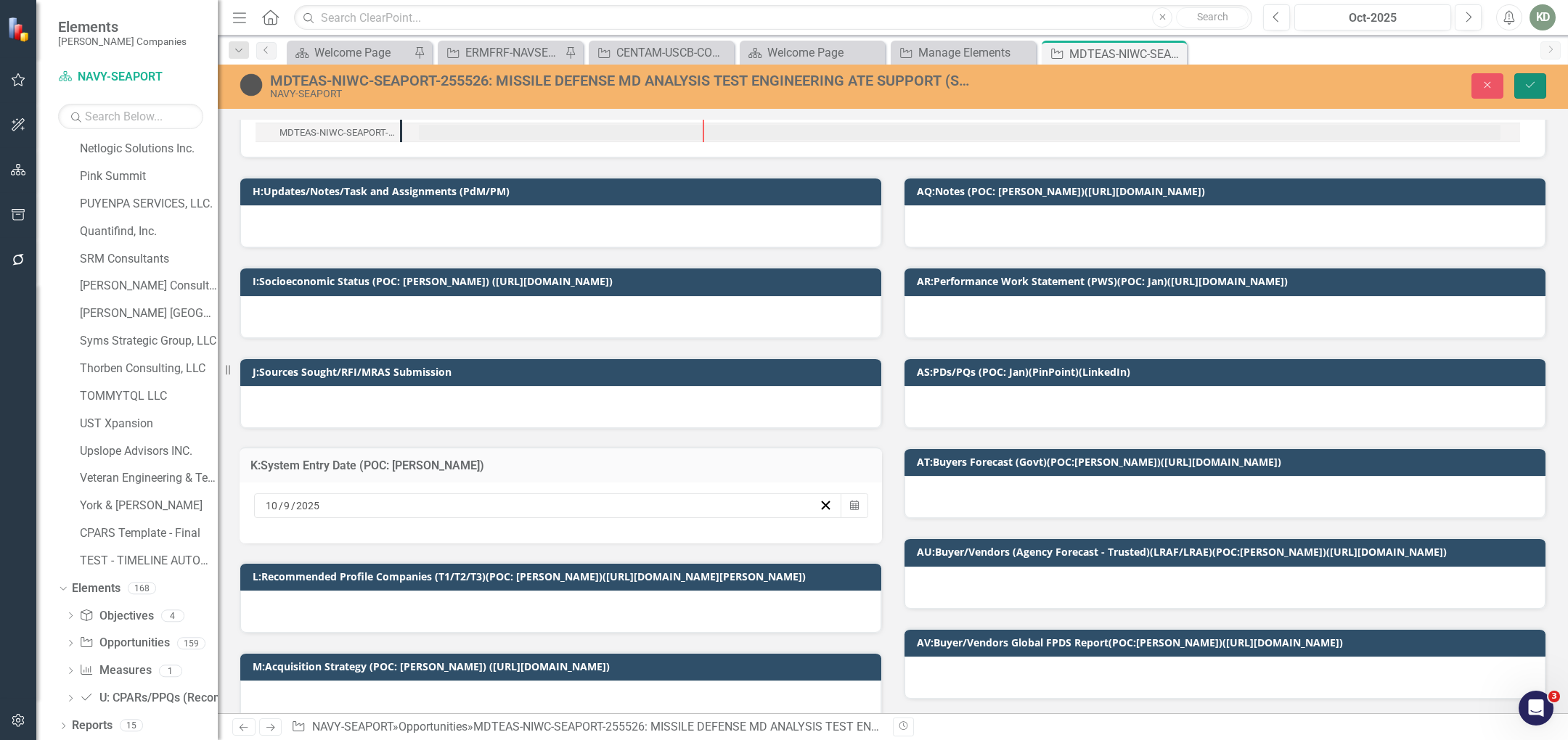
click at [1542, 82] on button "Save" at bounding box center [1530, 86] width 32 height 26
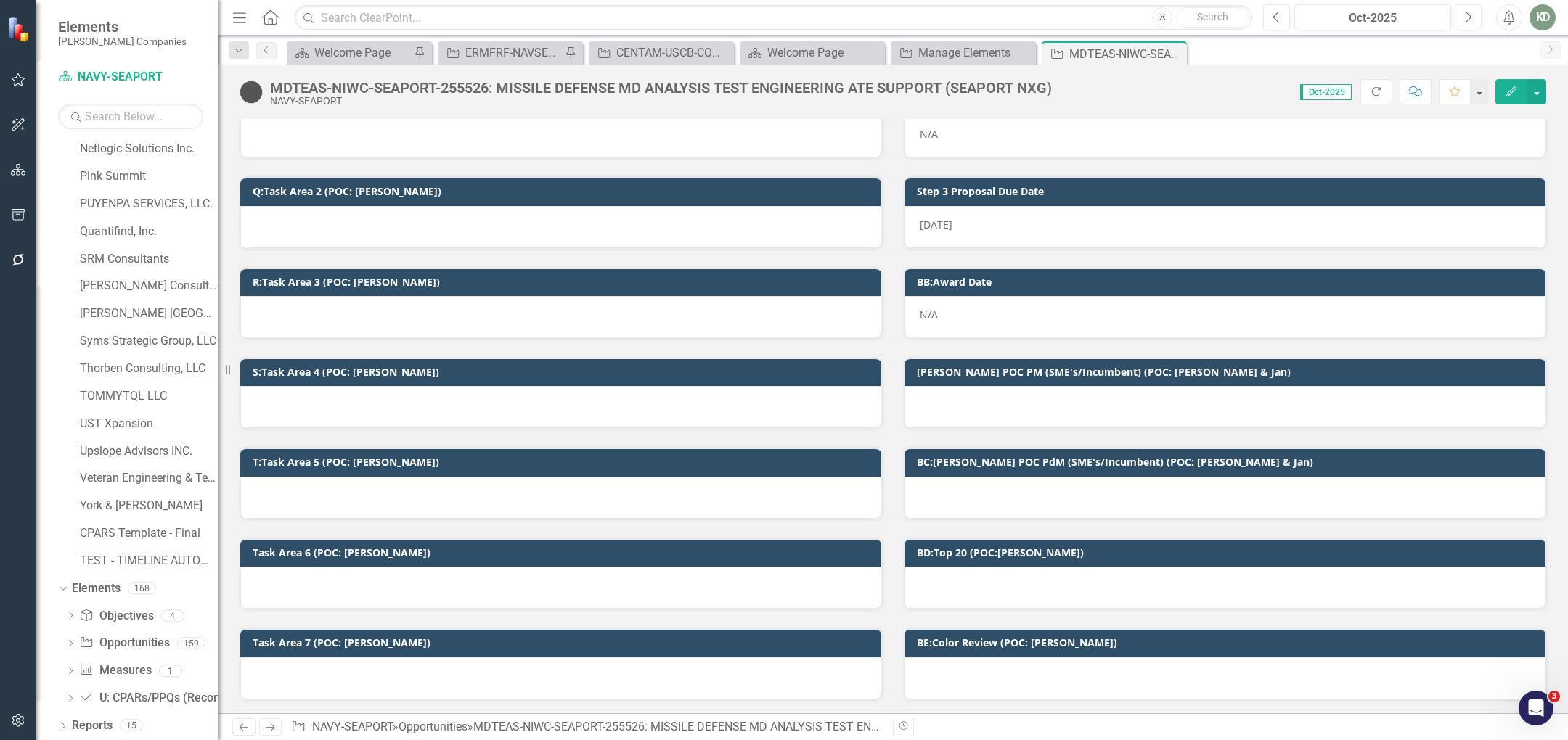
scroll to position [1014, 0]
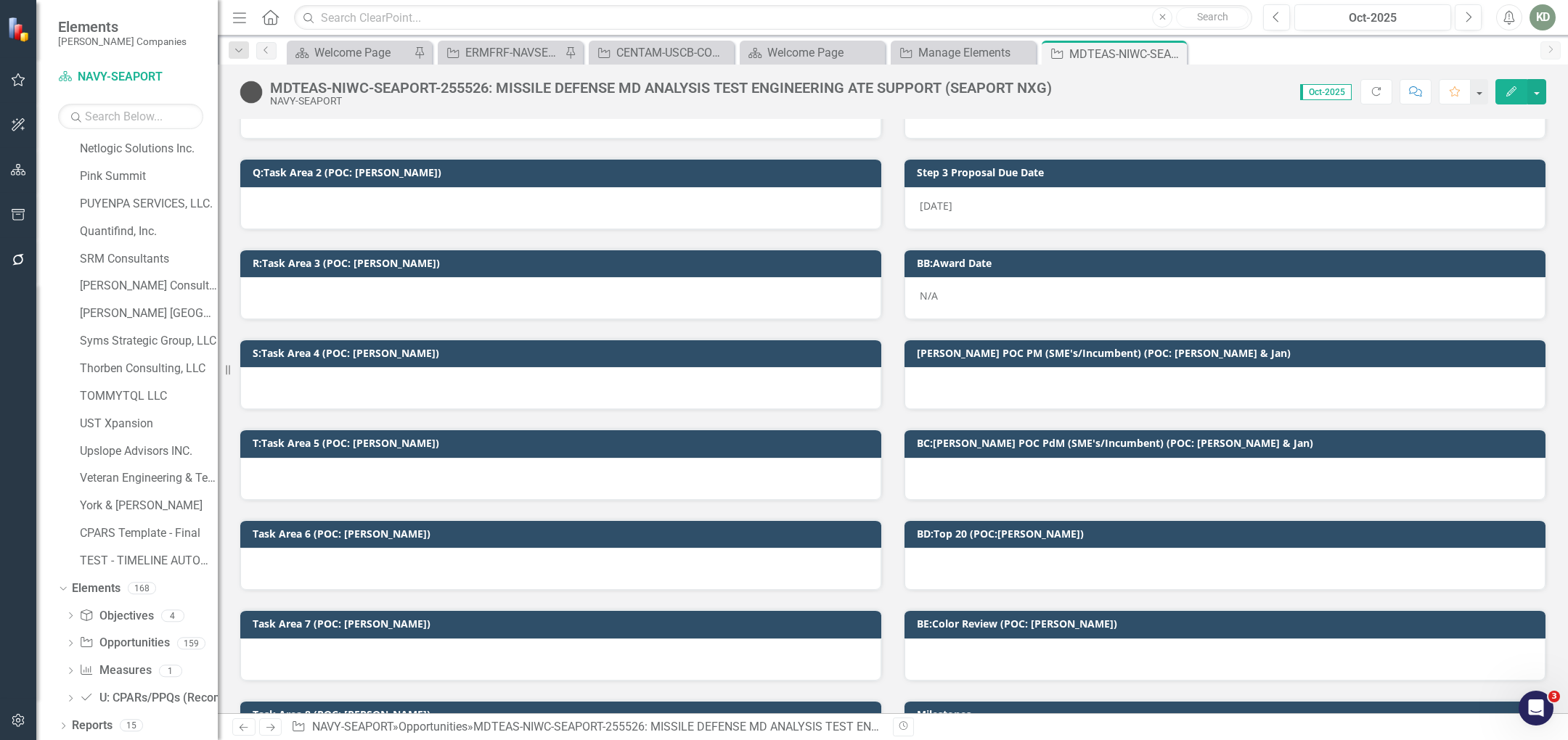
click at [1024, 553] on div at bounding box center [1225, 569] width 641 height 42
click at [1024, 553] on div at bounding box center [1225, 569] width 641 height 42
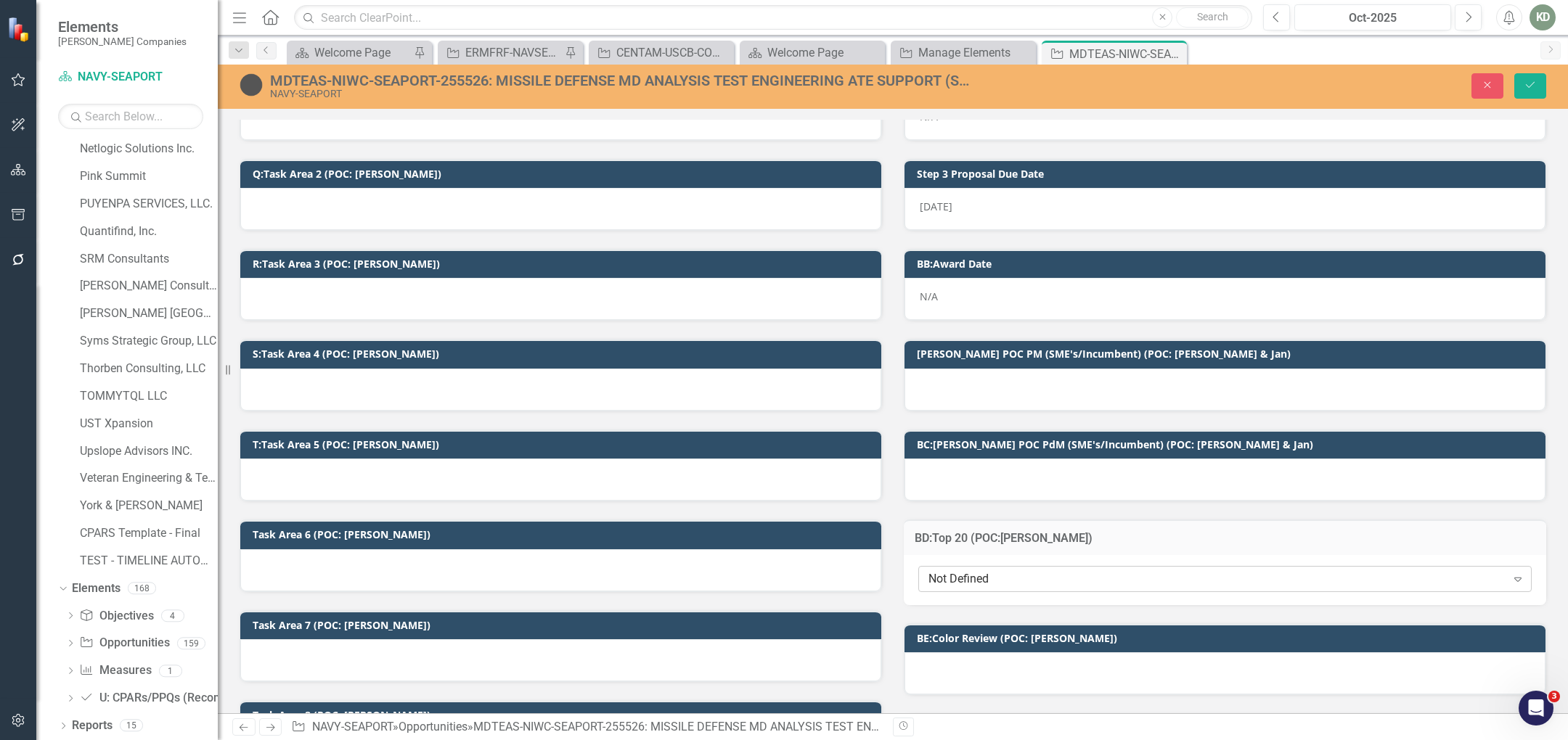
click at [1024, 571] on div "Not Defined" at bounding box center [1217, 579] width 578 height 17
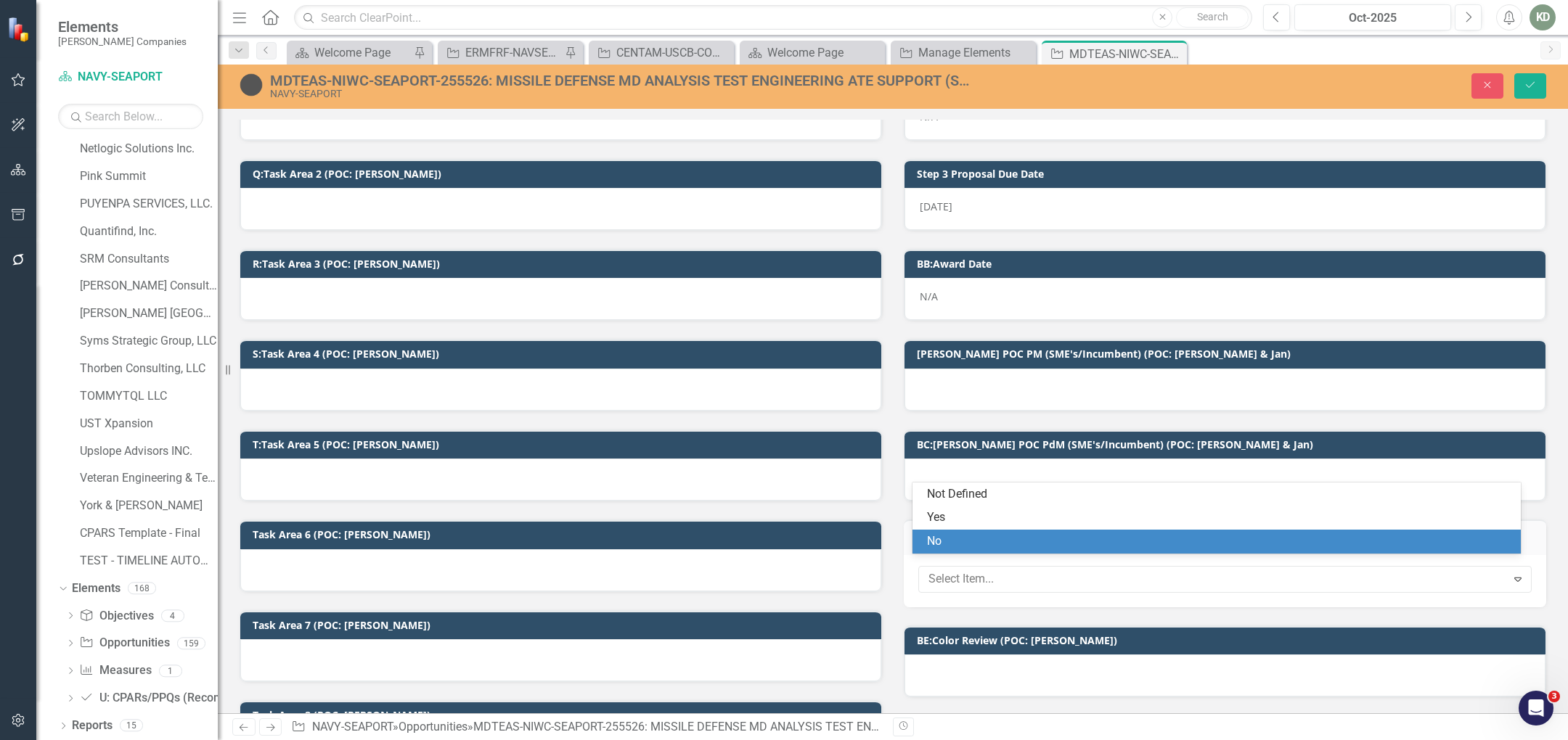
click at [992, 538] on div "No" at bounding box center [1219, 542] width 585 height 17
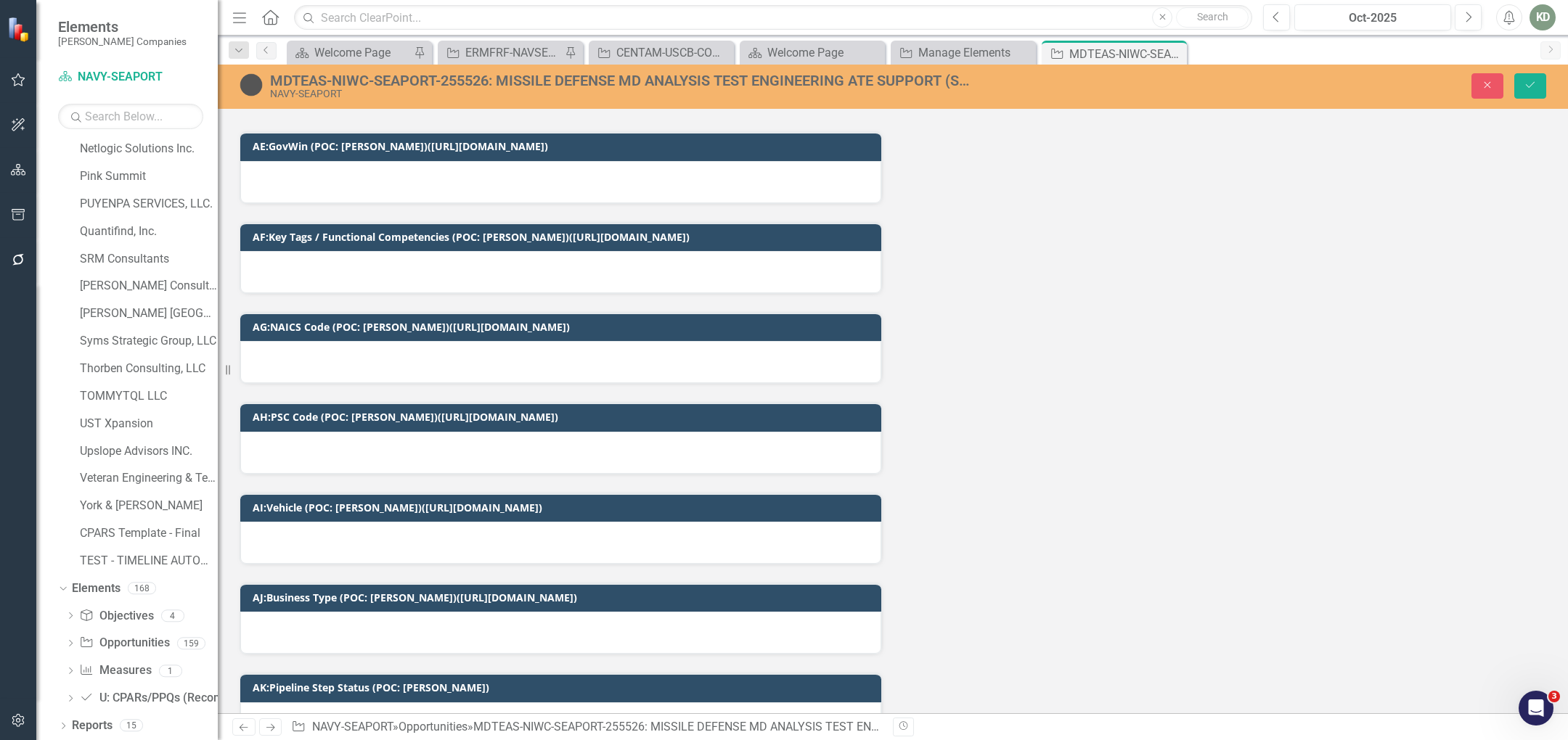
scroll to position [2818, 0]
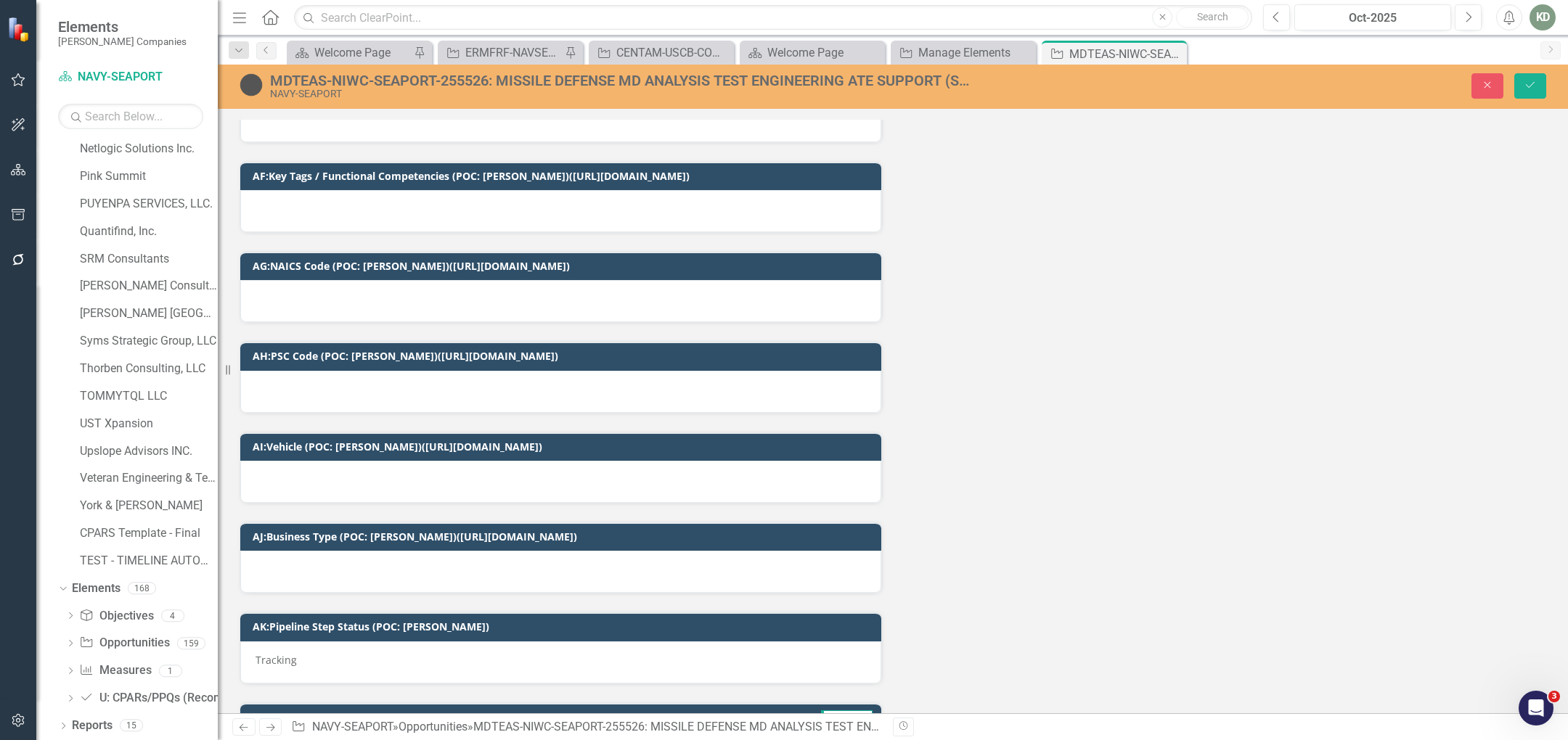
click at [620, 465] on div at bounding box center [560, 482] width 641 height 42
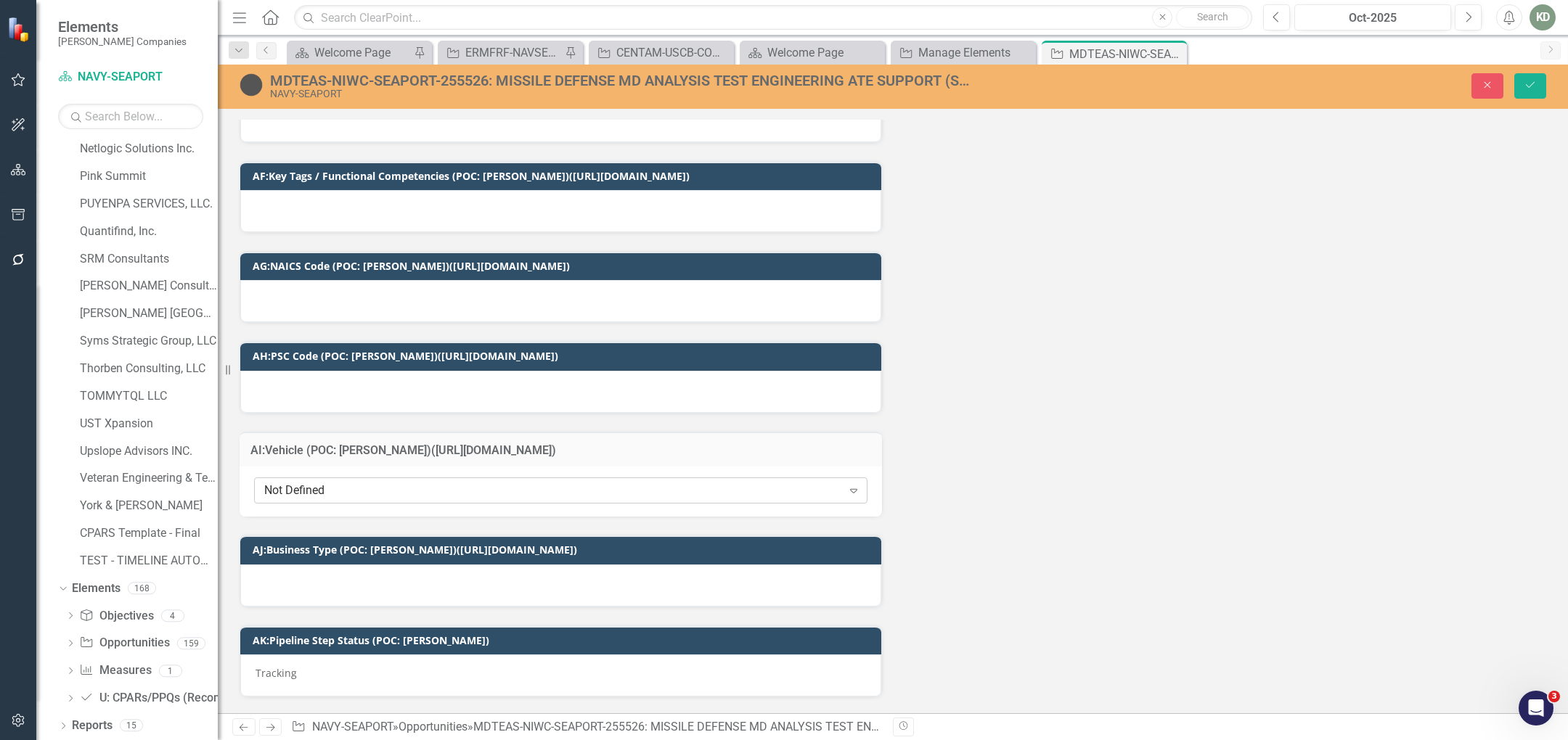
click at [620, 482] on div "Not Defined" at bounding box center [553, 490] width 578 height 17
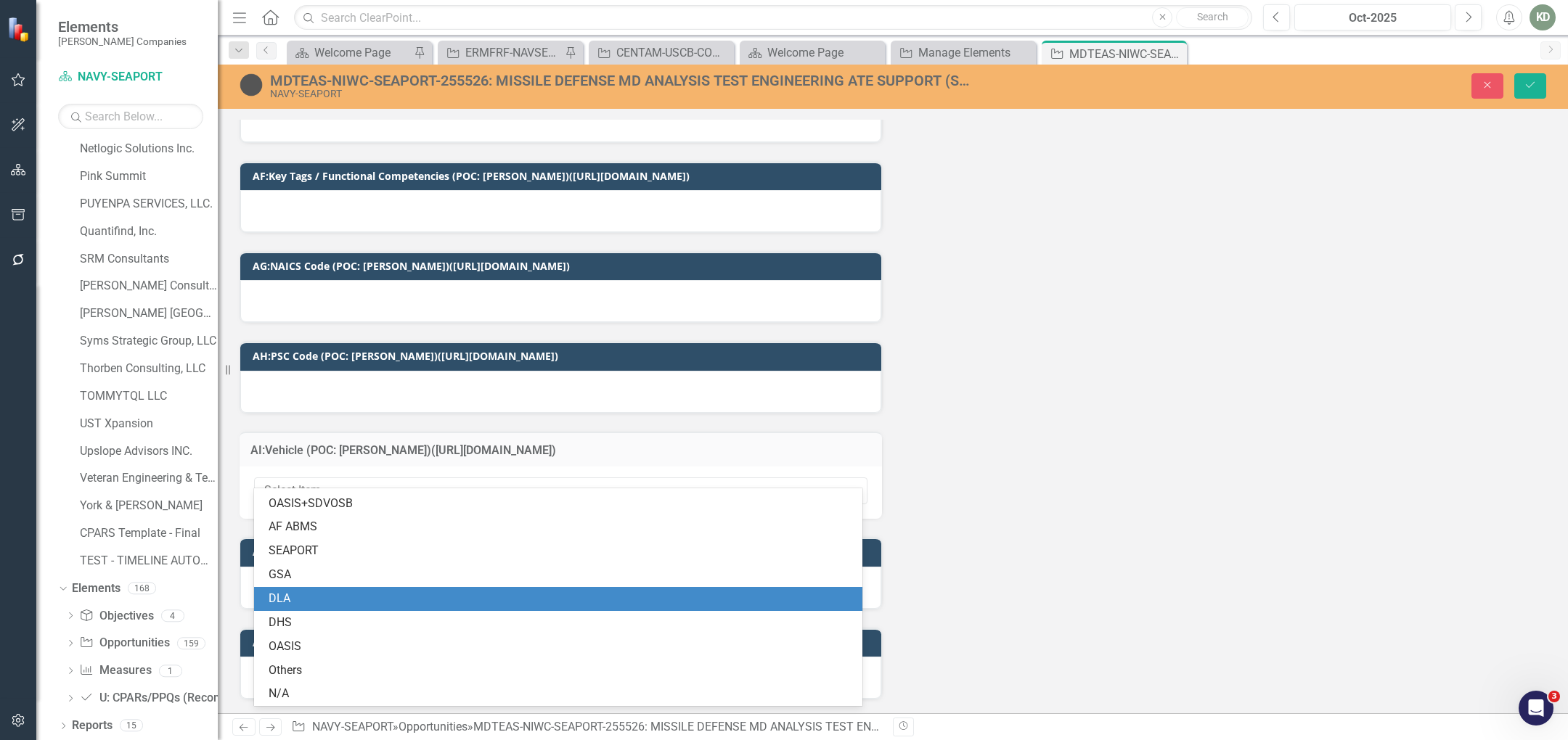
scroll to position [235, 0]
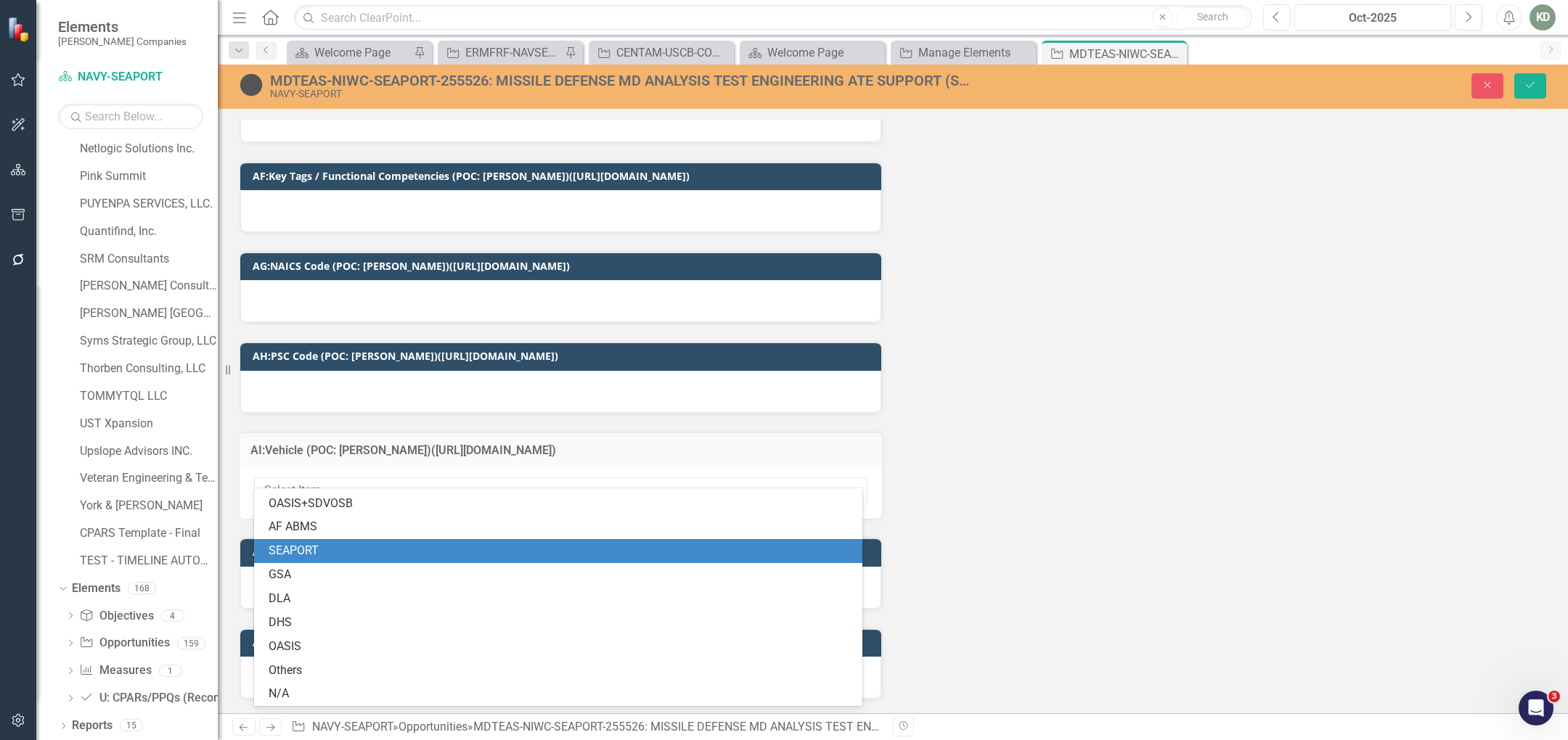
click at [539, 559] on div "SEAPORT" at bounding box center [559, 550] width 609 height 24
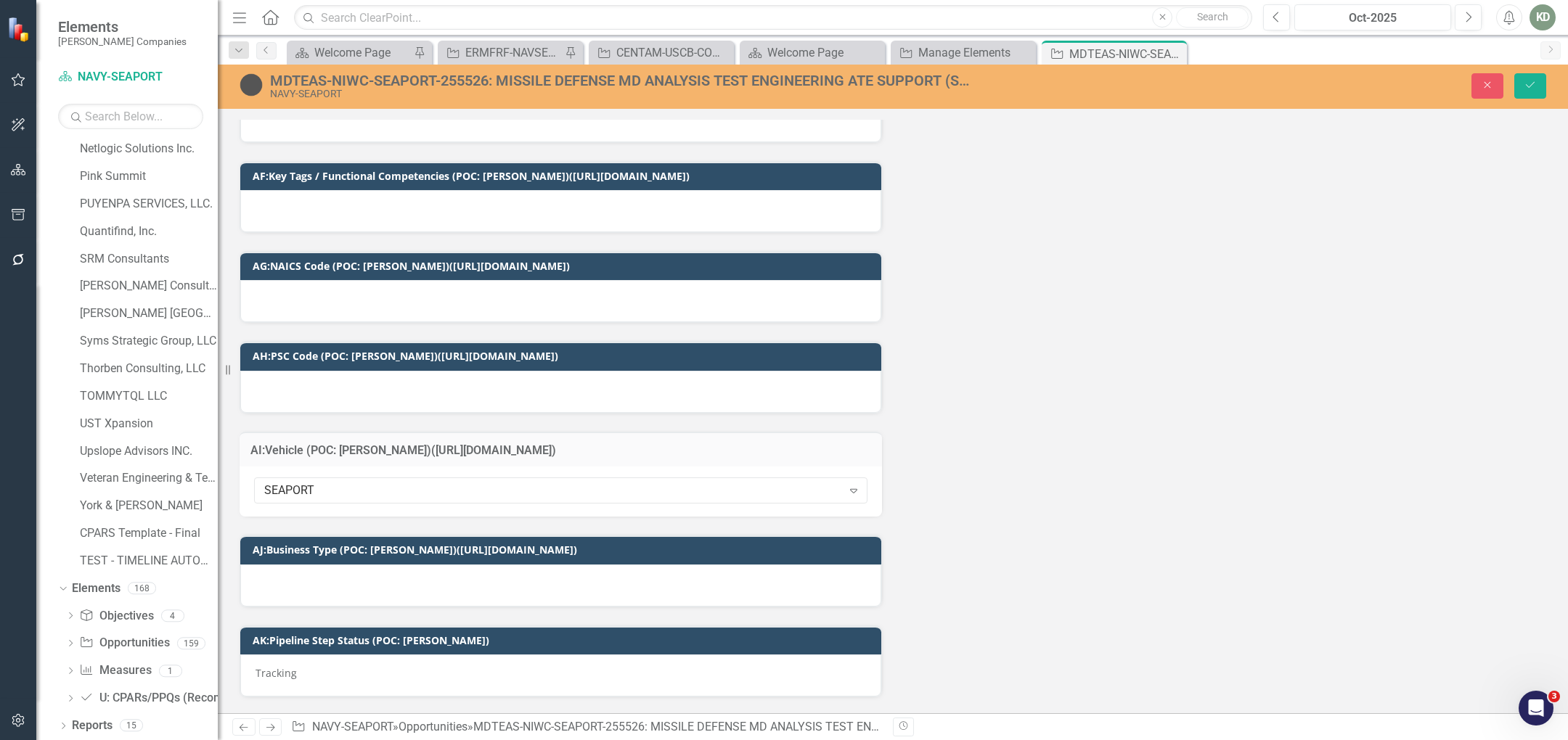
scroll to position [2874, 0]
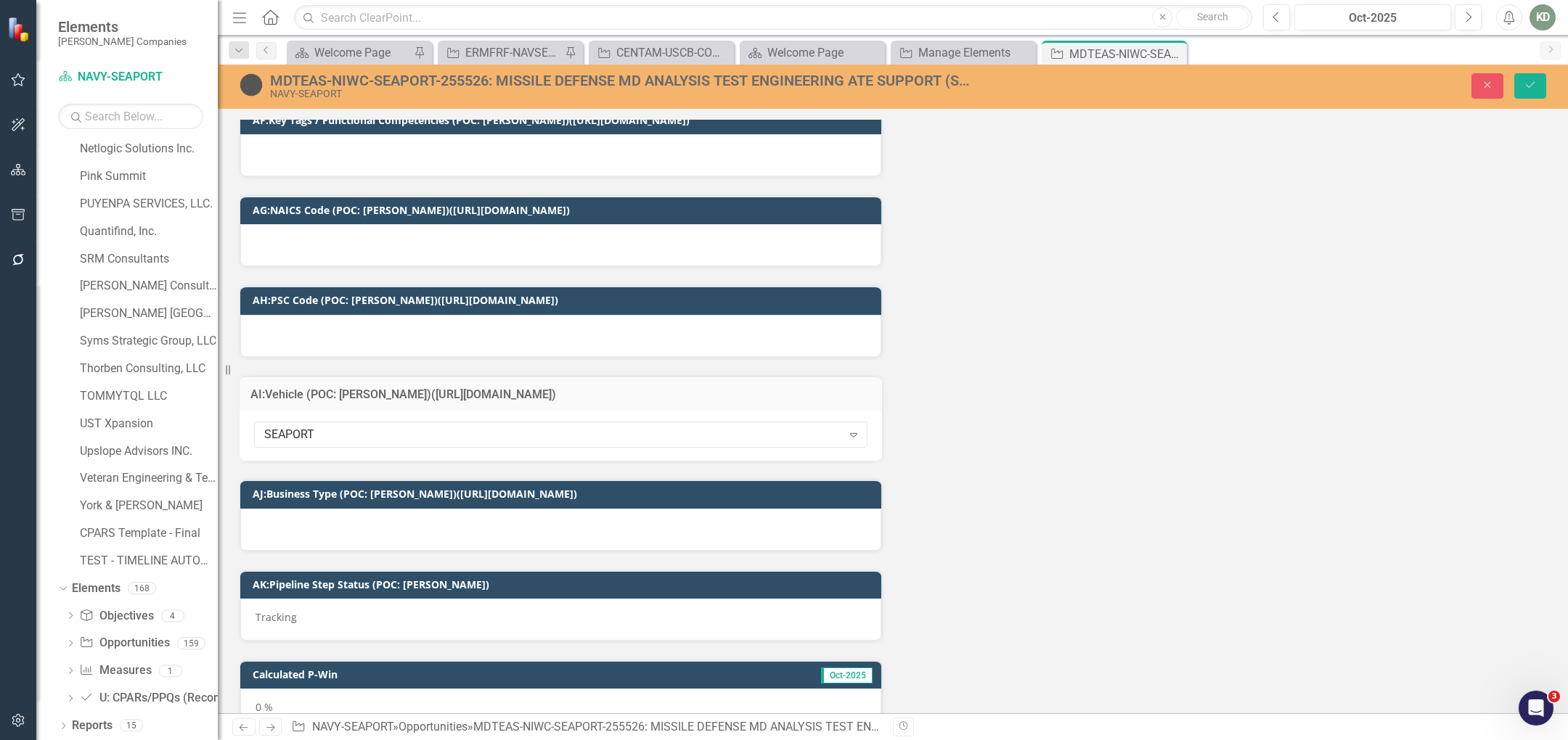
click at [1540, 100] on div "MDTEAS-NIWC-SEAPORT-255526: MISSILE DEFENSE MD ANALYSIS TEST ENGINEERING ATE SU…" at bounding box center [893, 86] width 1350 height 44
click at [1535, 86] on icon "Save" at bounding box center [1530, 86] width 13 height 11
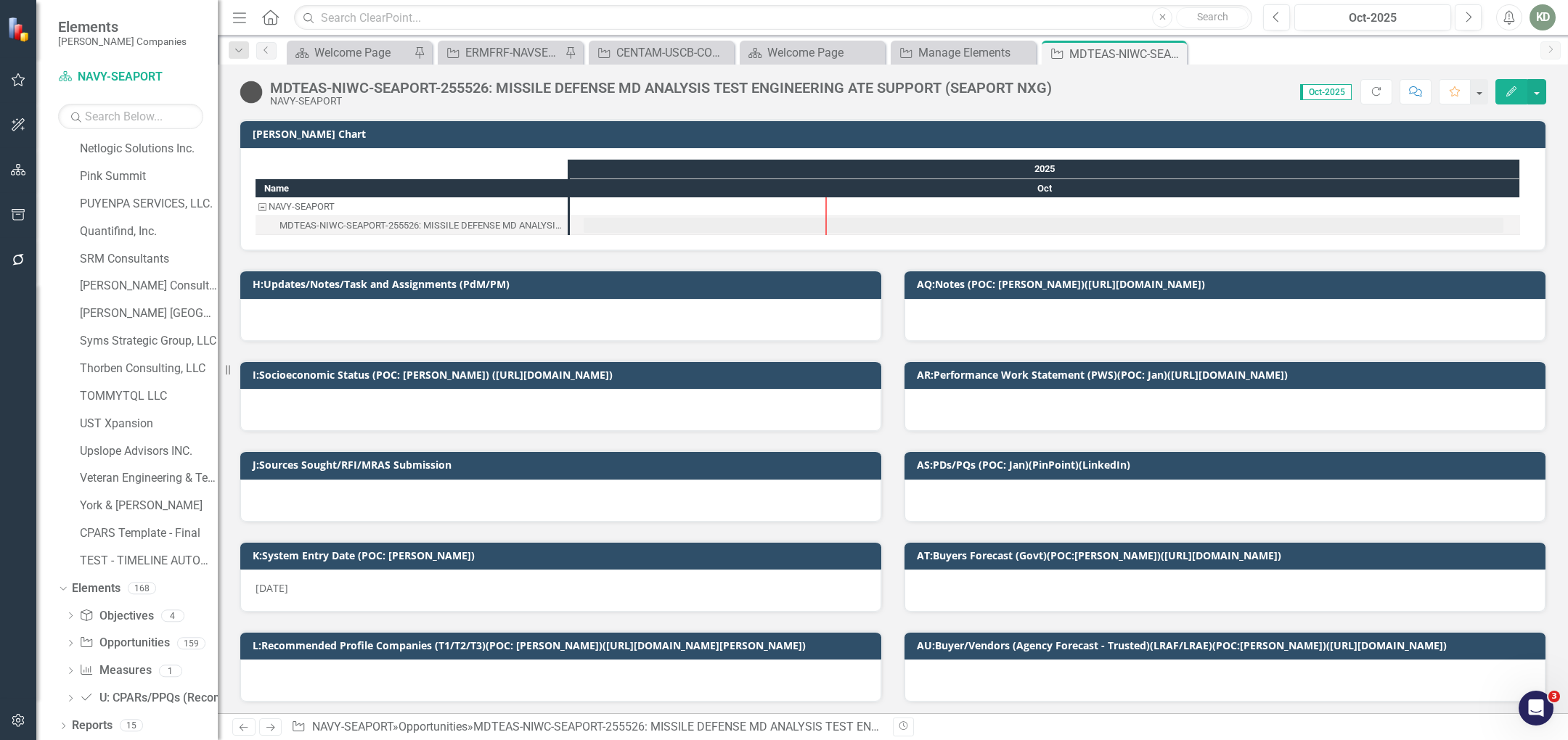
click at [550, 32] on div "Menu Home Search Close Search Previous Oct-2025 Next Alerts KD User Edit Profil…" at bounding box center [893, 18] width 1350 height 35
click at [551, 30] on div "Menu Home Search Close Search" at bounding box center [739, 17] width 1020 height 27
paste input "258597"
type input "258597"
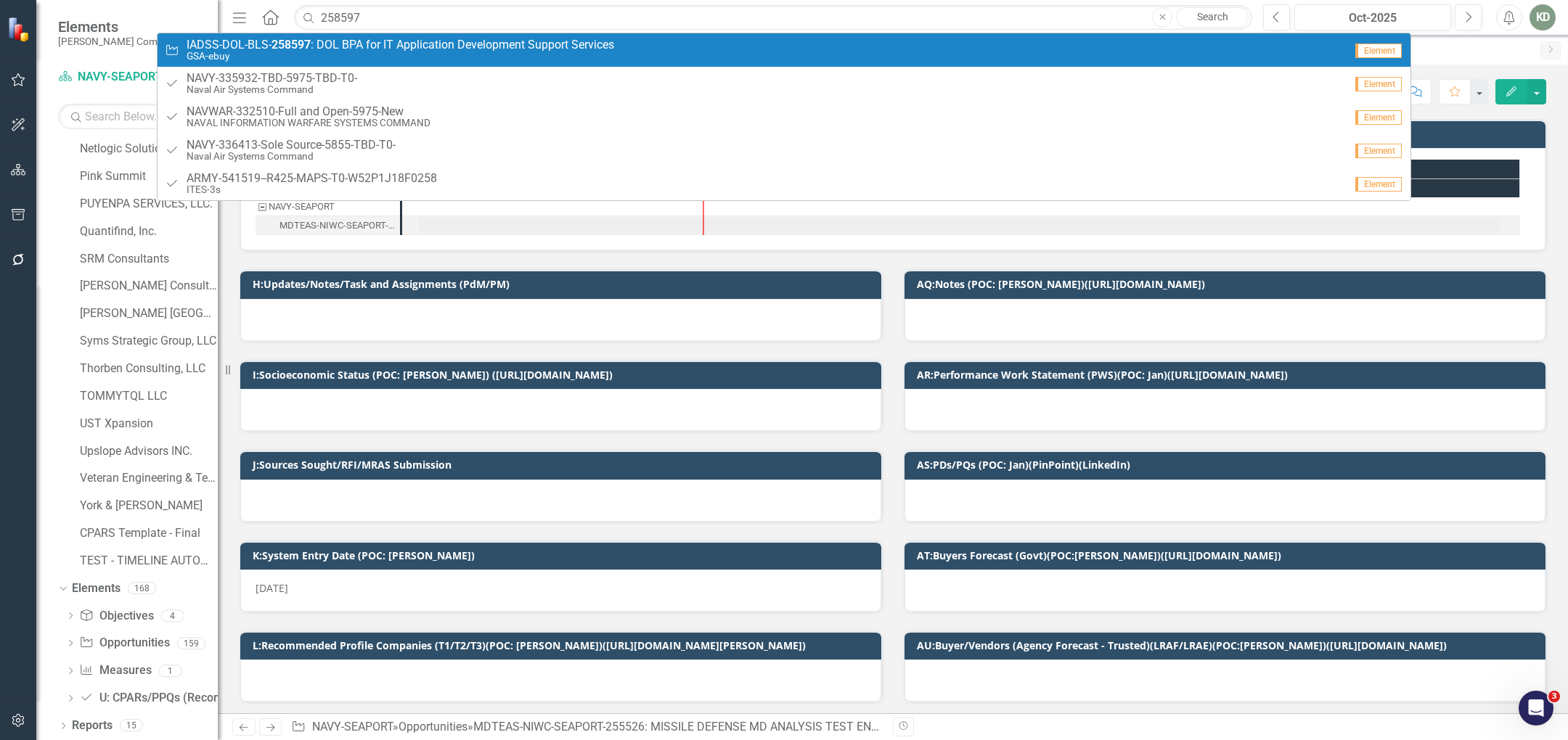
drag, startPoint x: 1488, startPoint y: 40, endPoint x: 1458, endPoint y: 35, distance: 30.4
click at [1488, 41] on div "Scorecard Welcome Page Pin Opportunity ERMFRF-NAVSEA-GSAMAS-249488: ENTERPRISE …" at bounding box center [909, 52] width 1249 height 23
